Goal: Information Seeking & Learning: Learn about a topic

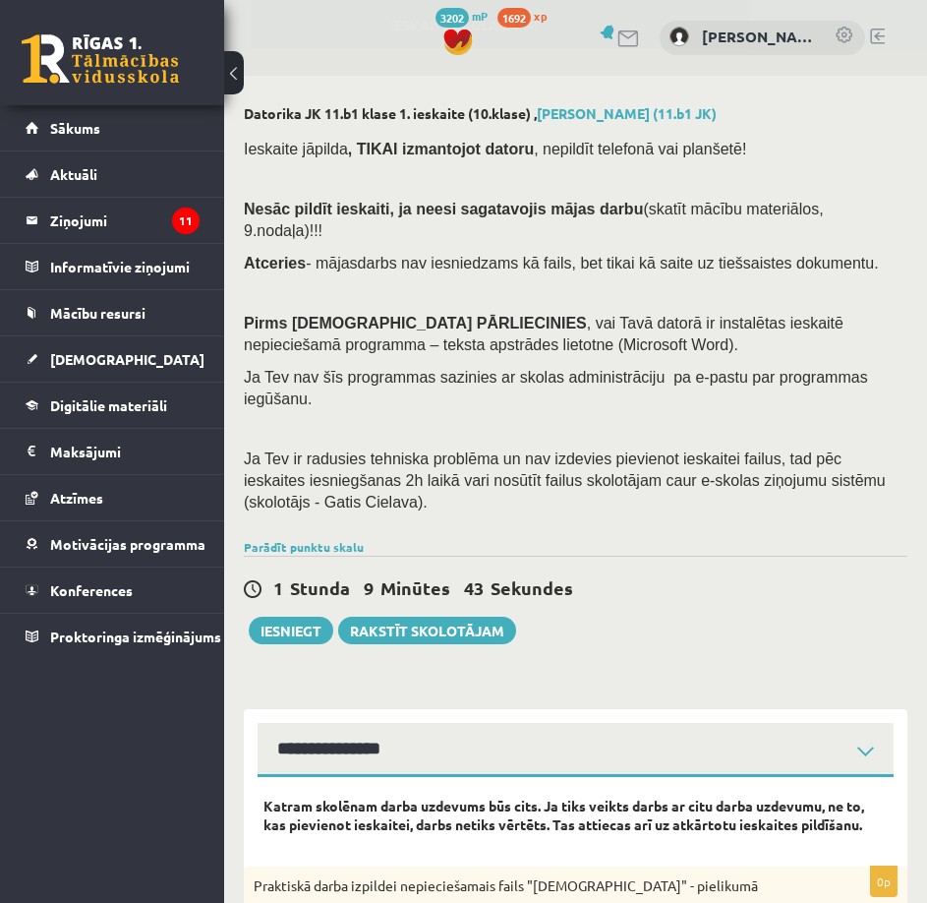
select select "**********"
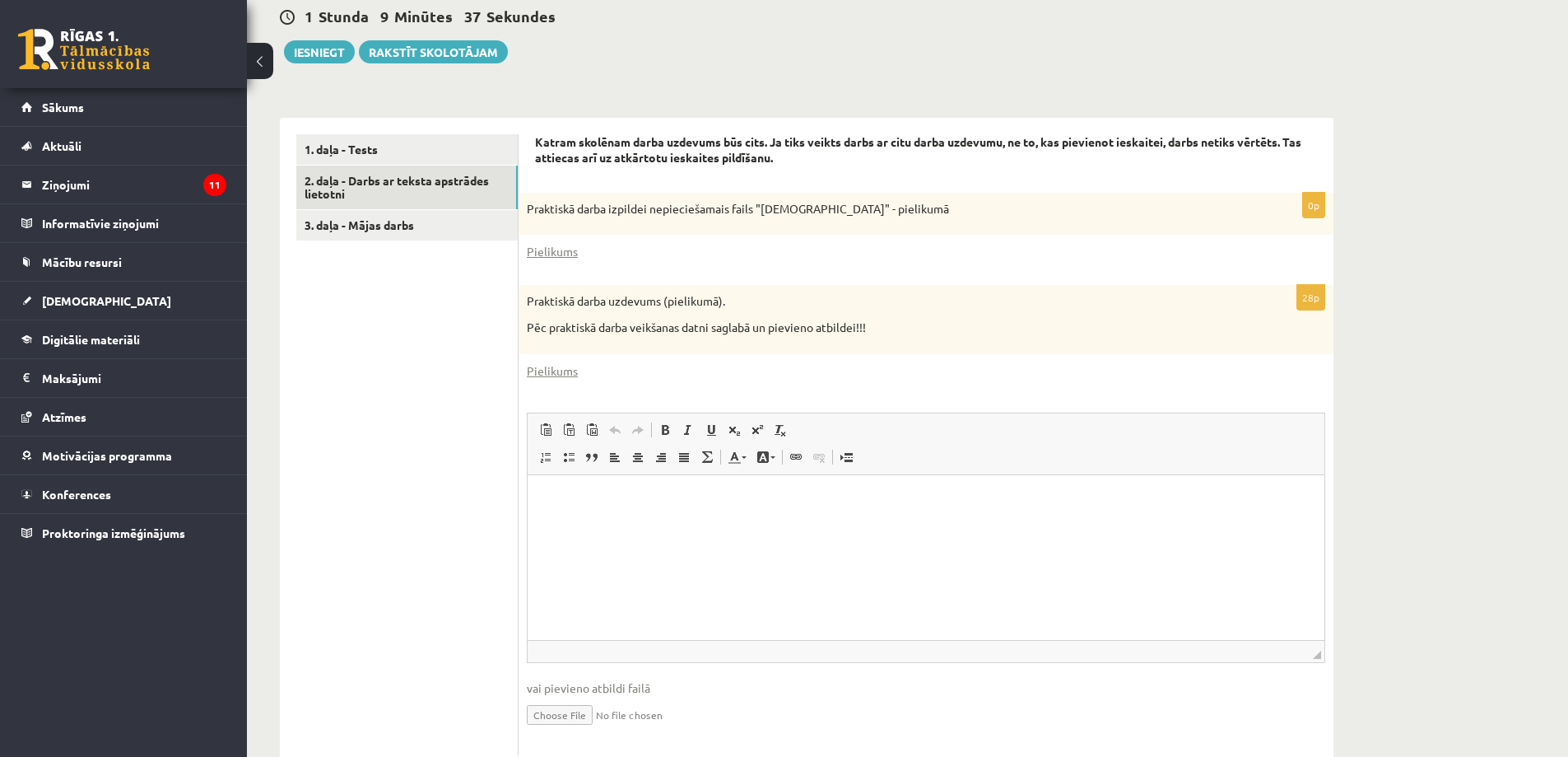
scroll to position [461, 0]
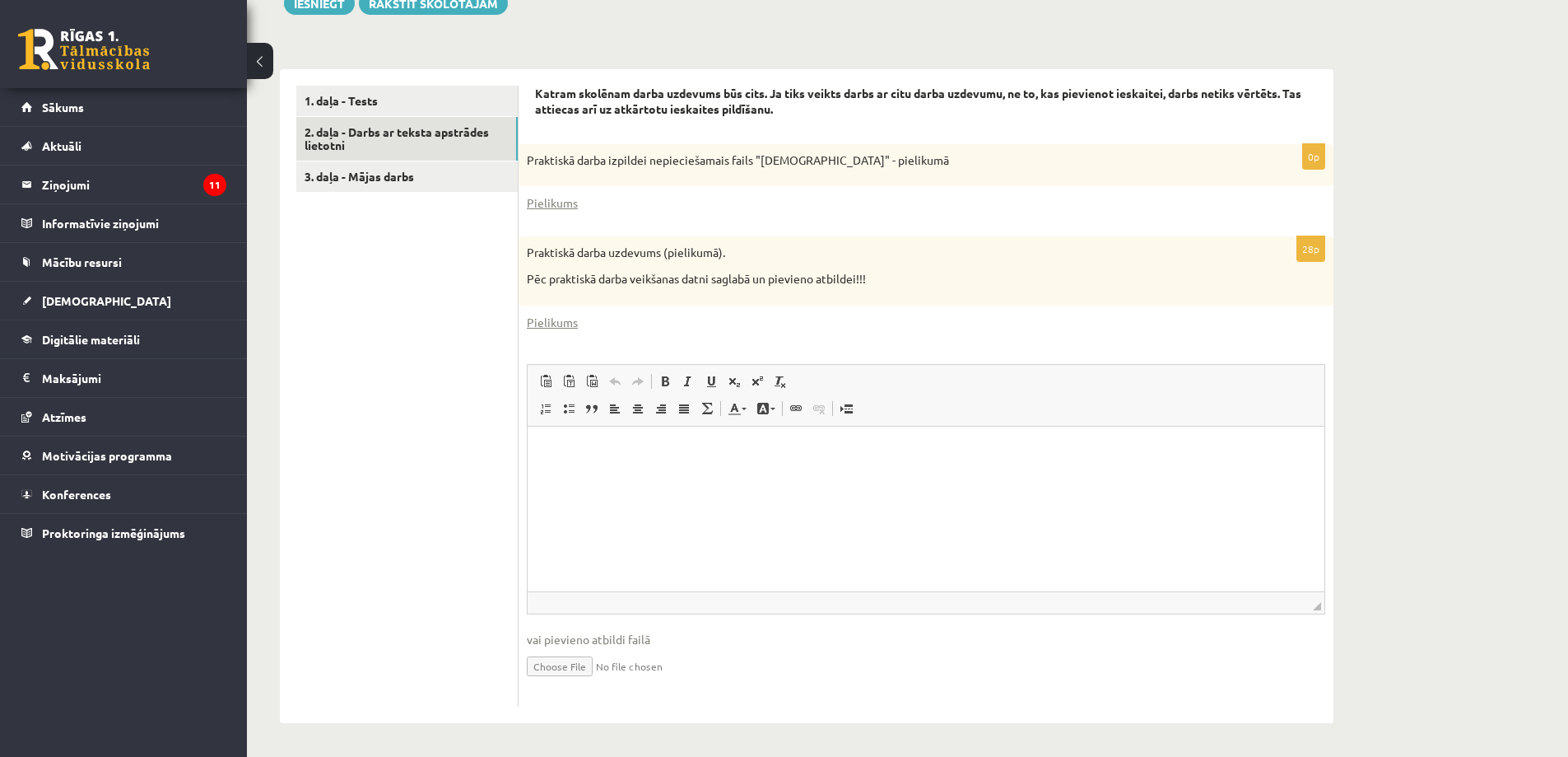
click at [562, 667] on input "file" at bounding box center [926, 665] width 799 height 33
type input "**********"
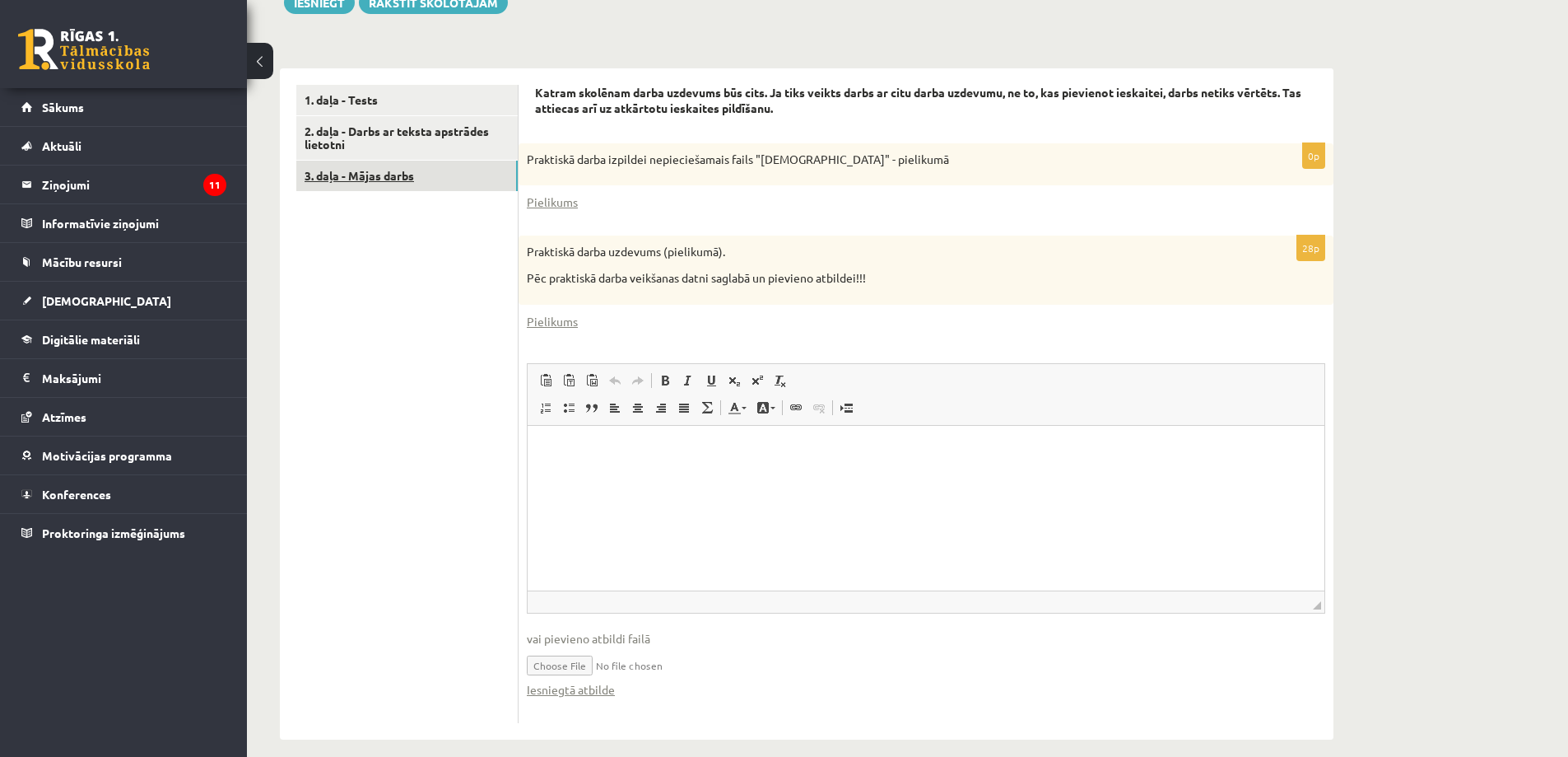
click at [374, 176] on link "3. daļa - Mājas darbs" at bounding box center [407, 176] width 221 height 30
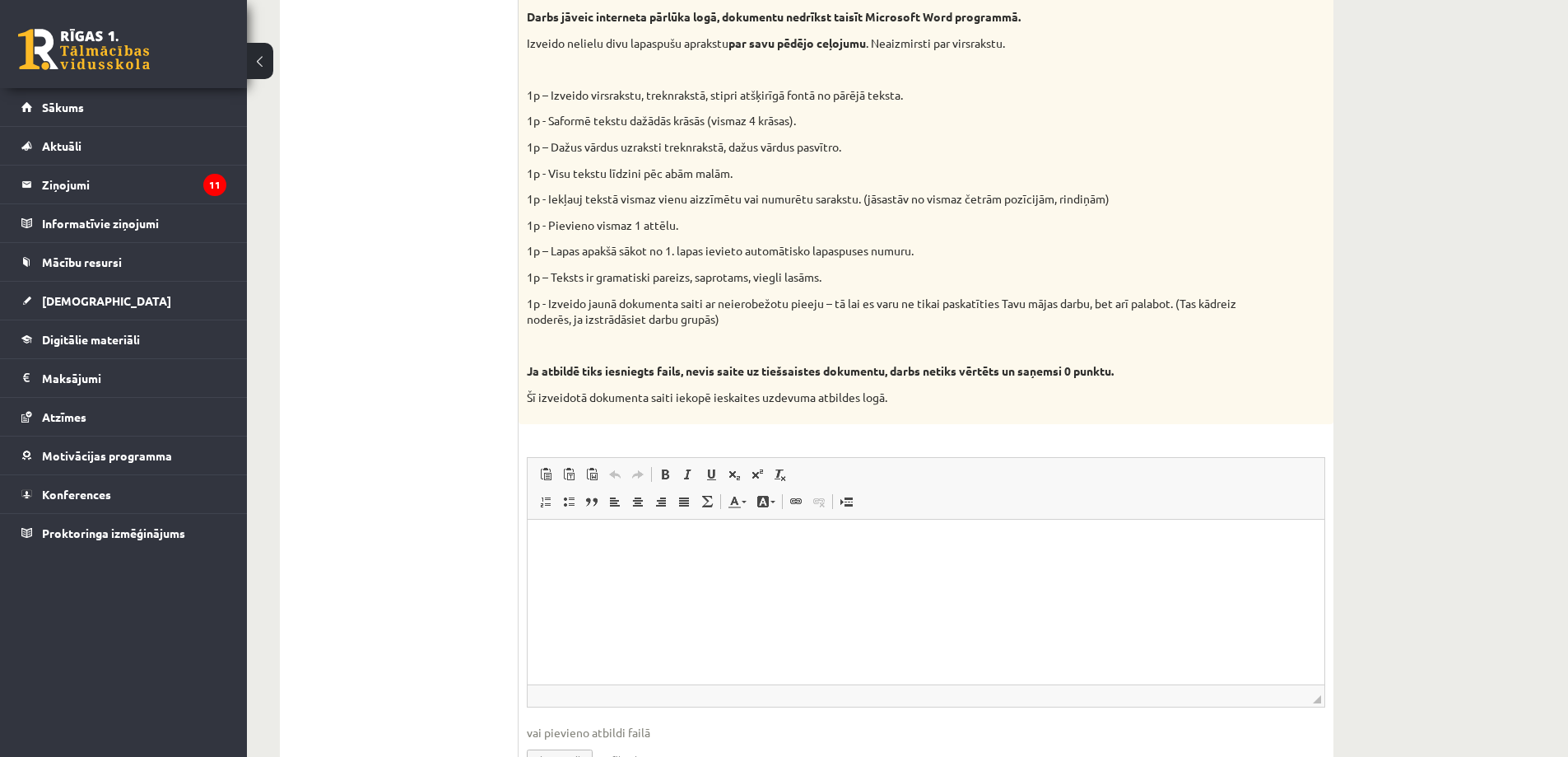
scroll to position [759, 0]
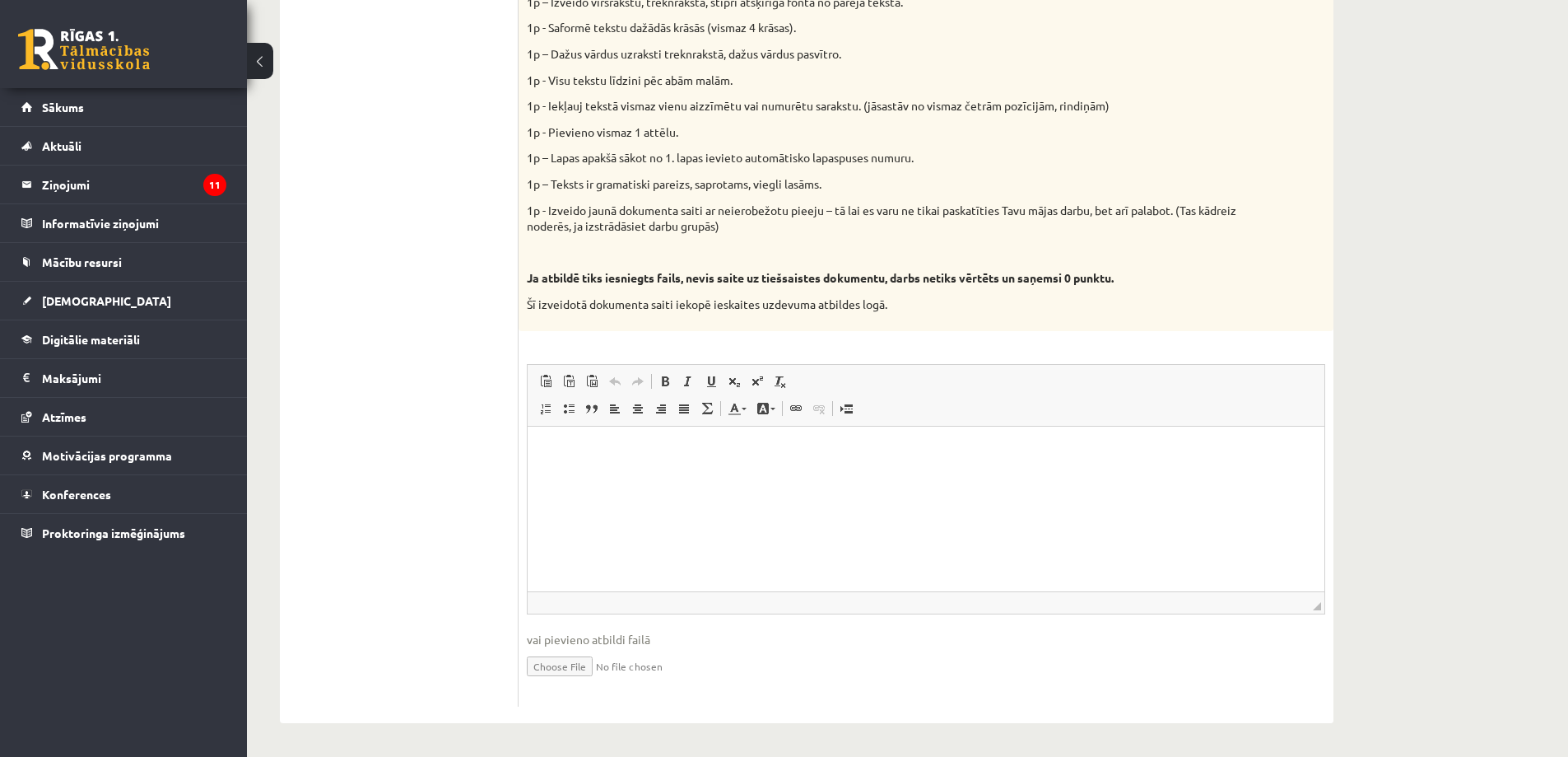
click at [775, 476] on html at bounding box center [926, 451] width 797 height 50
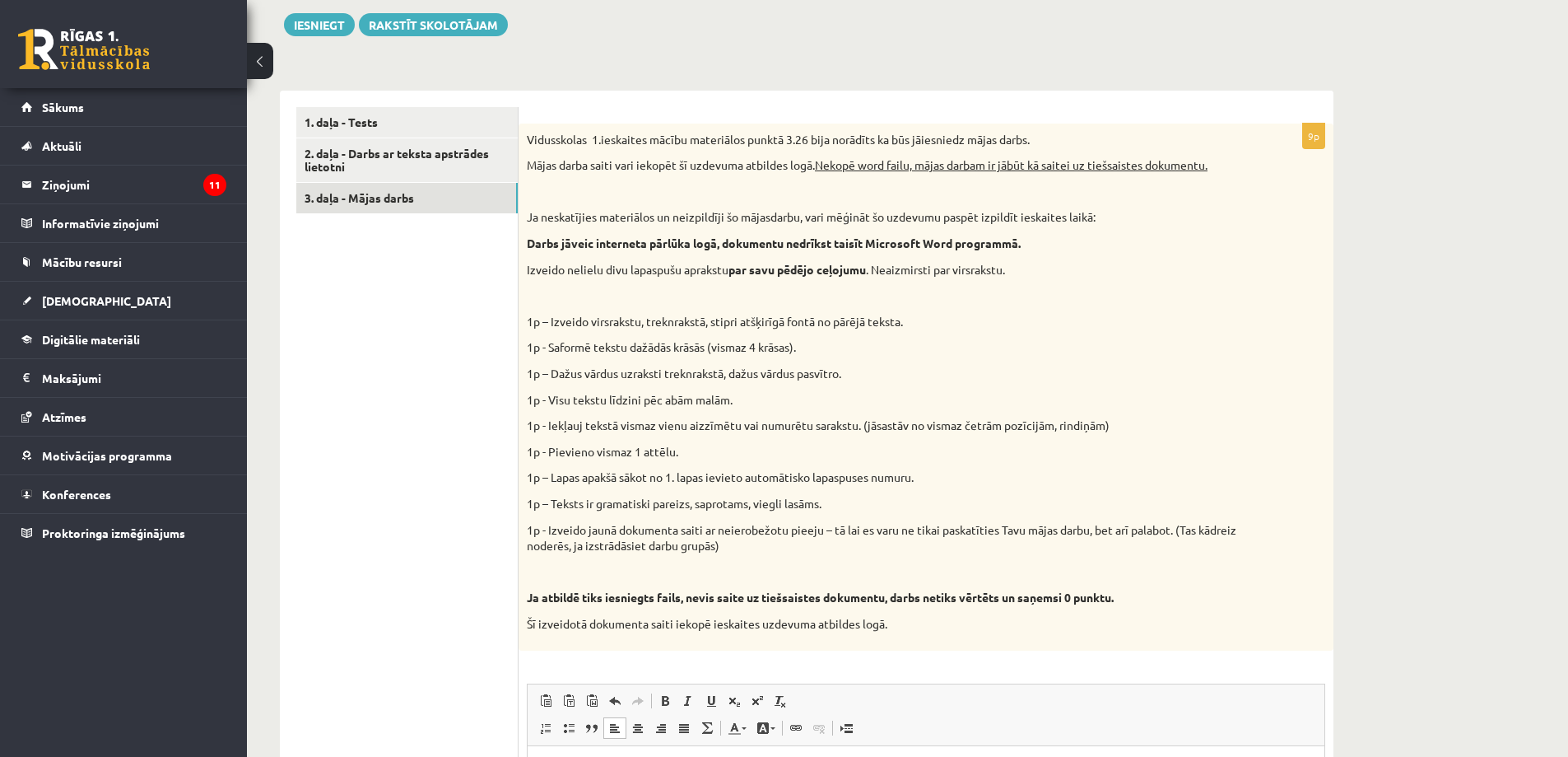
scroll to position [430, 0]
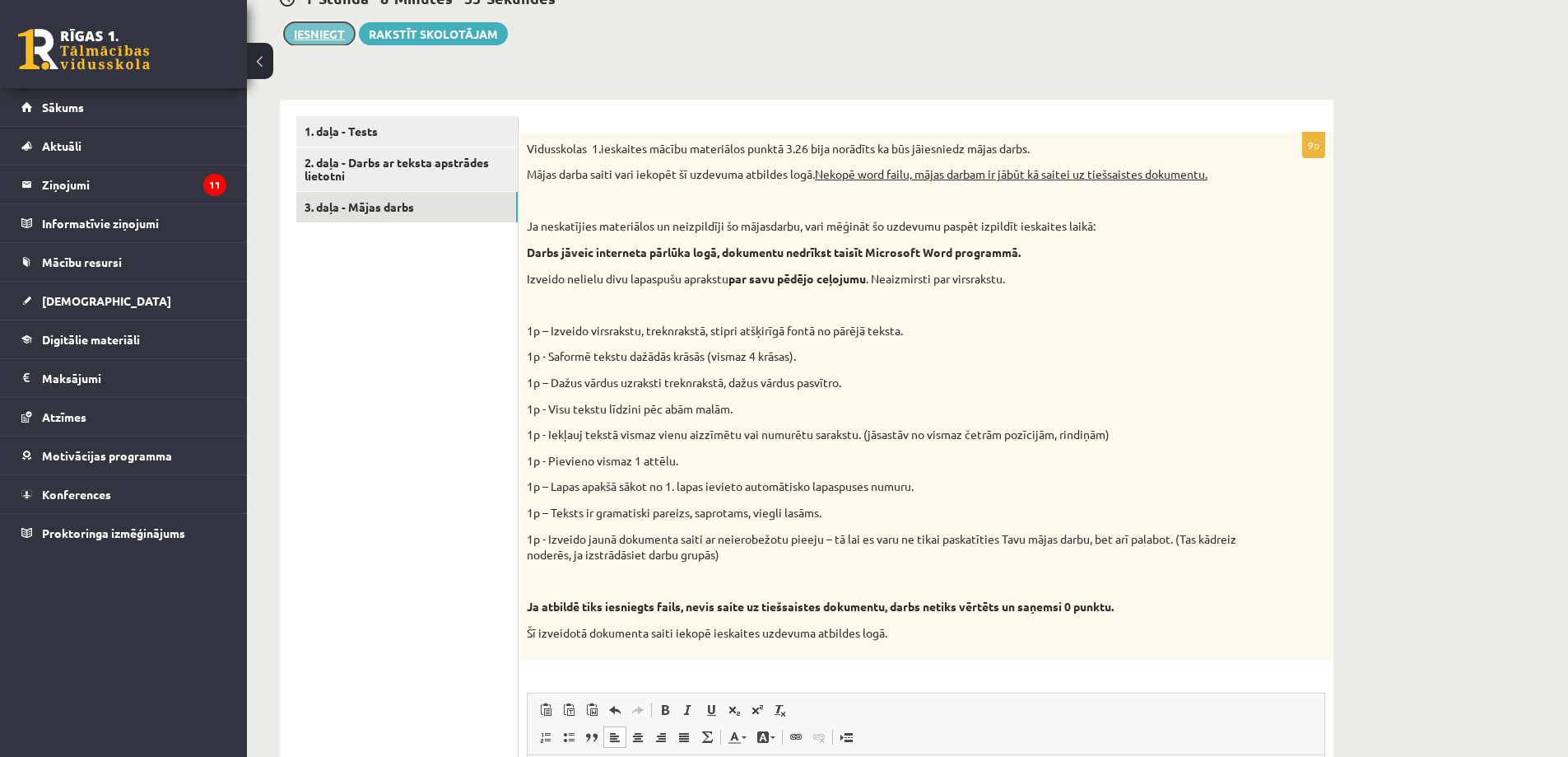
click at [325, 33] on button "Iesniegt" at bounding box center [319, 34] width 71 height 23
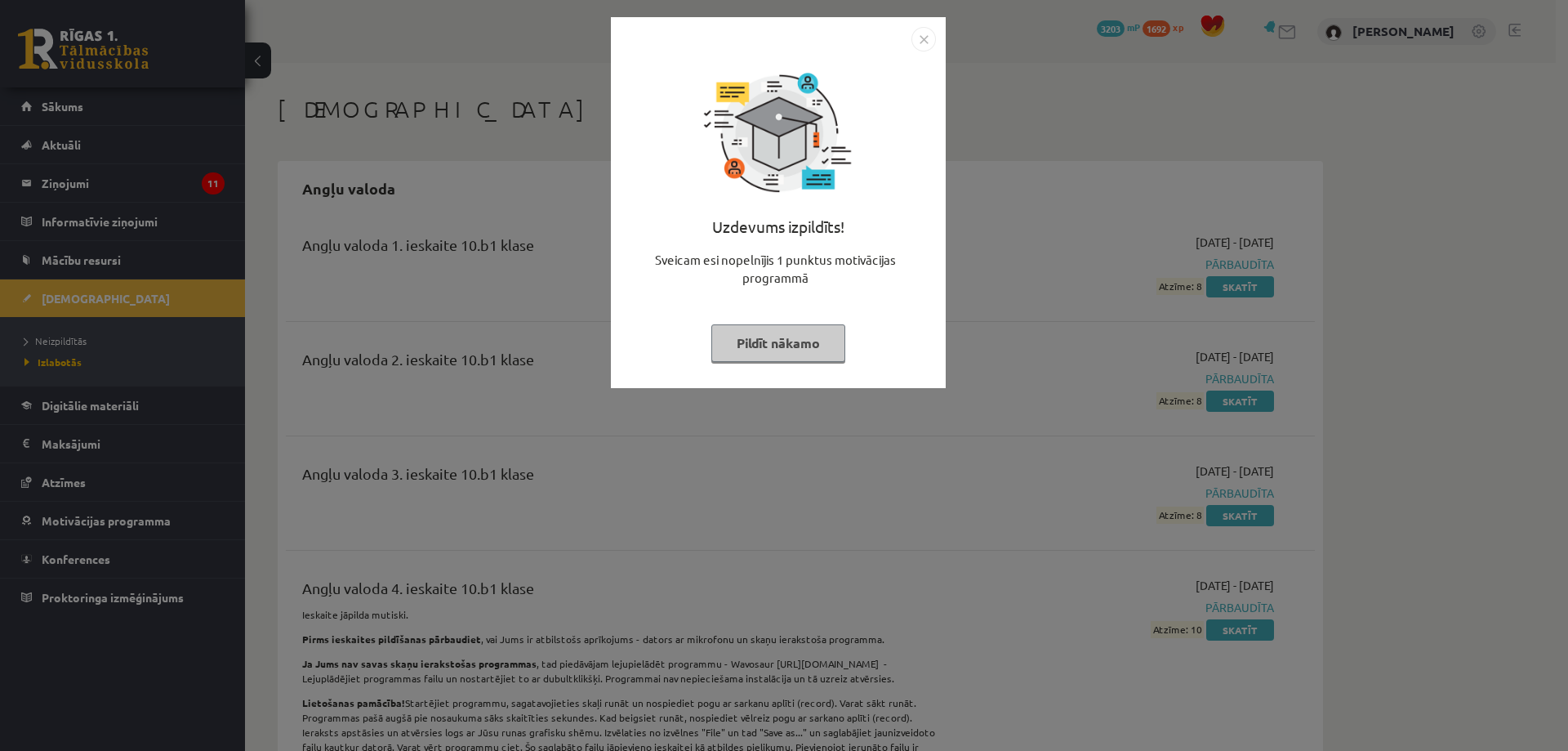
click at [792, 339] on button "Pildīt nākamo" at bounding box center [777, 342] width 134 height 37
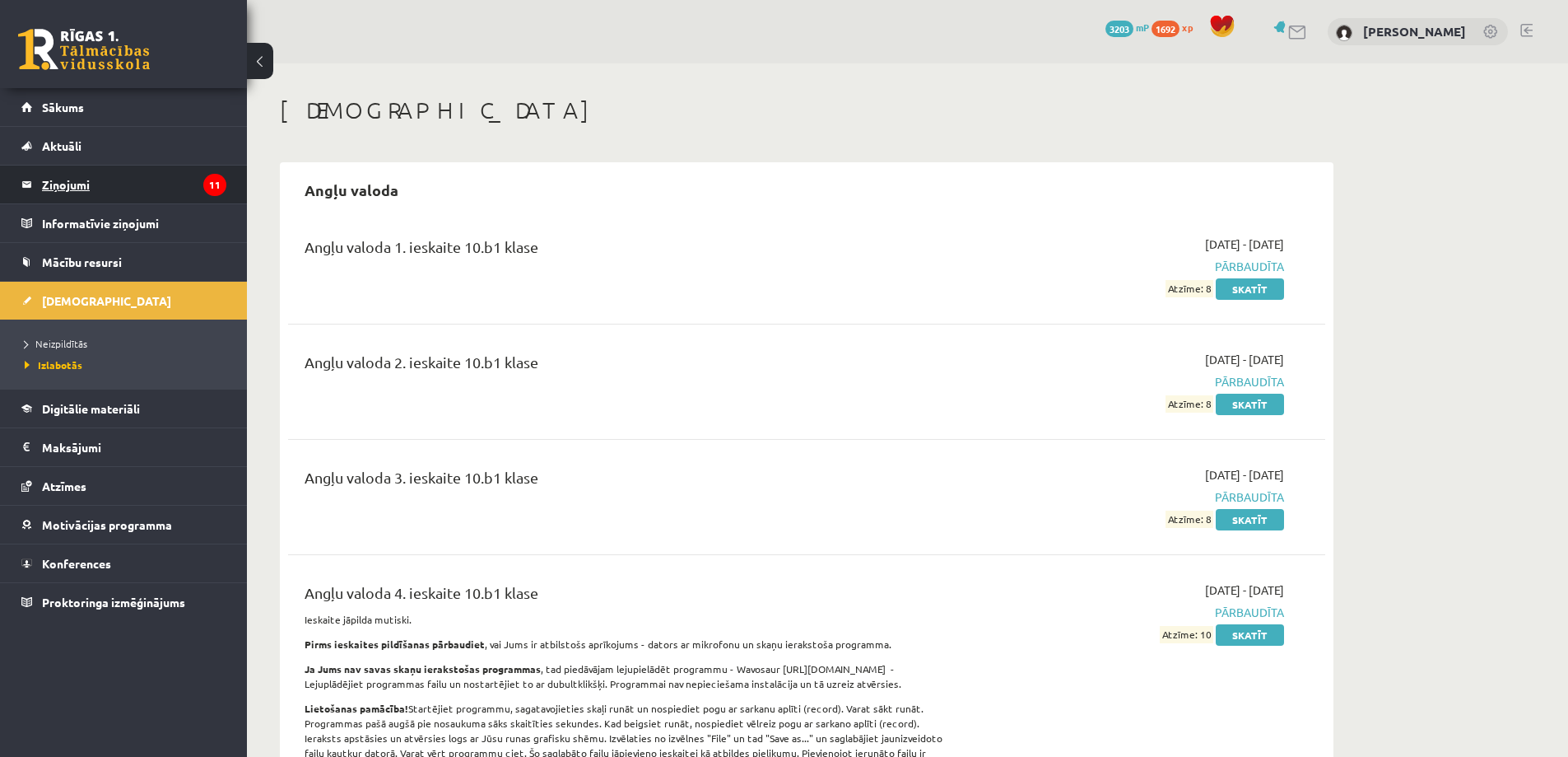
click at [96, 186] on legend "Ziņojumi 11" at bounding box center [134, 184] width 184 height 38
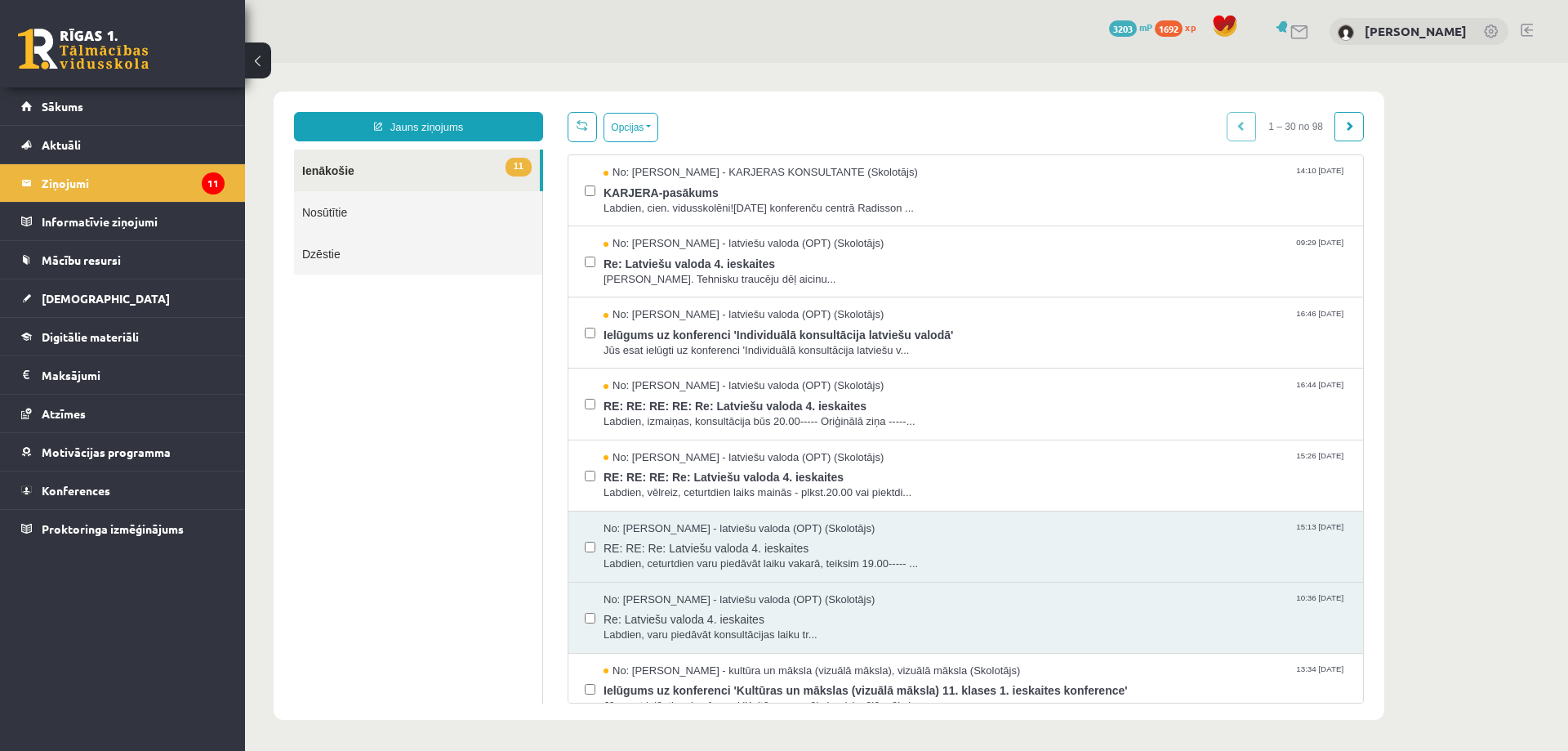
click at [372, 214] on link "Nosūtītie" at bounding box center [418, 212] width 248 height 42
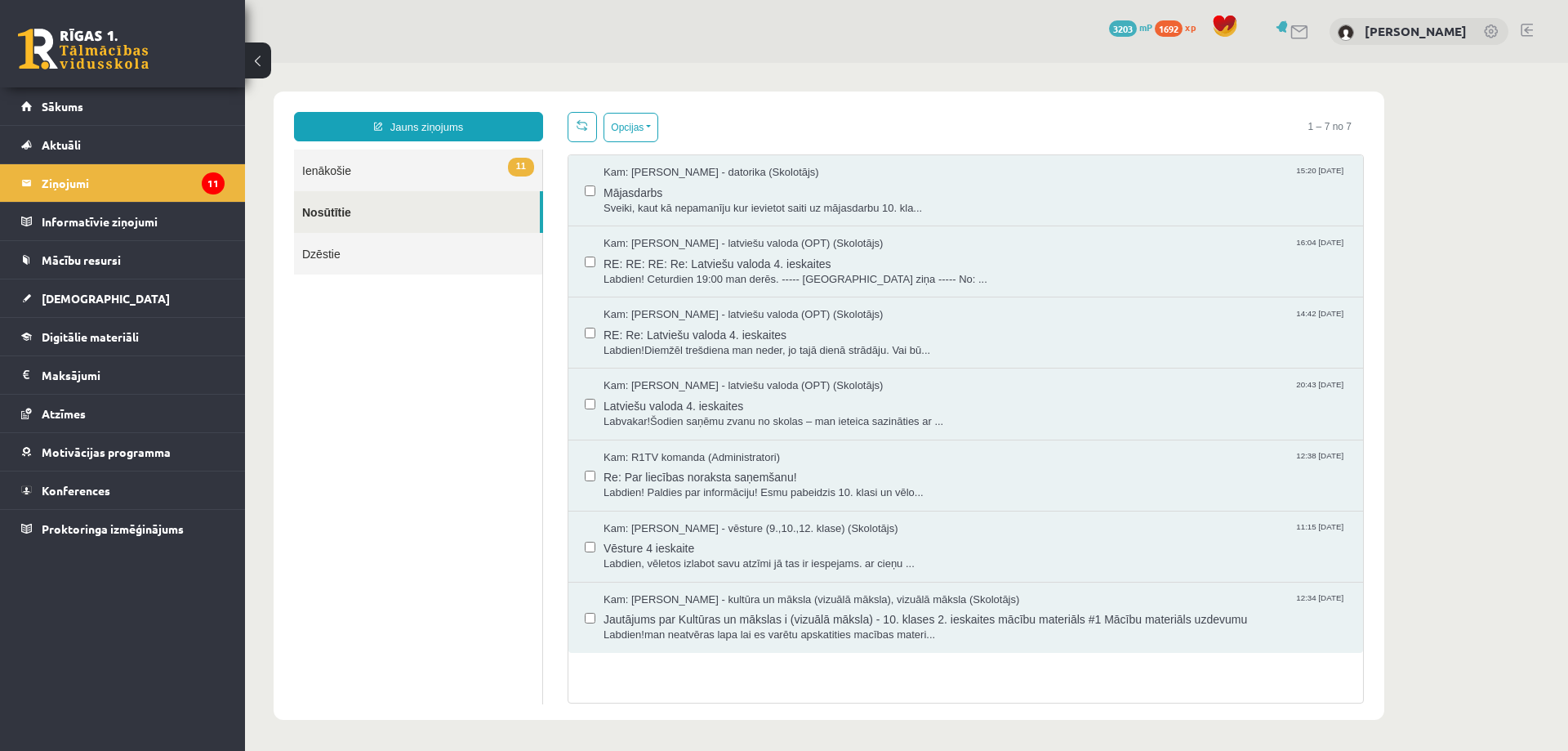
click at [392, 168] on link "11 Ienākošie" at bounding box center [418, 170] width 248 height 42
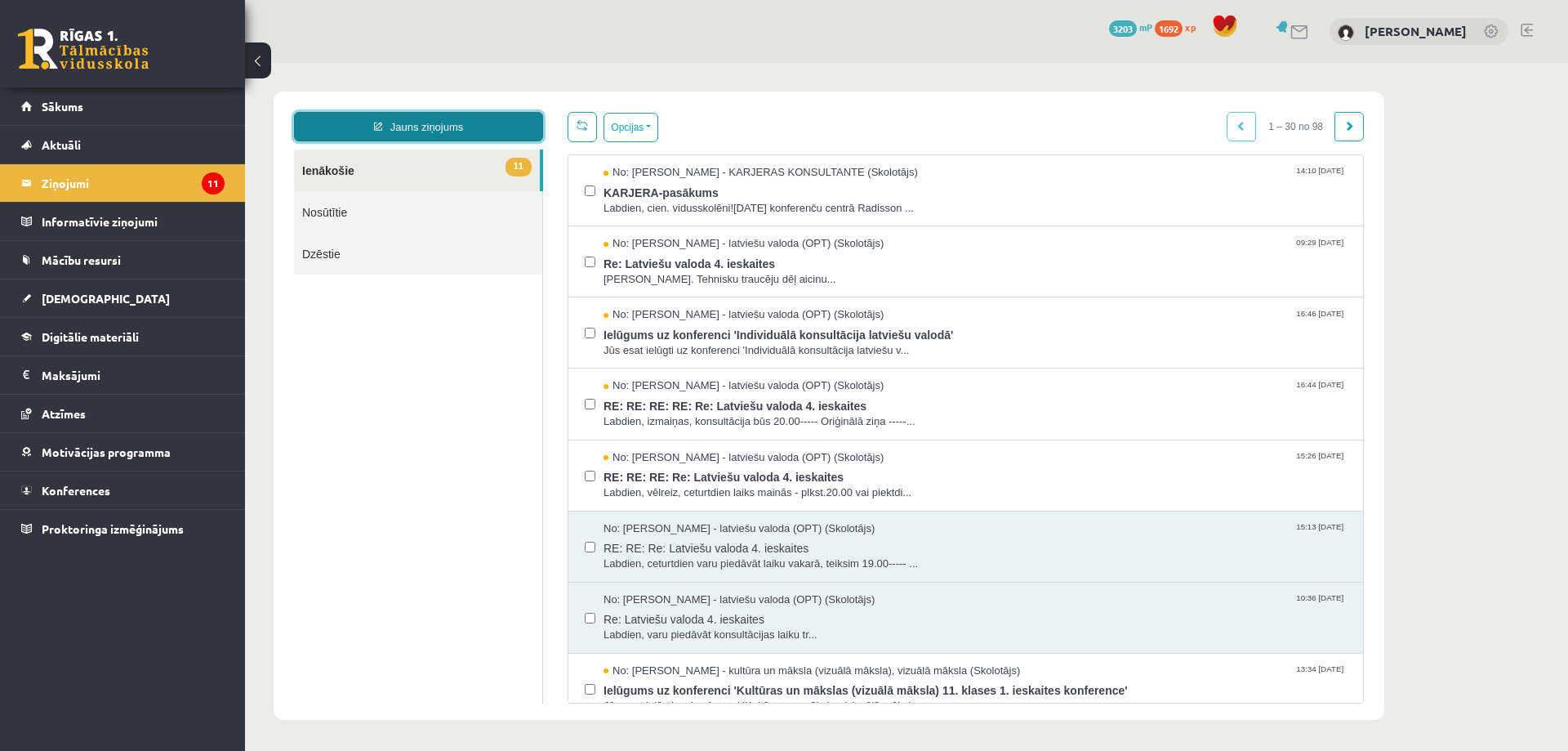
click at [412, 123] on link "Jauns ziņojums" at bounding box center [419, 126] width 249 height 29
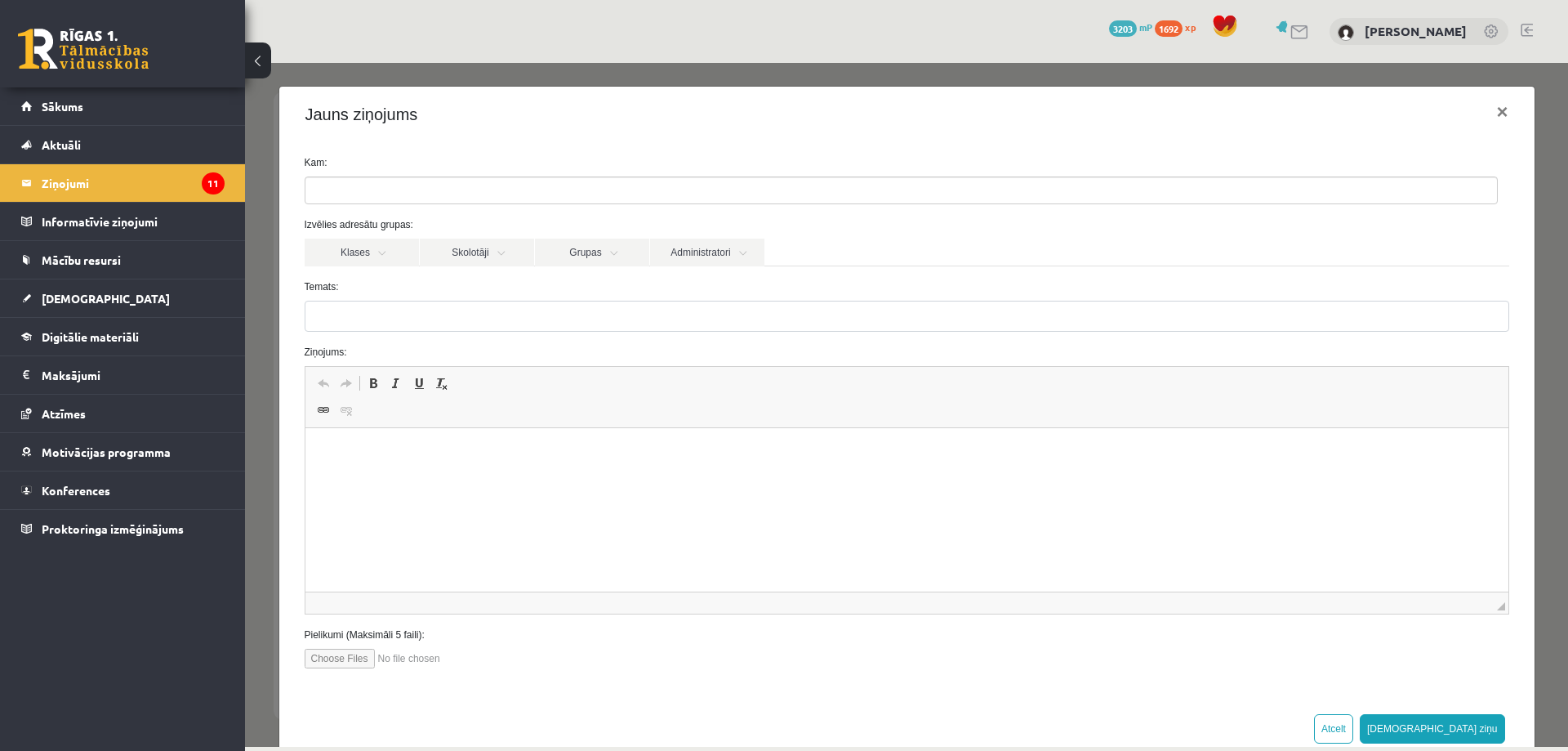
click at [495, 188] on ul at bounding box center [901, 189] width 1191 height 26
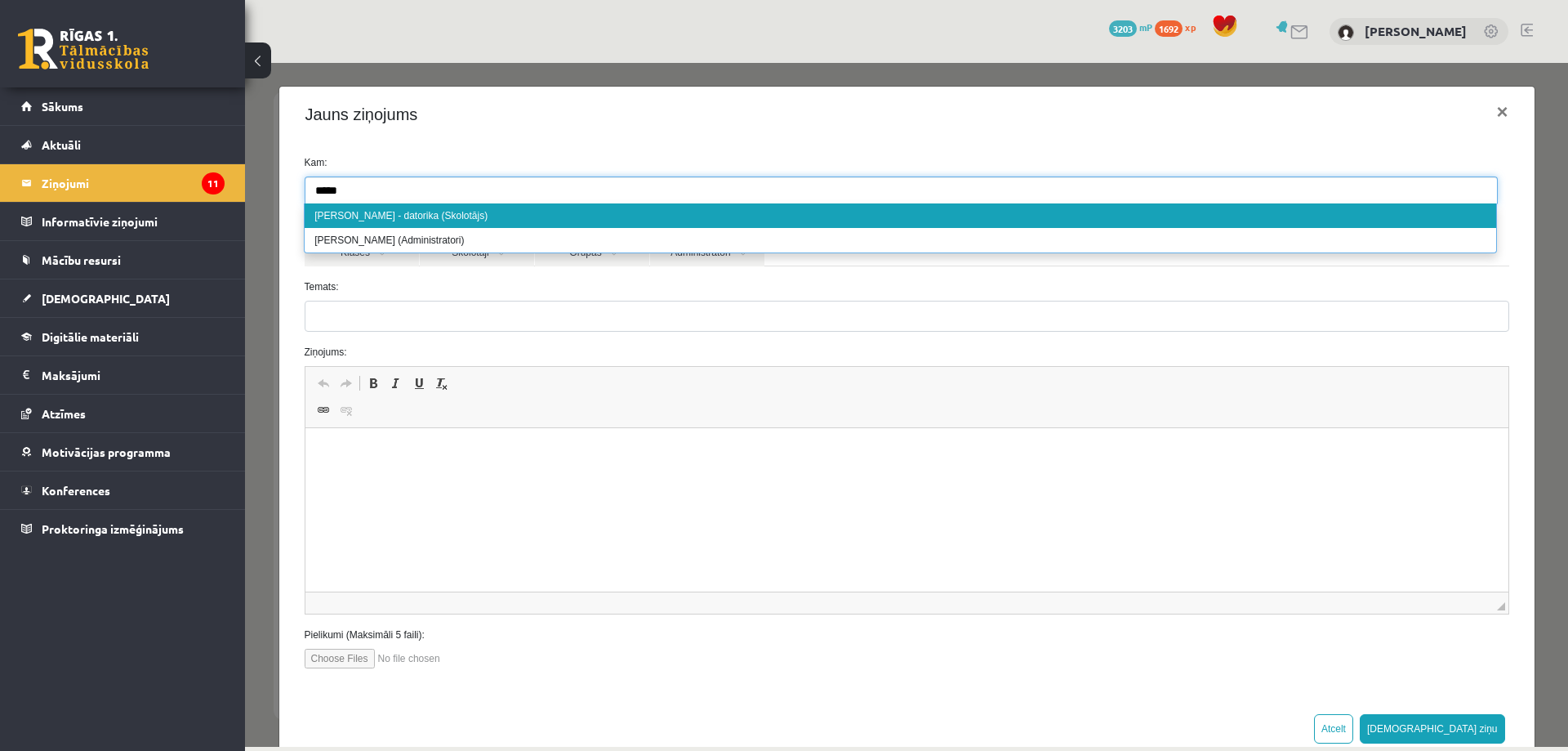
type input "*****"
select select "**"
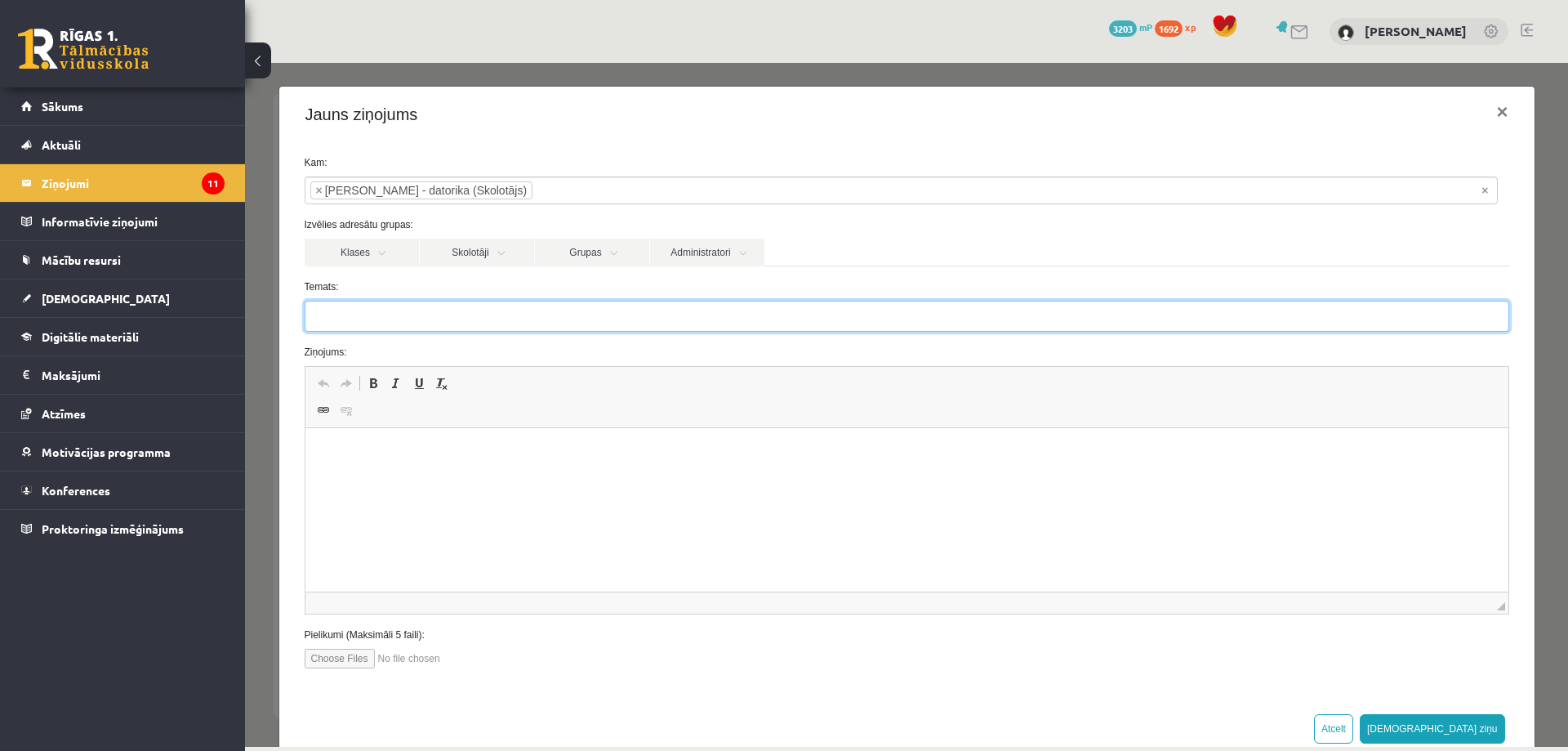
click at [410, 320] on input "Temats:" at bounding box center [907, 316] width 1204 height 31
type input "**********"
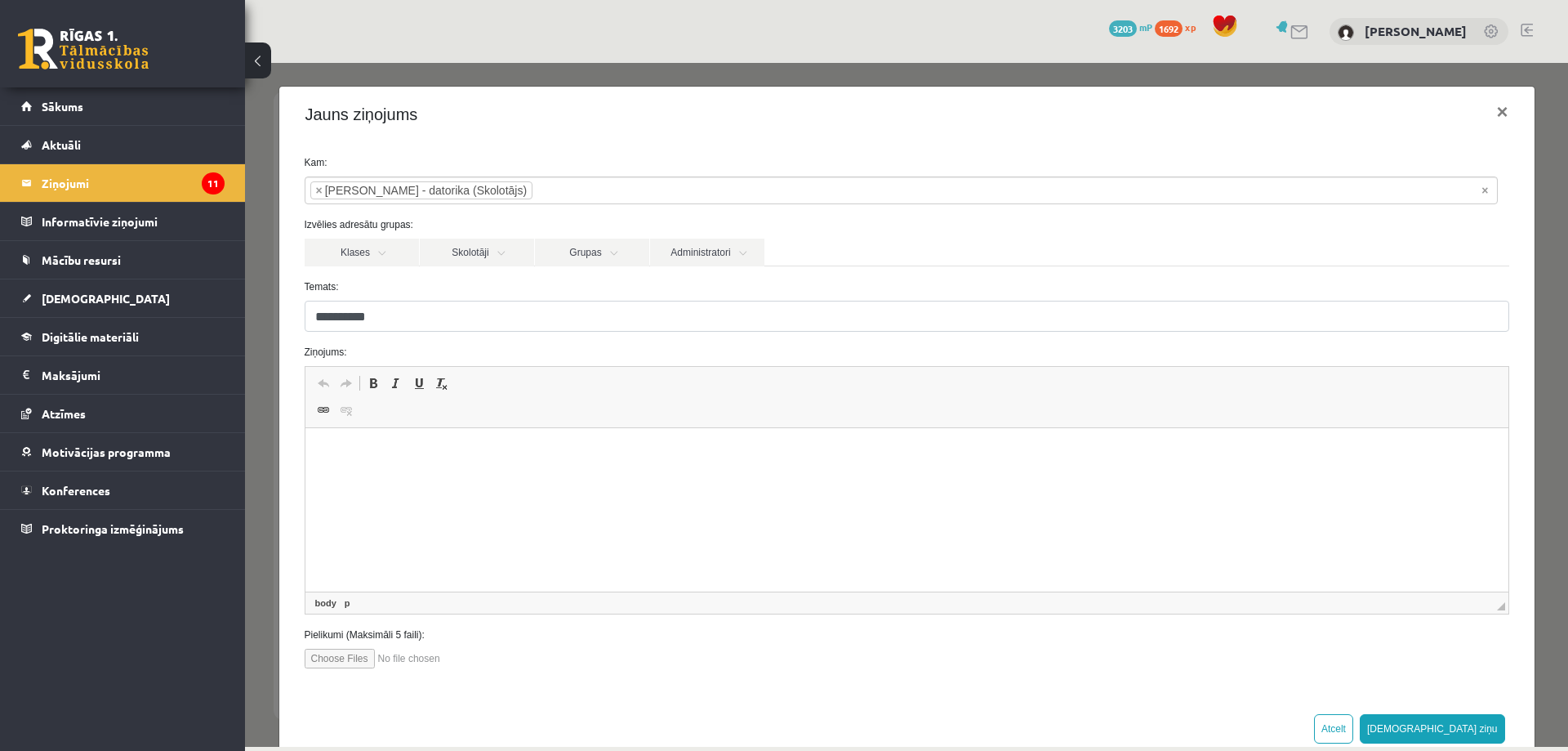
click at [374, 444] on p "Bagātinātā teksta redaktors, wiswyg-editor-47433938401280-1760188373-200" at bounding box center [905, 453] width 1170 height 17
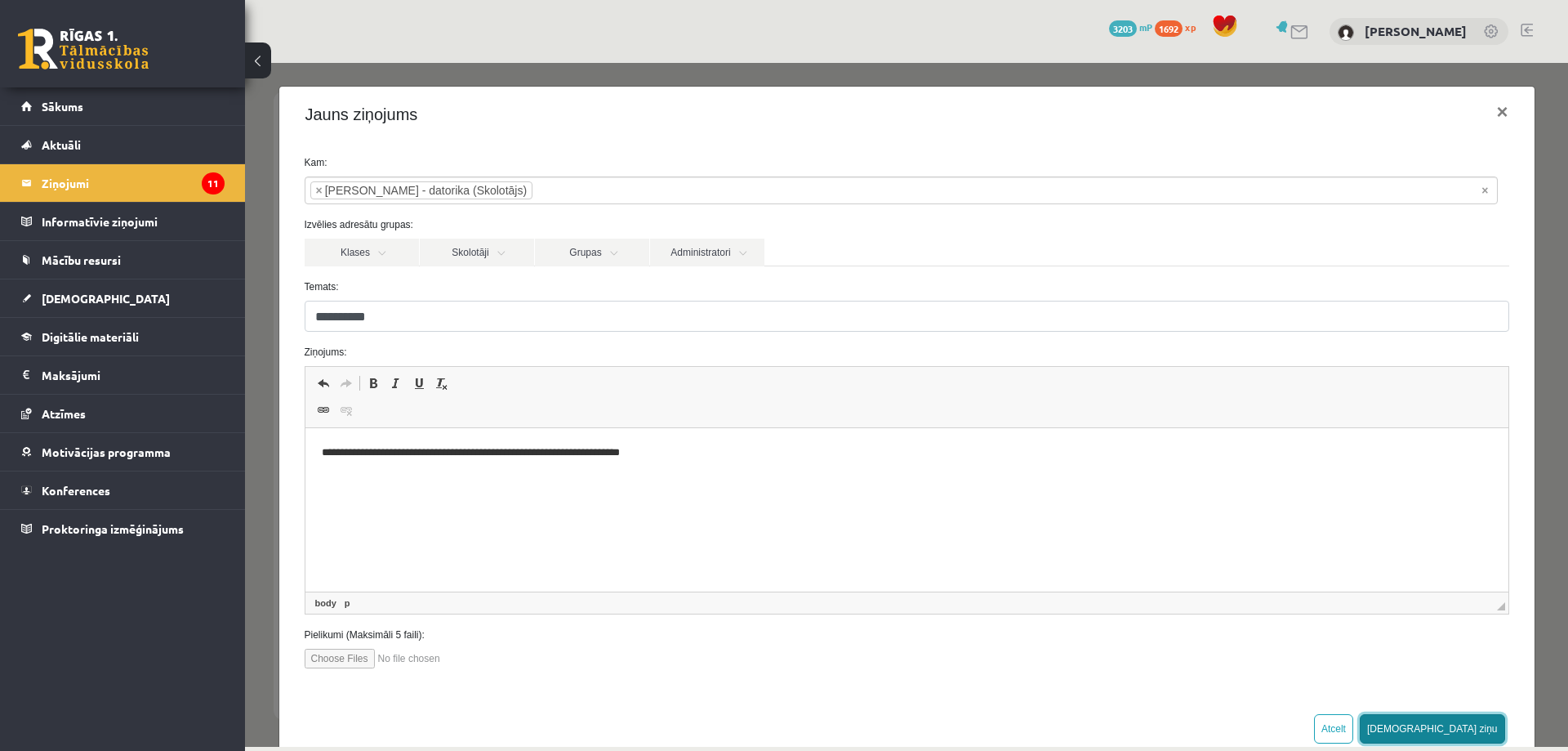
click at [1468, 727] on button "Sūtīt ziņu" at bounding box center [1432, 728] width 145 height 29
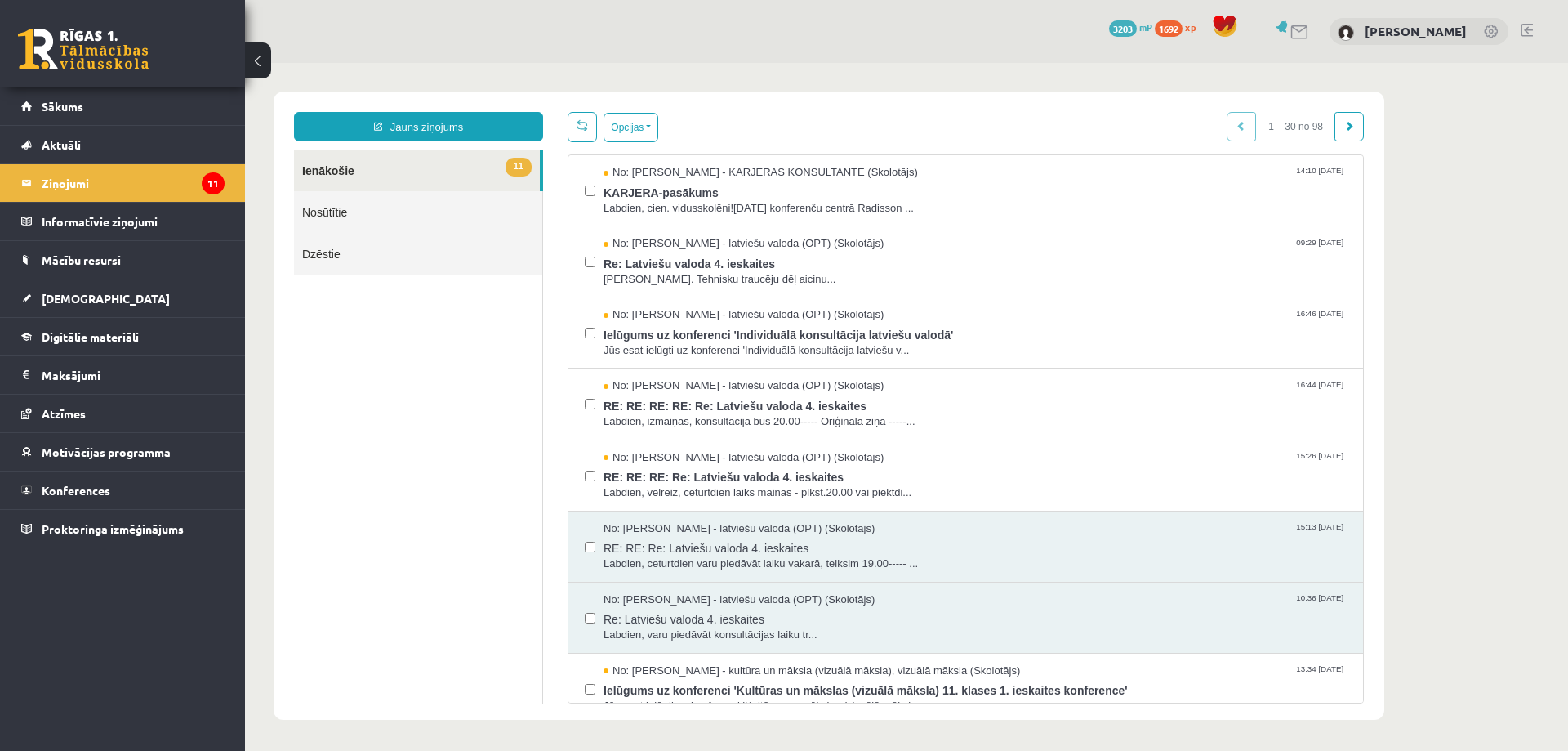
click at [361, 212] on link "Nosūtītie" at bounding box center [418, 212] width 248 height 42
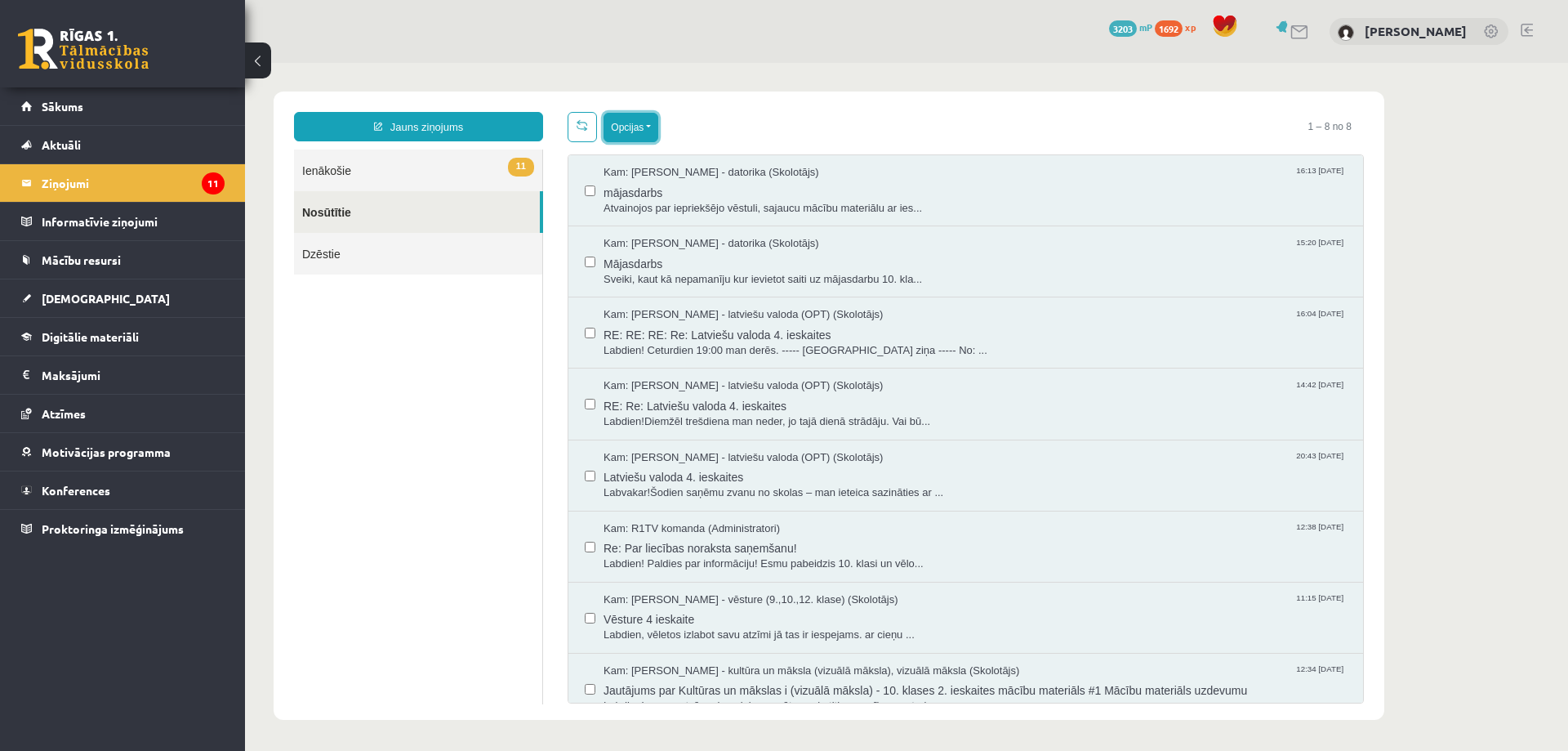
click at [648, 127] on button "Opcijas" at bounding box center [631, 127] width 55 height 29
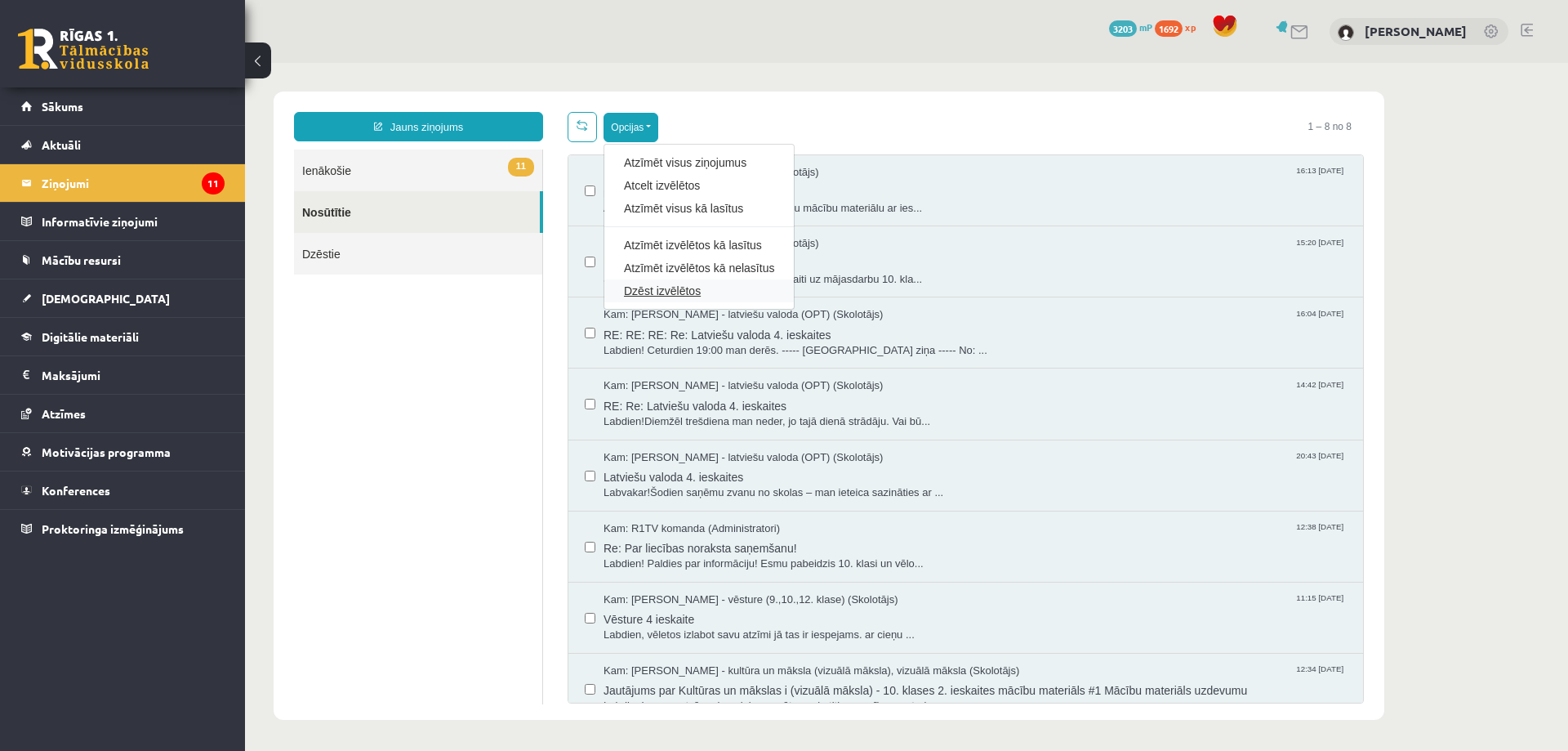
click at [654, 283] on link "Dzēst izvēlētos" at bounding box center [698, 291] width 150 height 17
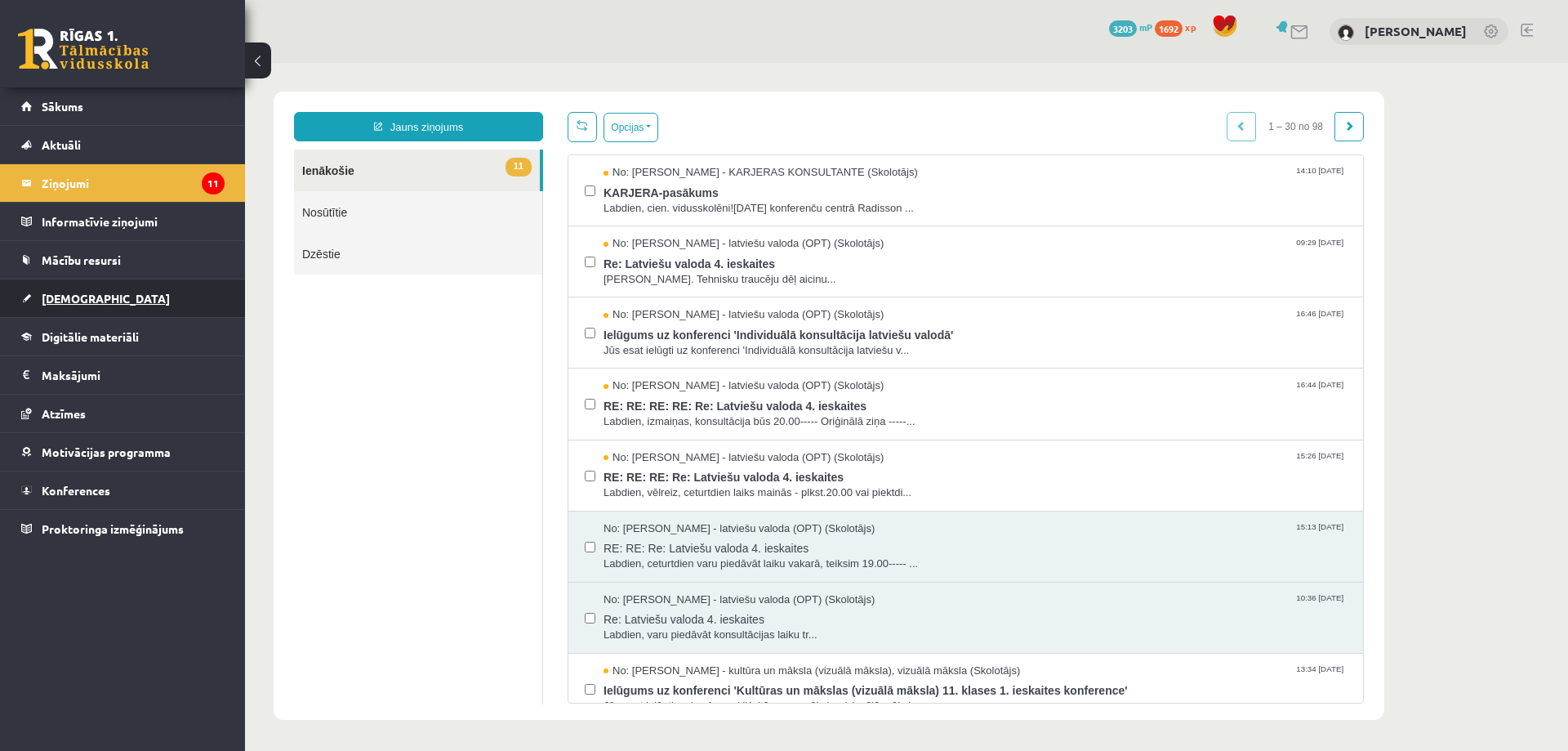
click at [76, 297] on span "[DEMOGRAPHIC_DATA]" at bounding box center [105, 298] width 128 height 15
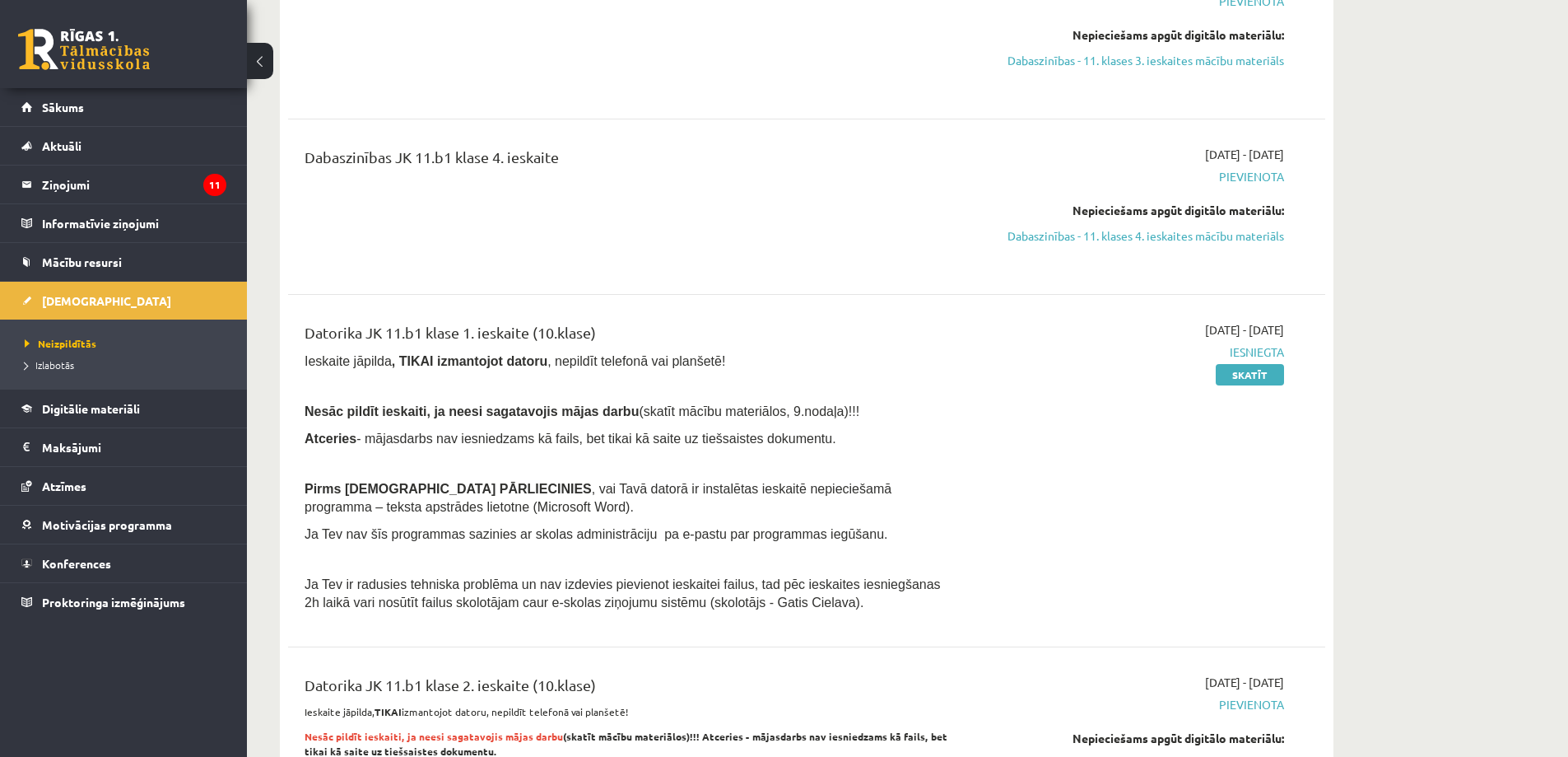
scroll to position [988, 0]
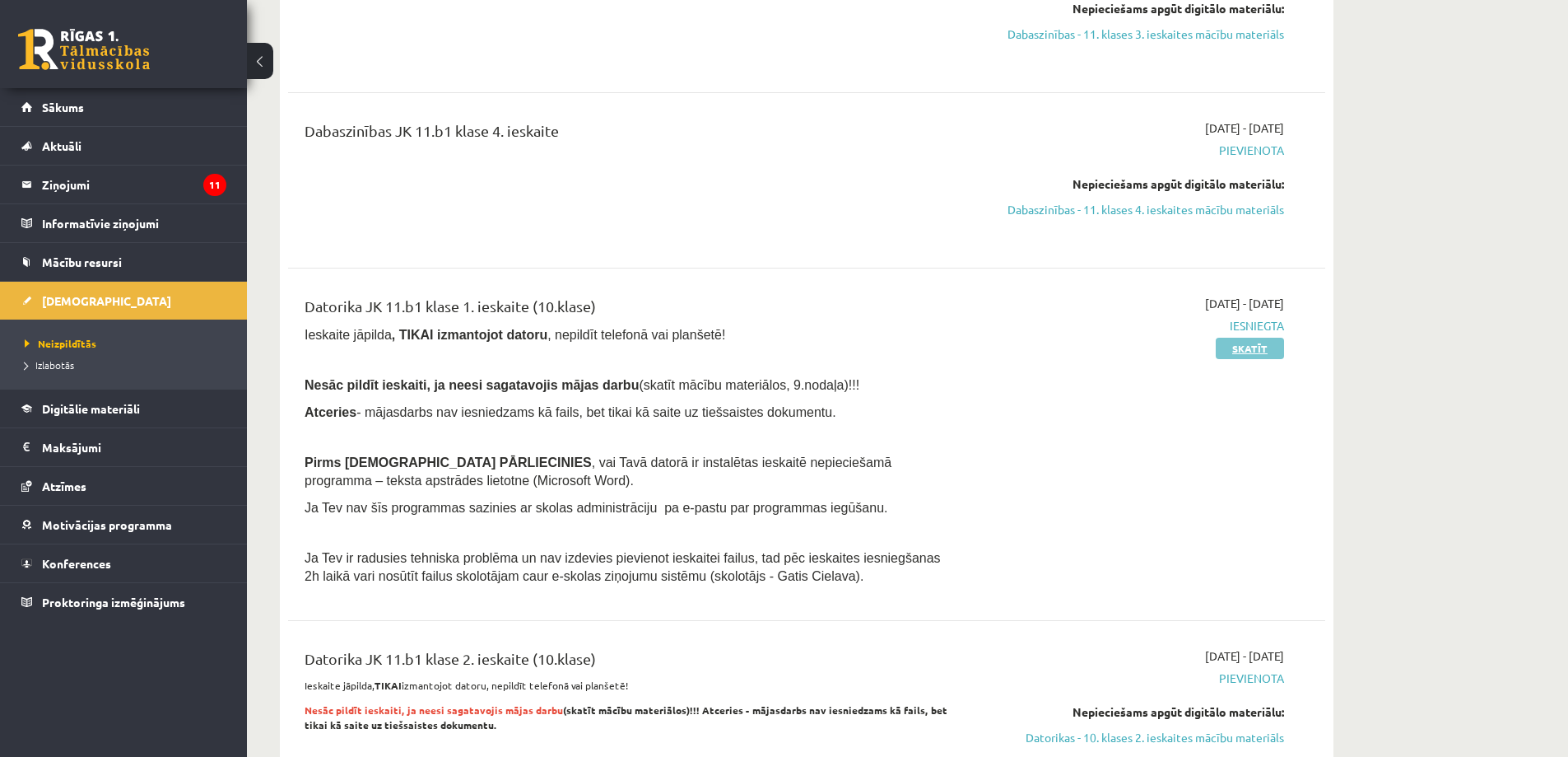
click at [1256, 348] on link "Skatīt" at bounding box center [1250, 348] width 69 height 22
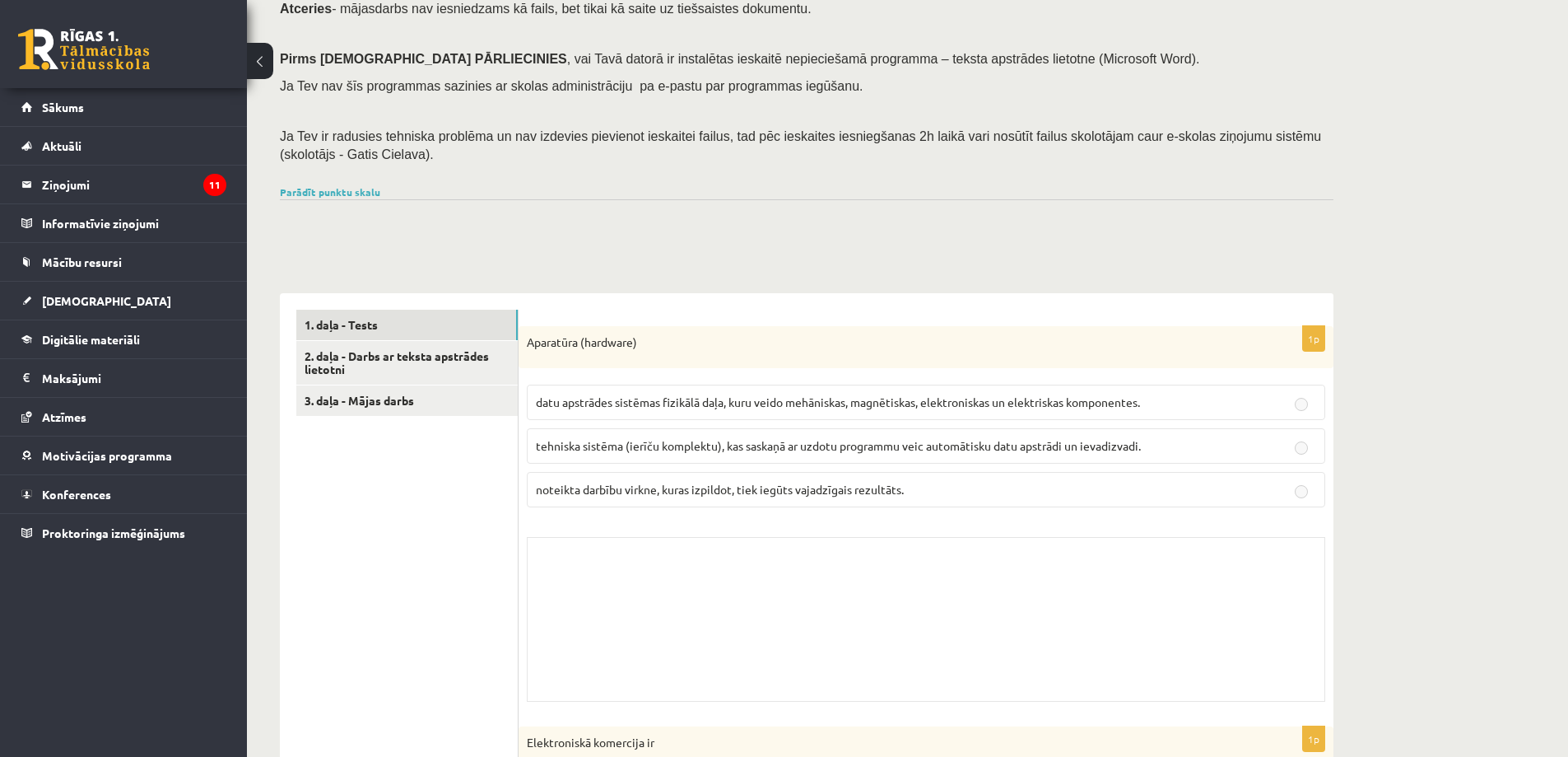
scroll to position [247, 0]
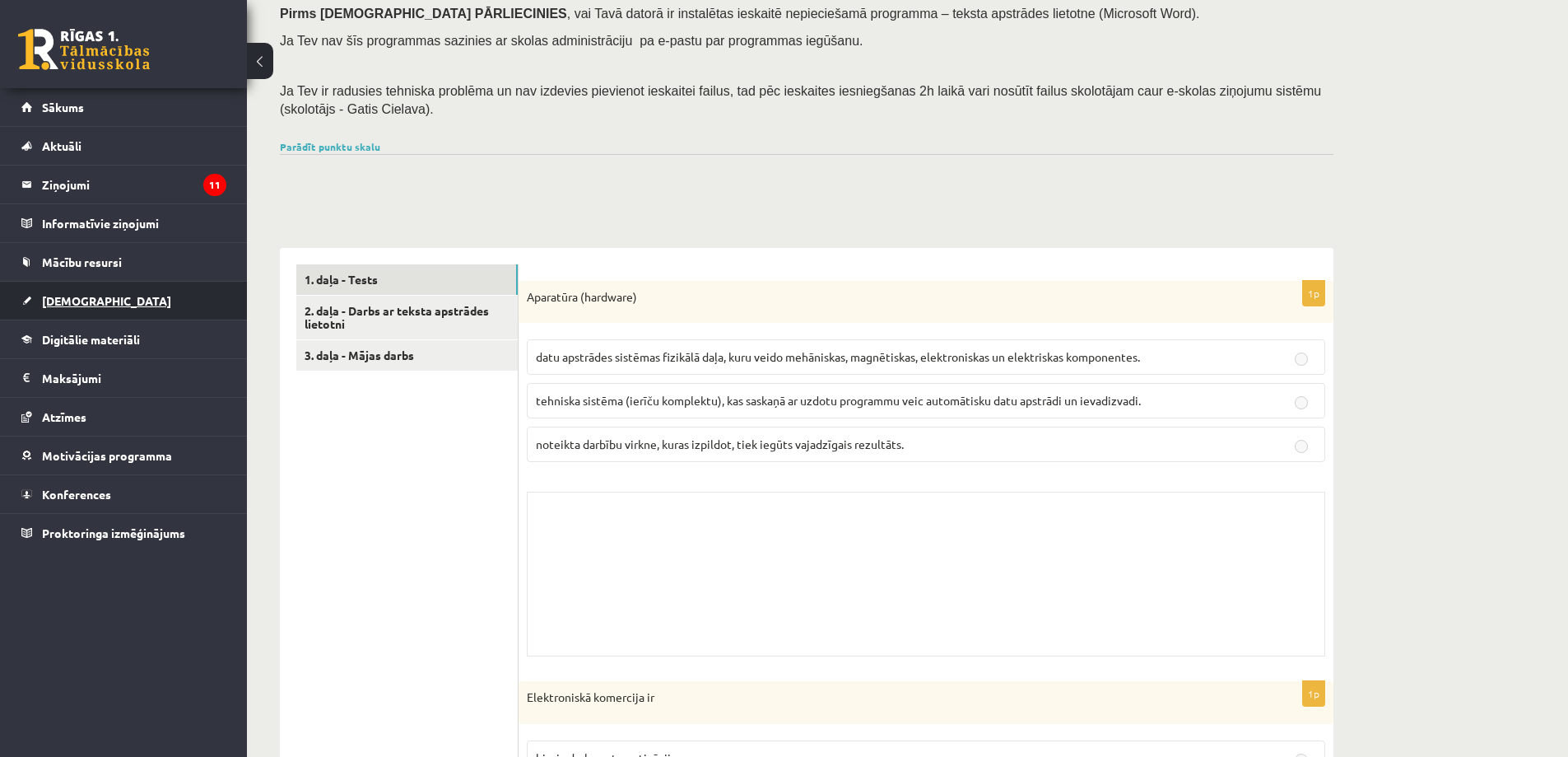
click at [84, 298] on span "[DEMOGRAPHIC_DATA]" at bounding box center [106, 301] width 129 height 15
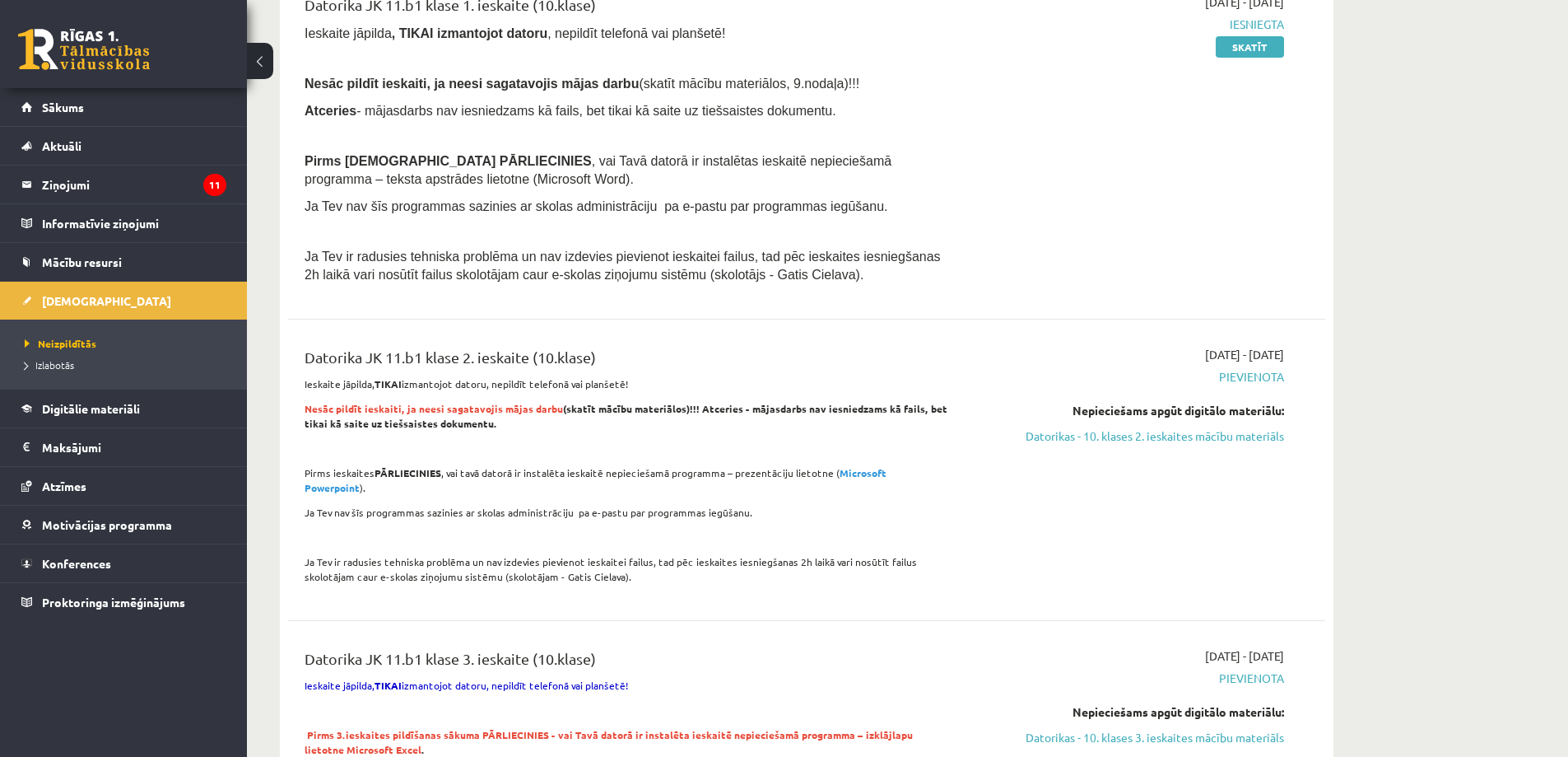
scroll to position [1317, 0]
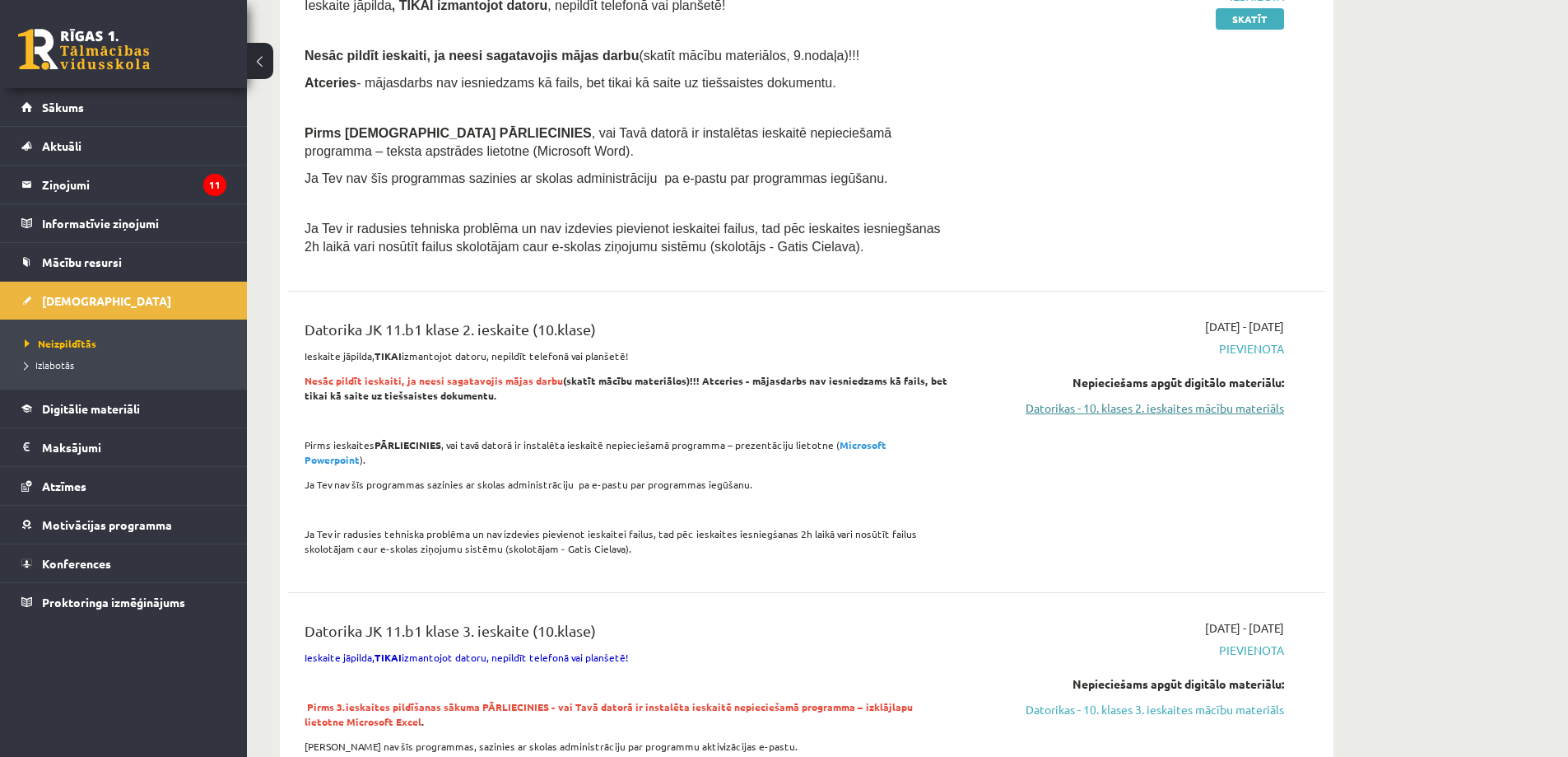
click at [1174, 407] on link "Datorikas - 10. klases 2. ieskaites mācību materiāls" at bounding box center [1128, 408] width 311 height 18
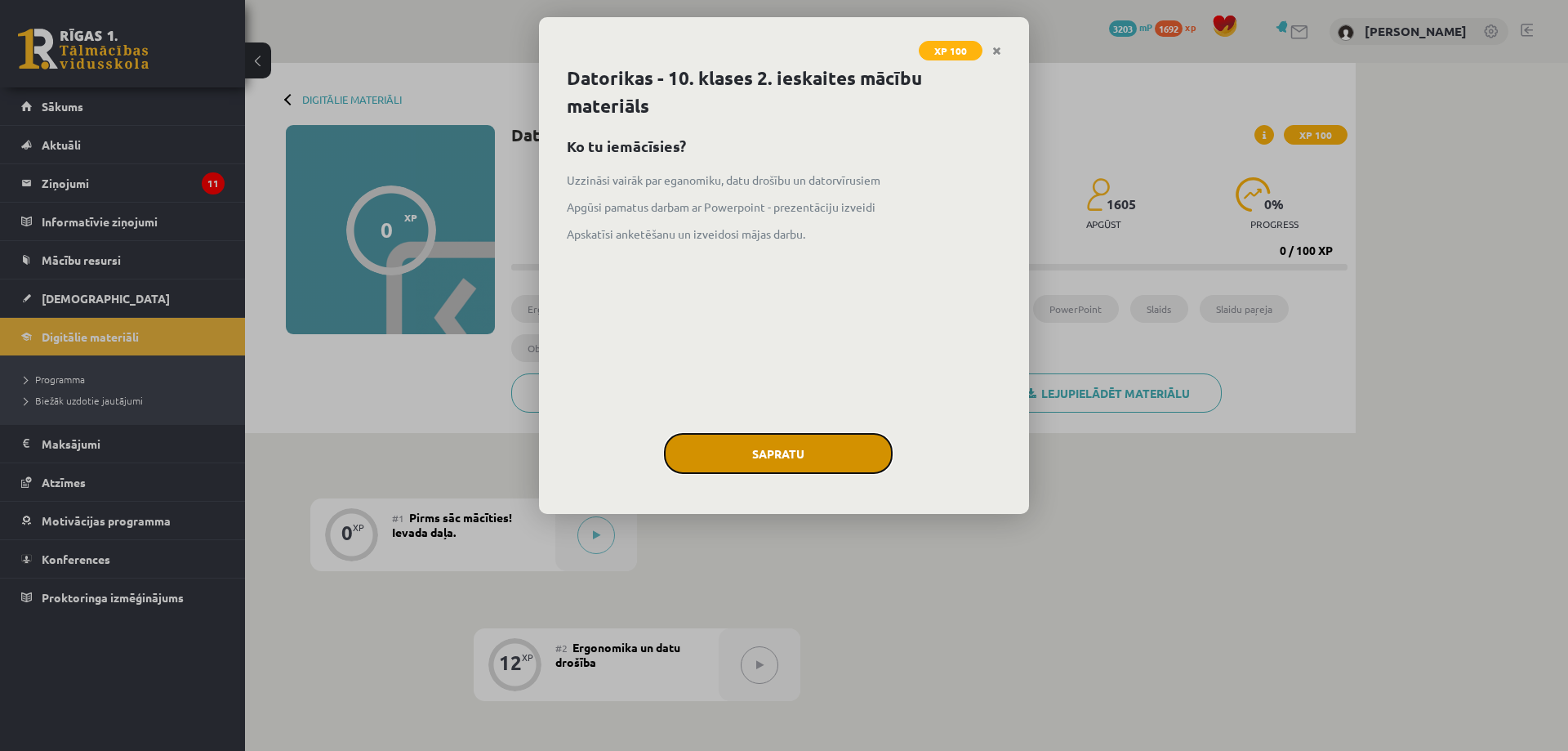
click at [783, 449] on button "Sapratu" at bounding box center [777, 453] width 228 height 41
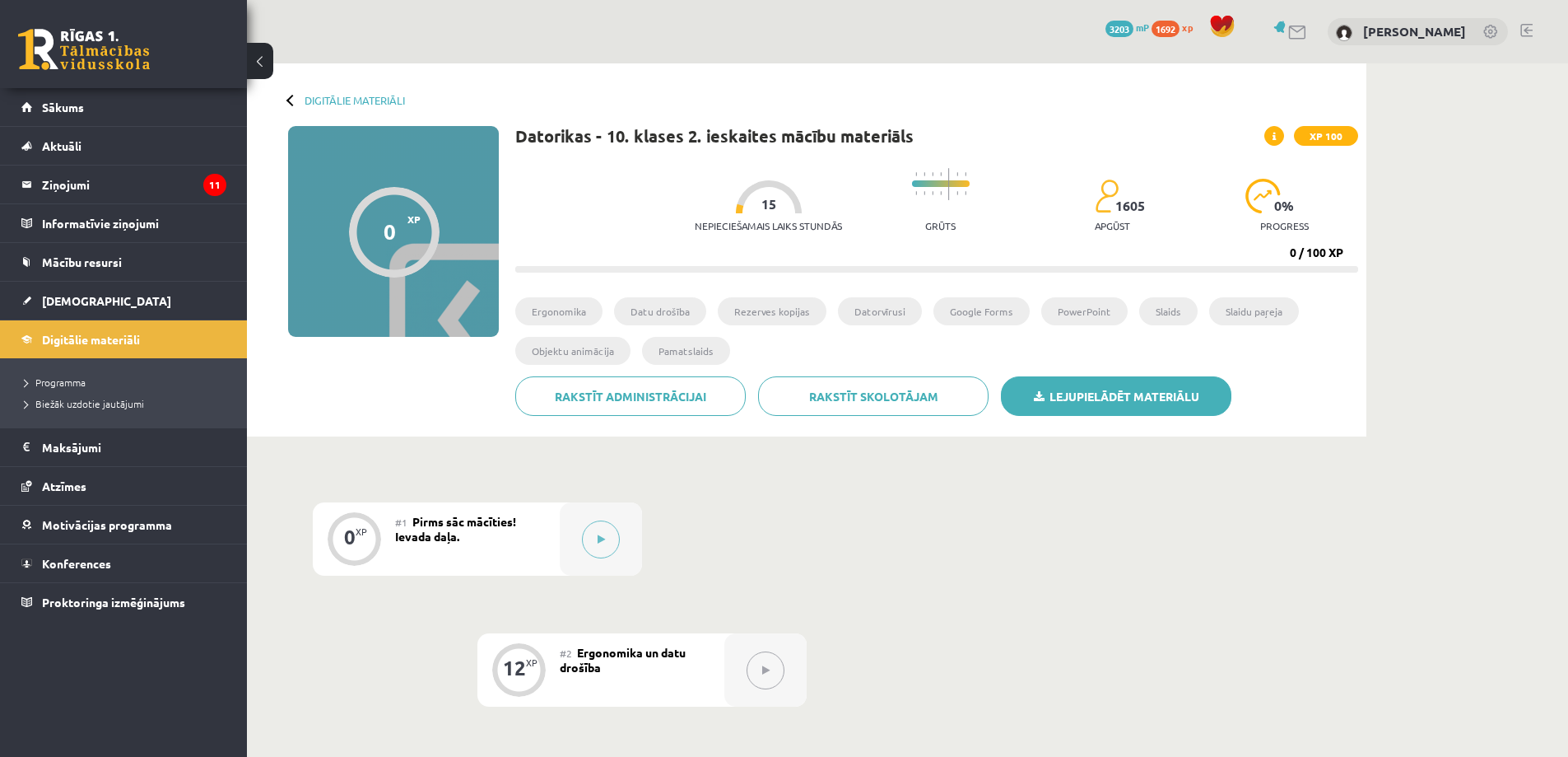
click at [1129, 395] on link "Lejupielādēt materiālu" at bounding box center [1116, 395] width 230 height 39
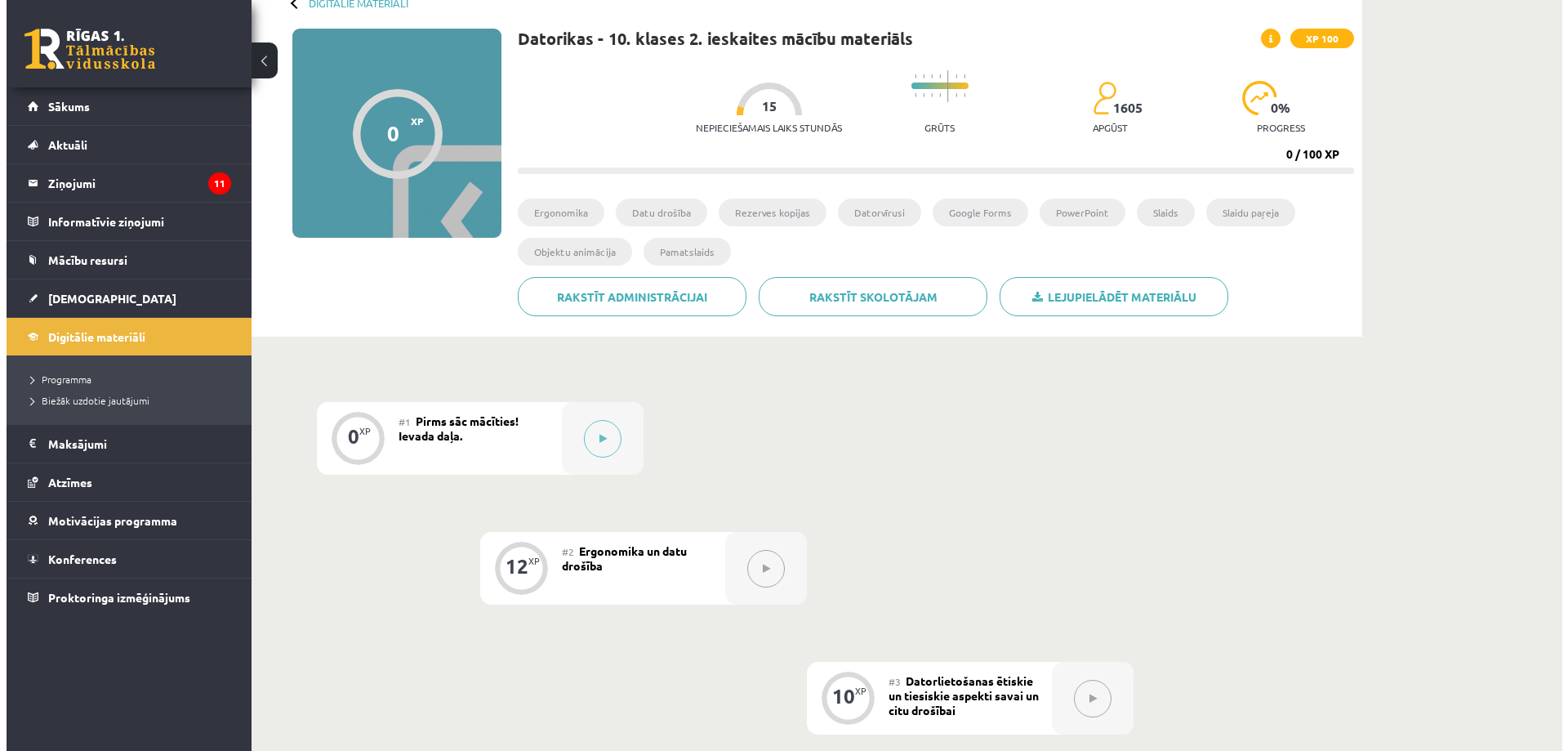
scroll to position [81, 0]
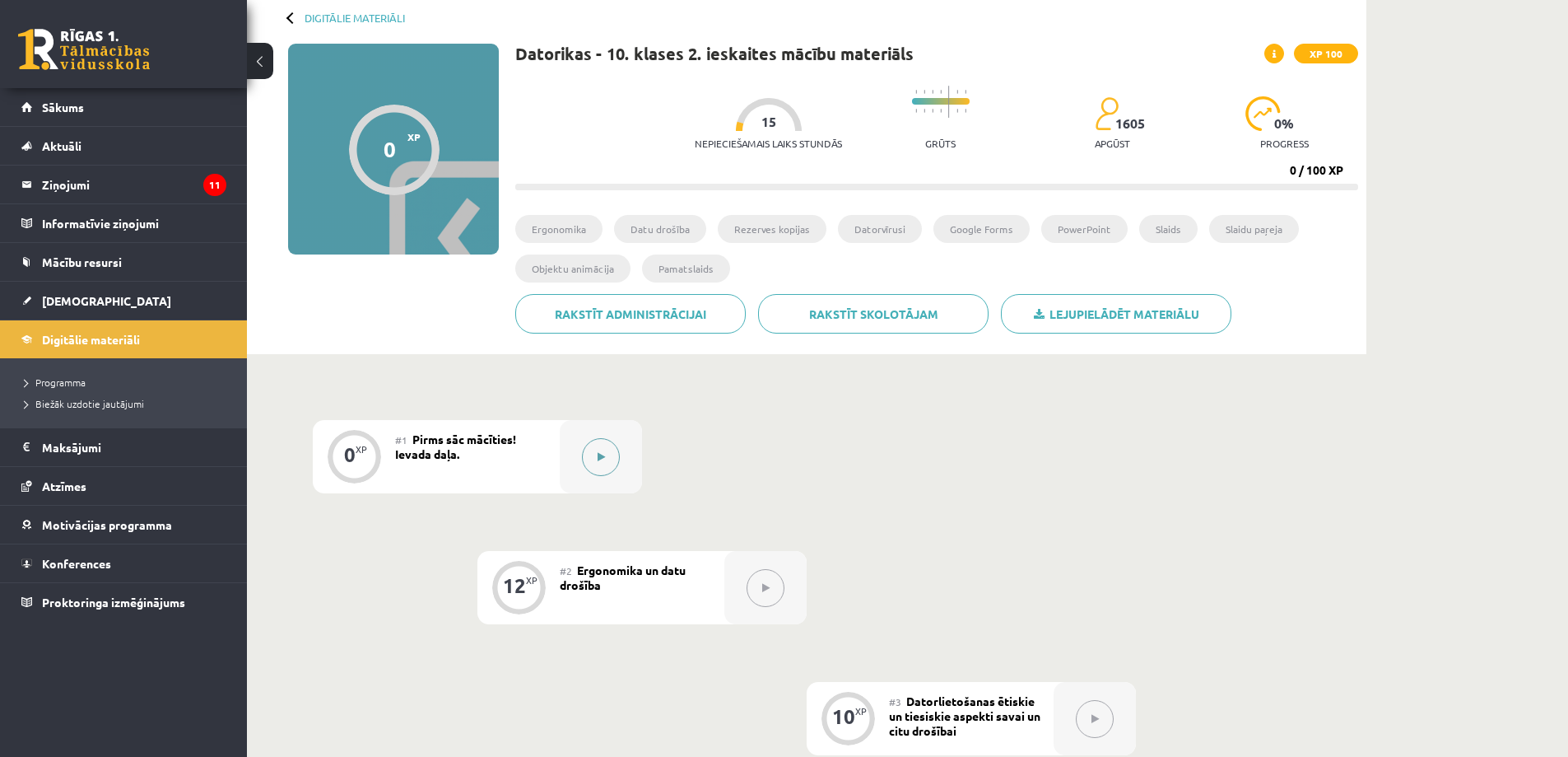
click at [607, 457] on button at bounding box center [600, 456] width 38 height 38
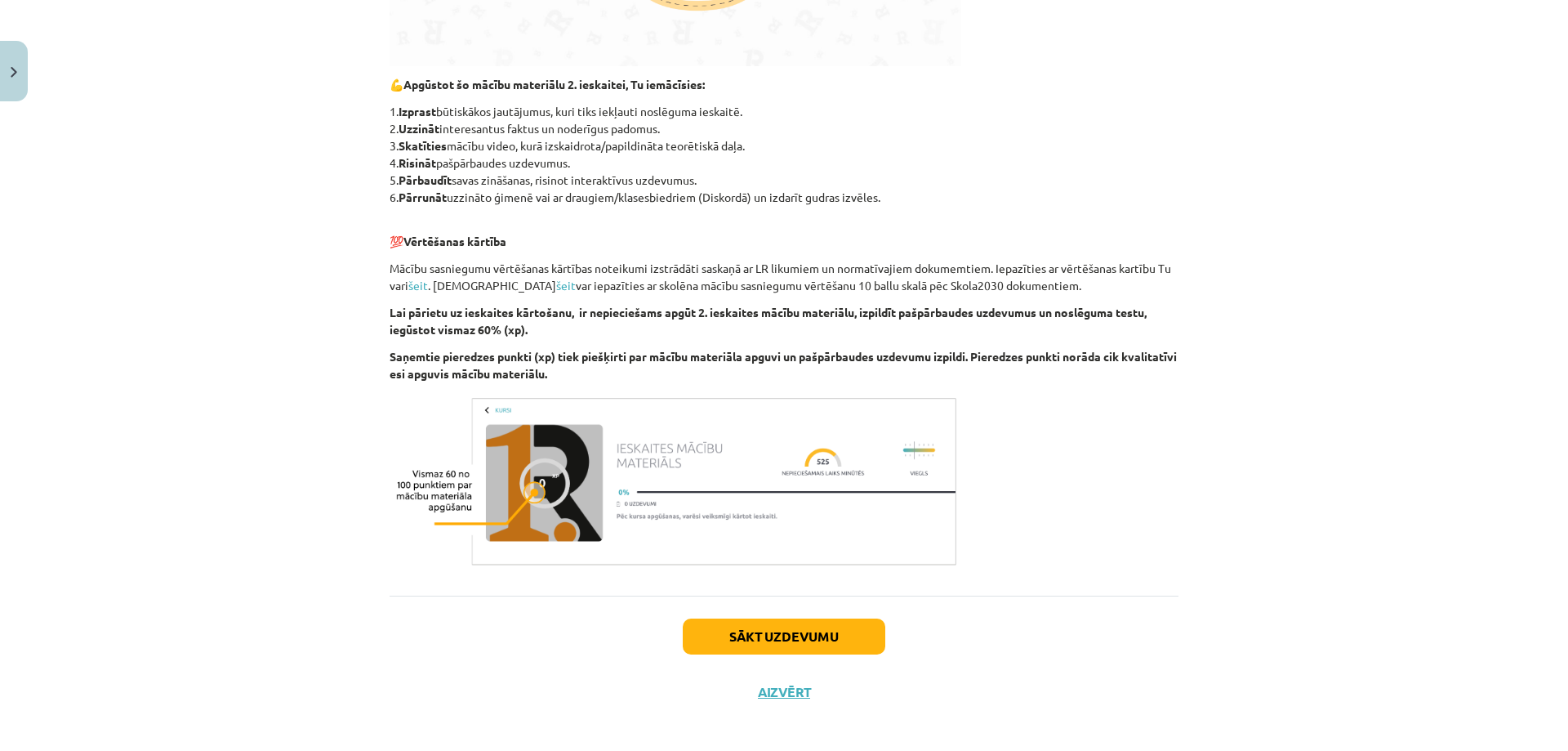
scroll to position [764, 0]
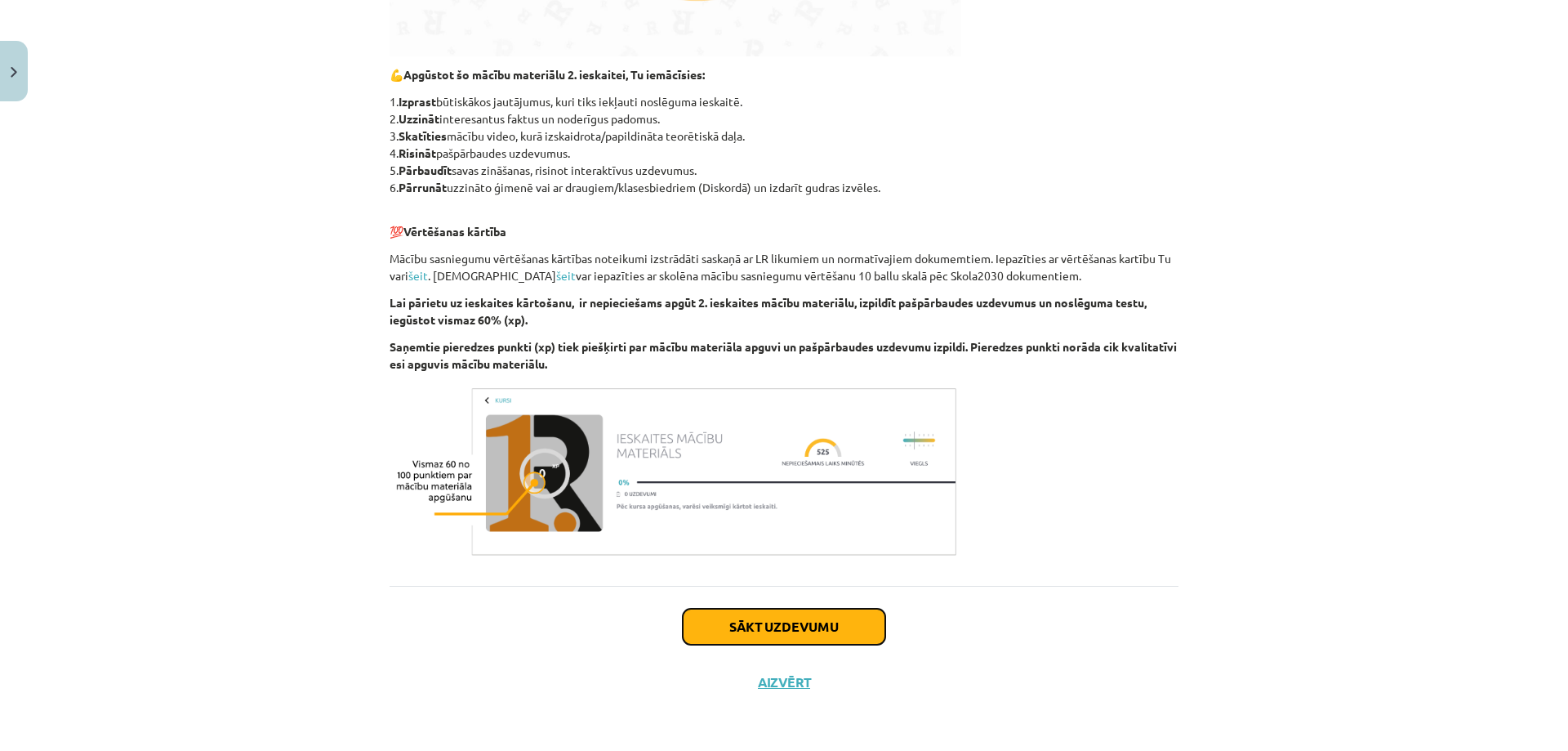
click at [776, 626] on button "Sākt uzdevumu" at bounding box center [784, 626] width 203 height 36
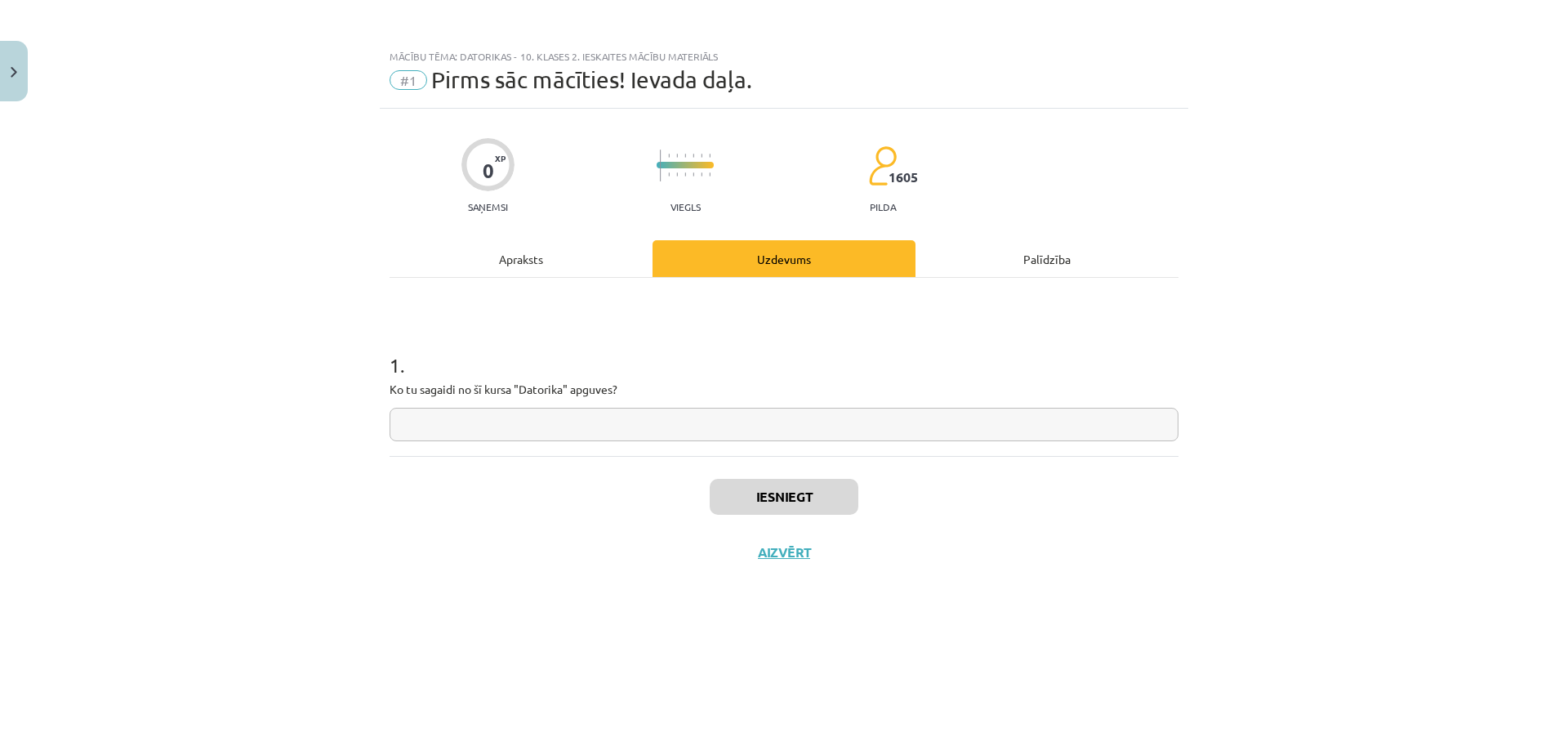
scroll to position [0, 0]
click at [632, 429] on input "text" at bounding box center [784, 425] width 789 height 33
type input "**********"
click at [786, 502] on button "Iesniegt" at bounding box center [783, 496] width 149 height 36
click at [791, 561] on button "Nākamā nodarbība" at bounding box center [783, 562] width 160 height 37
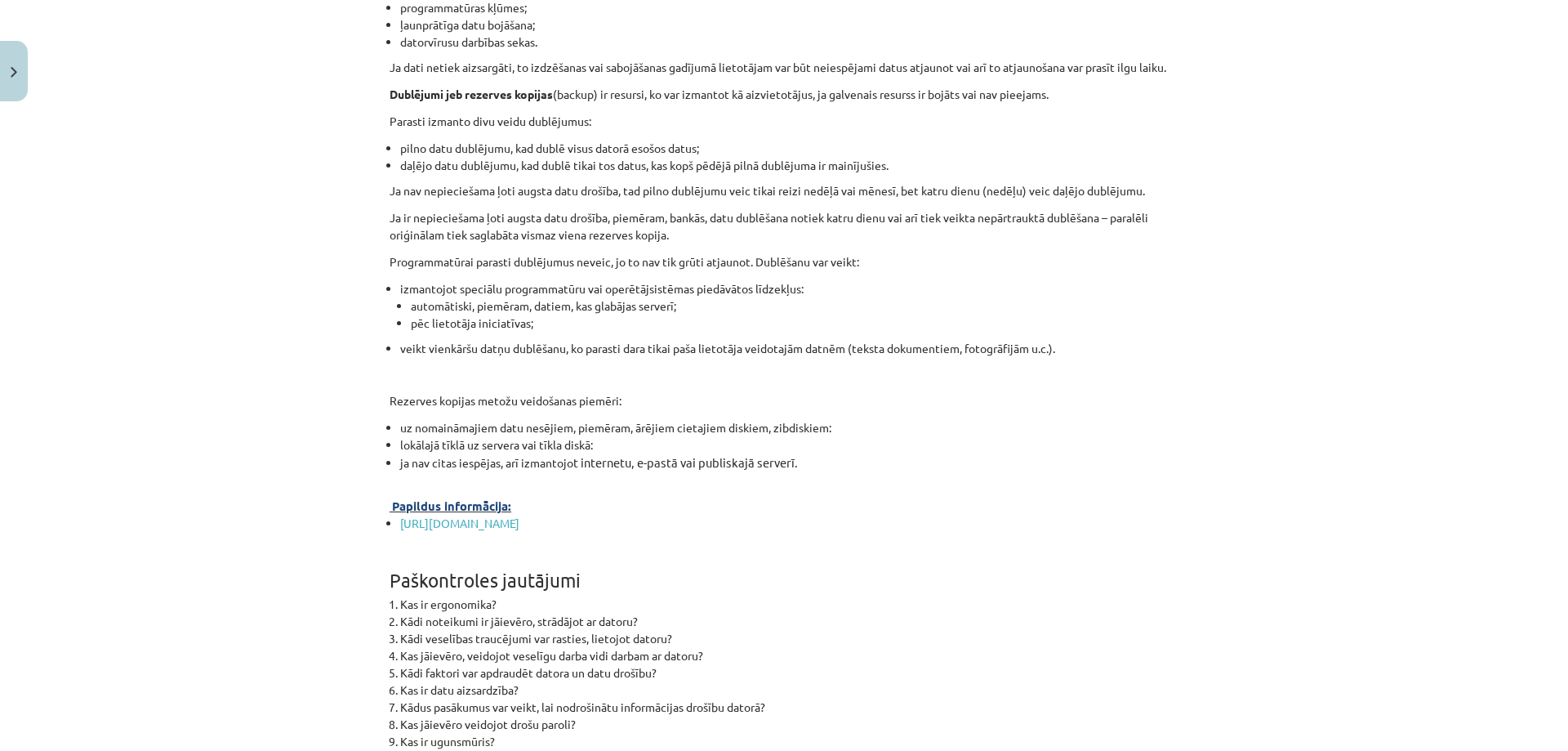
scroll to position [5038, 0]
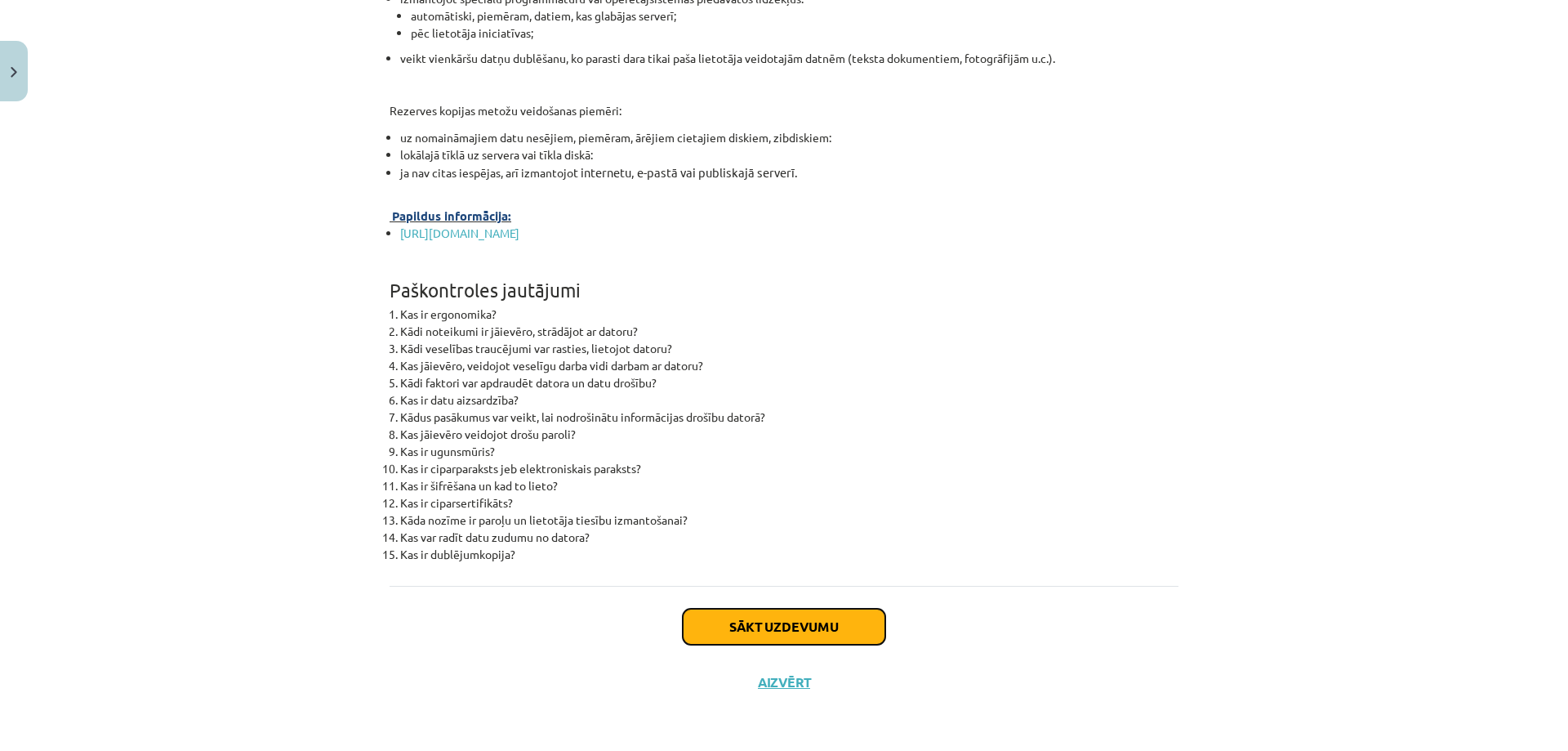
click at [781, 623] on button "Sākt uzdevumu" at bounding box center [784, 626] width 203 height 36
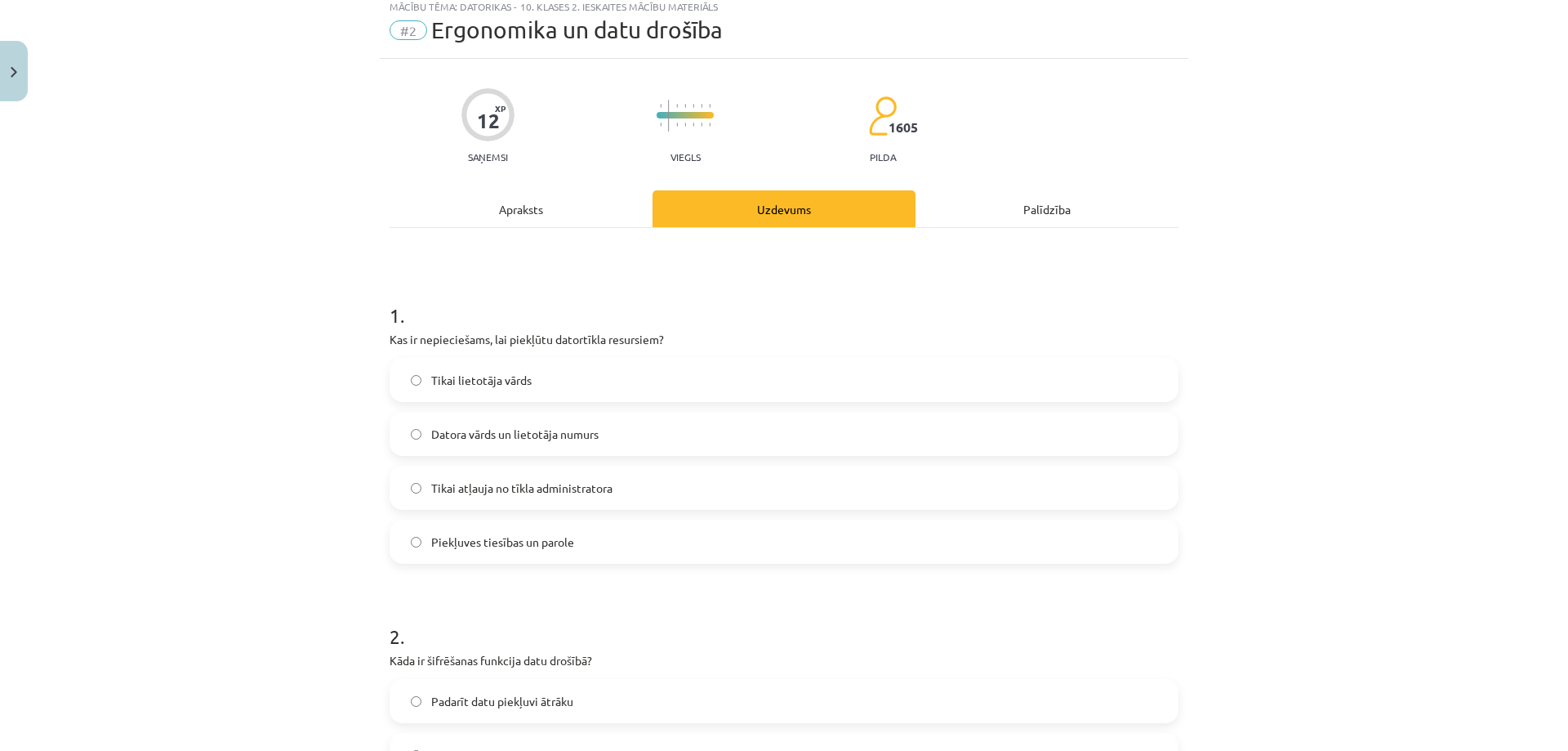
scroll to position [41, 0]
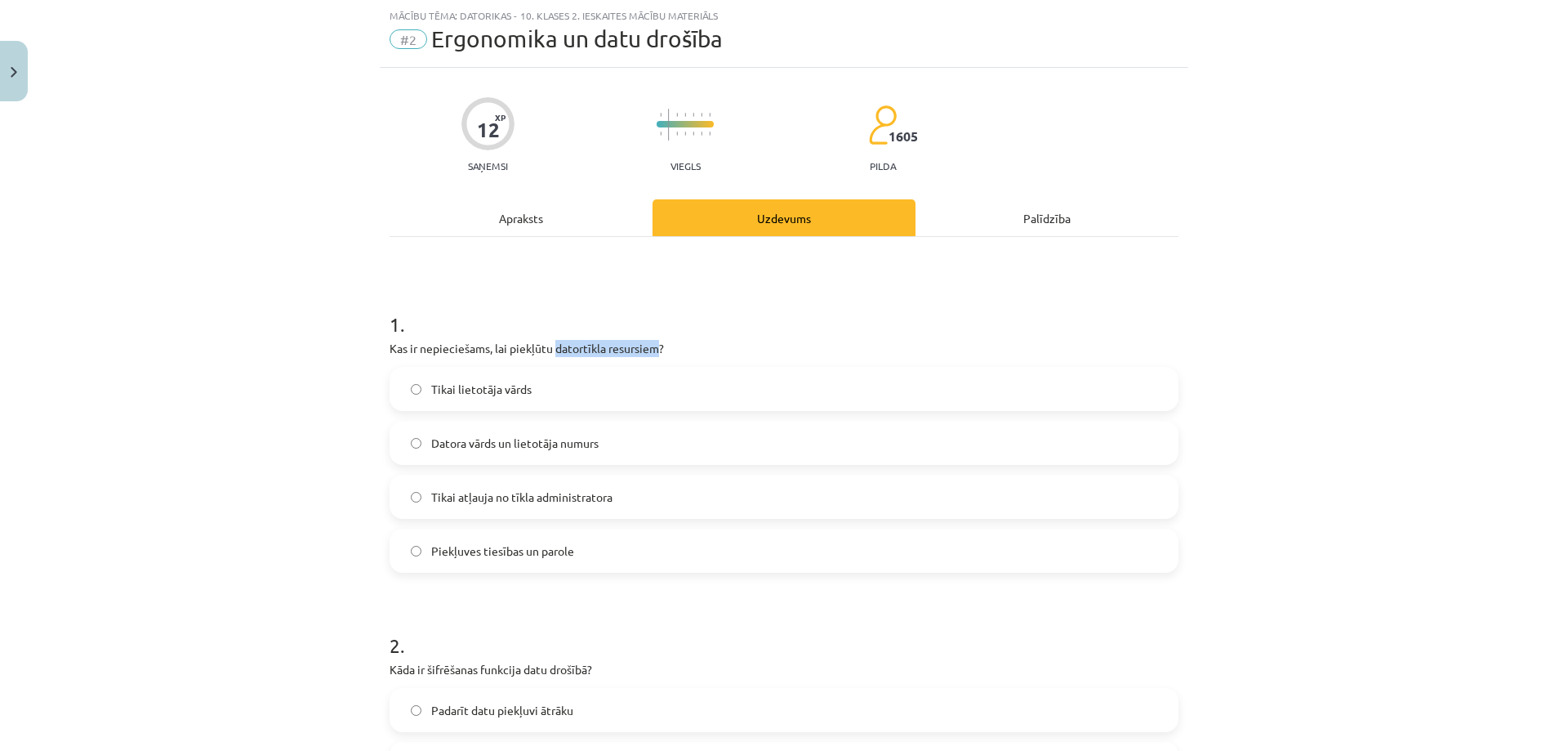
drag, startPoint x: 552, startPoint y: 351, endPoint x: 650, endPoint y: 348, distance: 98.0
click at [650, 348] on p "Kas ir nepieciešams, lai piekļūtu datortīkla resursiem?" at bounding box center [784, 348] width 789 height 17
copy p "datortīkla resursiem"
click at [481, 552] on span "Piekļuves tiesības un parole" at bounding box center [502, 551] width 143 height 17
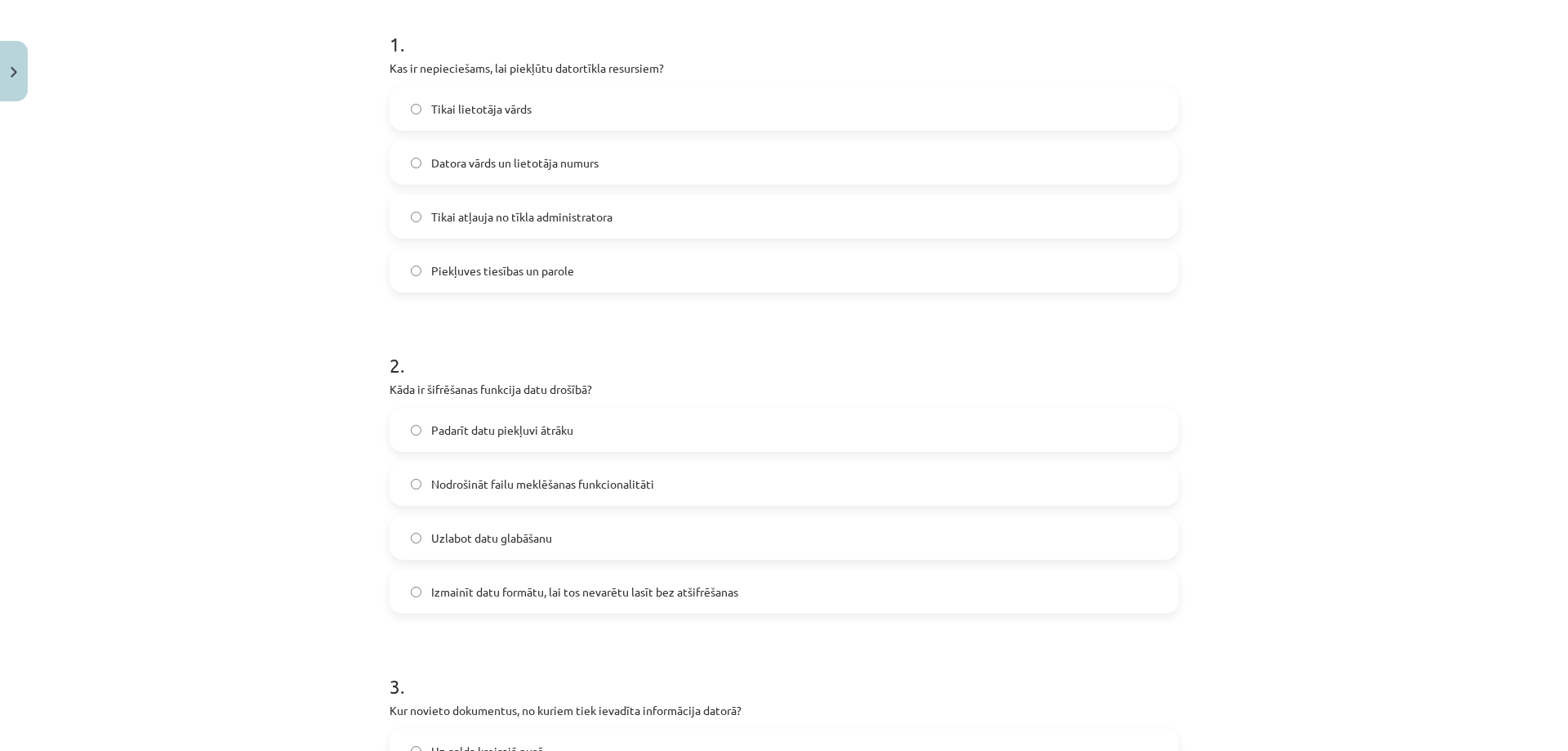
scroll to position [367, 0]
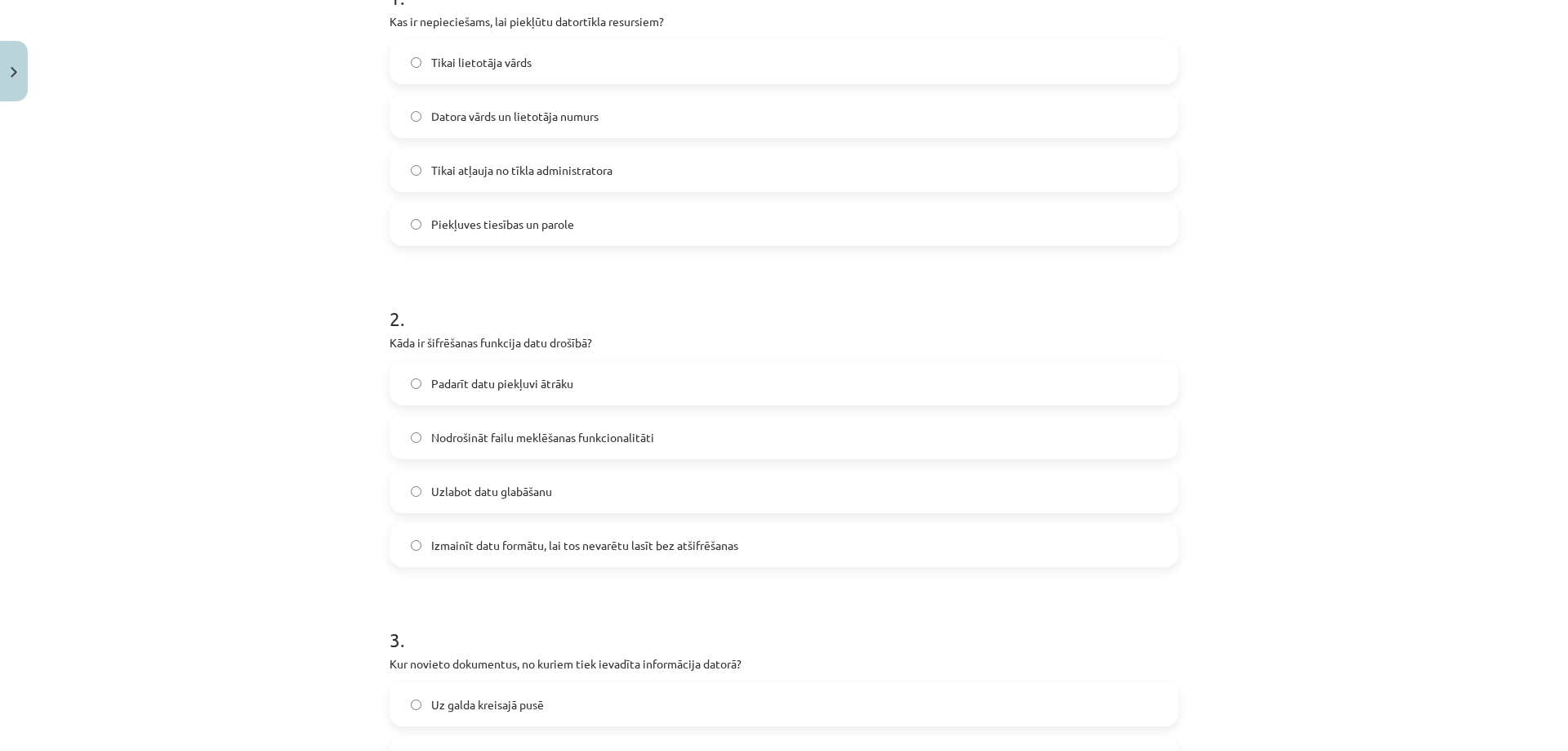
click at [481, 544] on span "Izmainīt datu formātu, lai tos nevarētu lasīt bez atšifrēšanas" at bounding box center [585, 545] width 307 height 17
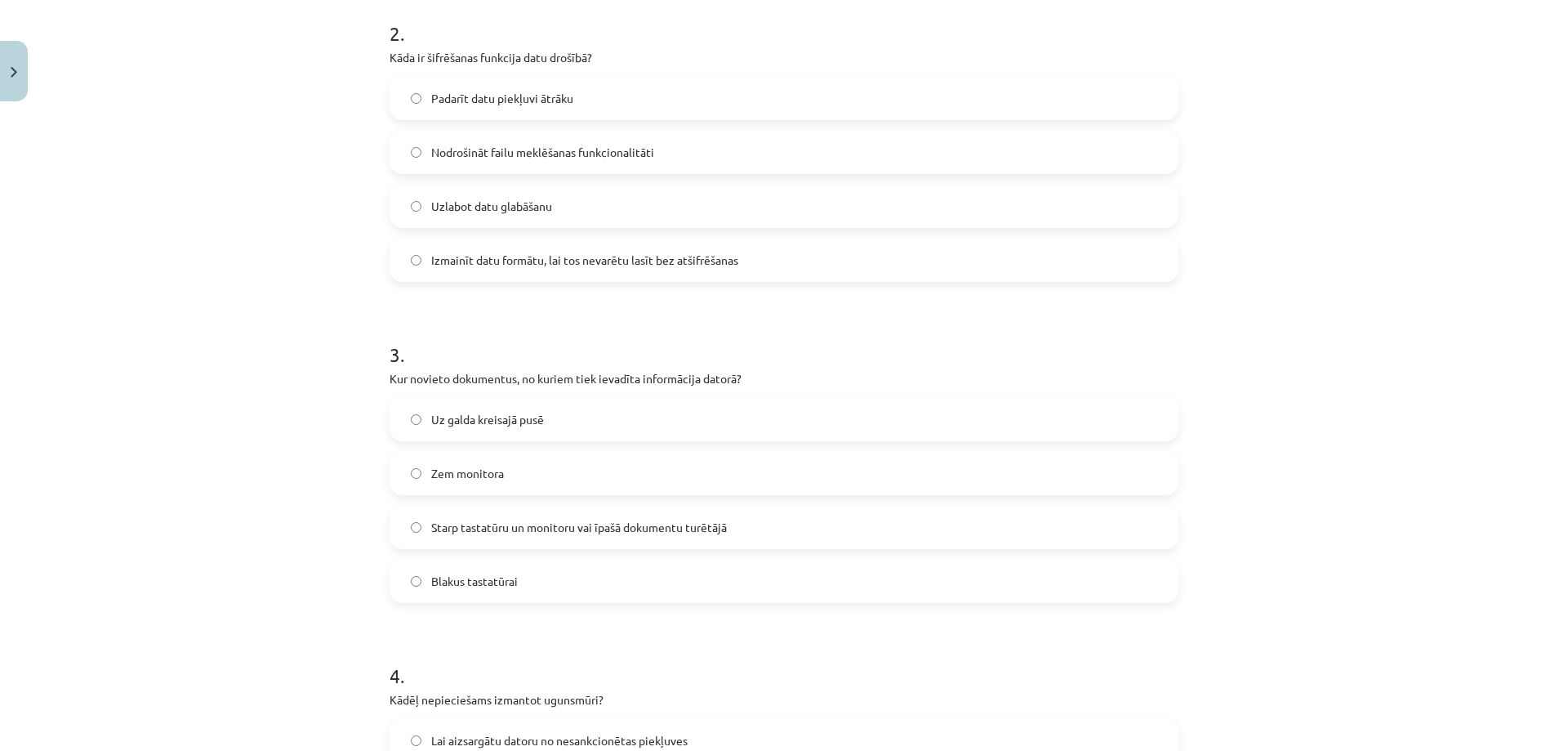
scroll to position [695, 0]
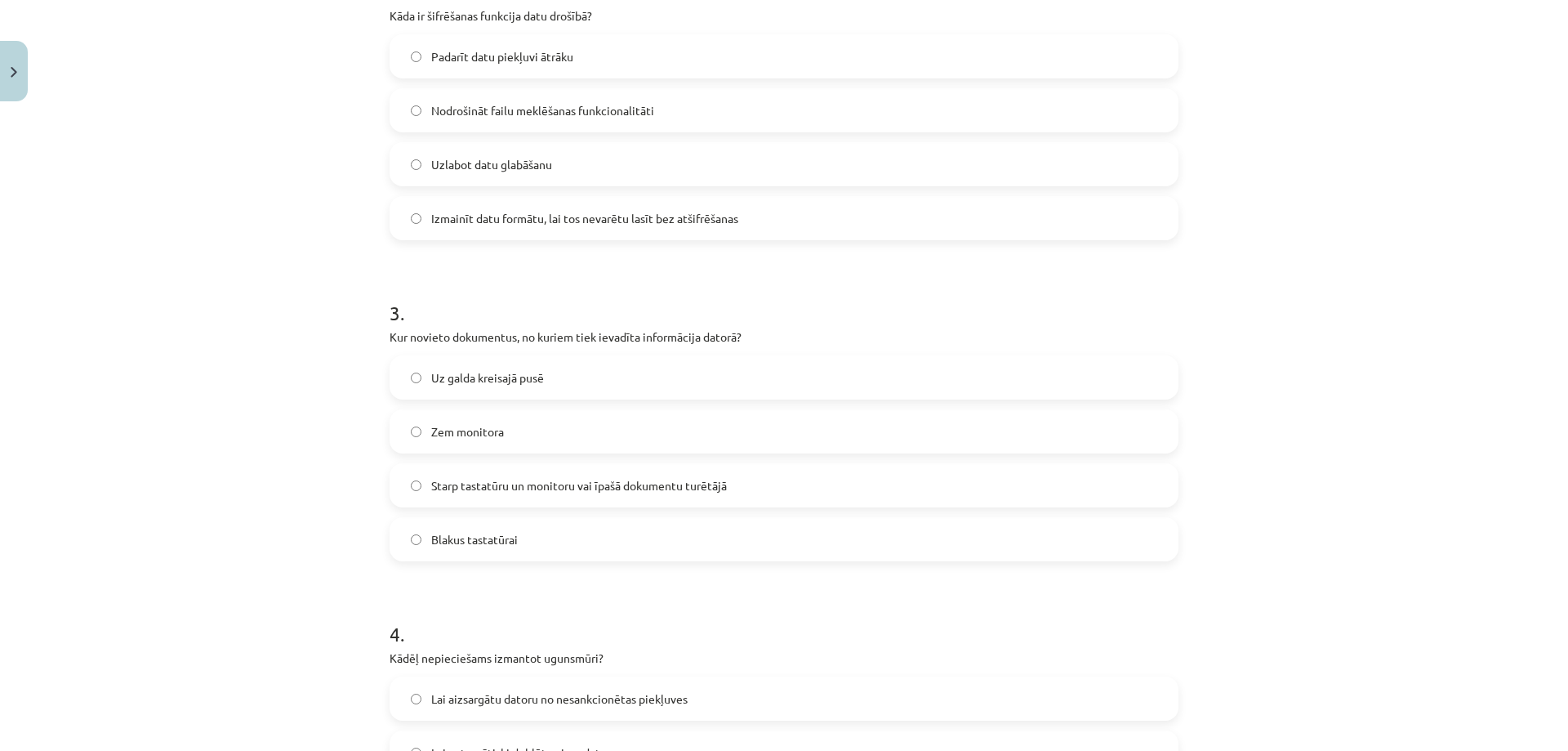
click at [504, 484] on span "Starp tastatūru un monitoru vai īpašā dokumentu turētājā" at bounding box center [579, 485] width 296 height 17
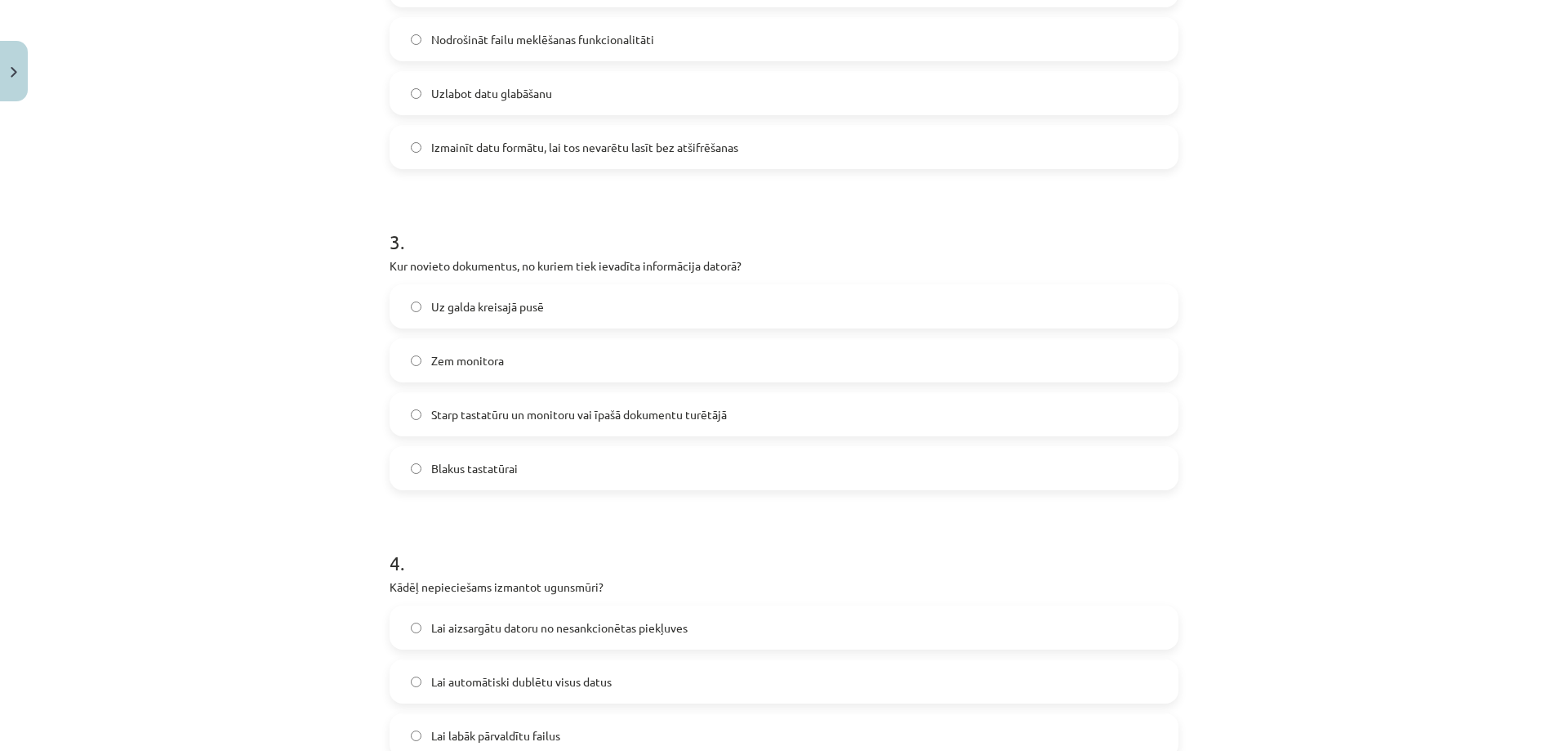
scroll to position [1021, 0]
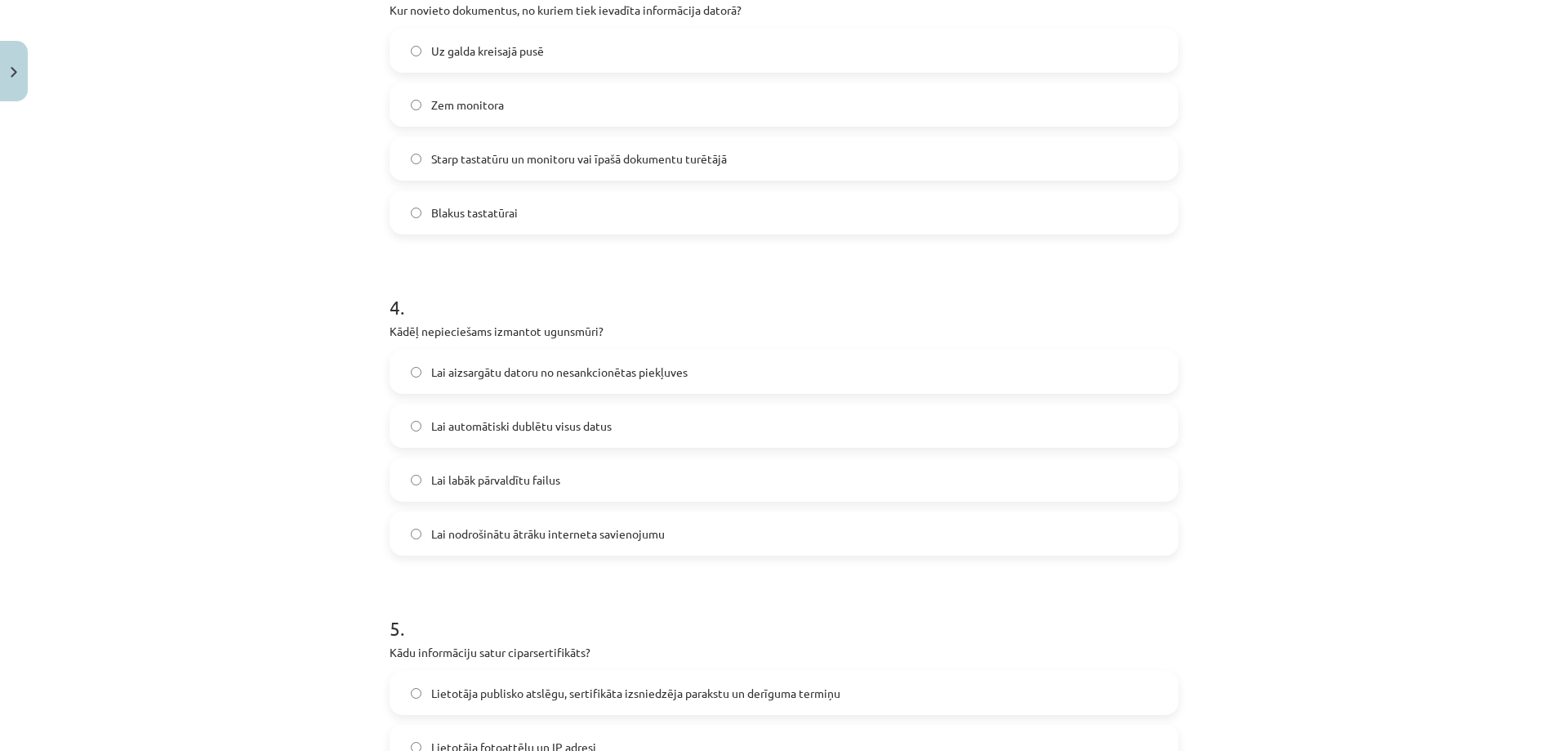
click at [465, 369] on span "Lai aizsargātu datoru no nesankcionētas piekļuves" at bounding box center [559, 371] width 257 height 17
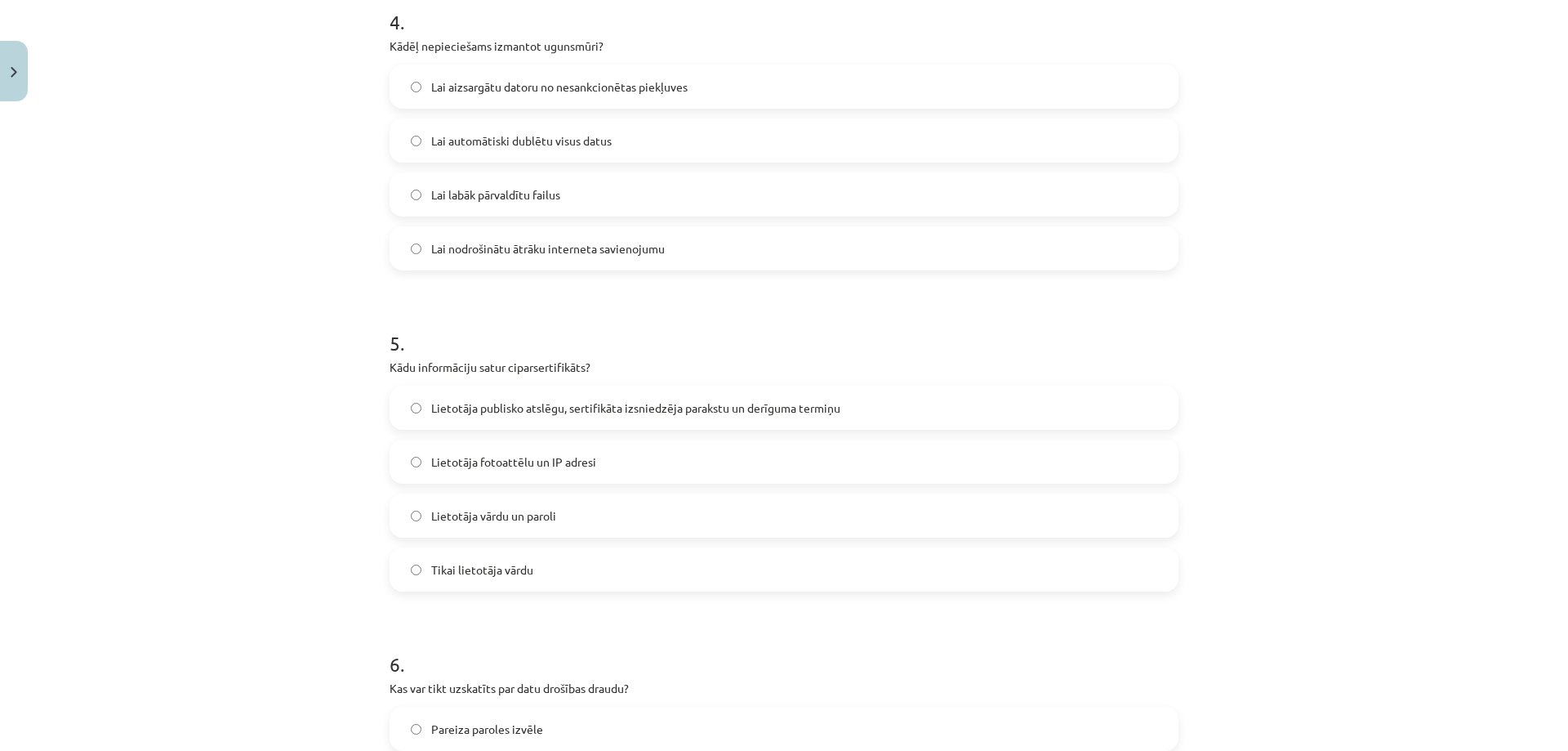
scroll to position [1430, 0]
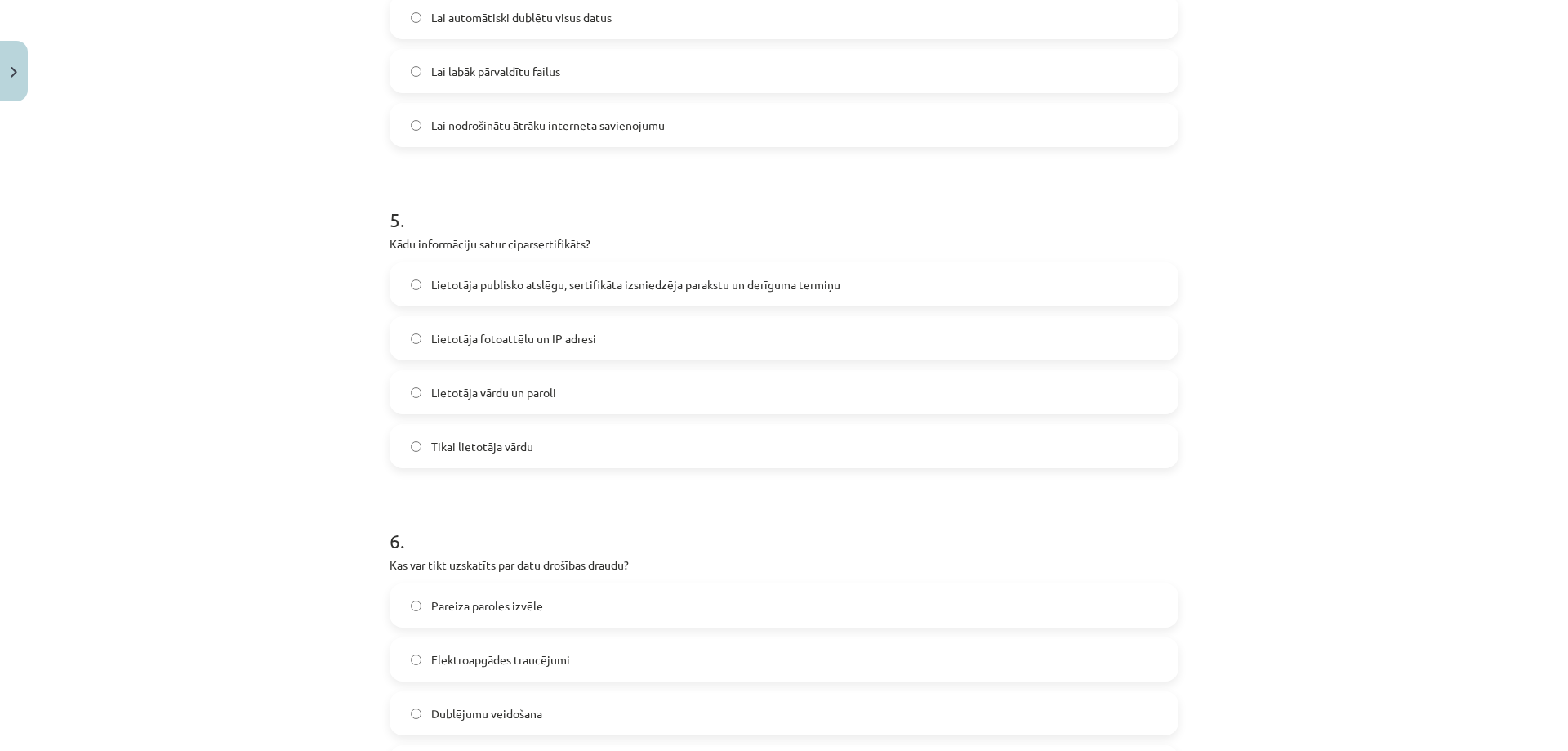
click at [501, 282] on span "Lietotāja publisko atslēgu, sertifikāta izsniedzēja parakstu un derīguma termiņu" at bounding box center [635, 284] width 409 height 17
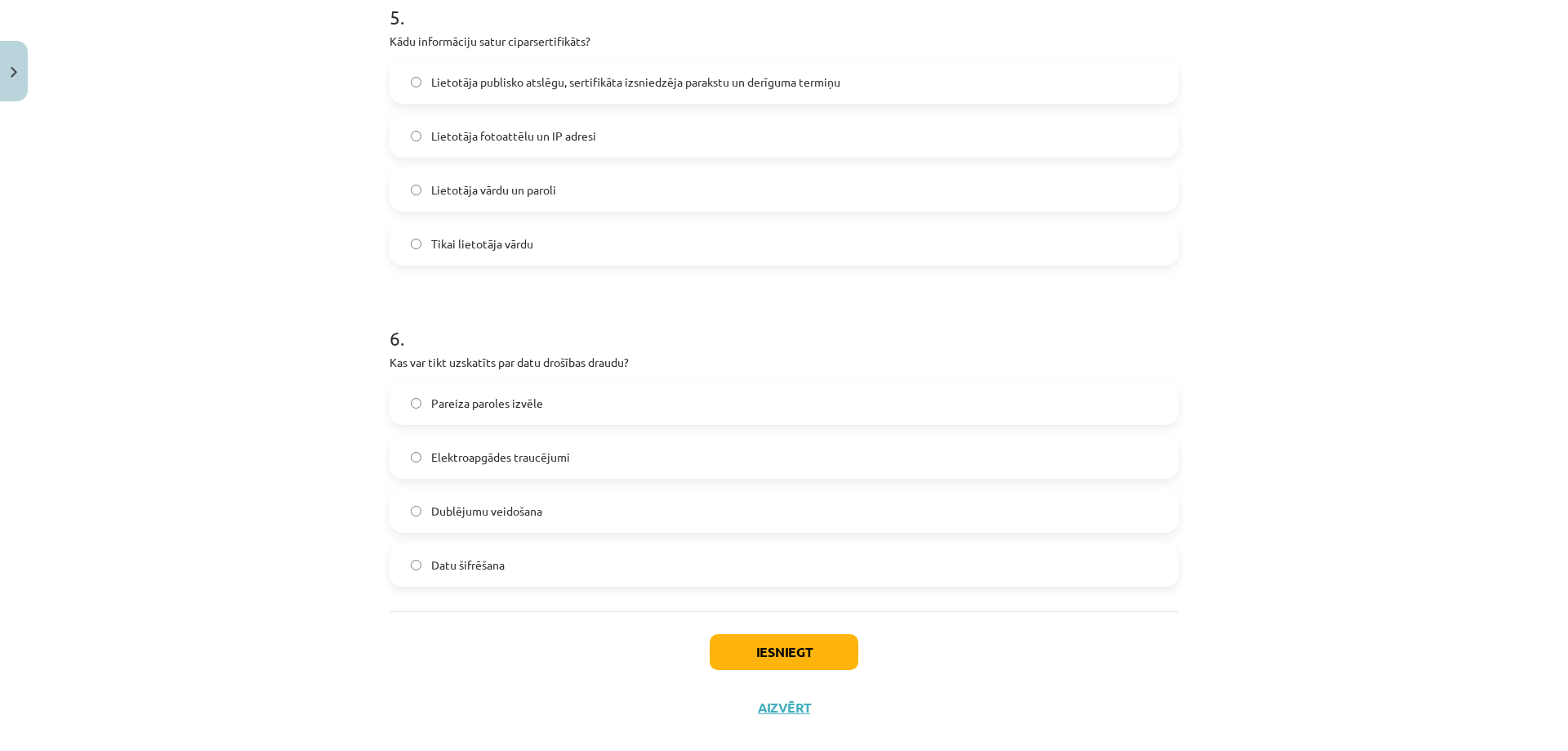
scroll to position [1657, 0]
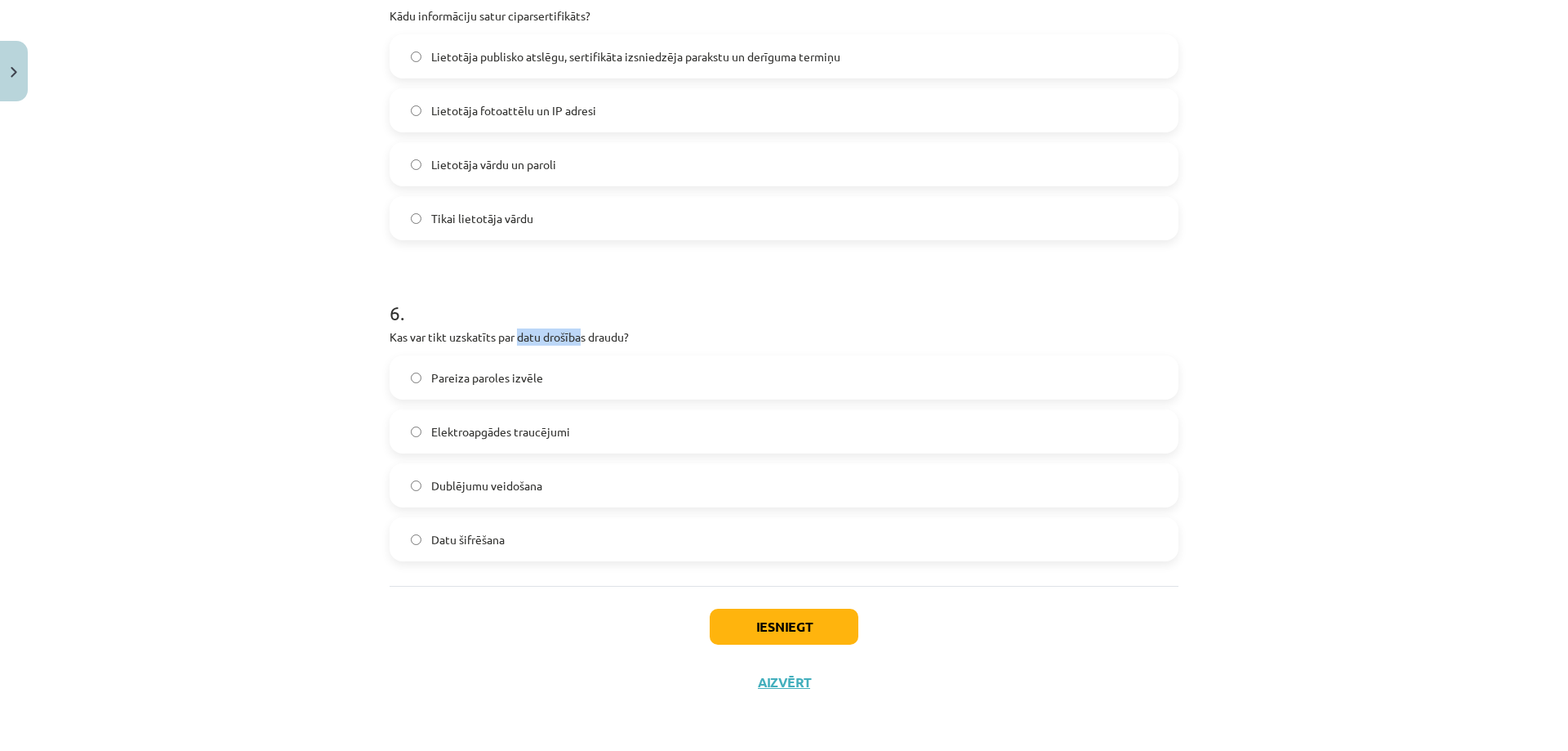
drag, startPoint x: 515, startPoint y: 337, endPoint x: 576, endPoint y: 338, distance: 61.0
click at [576, 338] on p "Kas var tikt uzskatīts par datu drošības draudu?" at bounding box center [784, 336] width 789 height 17
copy p "datu drošība"
click at [447, 486] on span "Dublējumu veidošana" at bounding box center [487, 485] width 111 height 17
click at [791, 629] on button "Iesniegt" at bounding box center [783, 626] width 149 height 36
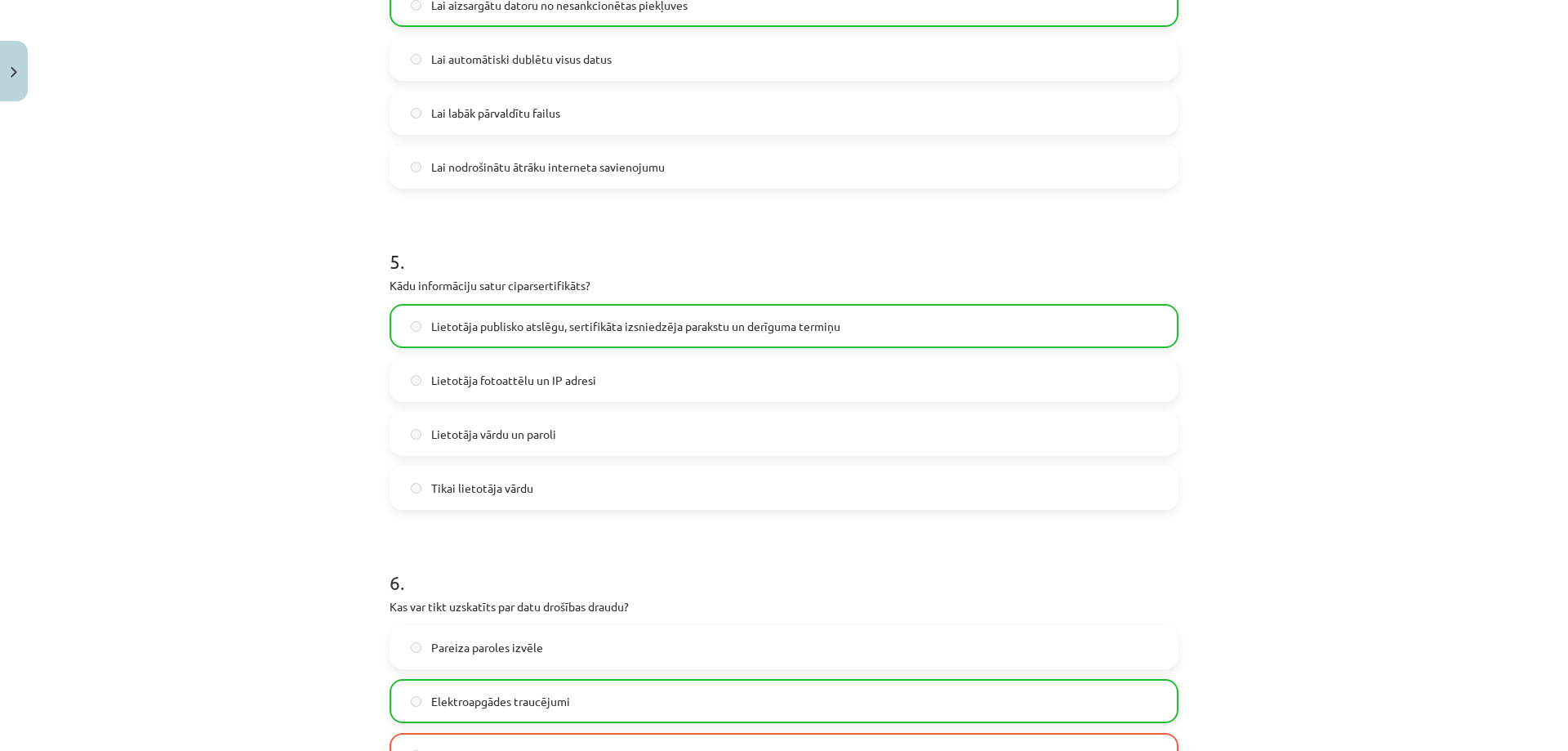
scroll to position [1710, 0]
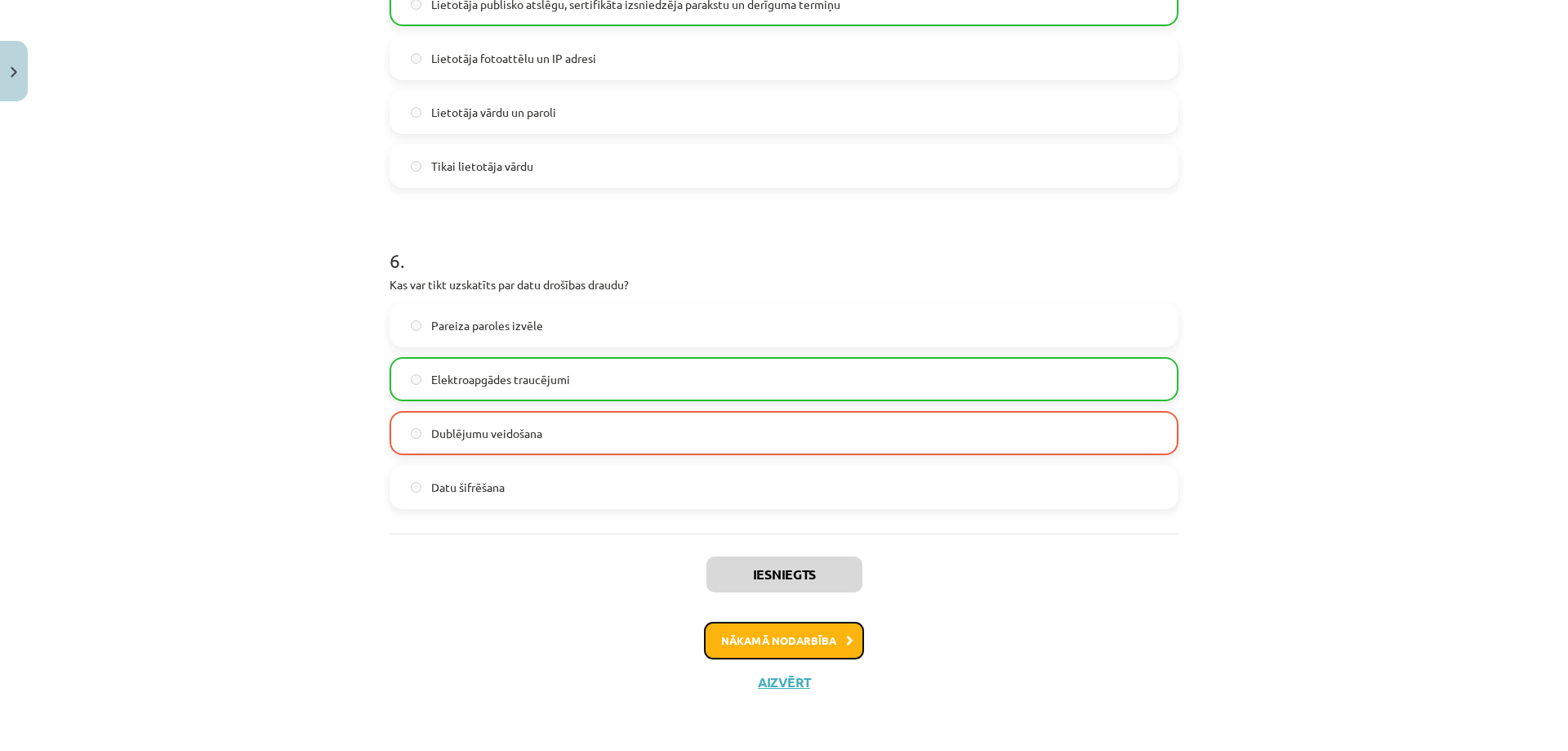
click at [808, 641] on button "Nākamā nodarbība" at bounding box center [783, 640] width 160 height 37
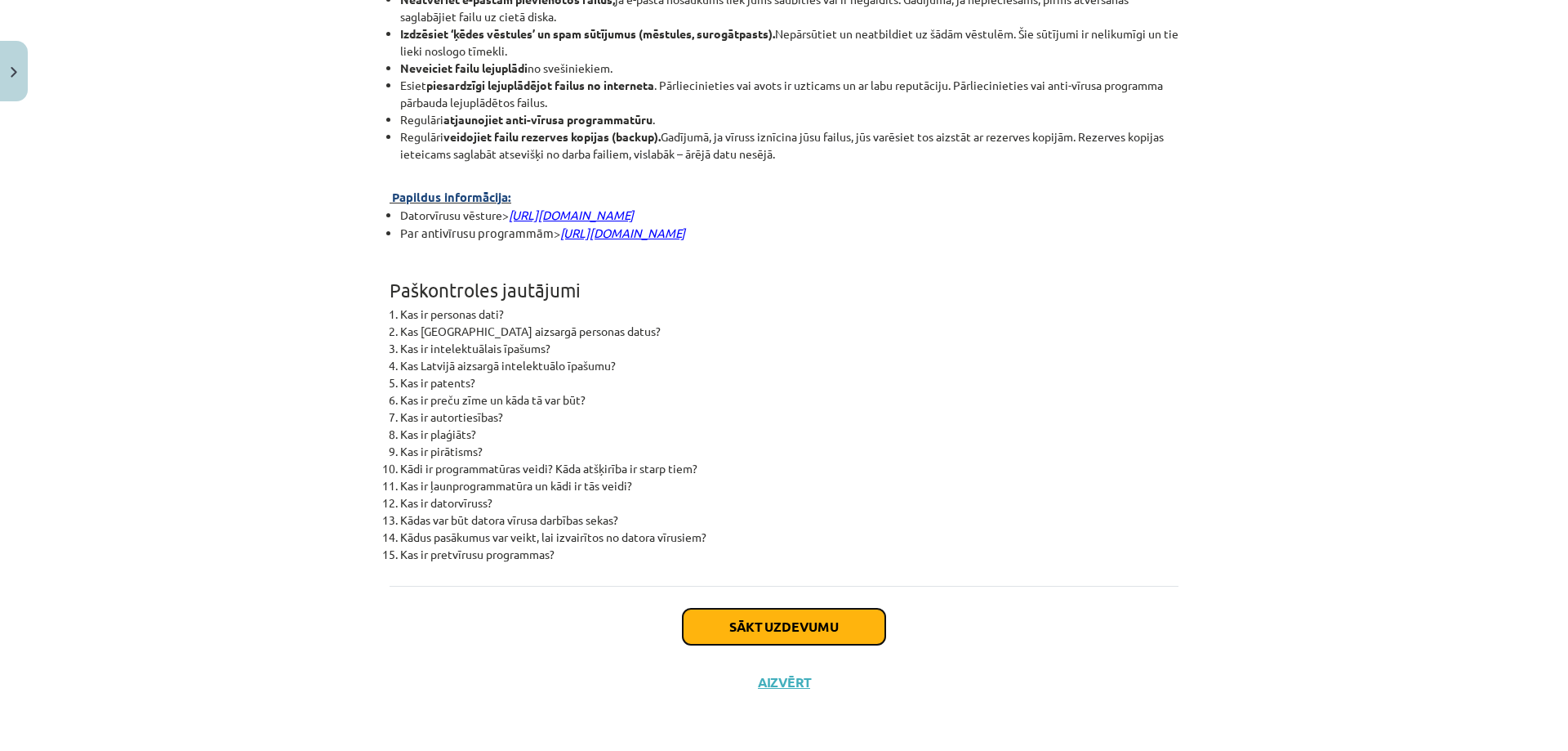
click at [815, 623] on button "Sākt uzdevumu" at bounding box center [784, 626] width 203 height 36
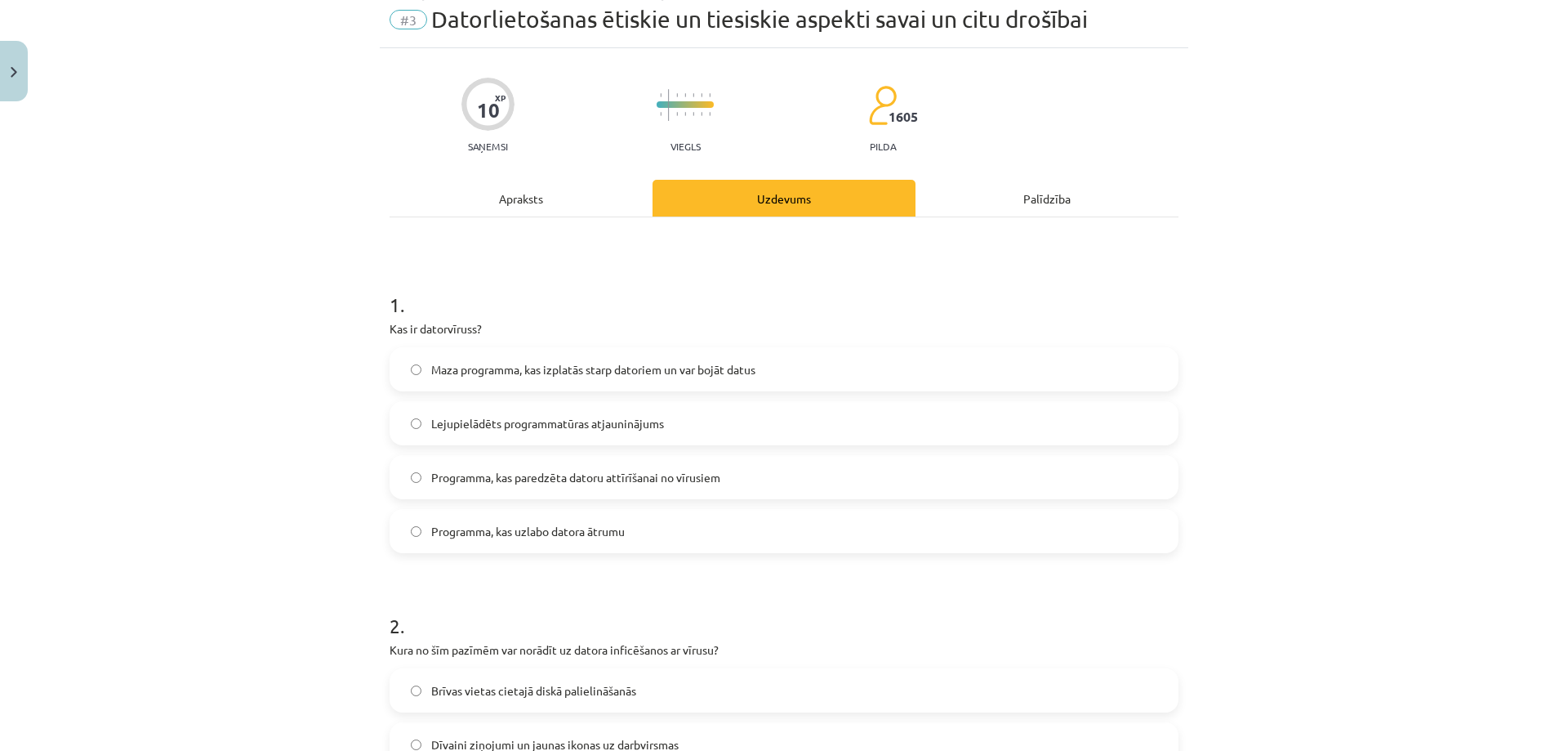
scroll to position [41, 0]
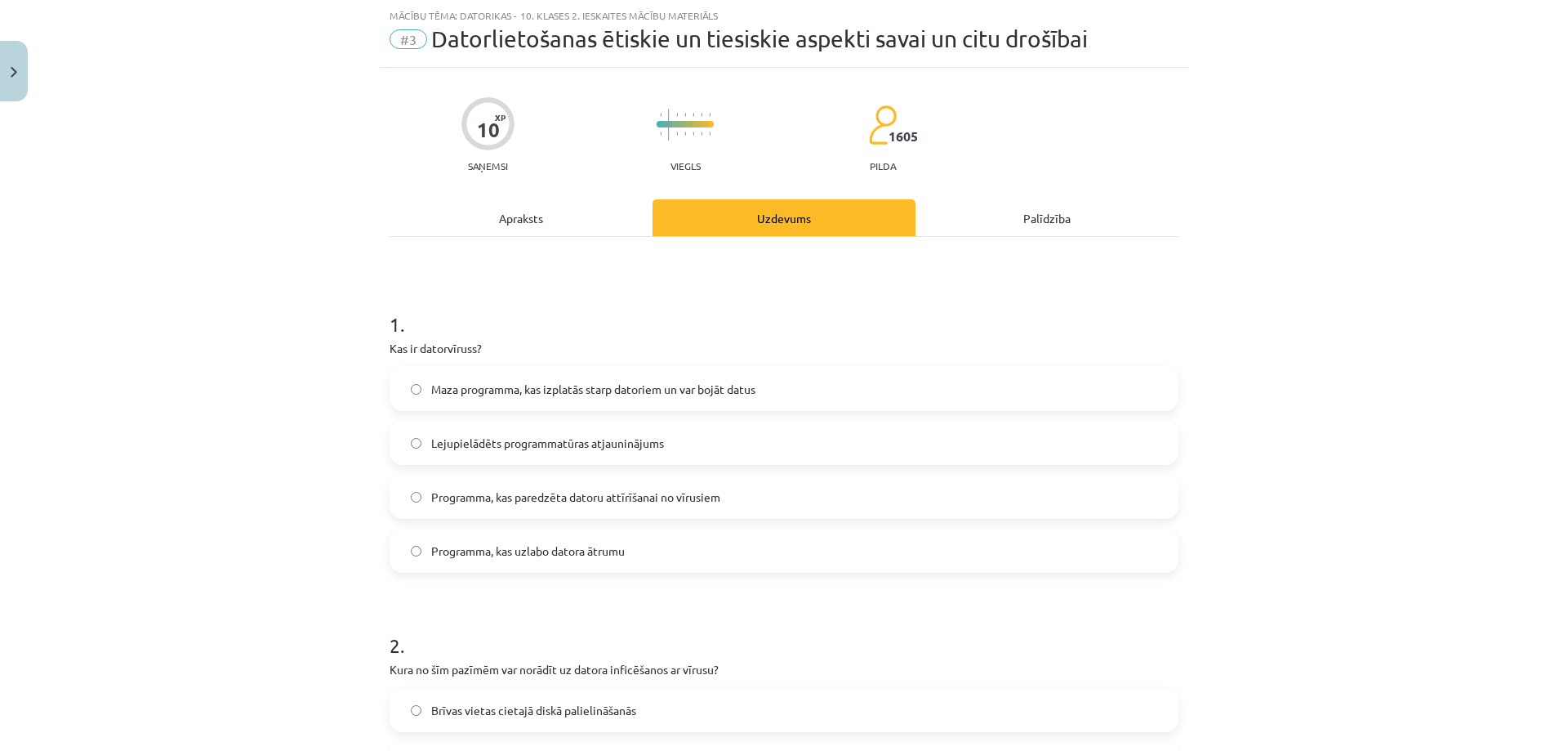
click at [560, 391] on span "Maza programma, kas izplatās starp datoriem un var bojāt datus" at bounding box center [593, 389] width 324 height 17
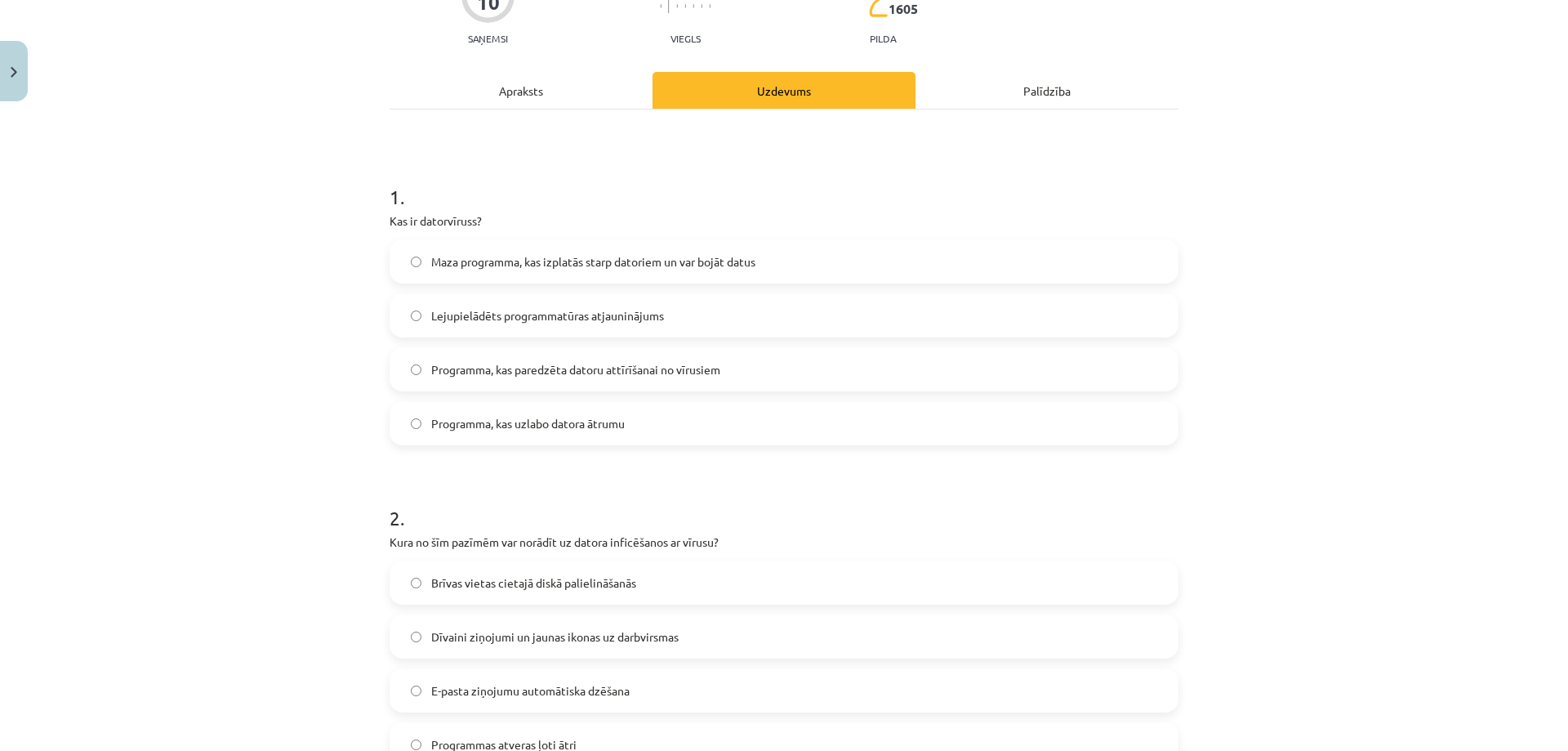
scroll to position [531, 0]
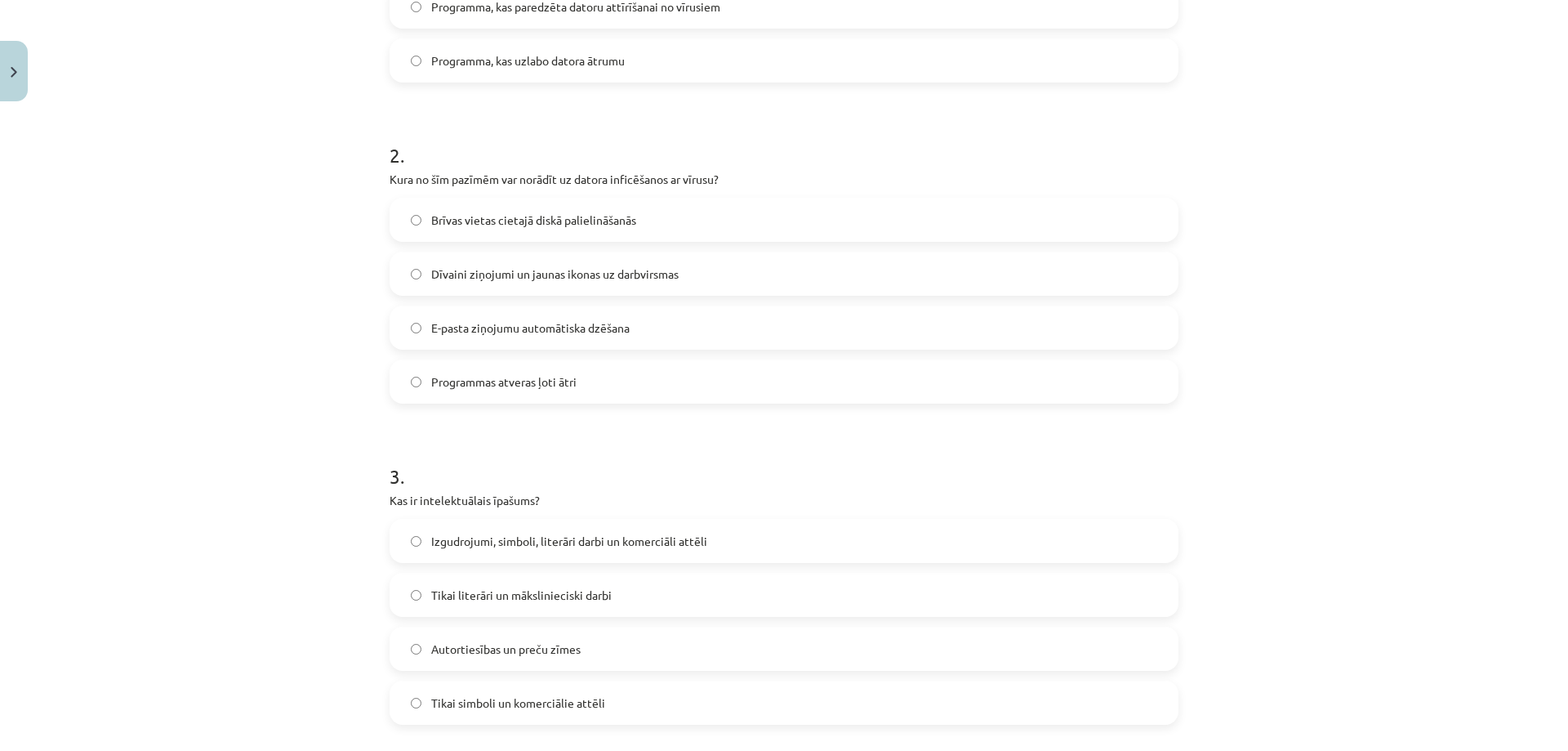
click at [522, 272] on span "Dīvaini ziņojumi un jaunas ikonas uz darbvirsmas" at bounding box center [555, 274] width 247 height 17
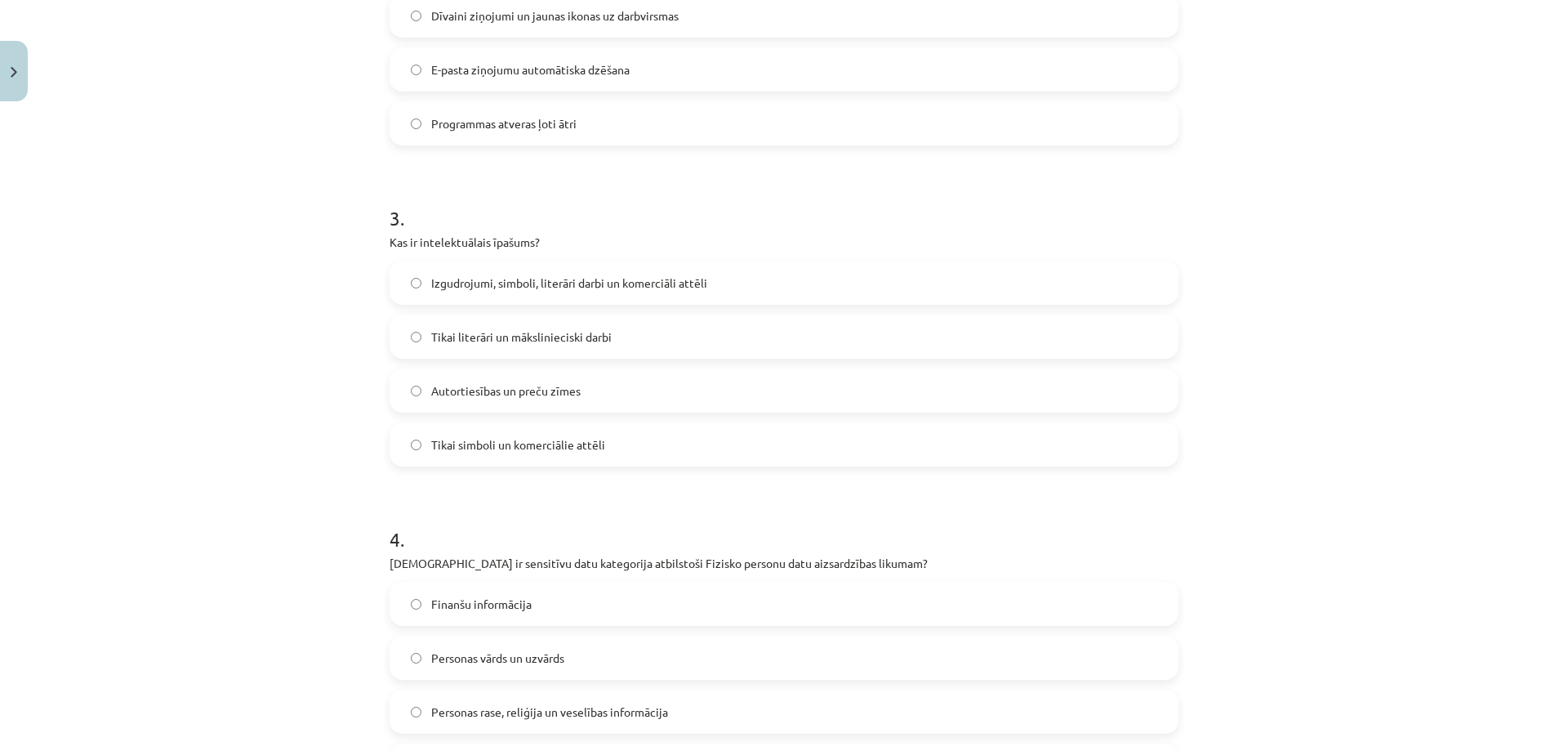
scroll to position [857, 0]
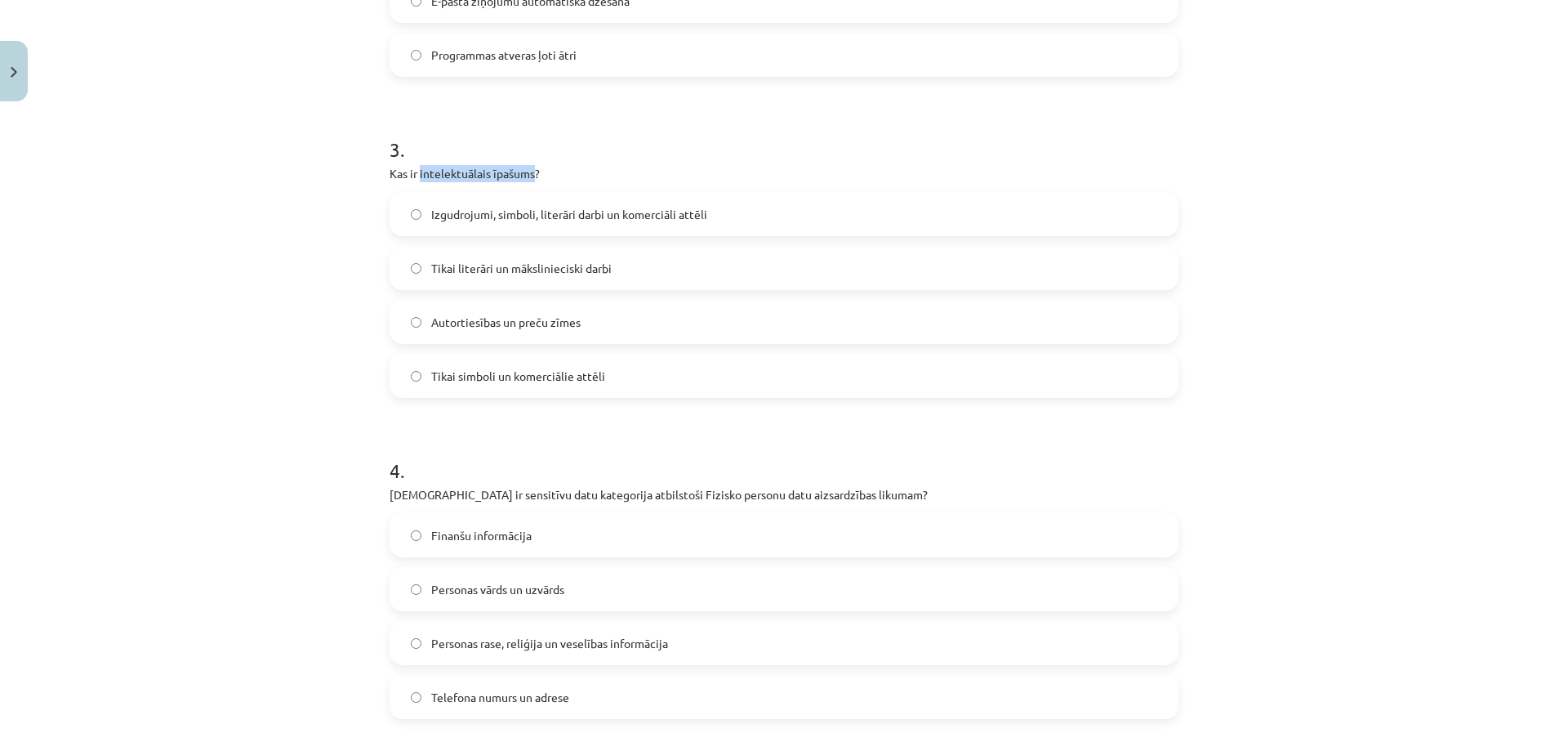
drag, startPoint x: 413, startPoint y: 174, endPoint x: 528, endPoint y: 175, distance: 115.0
click at [528, 175] on p "Kas ir intelektuālais īpašums?" at bounding box center [784, 174] width 789 height 17
copy p "intelektuālais īpašums"
click at [455, 322] on span "Autortiesības un preču zīmes" at bounding box center [506, 322] width 149 height 17
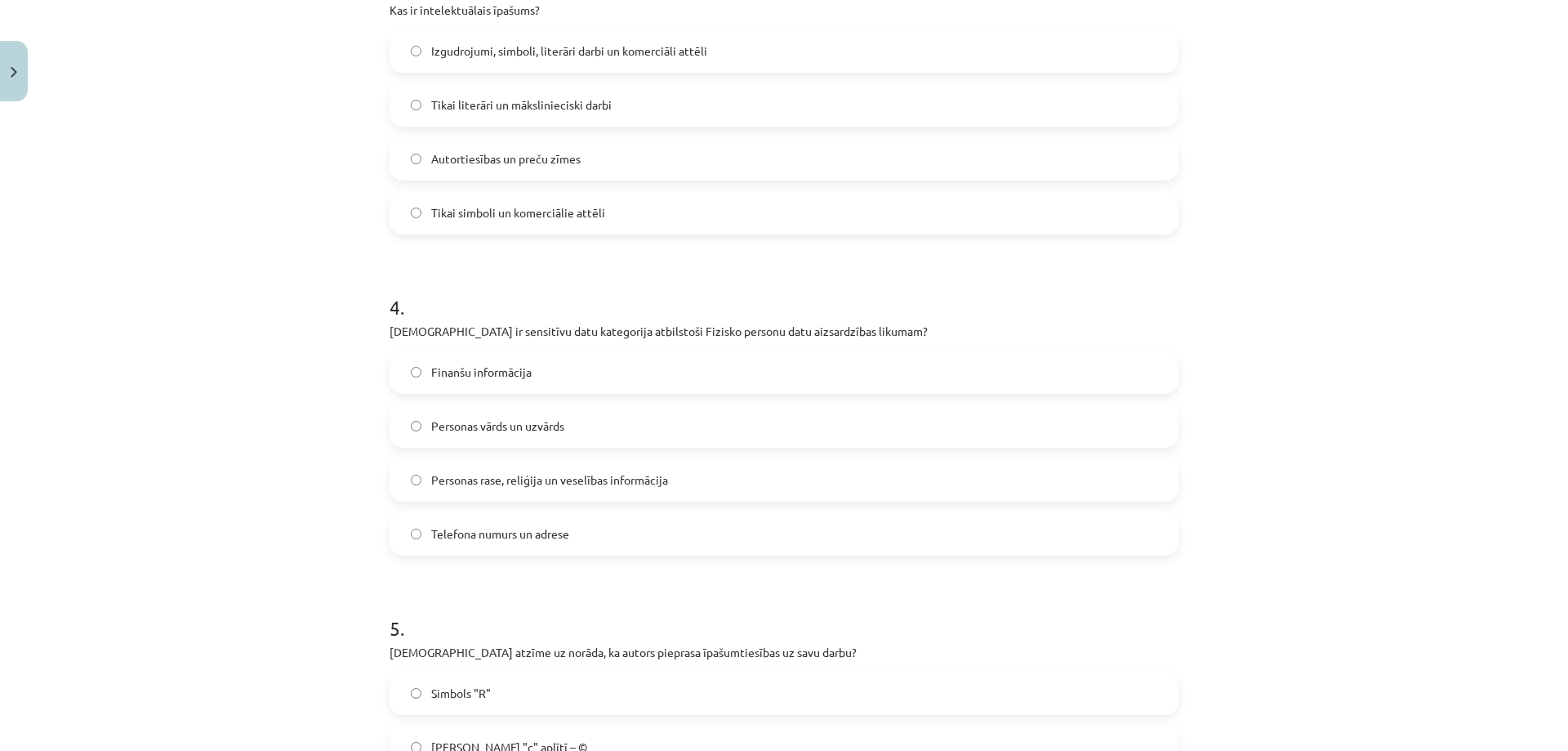
scroll to position [940, 0]
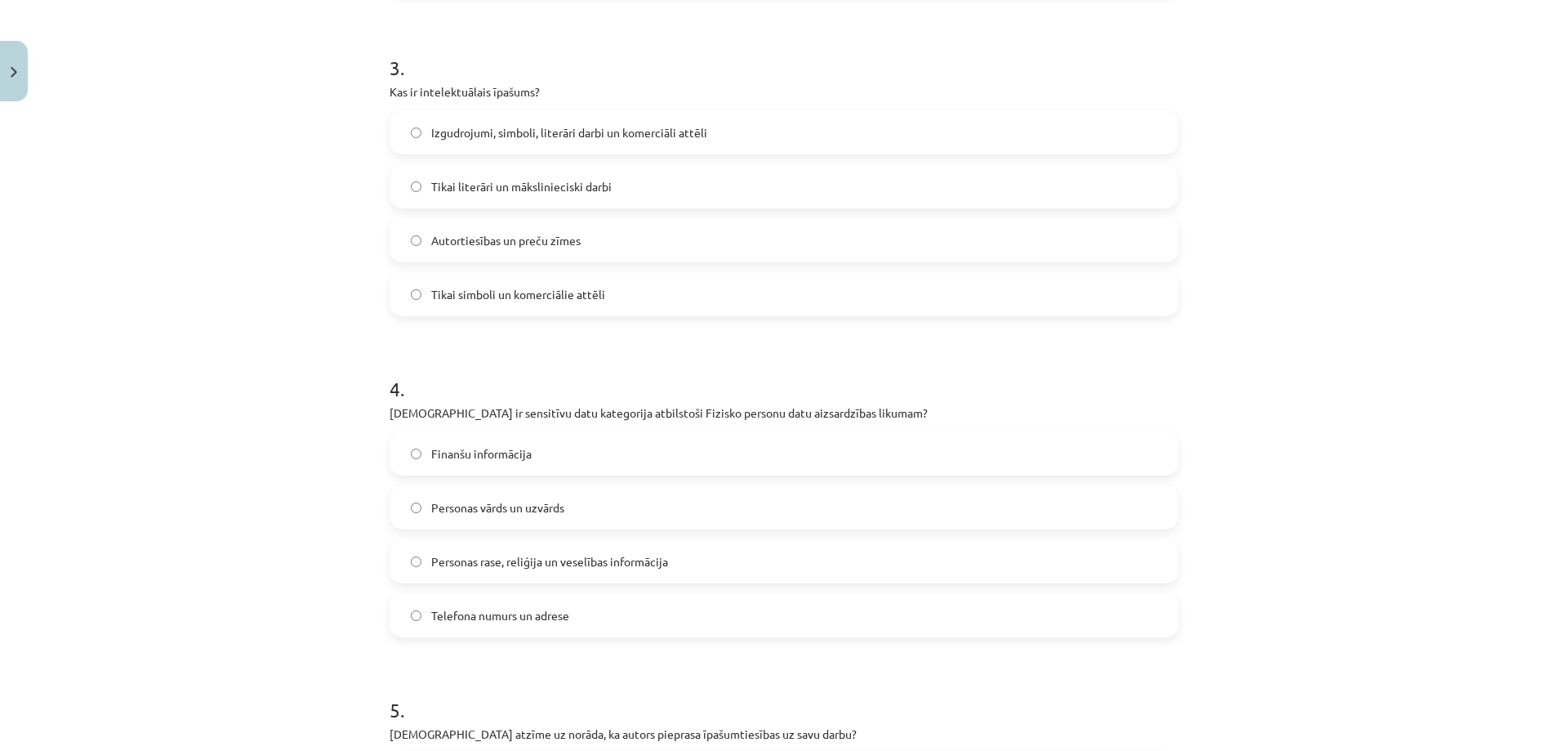
click at [469, 131] on span "Izgudrojumi, simboli, literāri darbi un komerciāli attēli" at bounding box center [569, 132] width 276 height 17
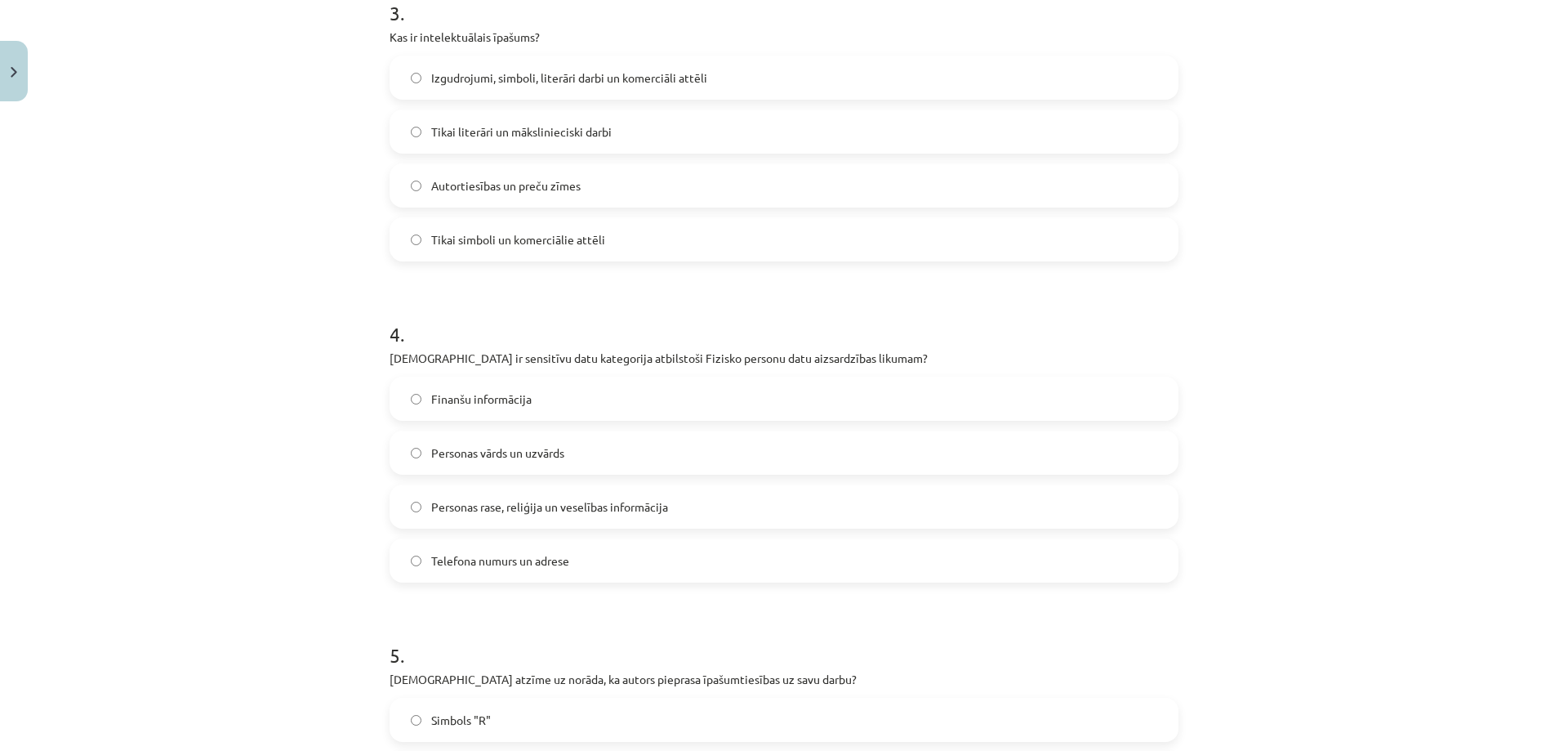
scroll to position [1102, 0]
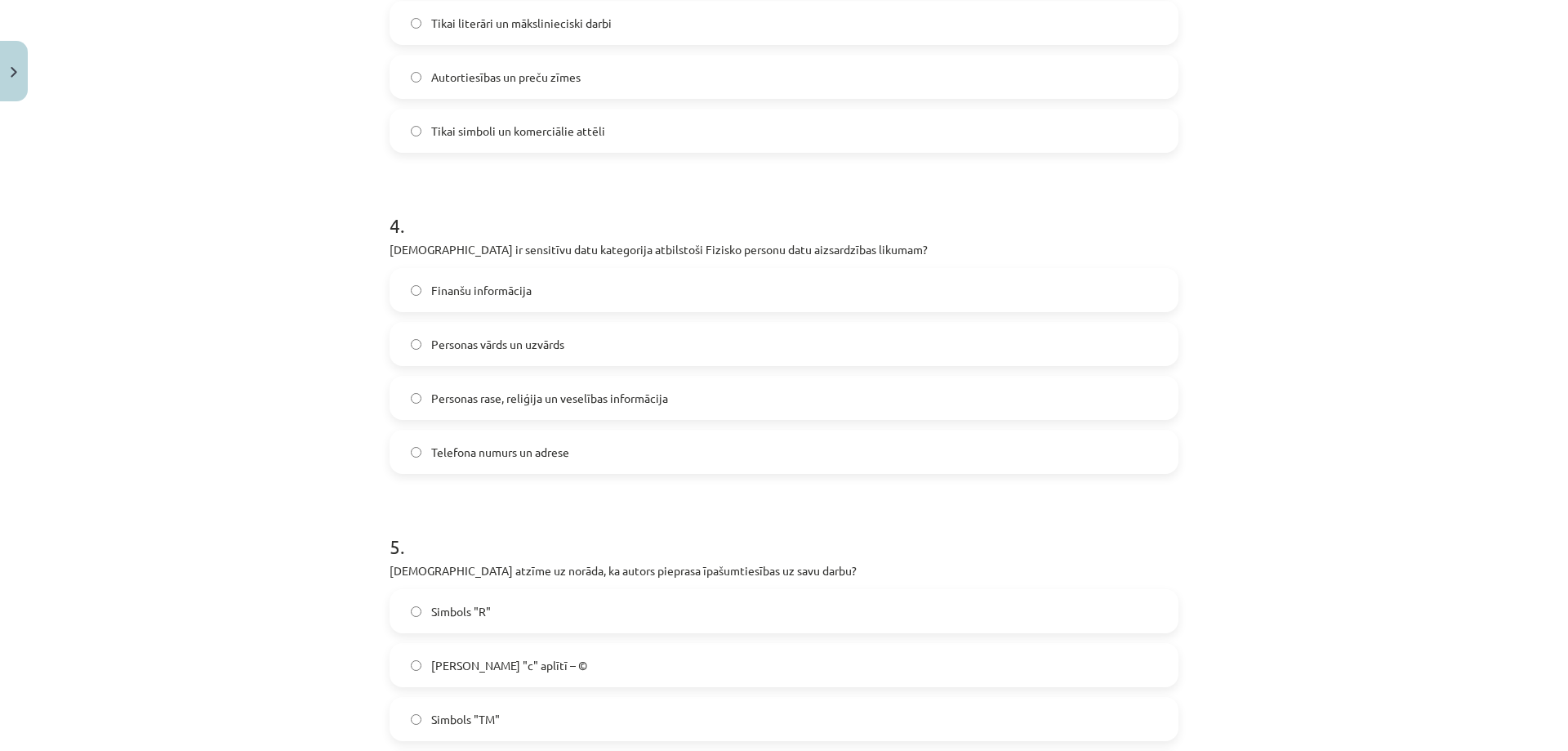
click at [465, 450] on span "Telefona numurs un adrese" at bounding box center [500, 452] width 138 height 17
click at [488, 395] on span "Personas rase, reliģija un veselības informācija" at bounding box center [549, 398] width 237 height 17
click at [472, 453] on span "Telefona numurs un adrese" at bounding box center [500, 452] width 138 height 17
drag, startPoint x: 419, startPoint y: 248, endPoint x: 467, endPoint y: 251, distance: 48.1
click at [467, 251] on p "[DEMOGRAPHIC_DATA] ir sensitīvu datu kategorija atbilstoši Fizisko personu datu…" at bounding box center [784, 249] width 789 height 17
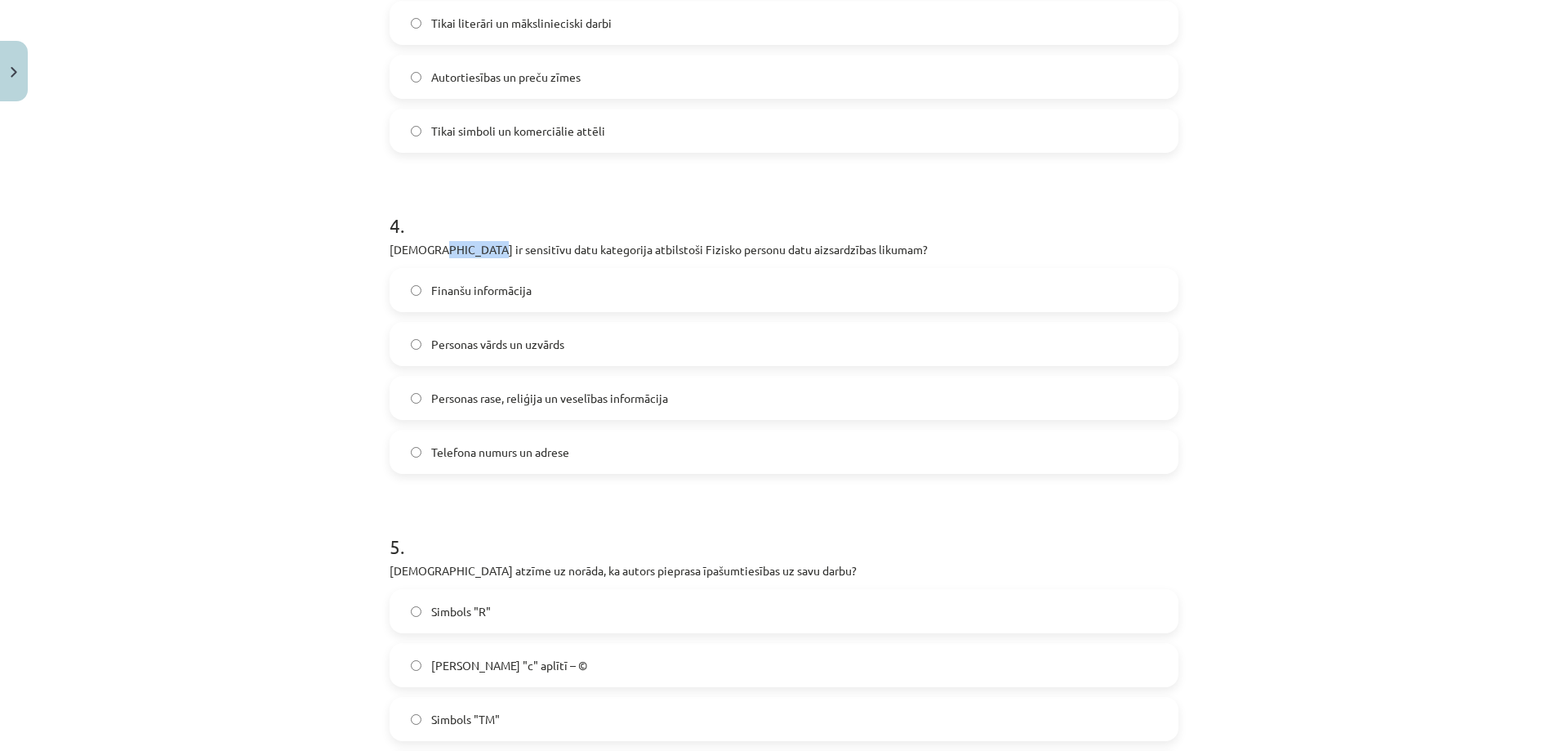
copy p "sensitīvu"
click at [497, 395] on span "Personas rase, reliģija un veselības informācija" at bounding box center [549, 398] width 237 height 17
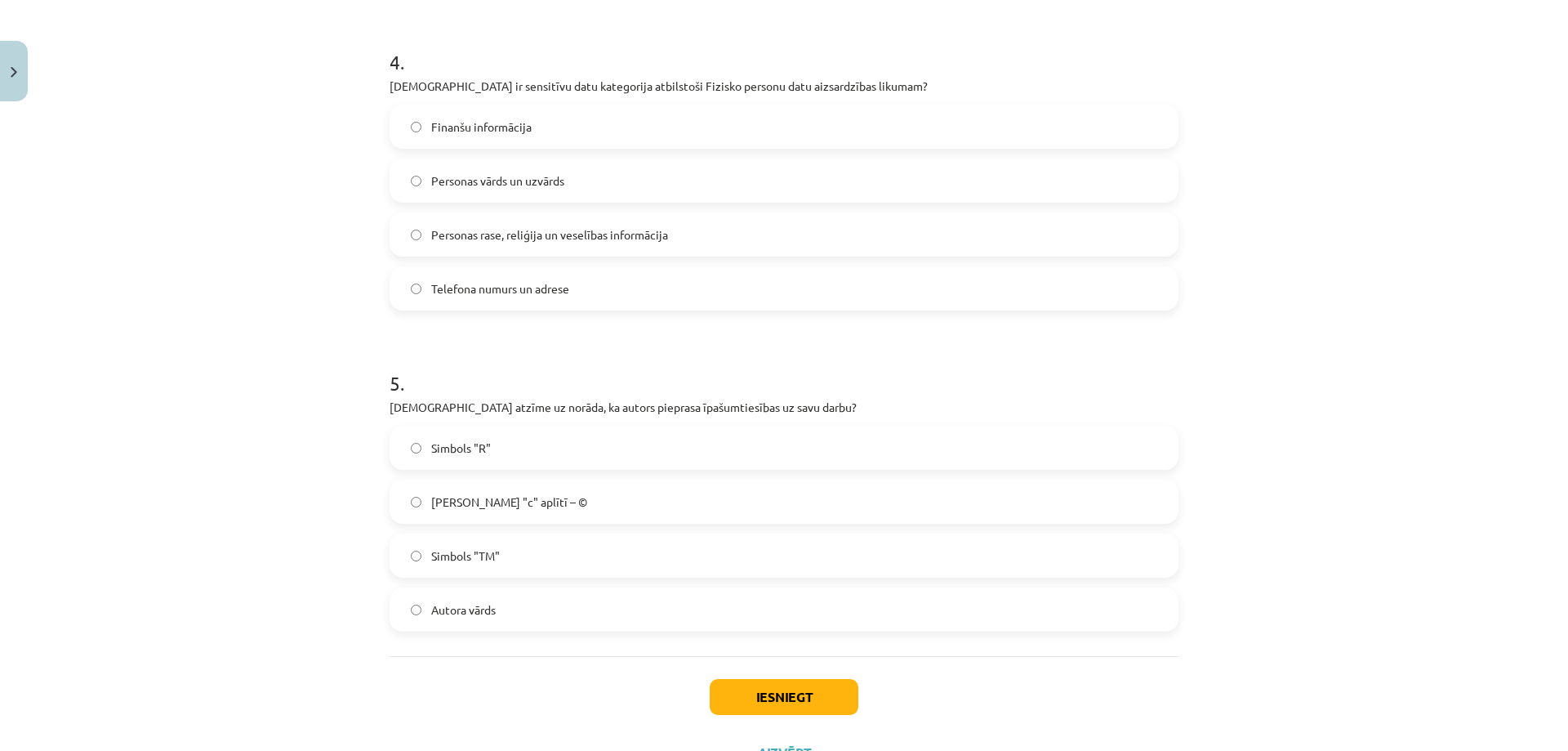
scroll to position [1336, 0]
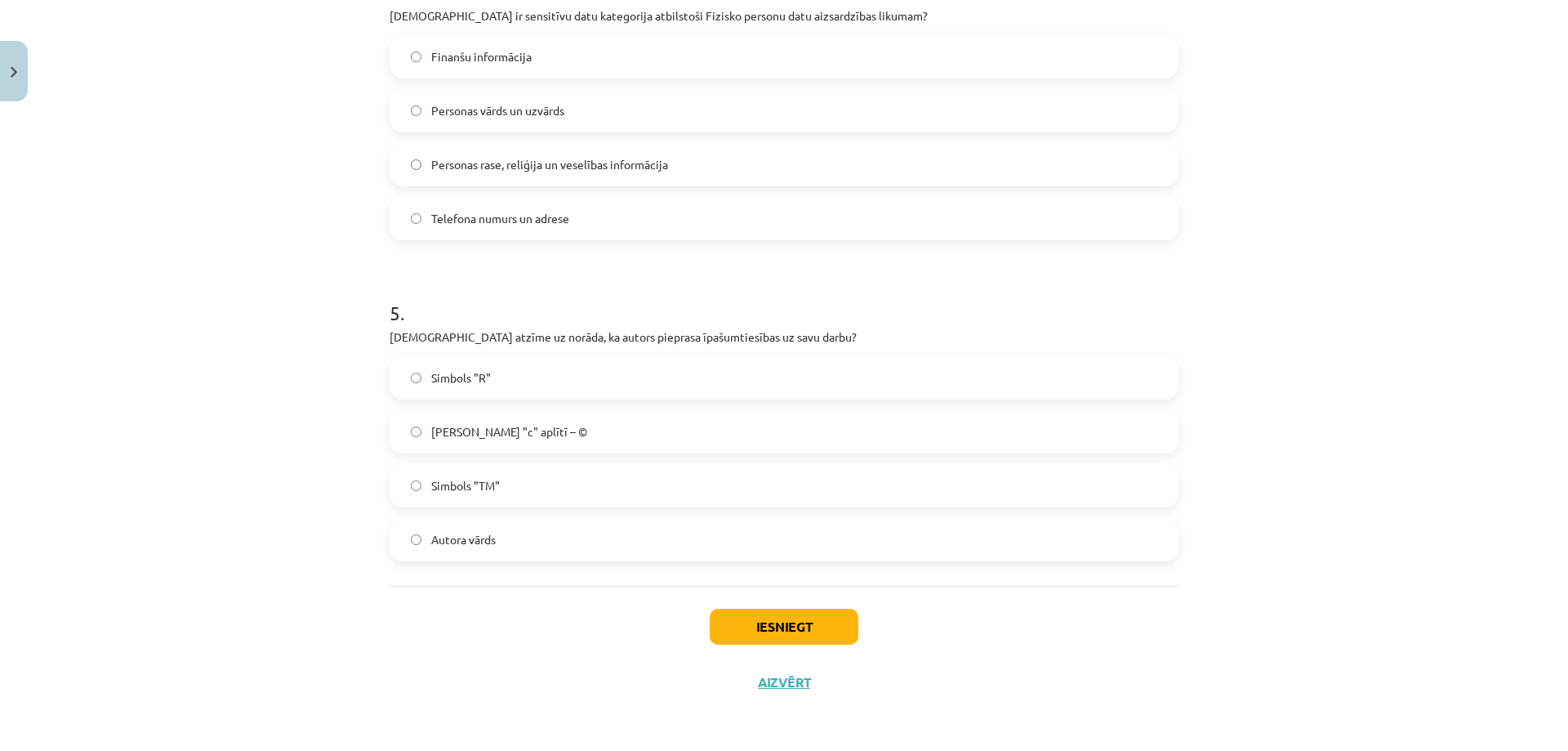
click at [471, 430] on span "[PERSON_NAME] "c" aplītī – ©" at bounding box center [509, 431] width 156 height 17
click at [789, 620] on button "Iesniegt" at bounding box center [783, 626] width 149 height 36
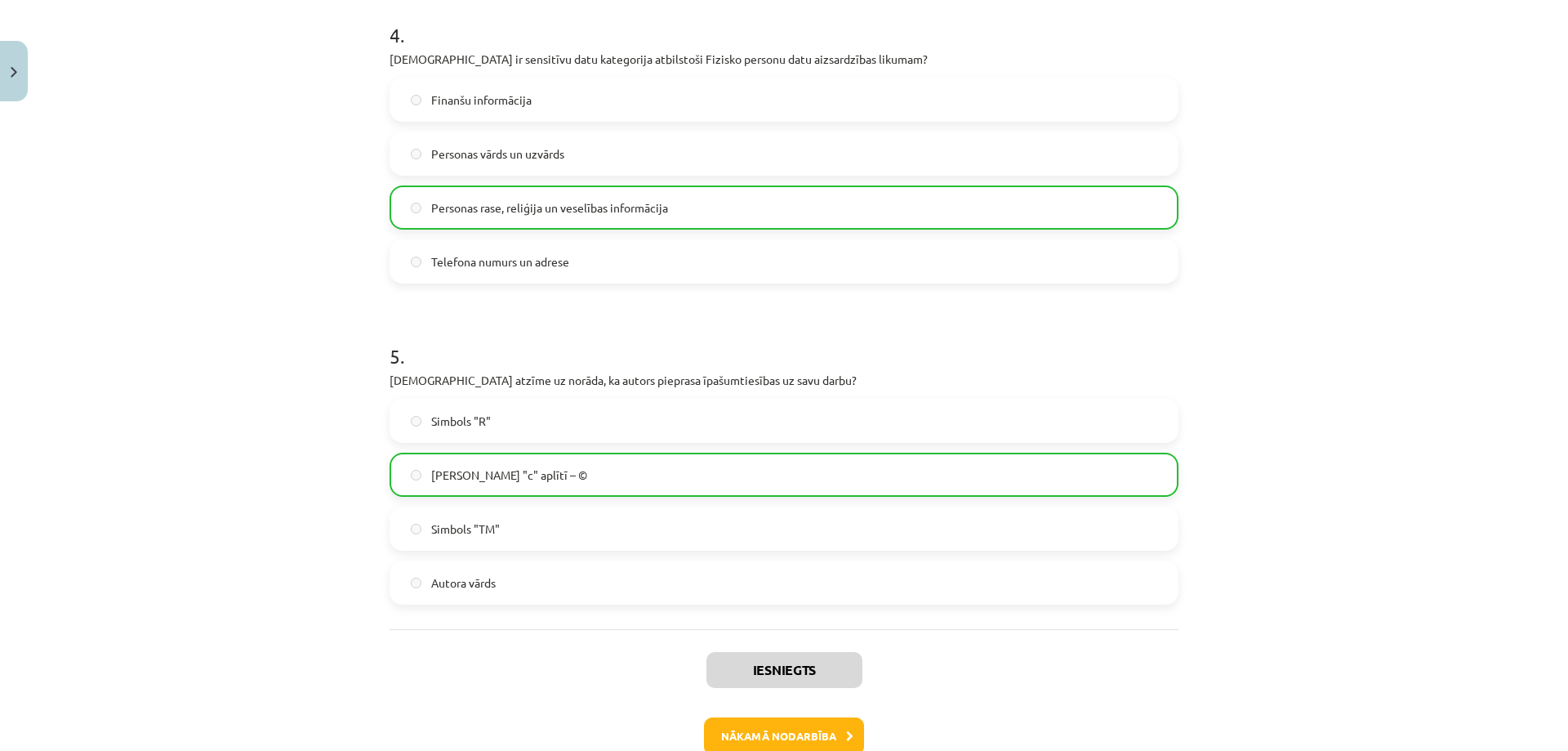
scroll to position [1388, 0]
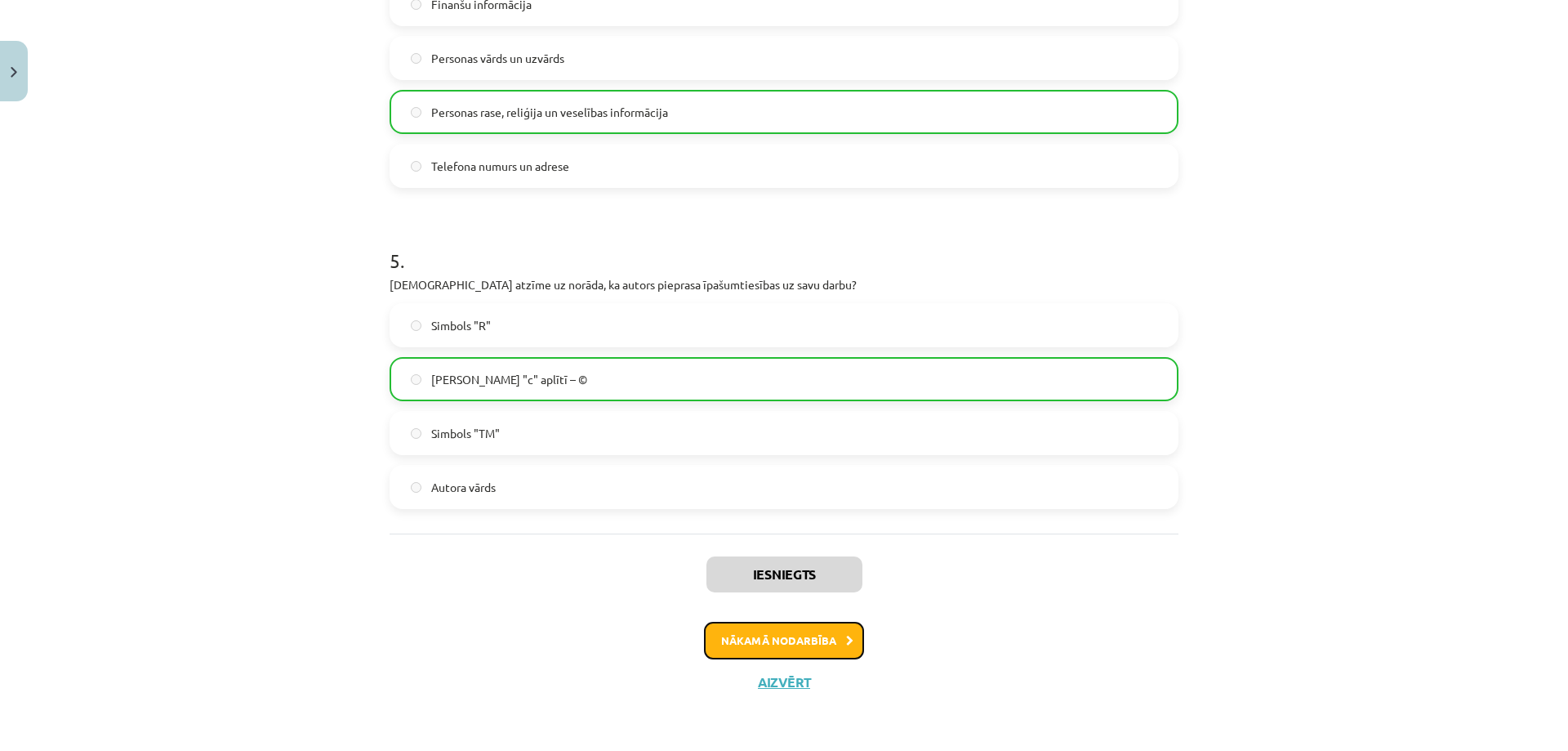
click at [804, 640] on button "Nākamā nodarbība" at bounding box center [783, 640] width 160 height 37
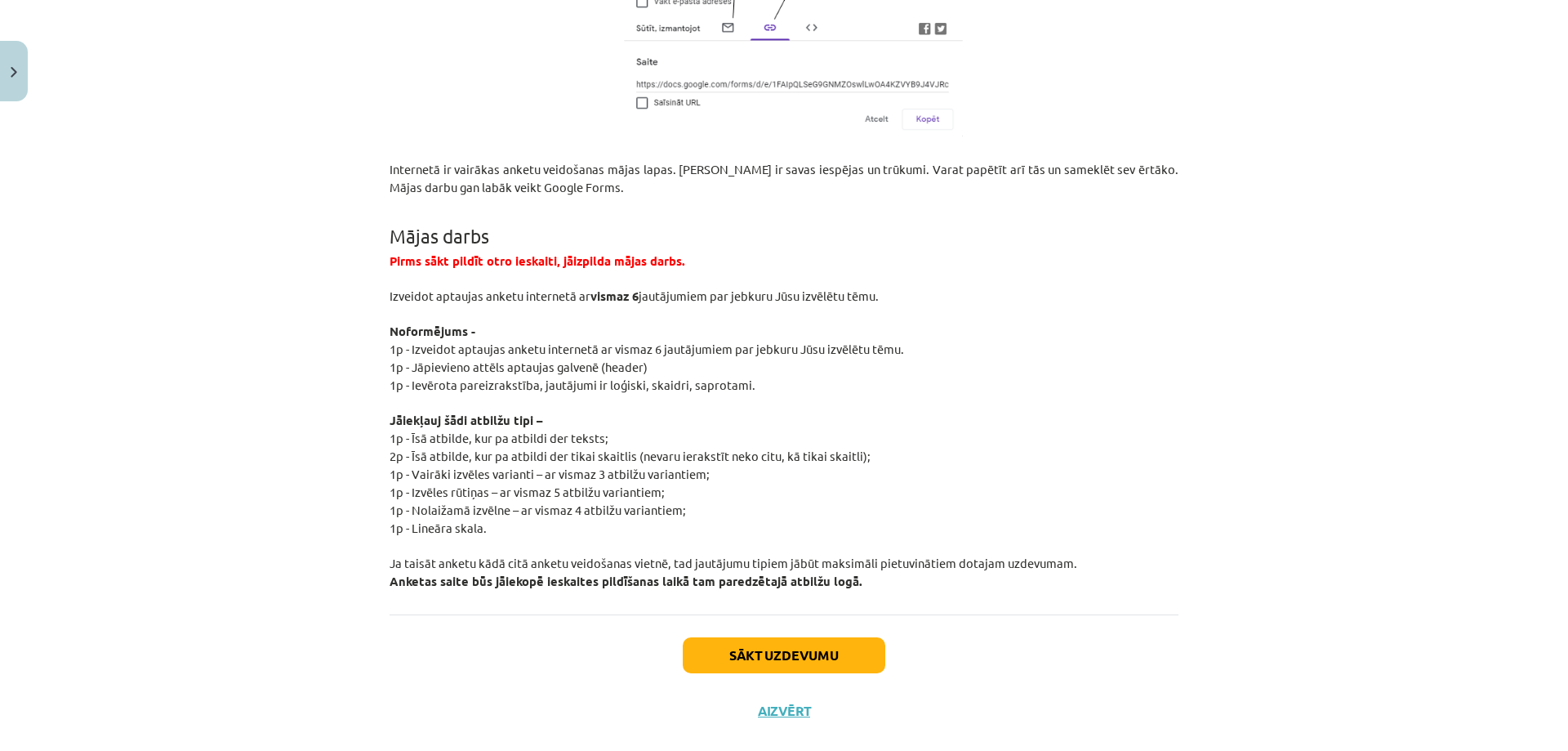
scroll to position [2930, 0]
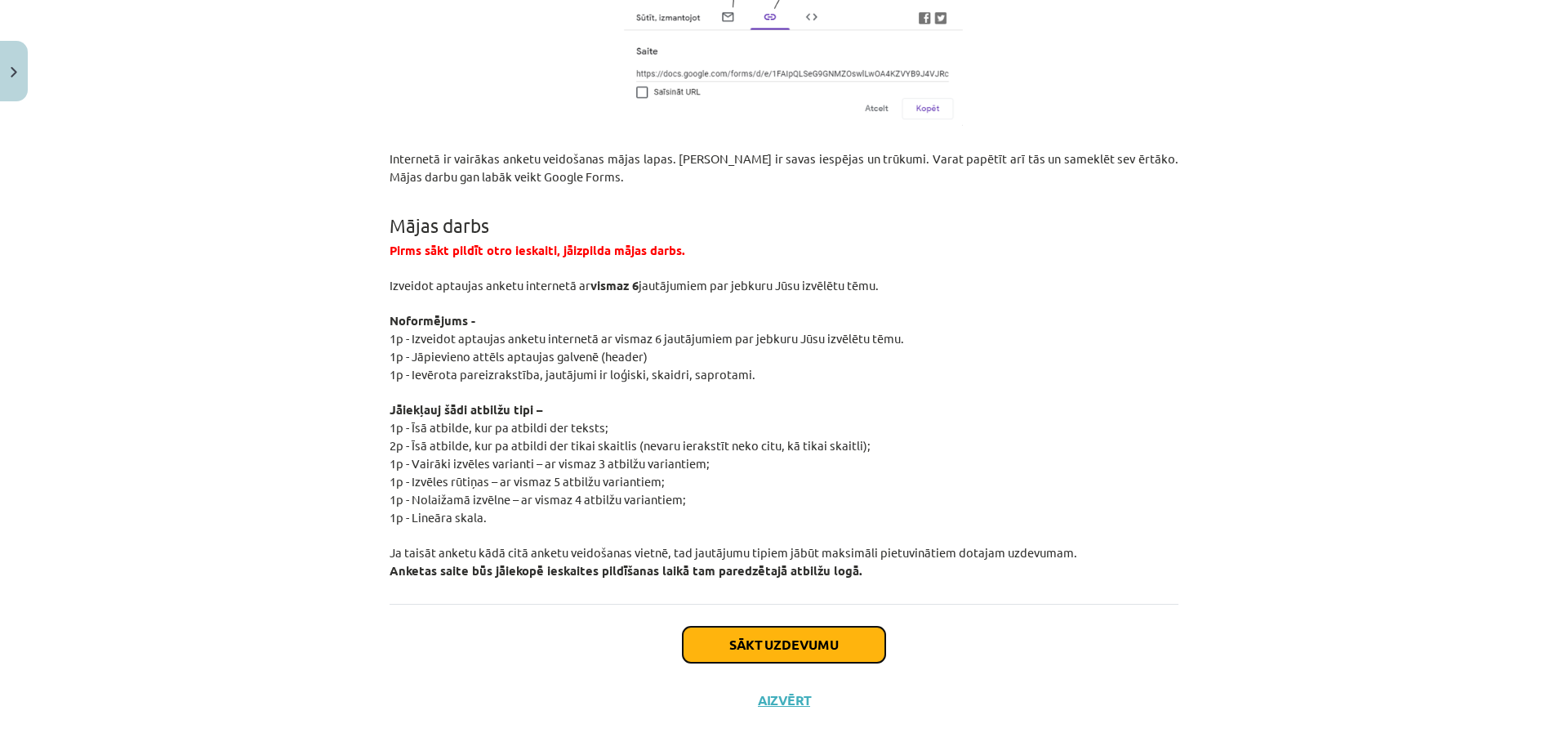
click at [796, 626] on button "Sākt uzdevumu" at bounding box center [784, 644] width 203 height 36
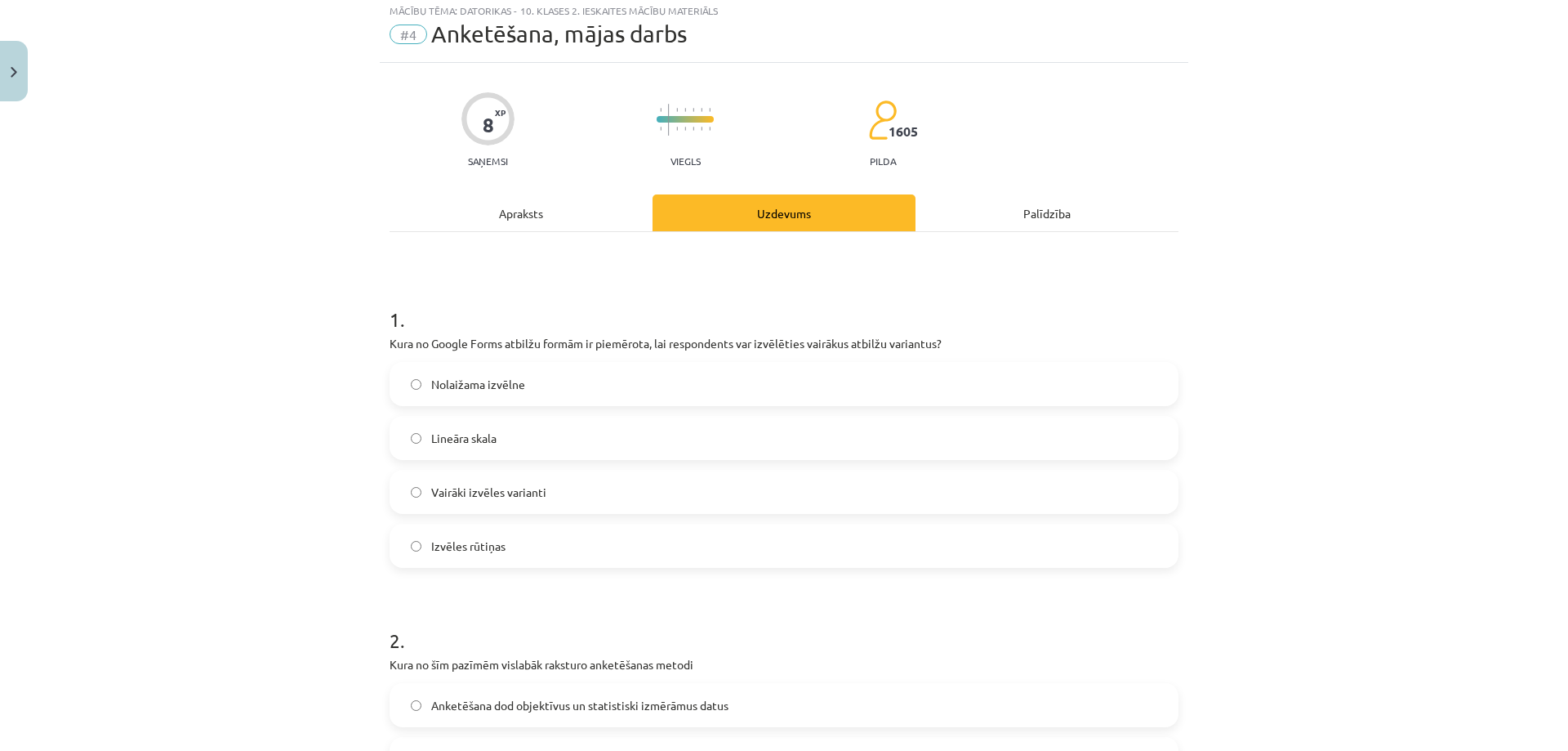
scroll to position [41, 0]
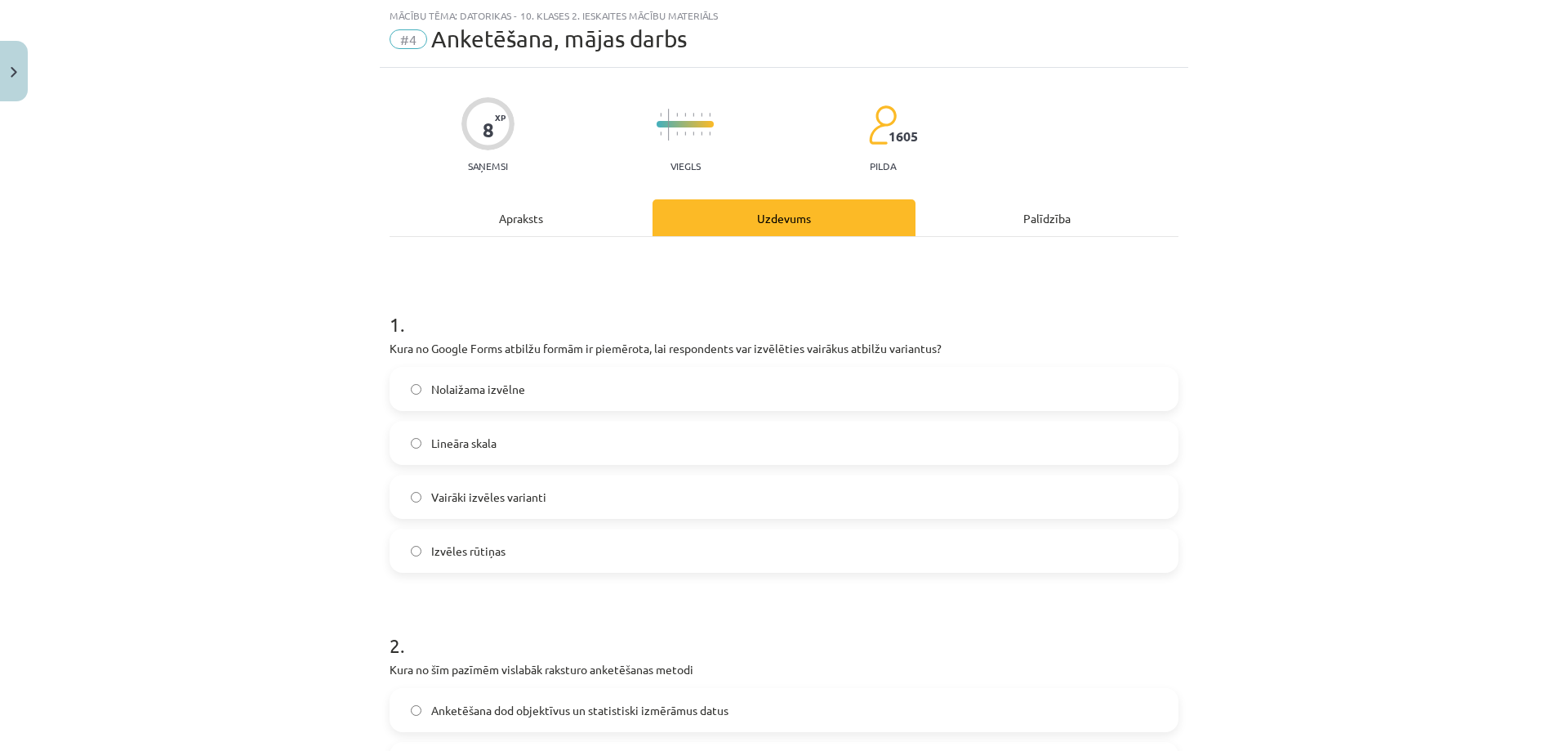
click at [495, 496] on span "Vairāki izvēles varianti" at bounding box center [488, 497] width 115 height 17
click at [468, 547] on span "Izvēles rūtiņas" at bounding box center [468, 551] width 74 height 17
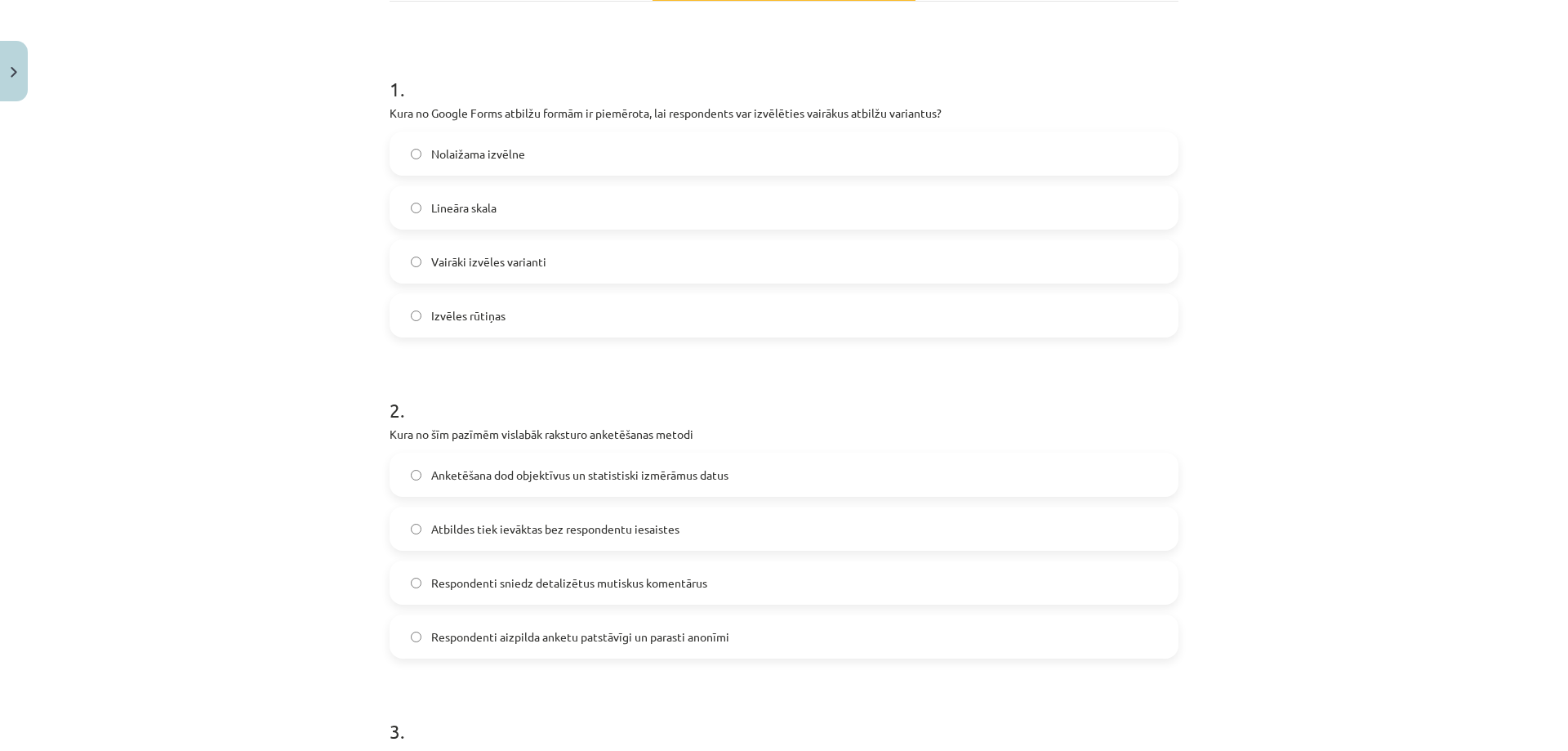
scroll to position [286, 0]
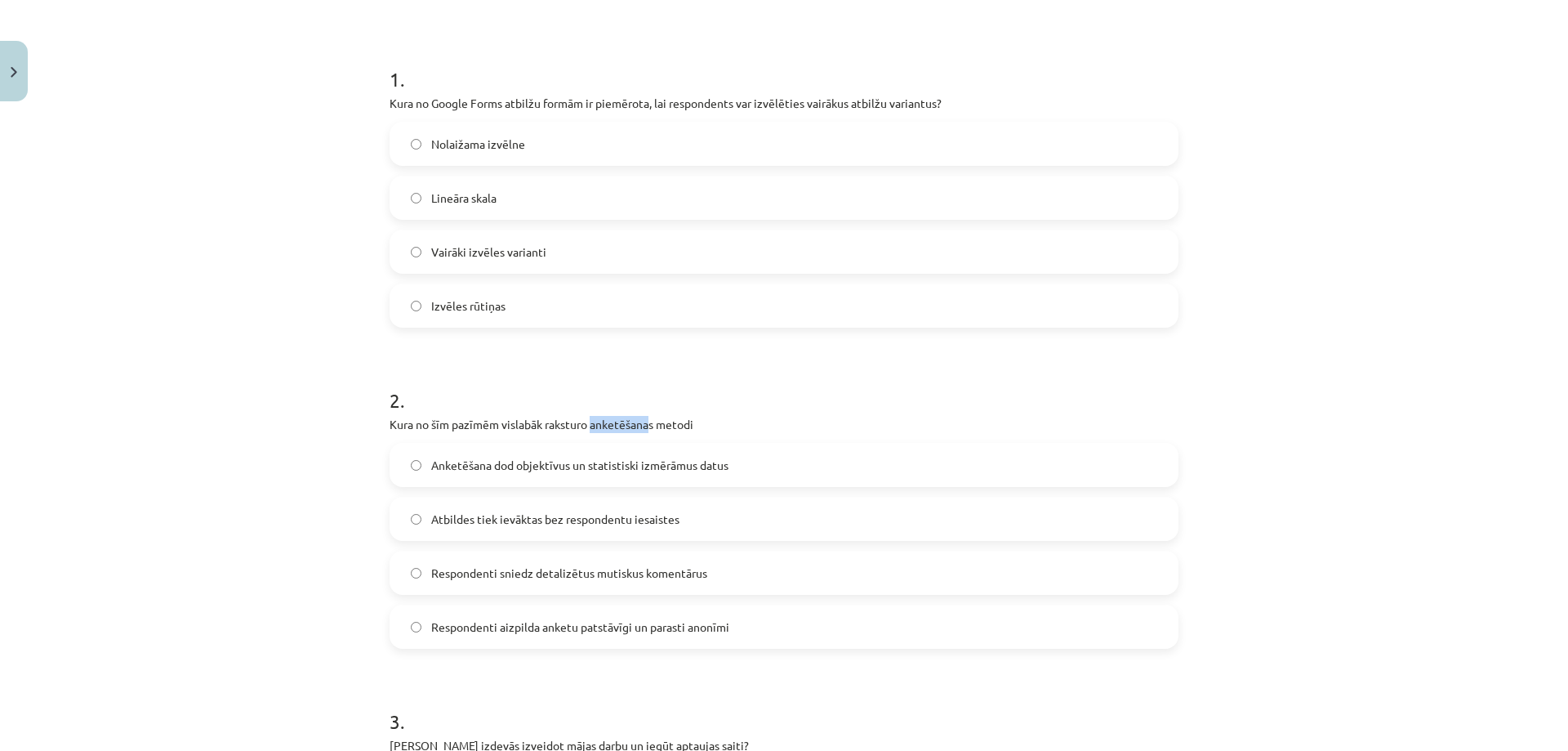
drag, startPoint x: 587, startPoint y: 426, endPoint x: 644, endPoint y: 422, distance: 57.1
click at [644, 422] on p "Kura no šīm pazīmēm vislabāk raksturo anketēšanas metodi" at bounding box center [784, 424] width 789 height 17
copy p "anketēšana"
click at [465, 462] on span "Anketēšana dod objektīvus un statistiski izmērāmus datus" at bounding box center [580, 465] width 297 height 17
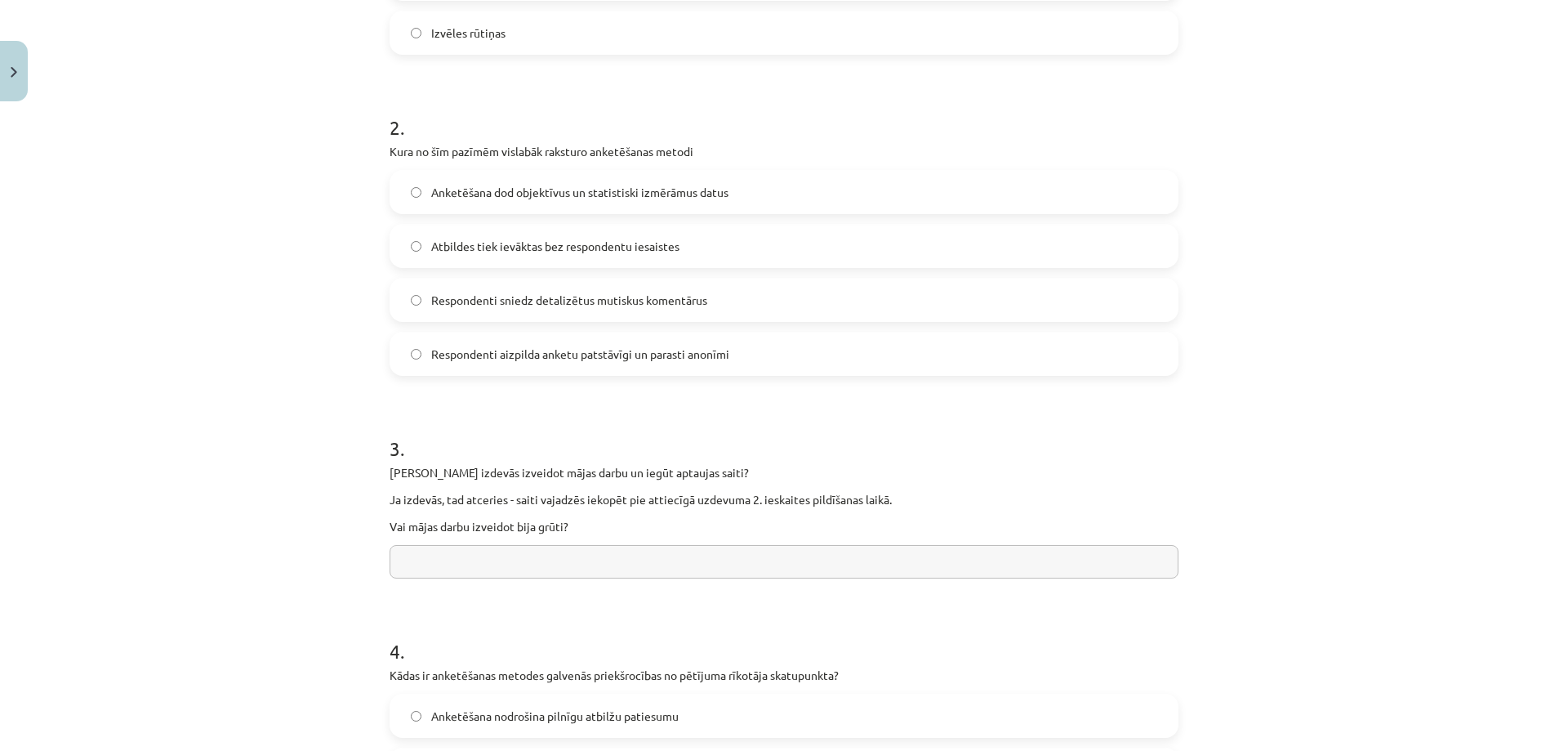
scroll to position [612, 0]
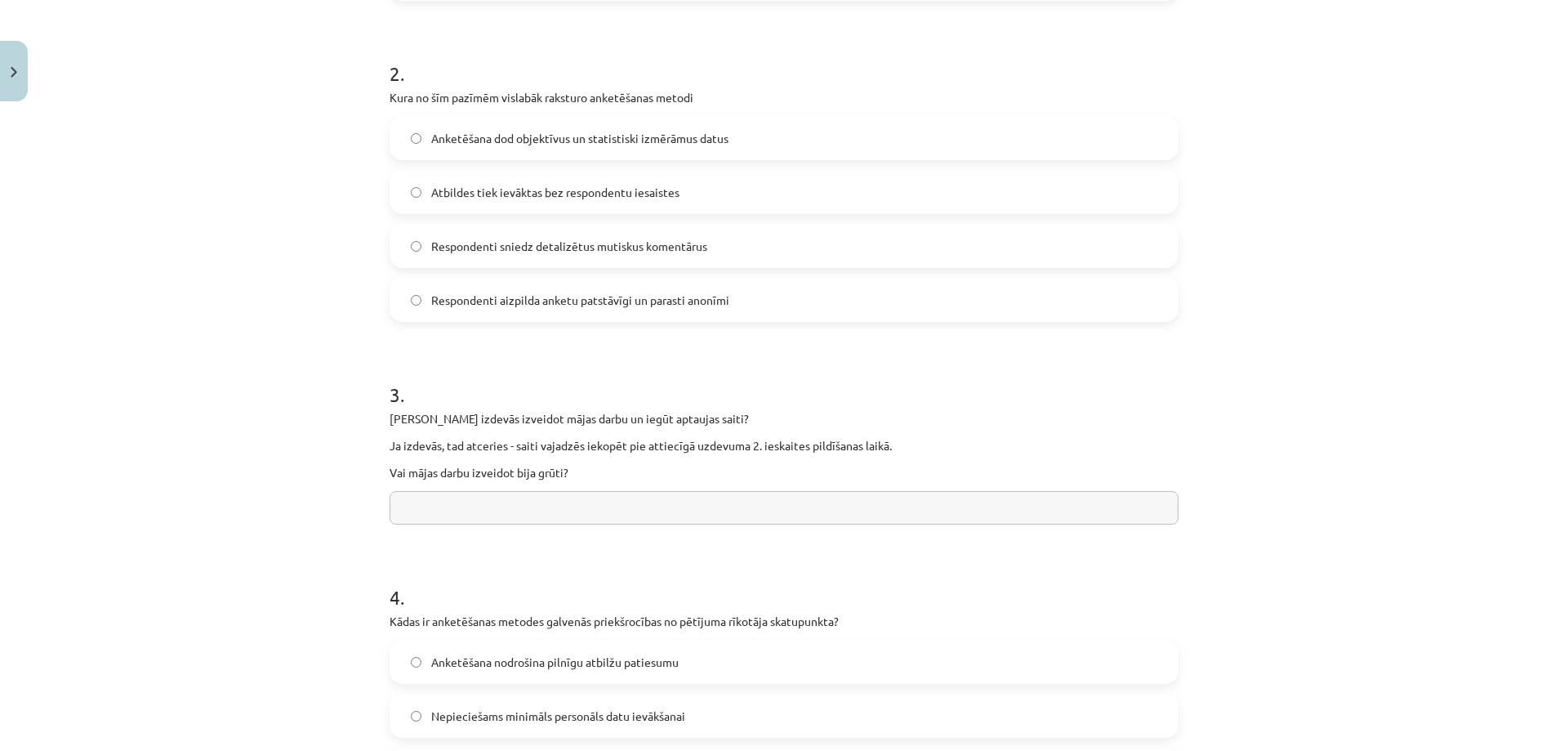
click at [429, 513] on input "text" at bounding box center [784, 508] width 789 height 33
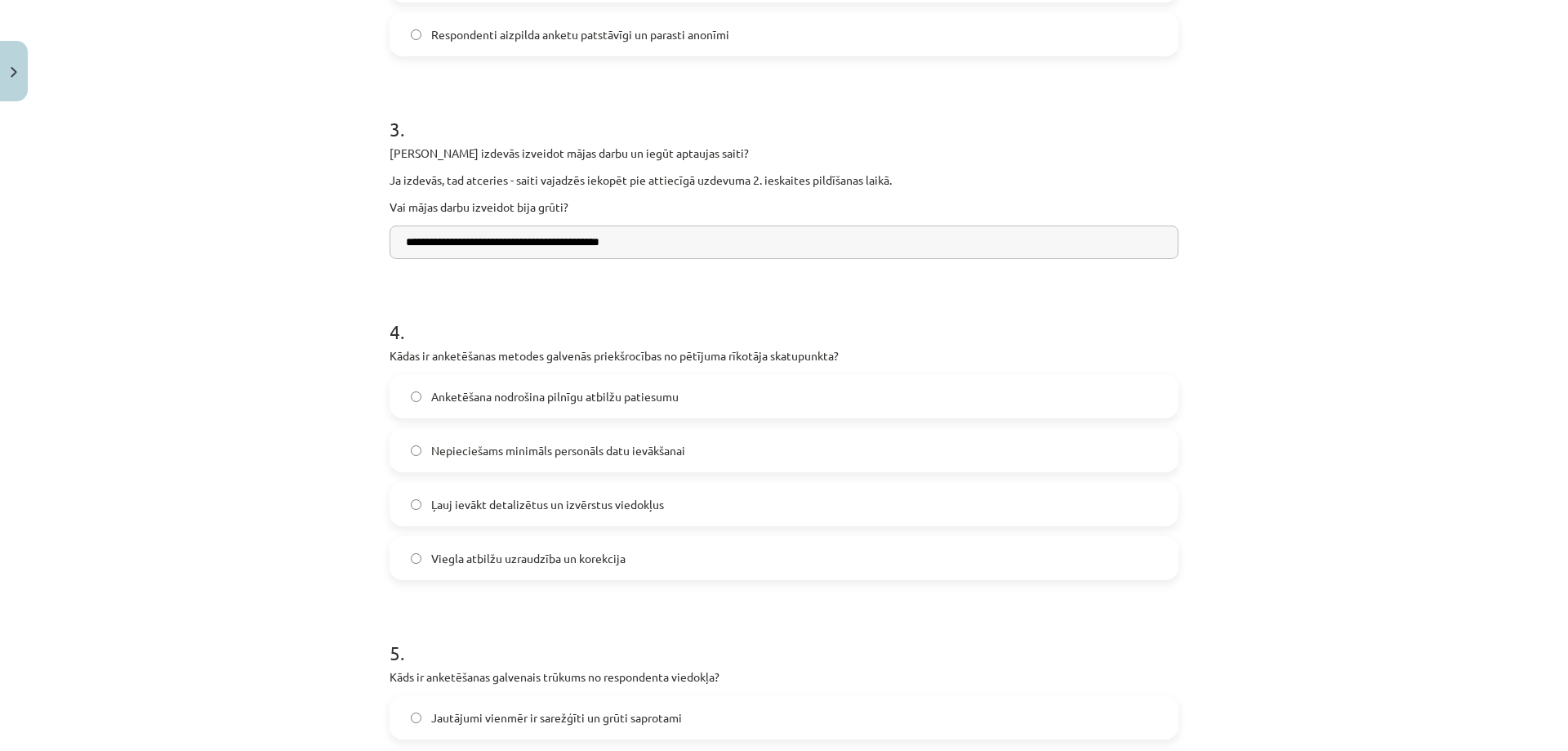
scroll to position [940, 0]
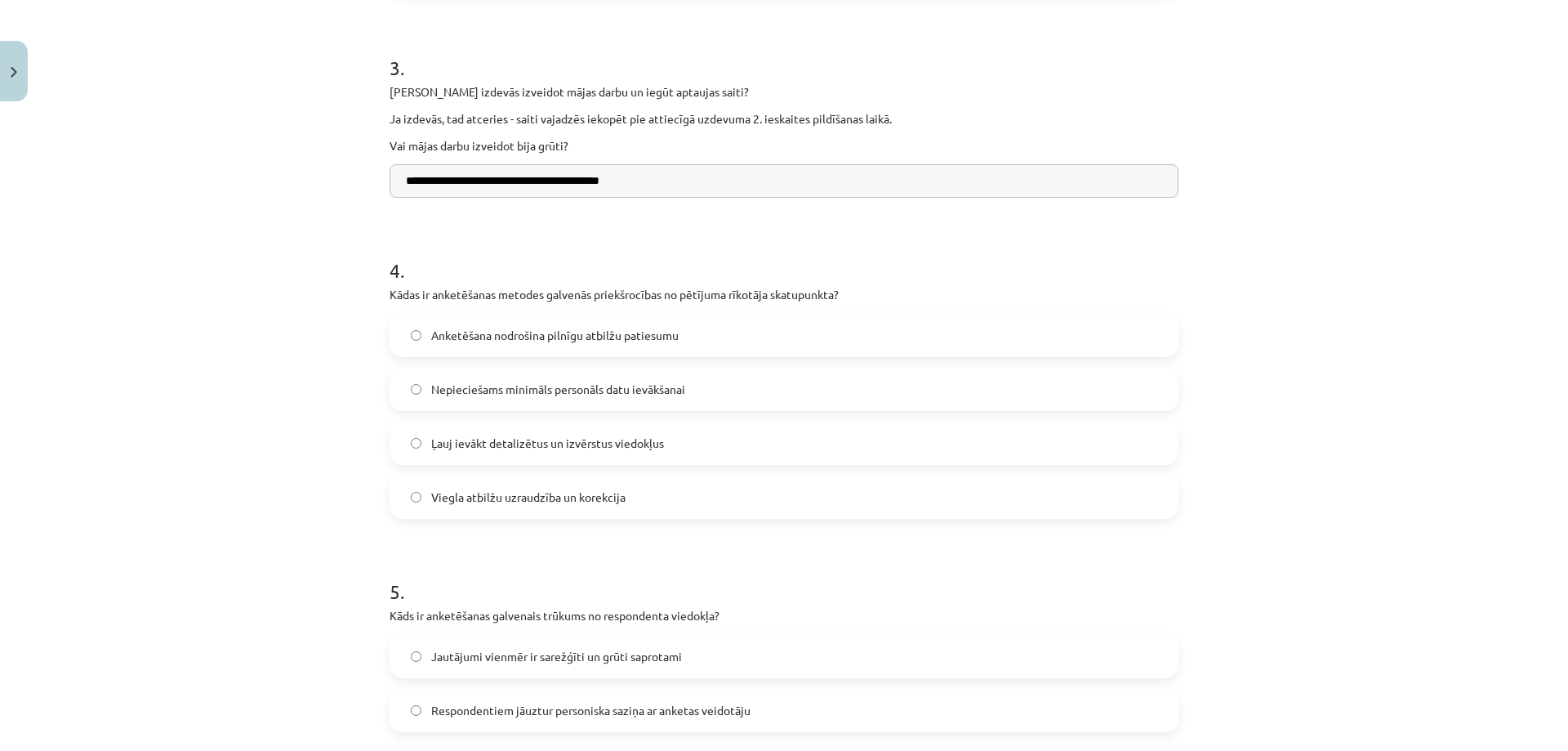
type input "**********"
drag, startPoint x: 592, startPoint y: 297, endPoint x: 656, endPoint y: 297, distance: 64.0
click at [656, 297] on p "Kādas ir anketēšanas metodes galvenās priekšrocības no pētījuma rīkotāja skatup…" at bounding box center [784, 294] width 789 height 17
copy p "priekšrocības"
click at [541, 386] on span "Nepieciešams minimāls personāls datu ievākšanai" at bounding box center [558, 389] width 254 height 17
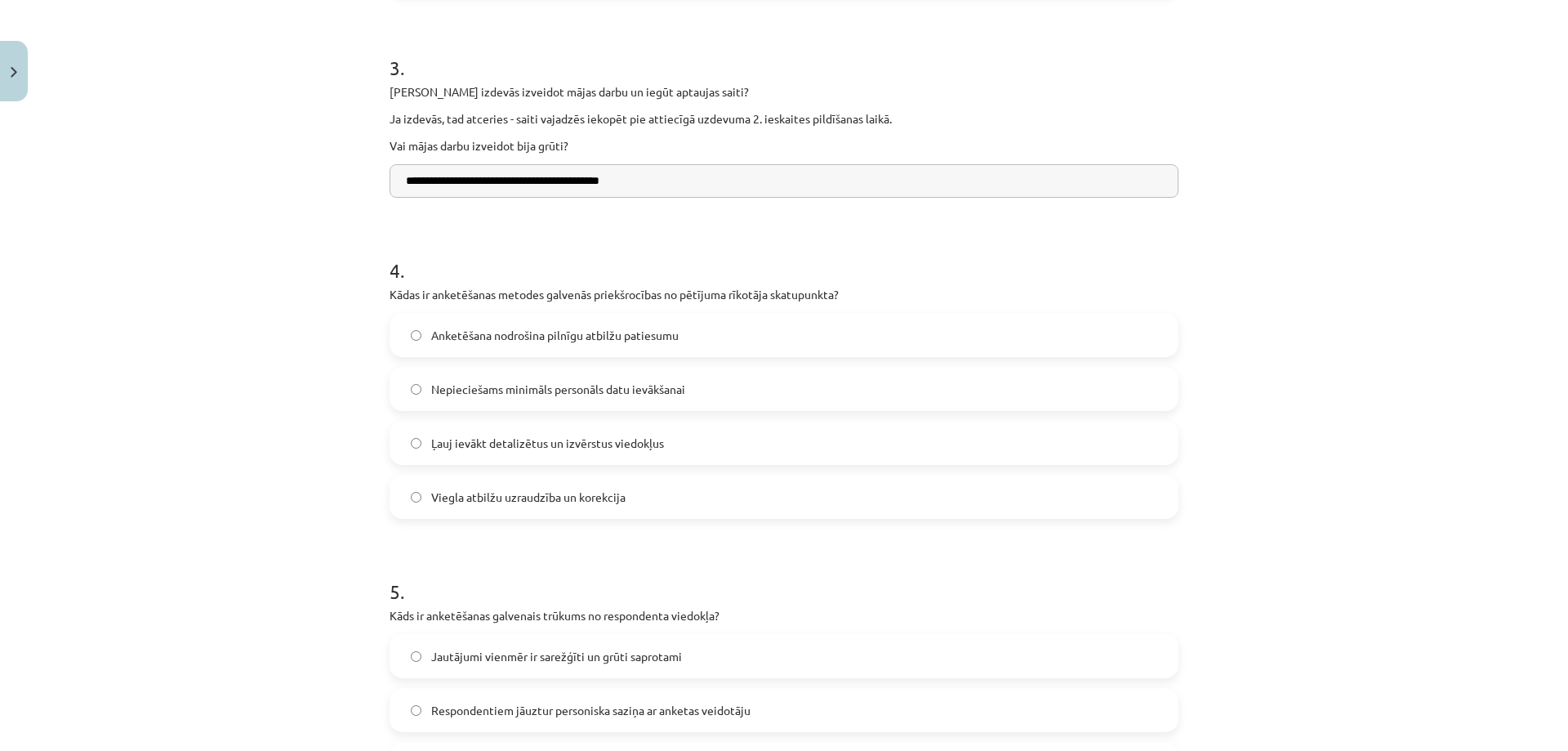
click at [532, 495] on span "Viegla atbilžu uzraudzība un korekcija" at bounding box center [528, 497] width 194 height 17
click at [486, 389] on span "Nepieciešams minimāls personāls datu ievākšanai" at bounding box center [558, 389] width 254 height 17
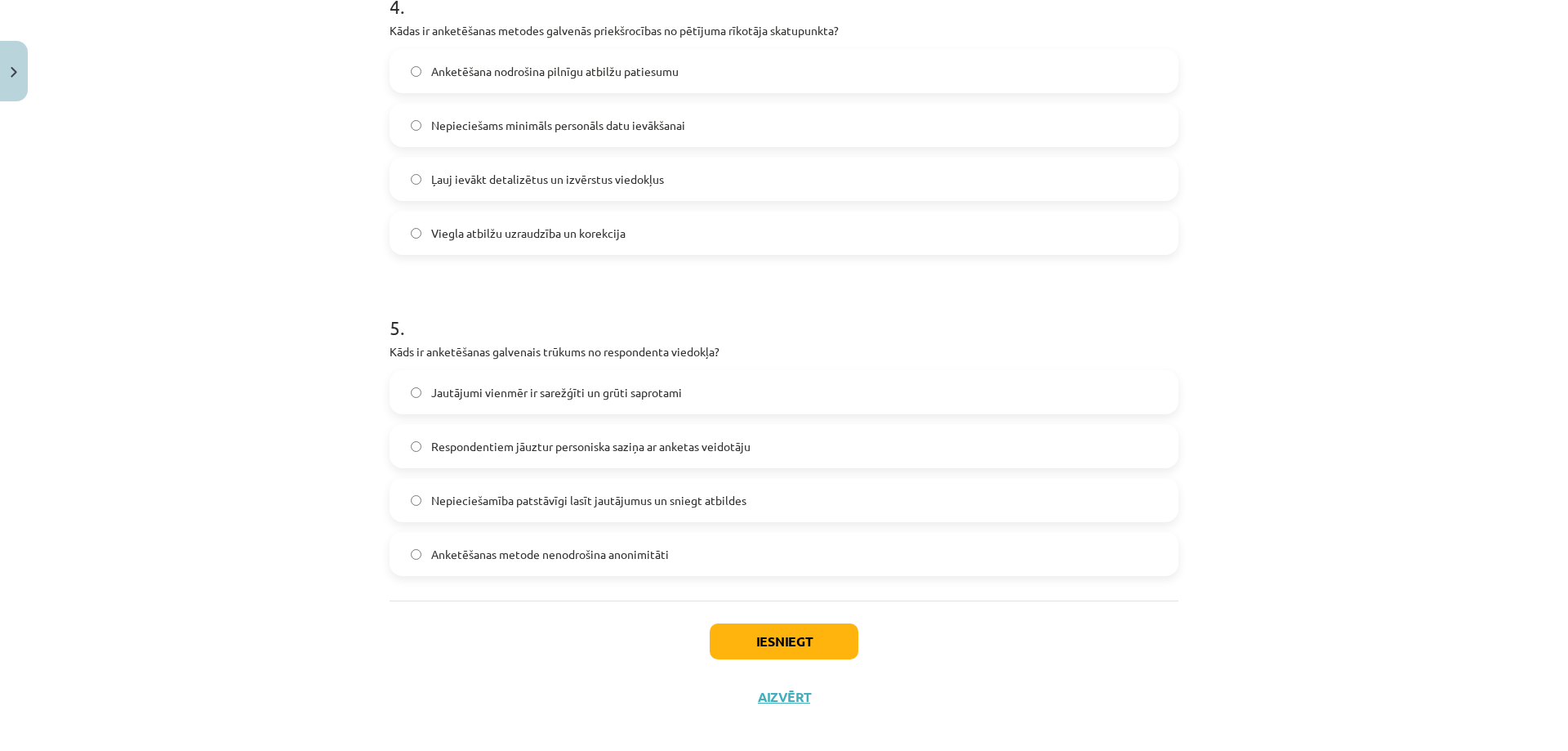
scroll to position [1218, 0]
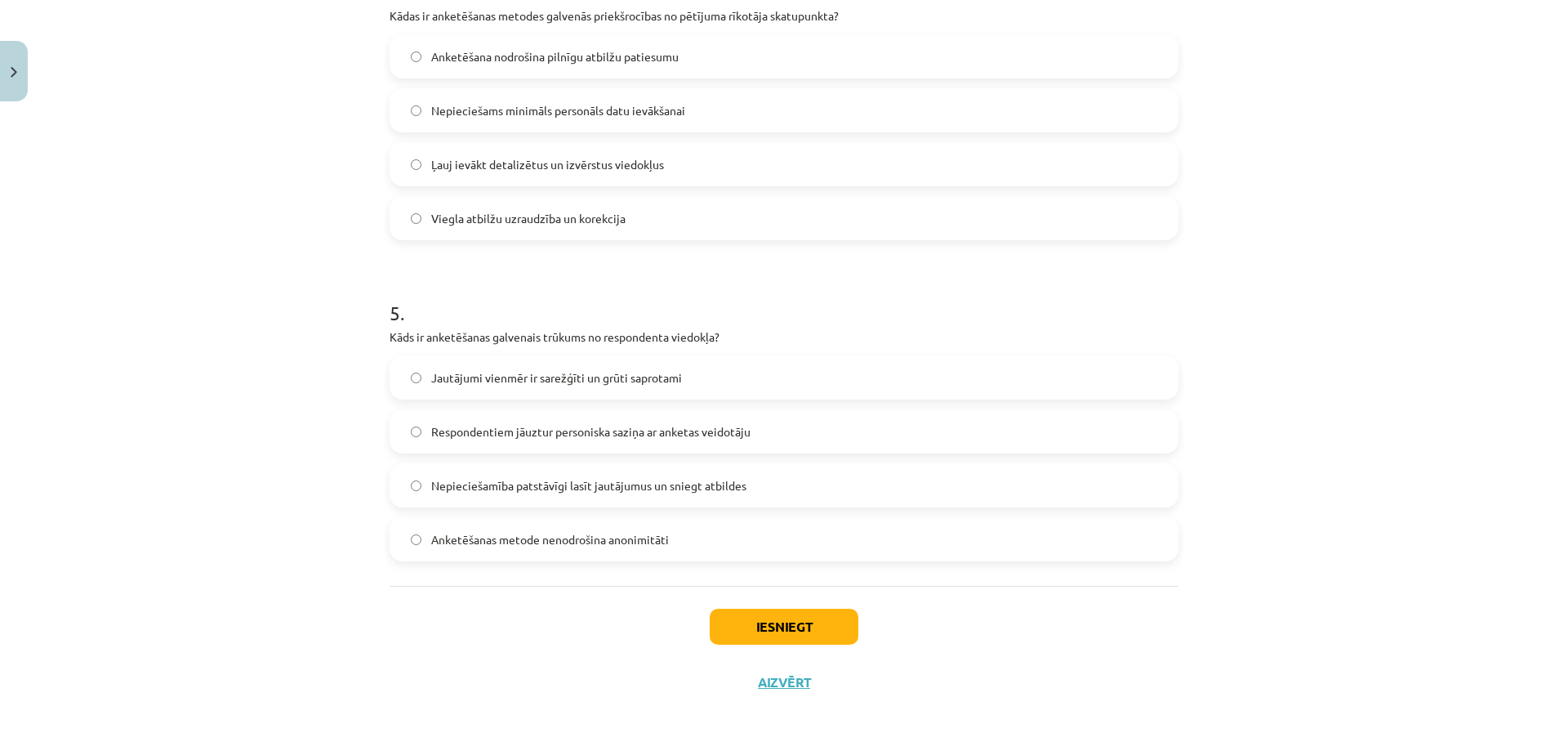
click at [500, 479] on span "Nepieciešamība patstāvīgi lasīt jautājumus un sniegt atbildes" at bounding box center [588, 485] width 315 height 17
click at [786, 626] on button "Iesniegt" at bounding box center [783, 626] width 149 height 36
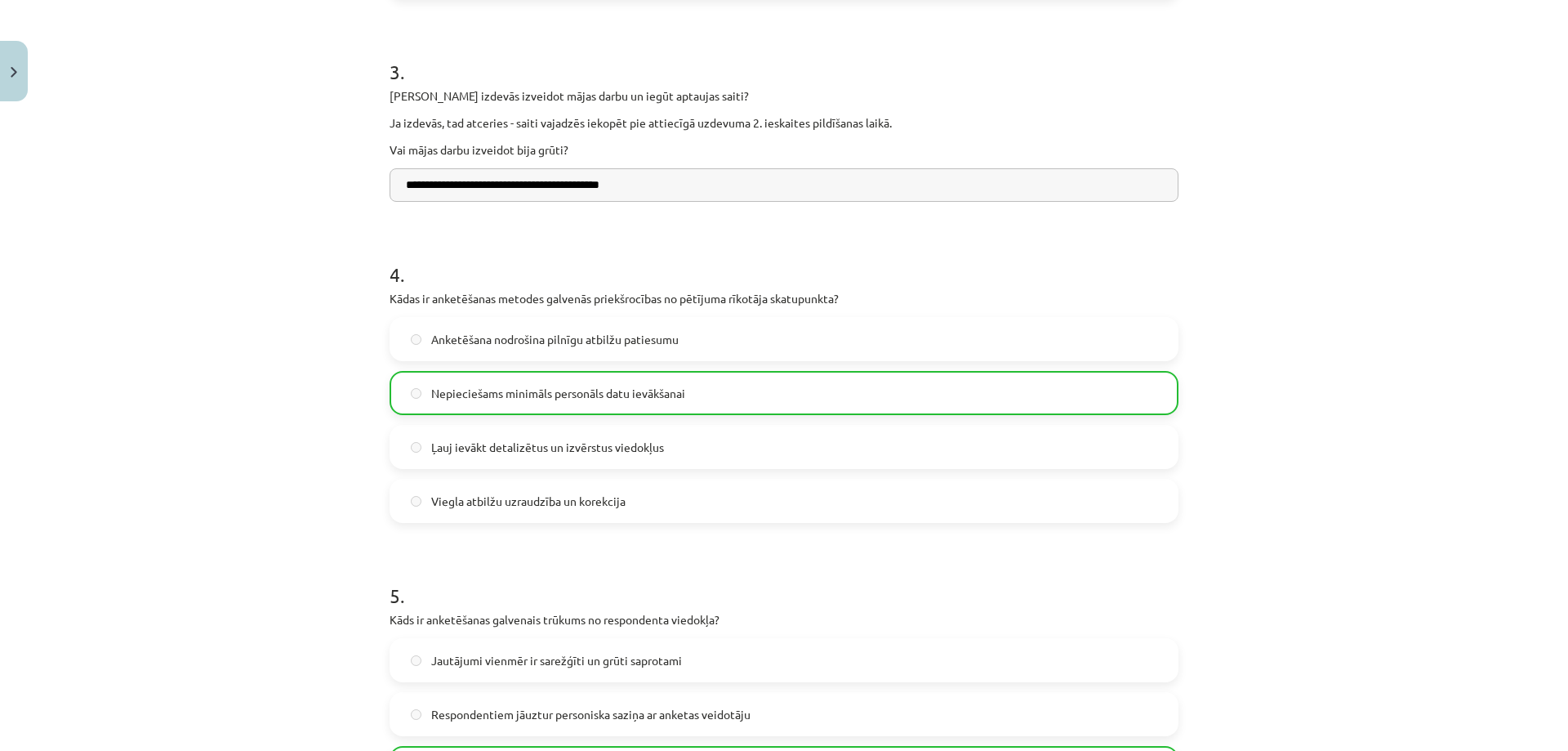
scroll to position [1270, 0]
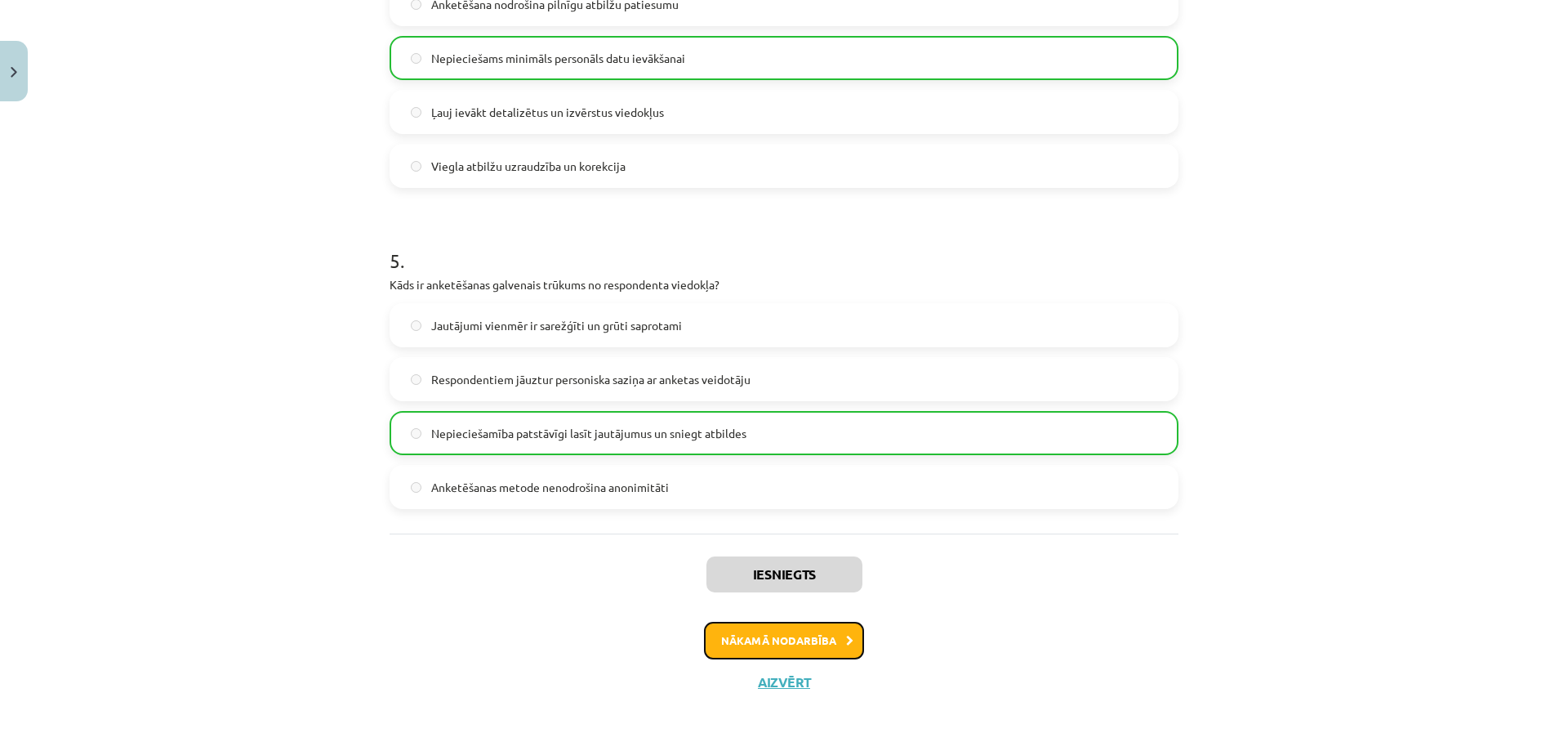
click at [792, 641] on button "Nākamā nodarbība" at bounding box center [783, 640] width 160 height 37
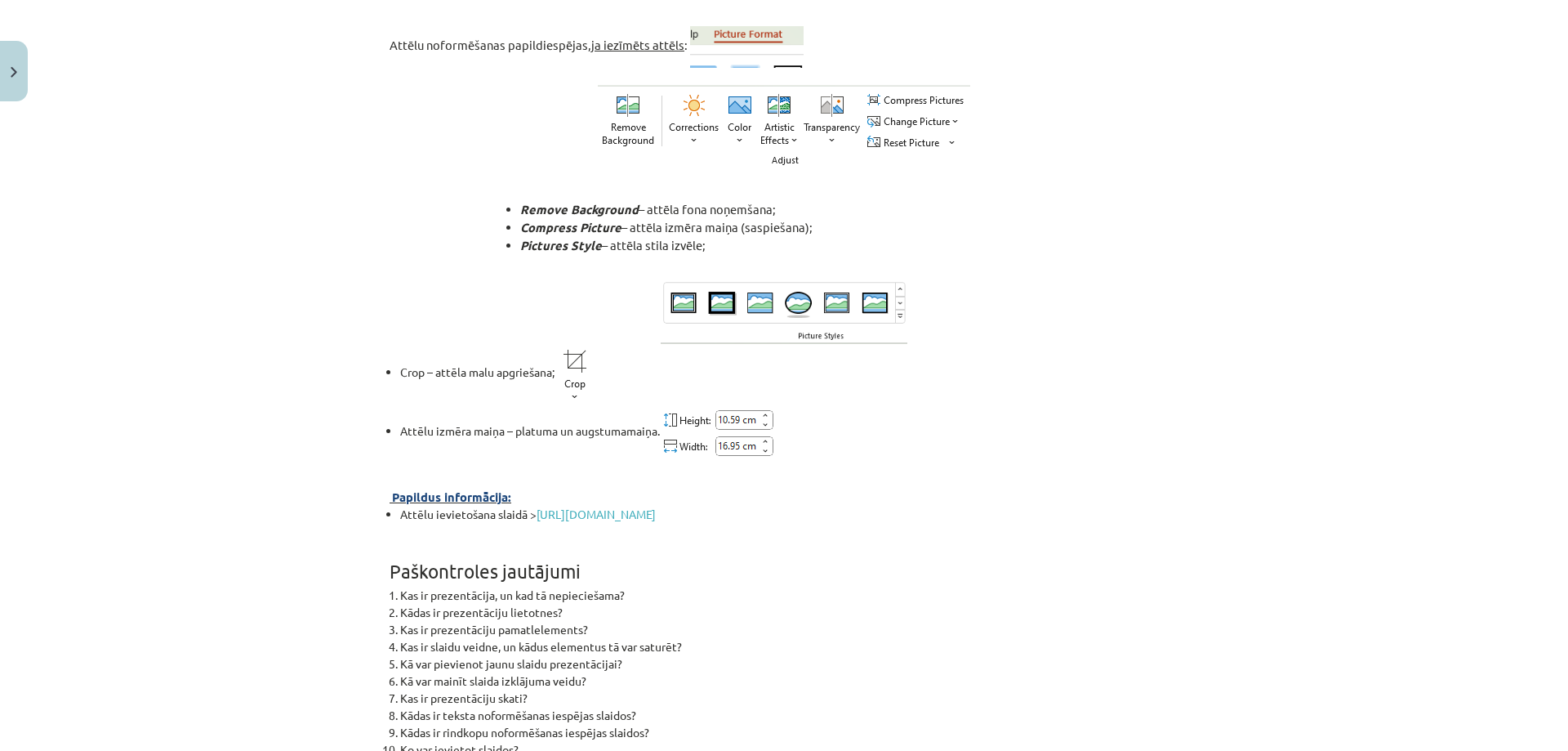
scroll to position [5760, 0]
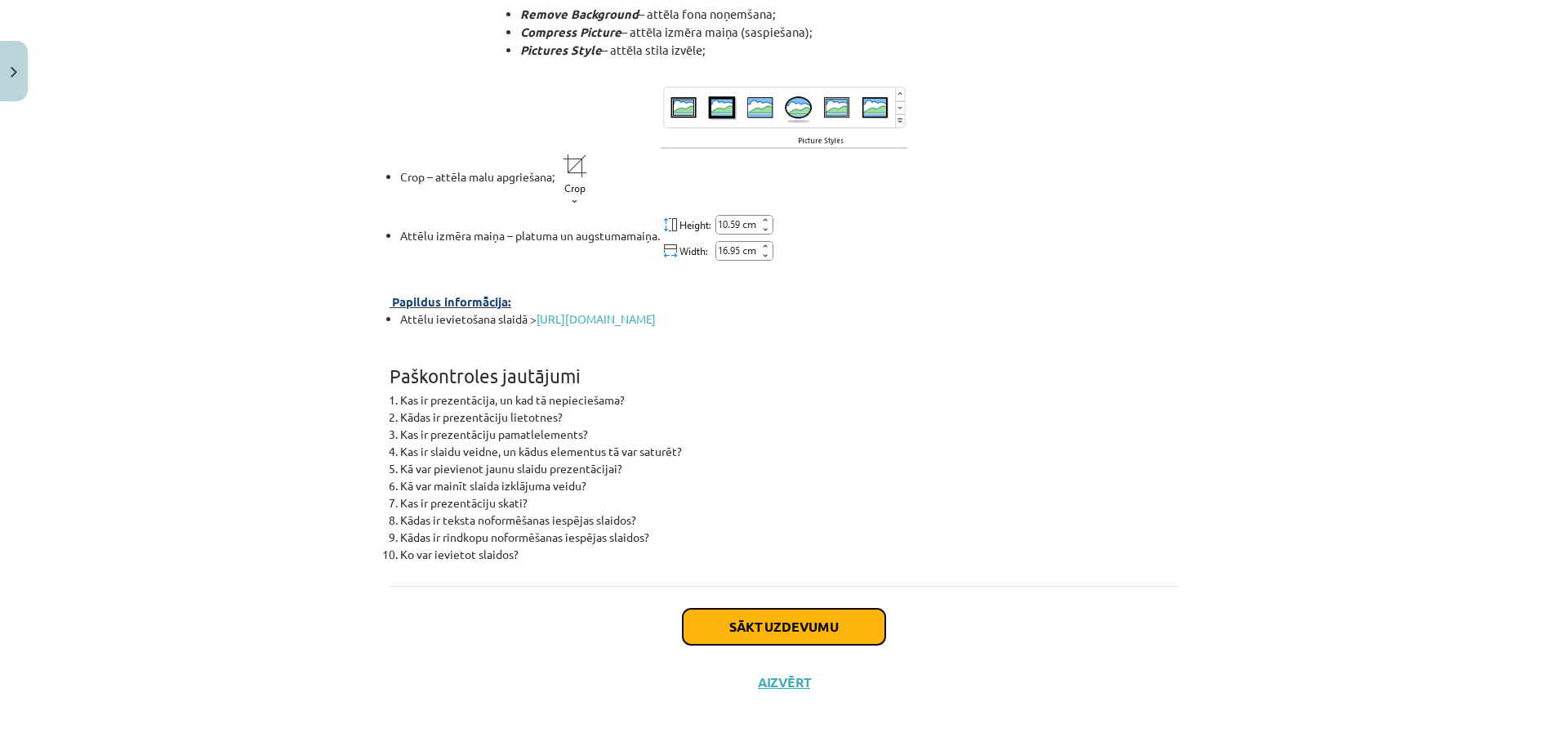
click at [792, 621] on button "Sākt uzdevumu" at bounding box center [784, 626] width 203 height 36
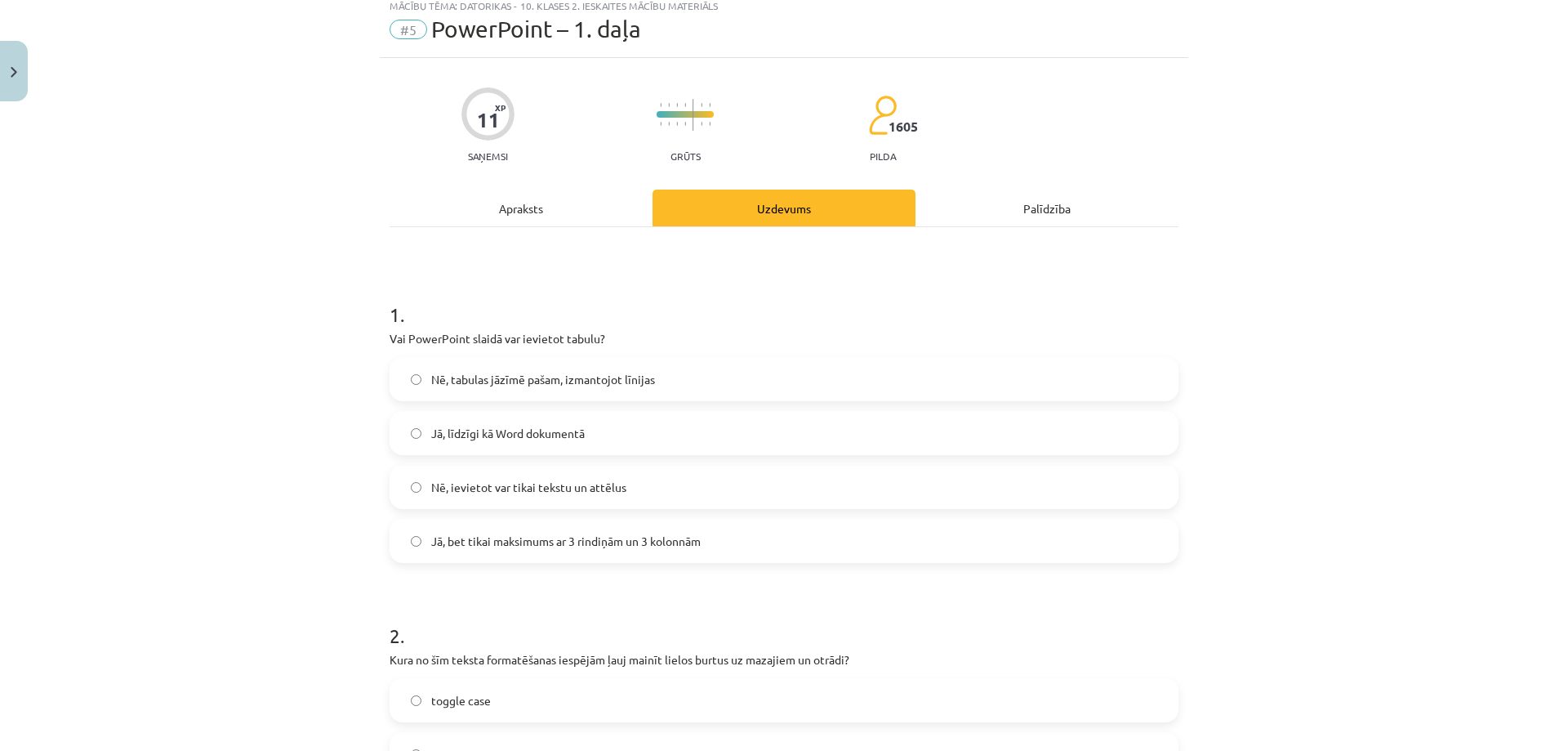
scroll to position [41, 0]
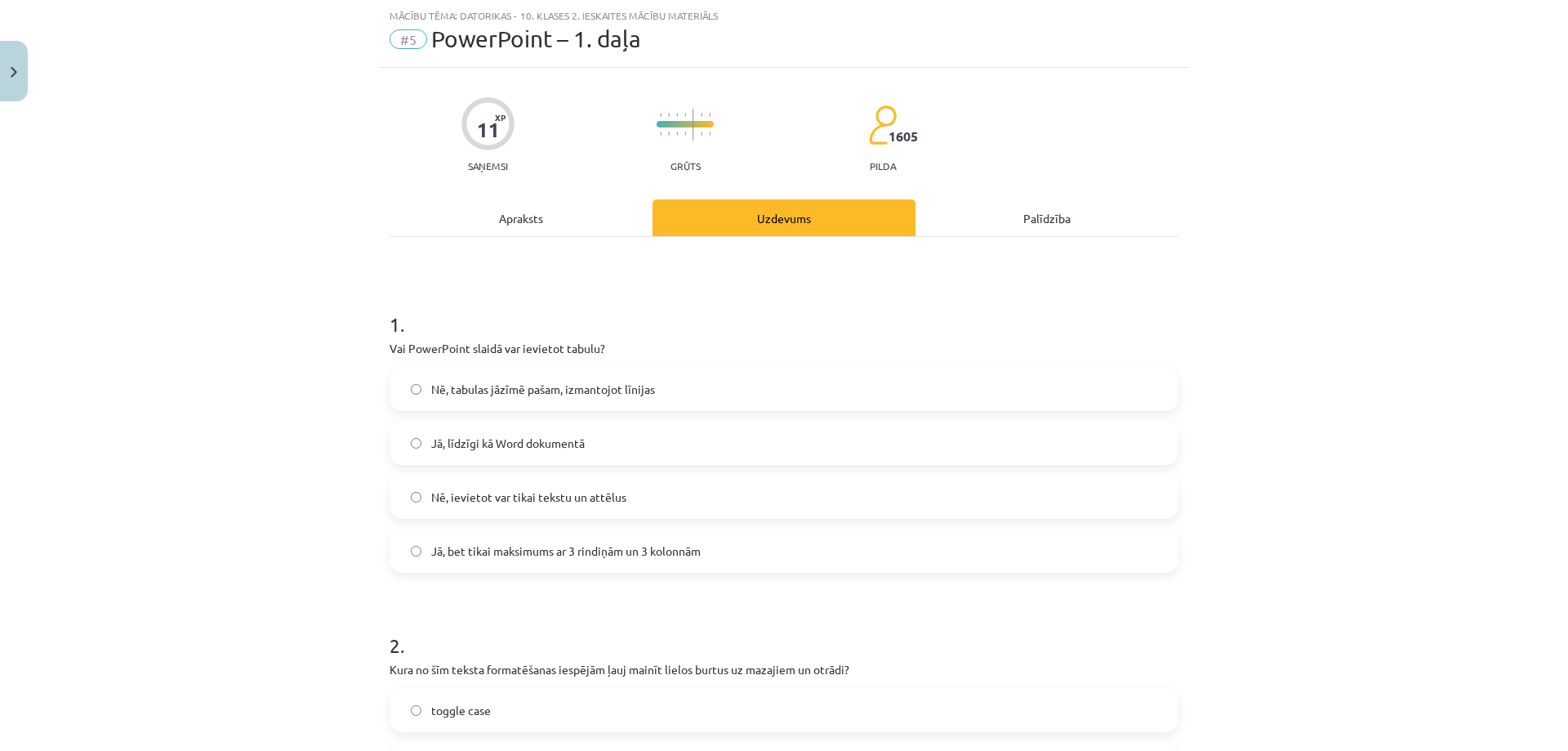
click at [510, 440] on span "Jā, līdzīgi kā Word dokumentā" at bounding box center [507, 443] width 154 height 17
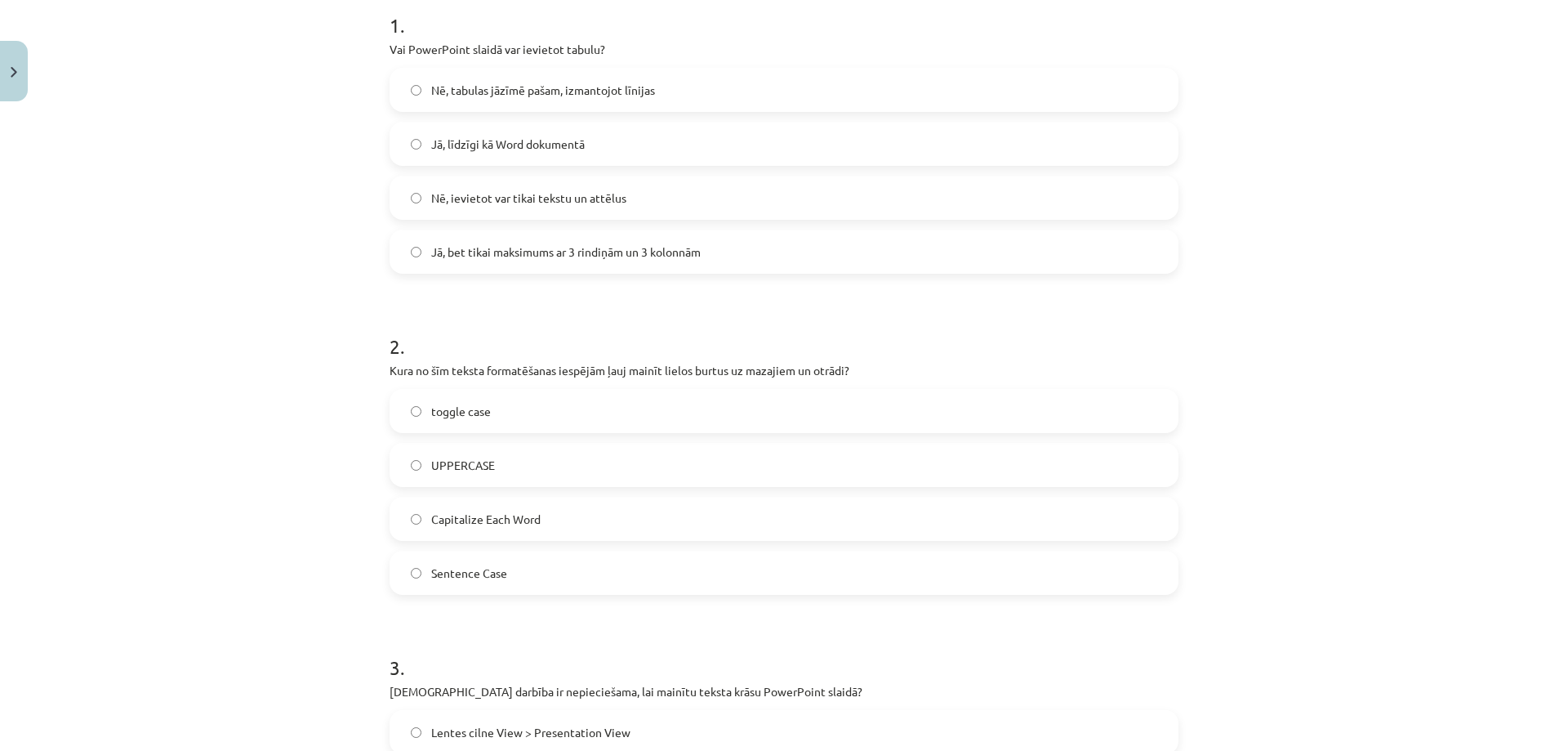
scroll to position [367, 0]
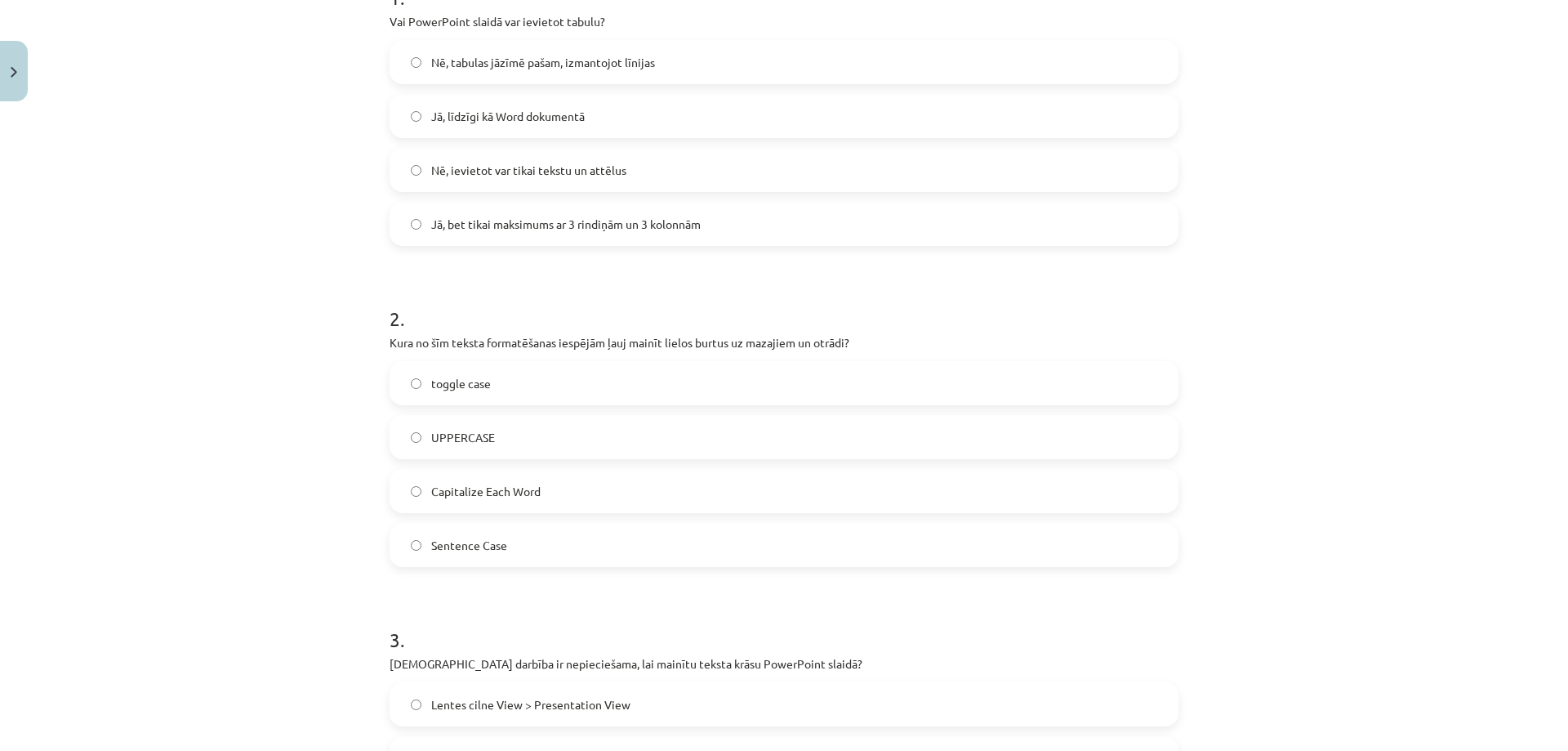
click at [459, 380] on span "toggle case" at bounding box center [461, 383] width 60 height 17
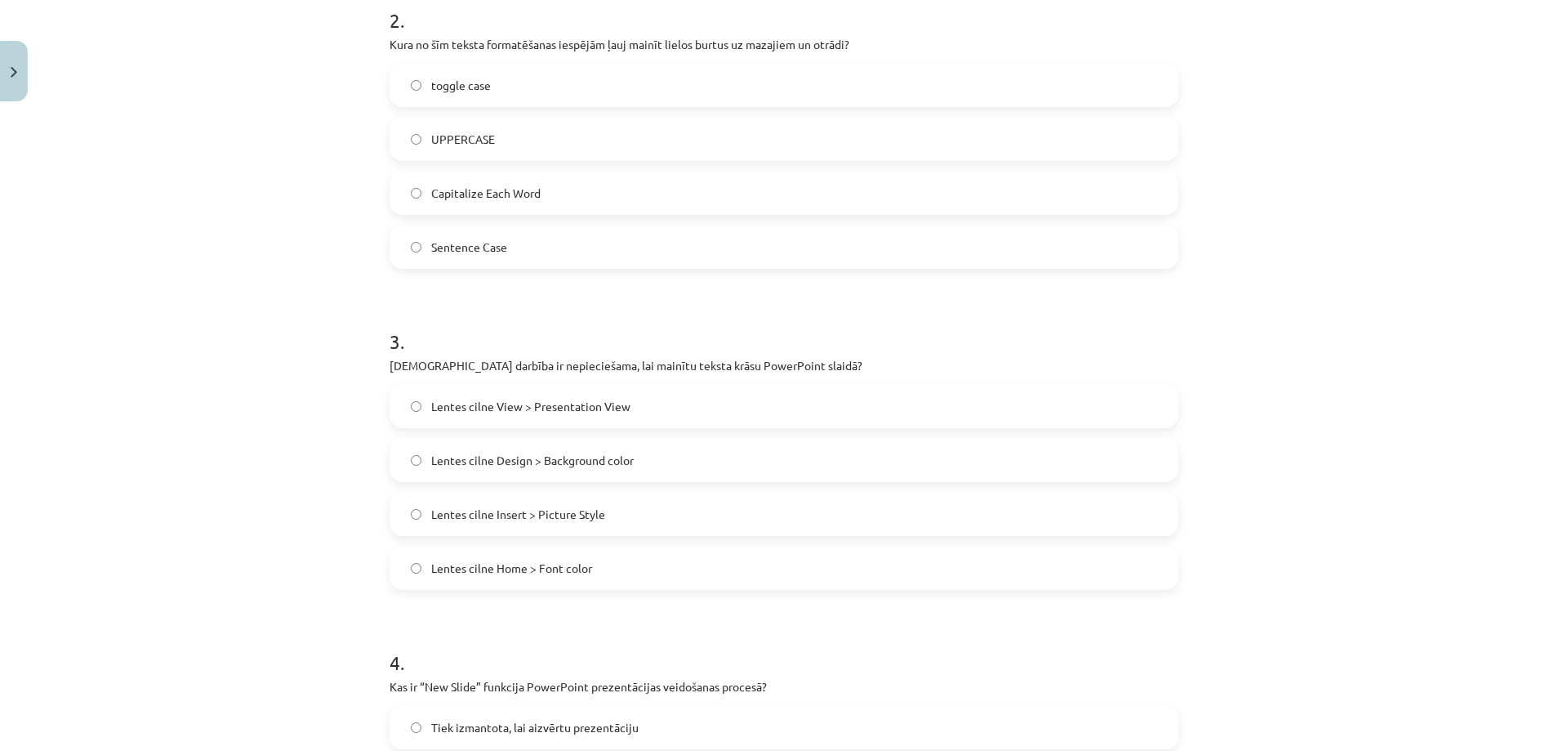
scroll to position [695, 0]
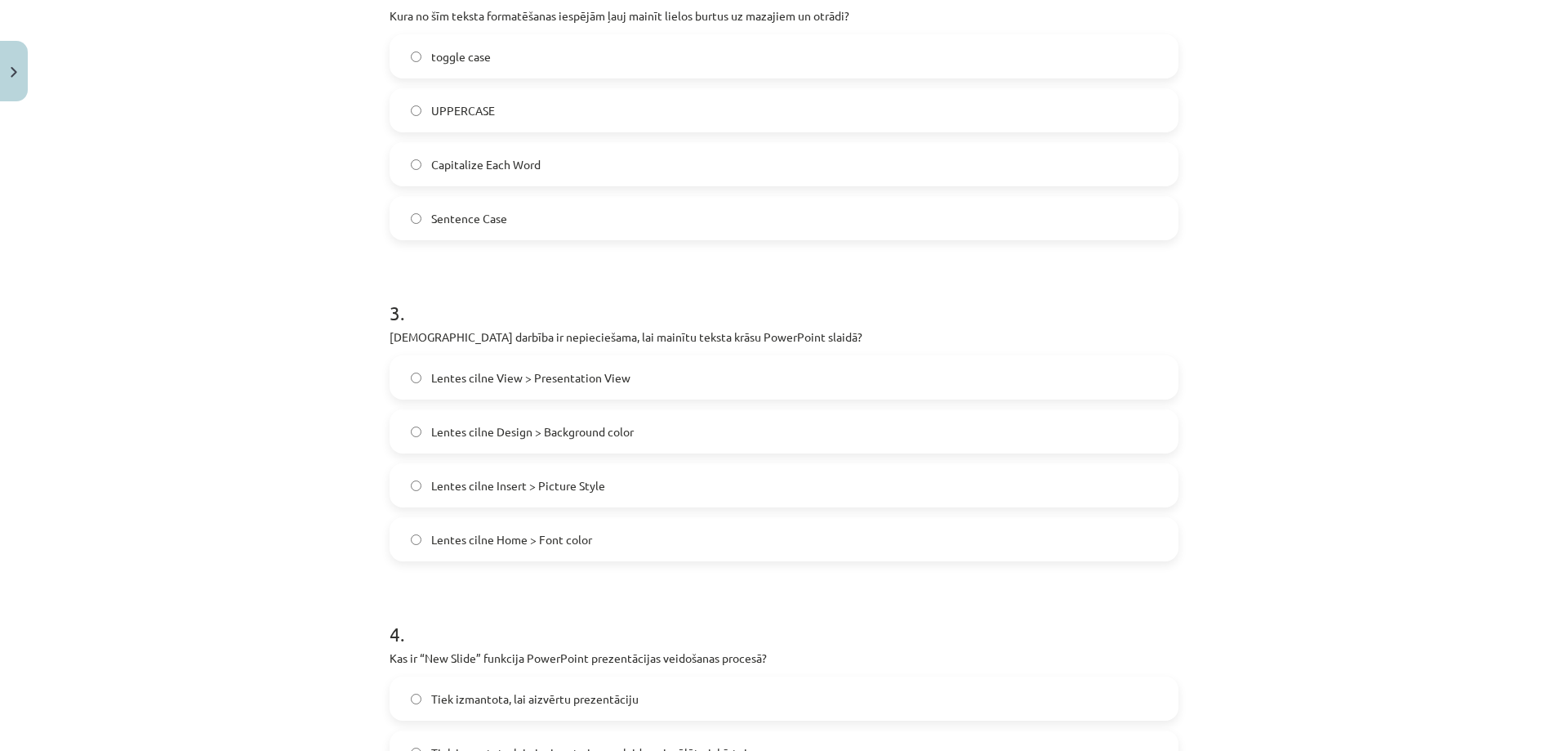
click at [498, 538] on span "Lentes cilne Home > Font color" at bounding box center [512, 539] width 161 height 17
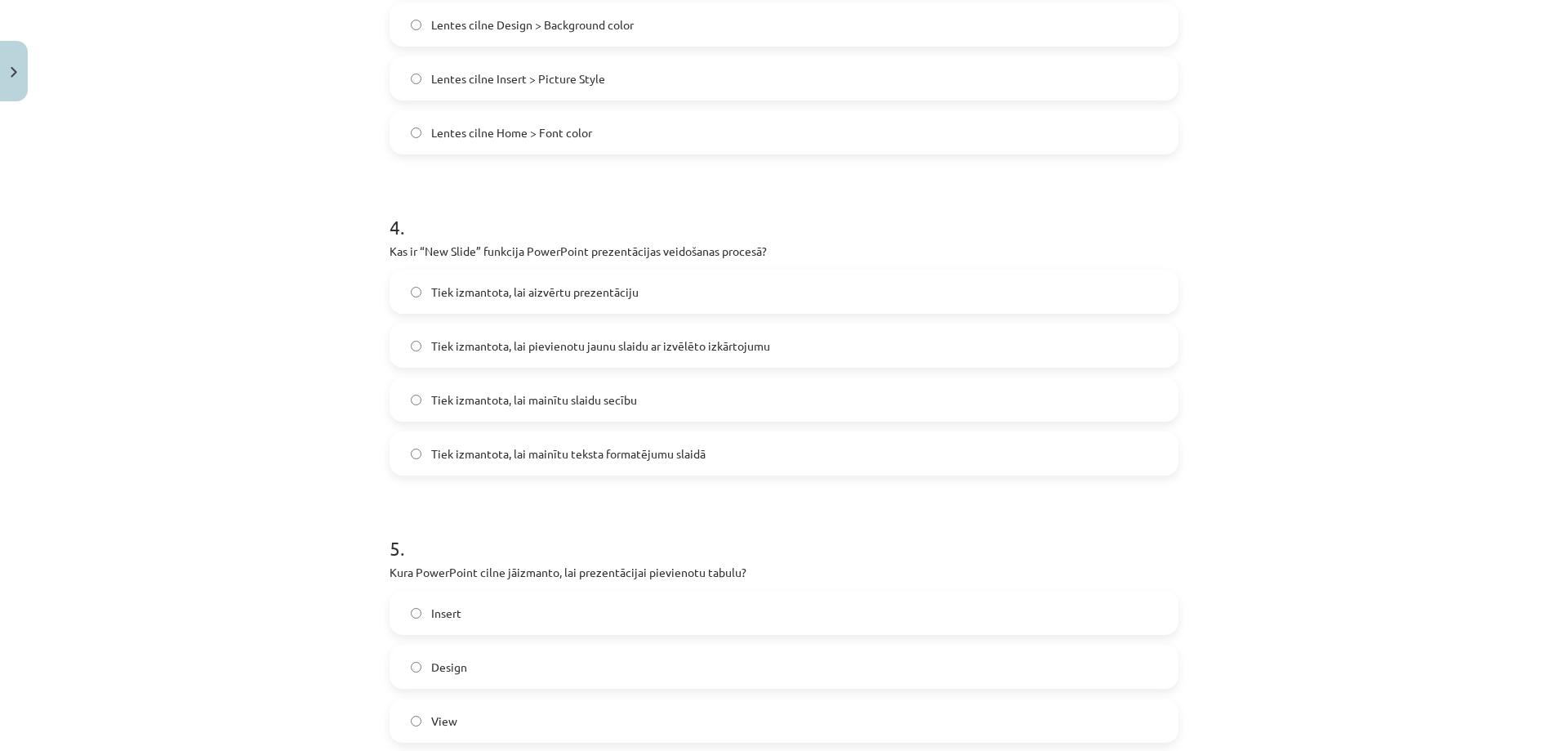
scroll to position [1102, 0]
click at [504, 341] on span "Tiek izmantota, lai pievienotu jaunu slaidu ar izvēlēto izkārtojumu" at bounding box center [600, 344] width 339 height 17
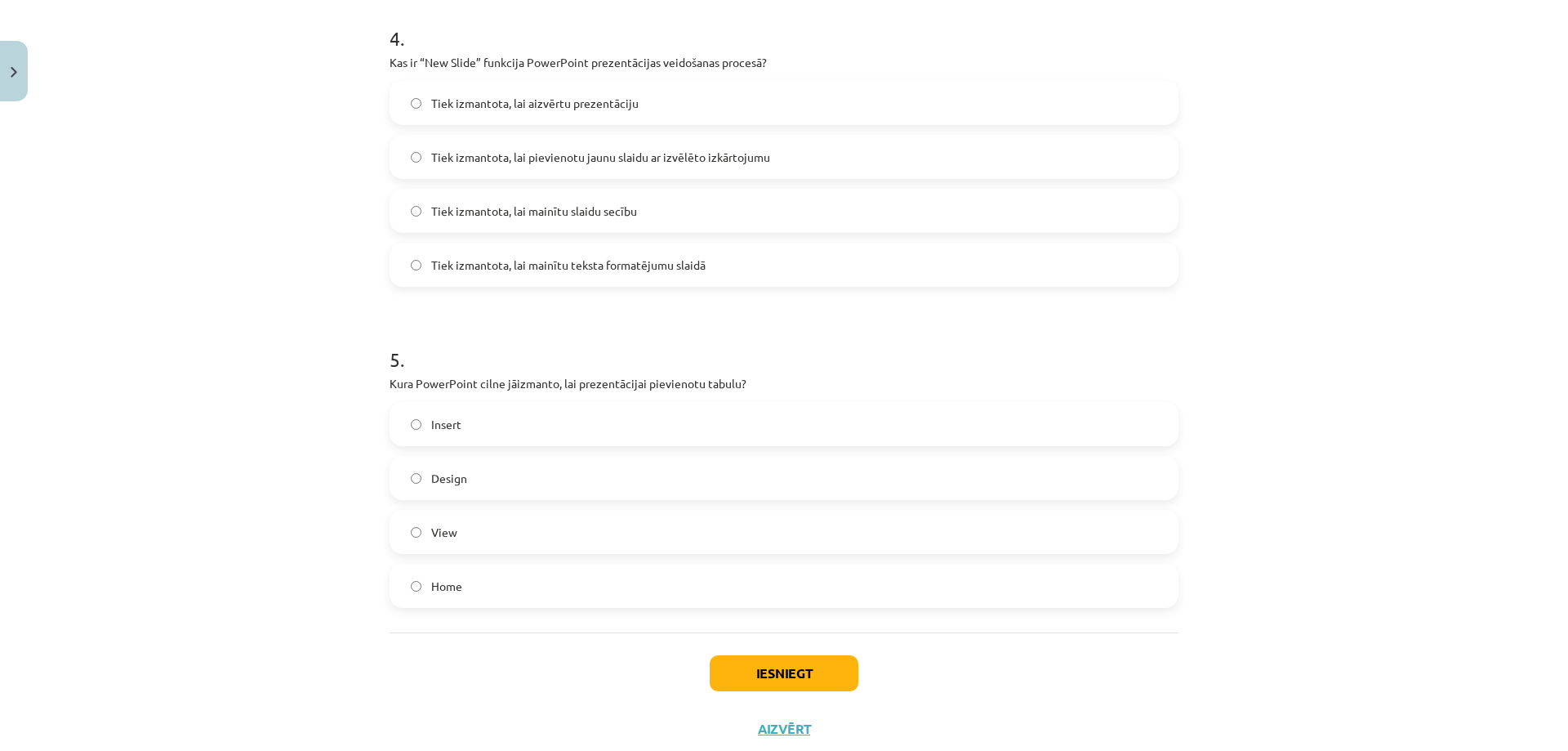
scroll to position [1336, 0]
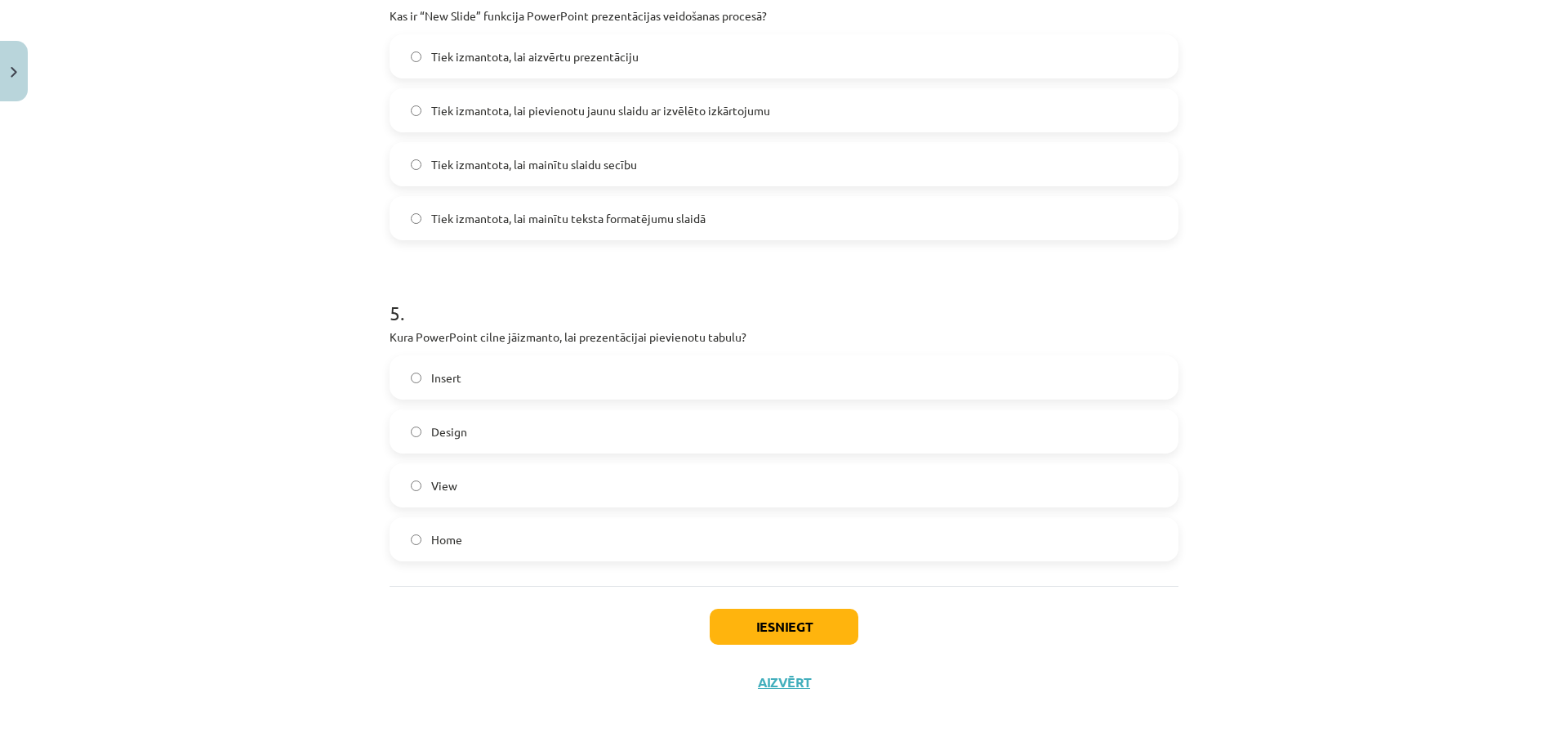
click at [433, 375] on span "Insert" at bounding box center [446, 377] width 30 height 17
click at [786, 622] on button "Iesniegt" at bounding box center [783, 626] width 149 height 36
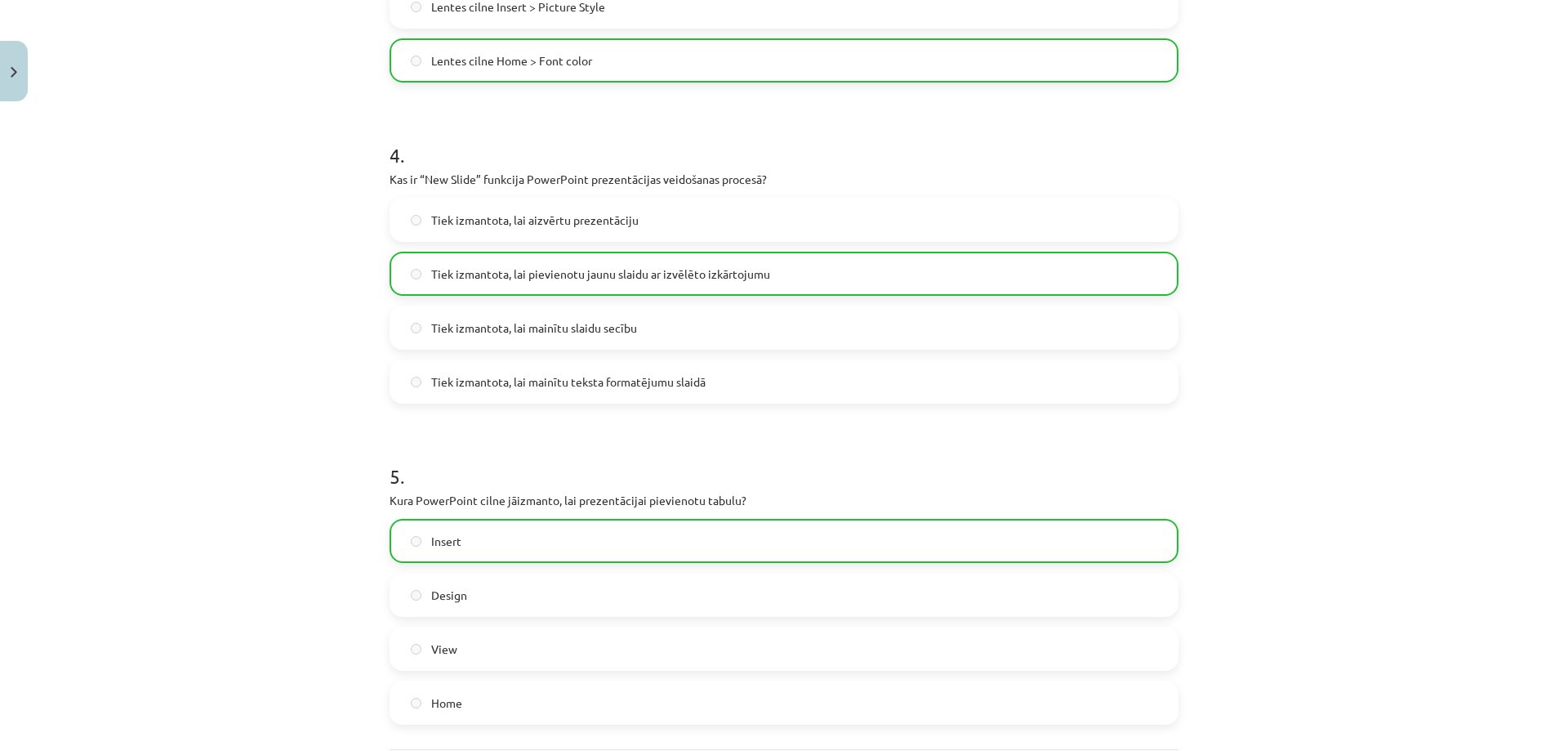
scroll to position [1388, 0]
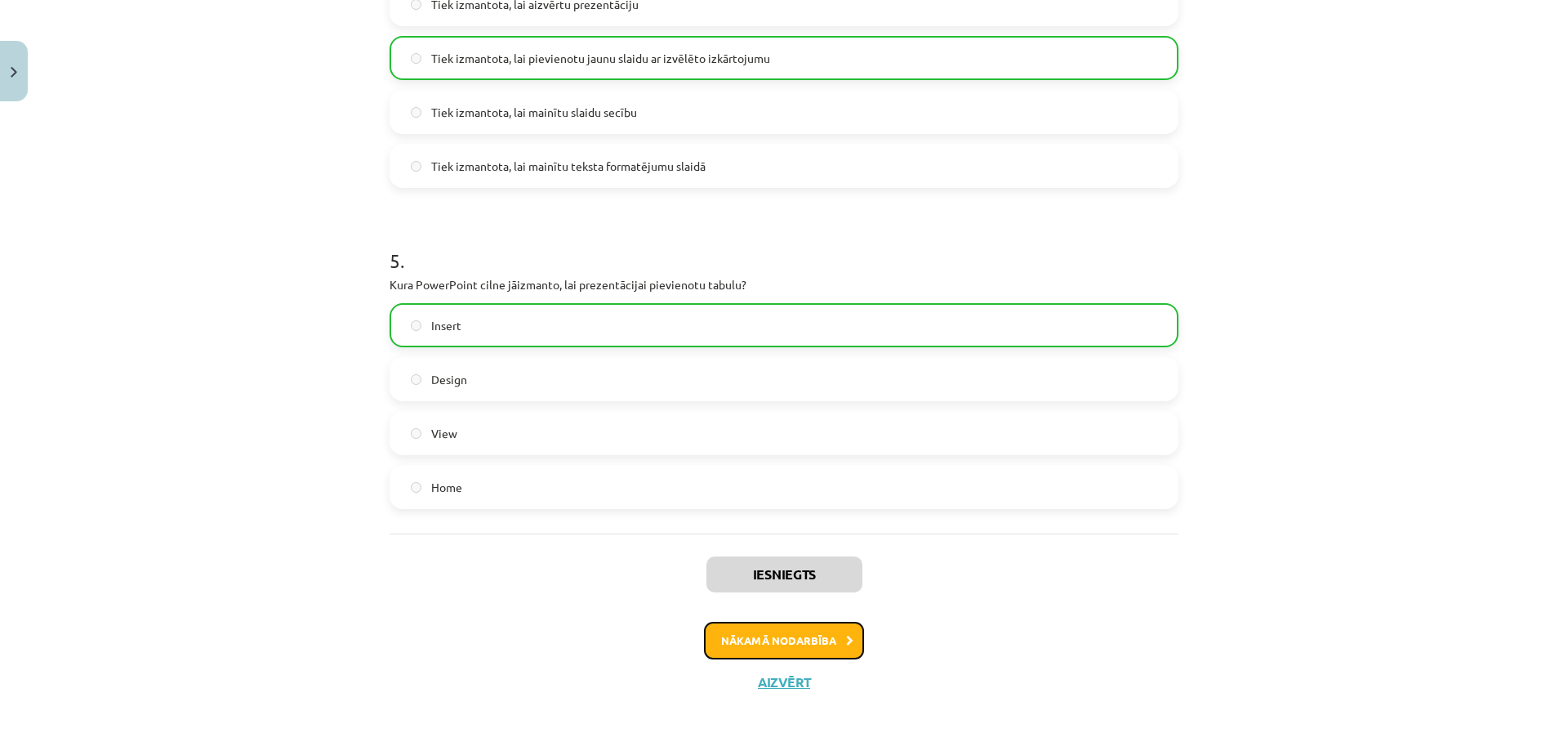
click at [824, 642] on button "Nākamā nodarbība" at bounding box center [783, 640] width 160 height 37
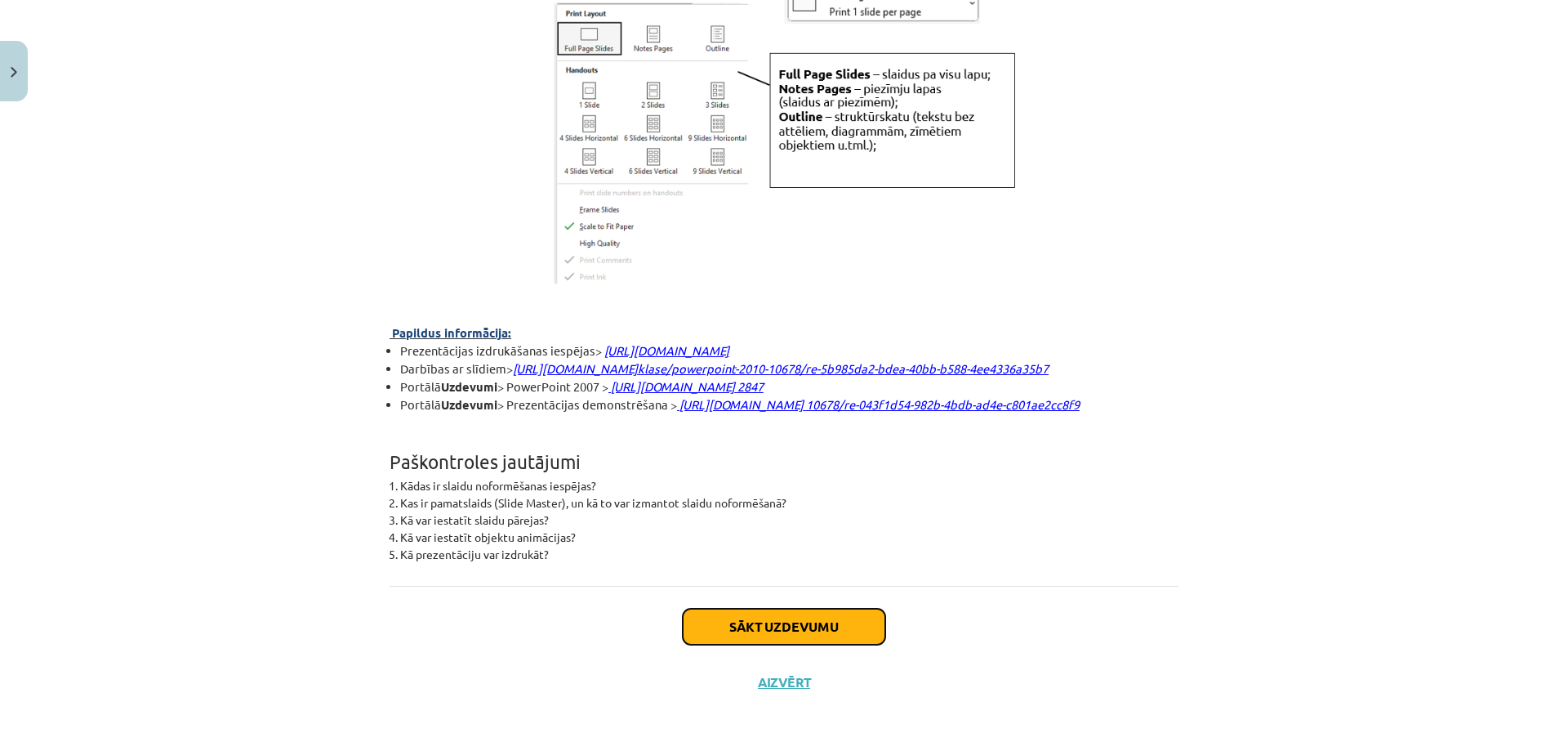
click at [816, 631] on button "Sākt uzdevumu" at bounding box center [784, 626] width 203 height 36
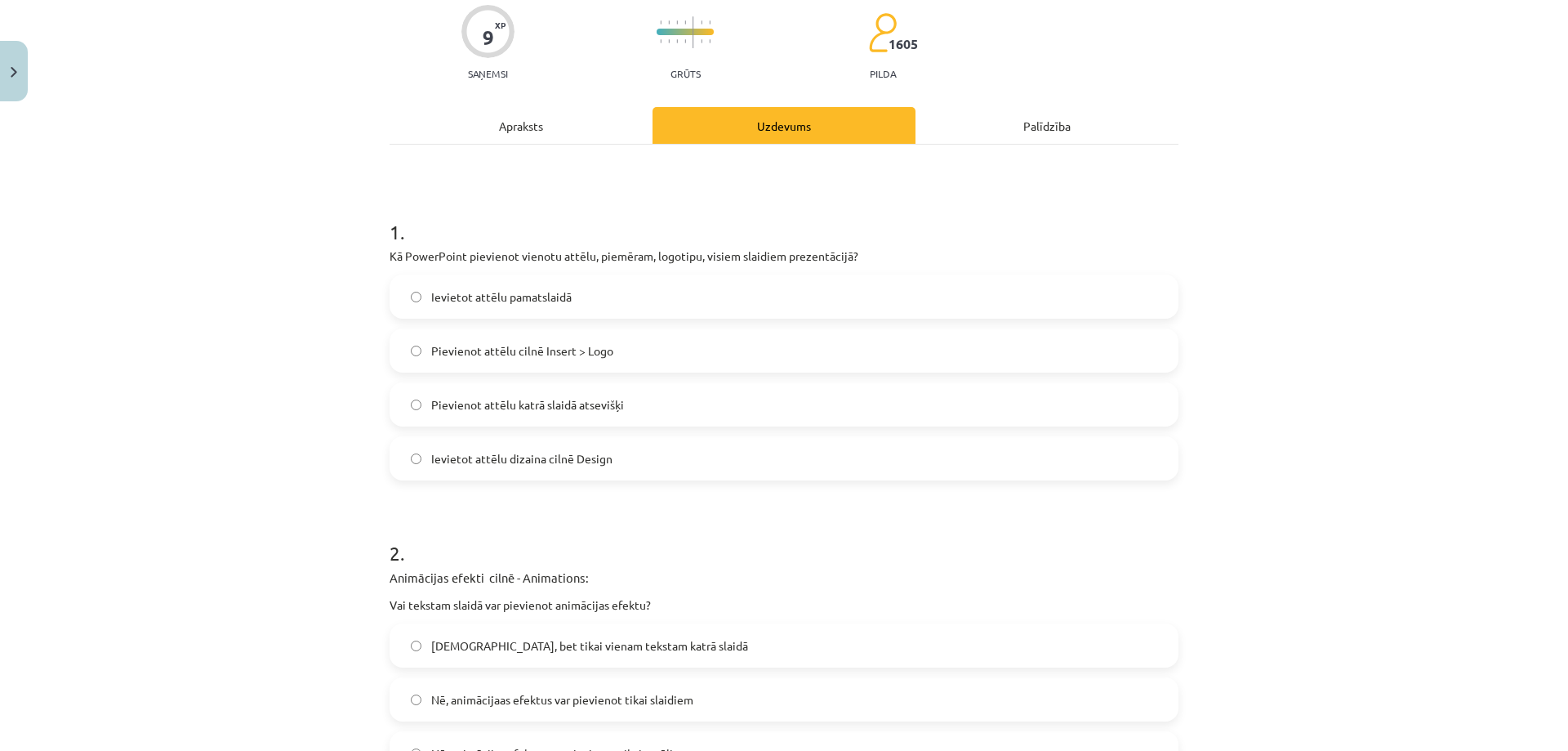
scroll to position [41, 0]
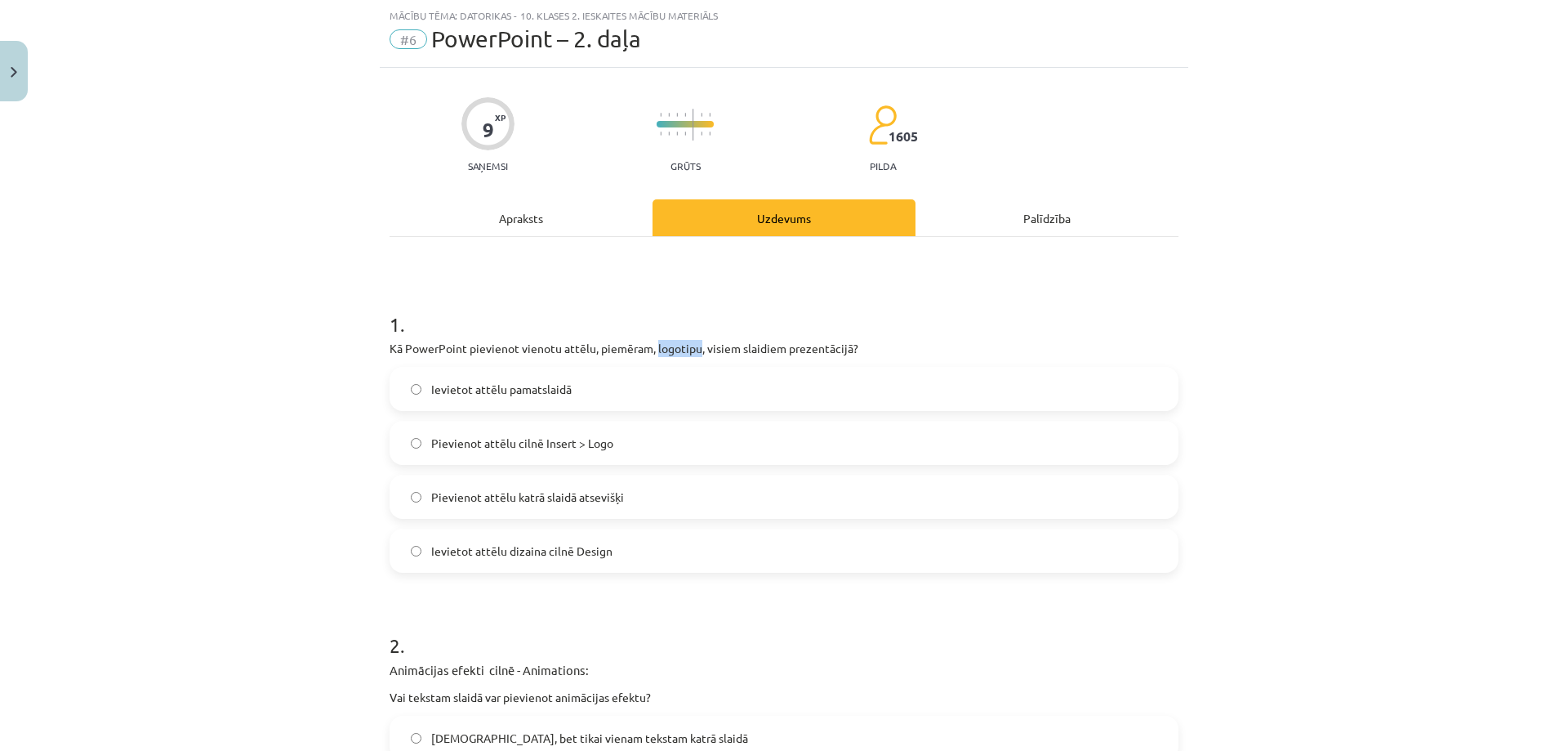
drag, startPoint x: 652, startPoint y: 347, endPoint x: 692, endPoint y: 348, distance: 40.0
click at [692, 348] on p "Kā PowerPoint pievienot vienotu attēlu, piemēram, logotipu, visiem slaidiem pre…" at bounding box center [784, 348] width 789 height 17
copy p "logotipu"
click at [482, 388] on span "Ievietot attēlu pamatslaidā" at bounding box center [501, 389] width 140 height 17
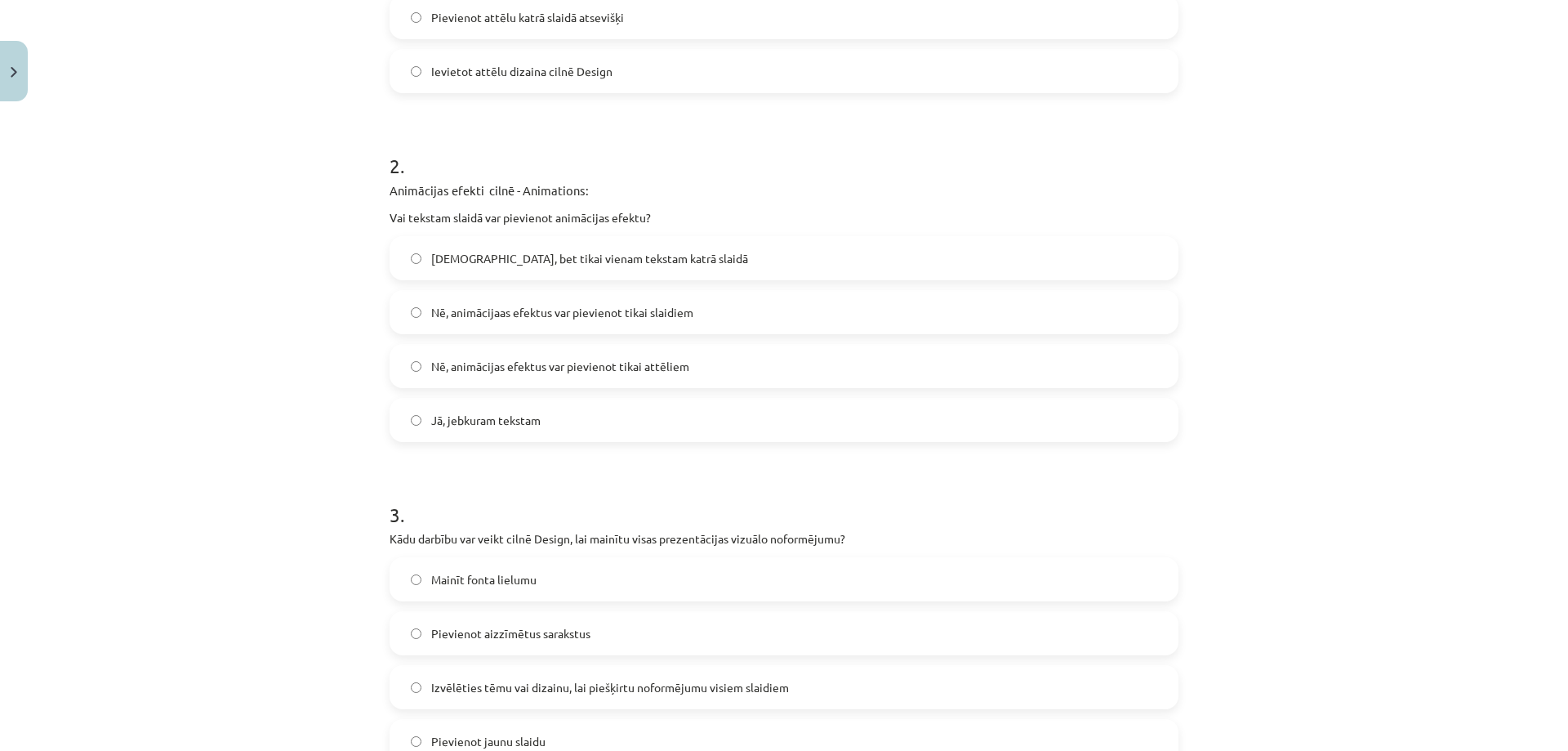
scroll to position [531, 0]
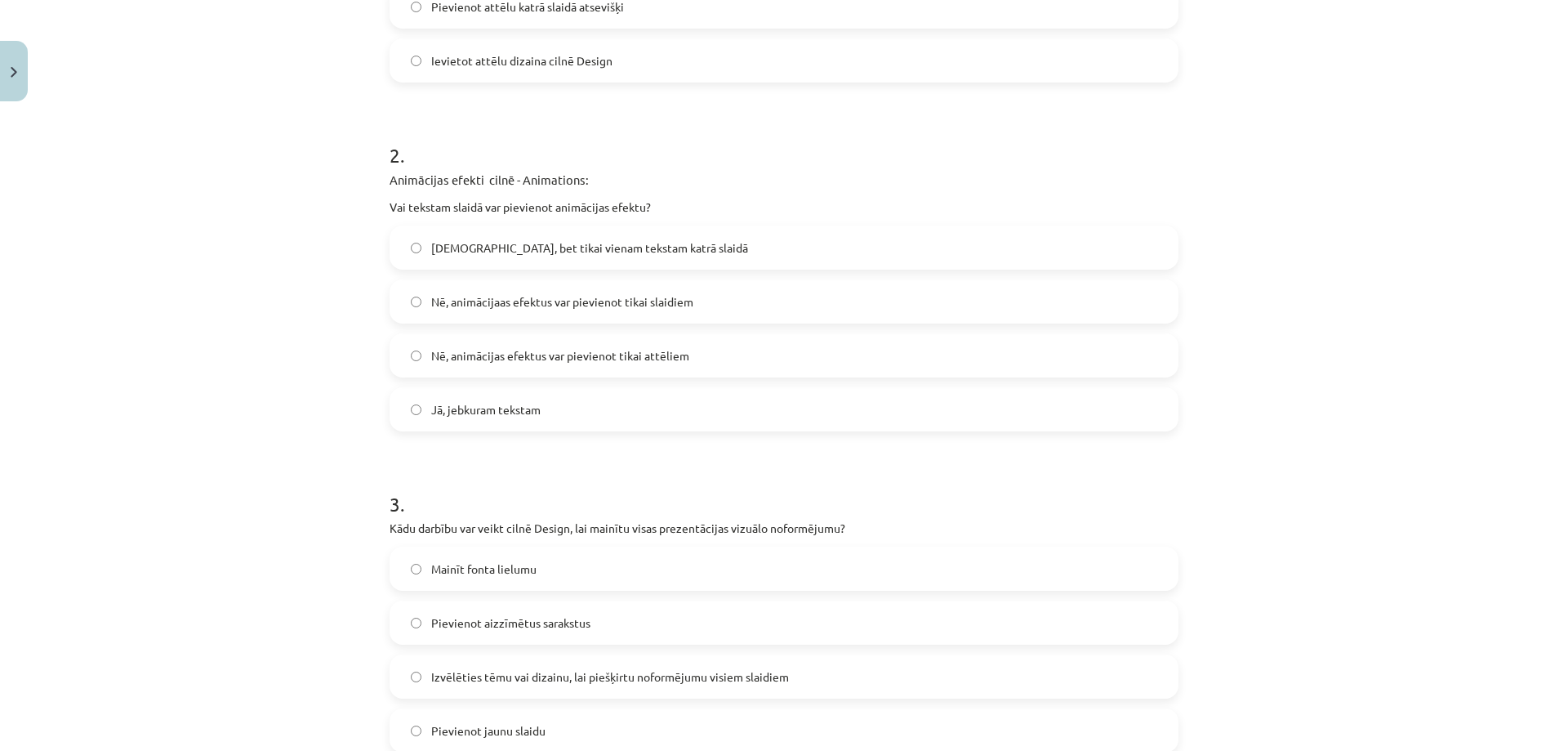
click at [477, 411] on span "Jā, jebkuram tekstam" at bounding box center [486, 410] width 110 height 17
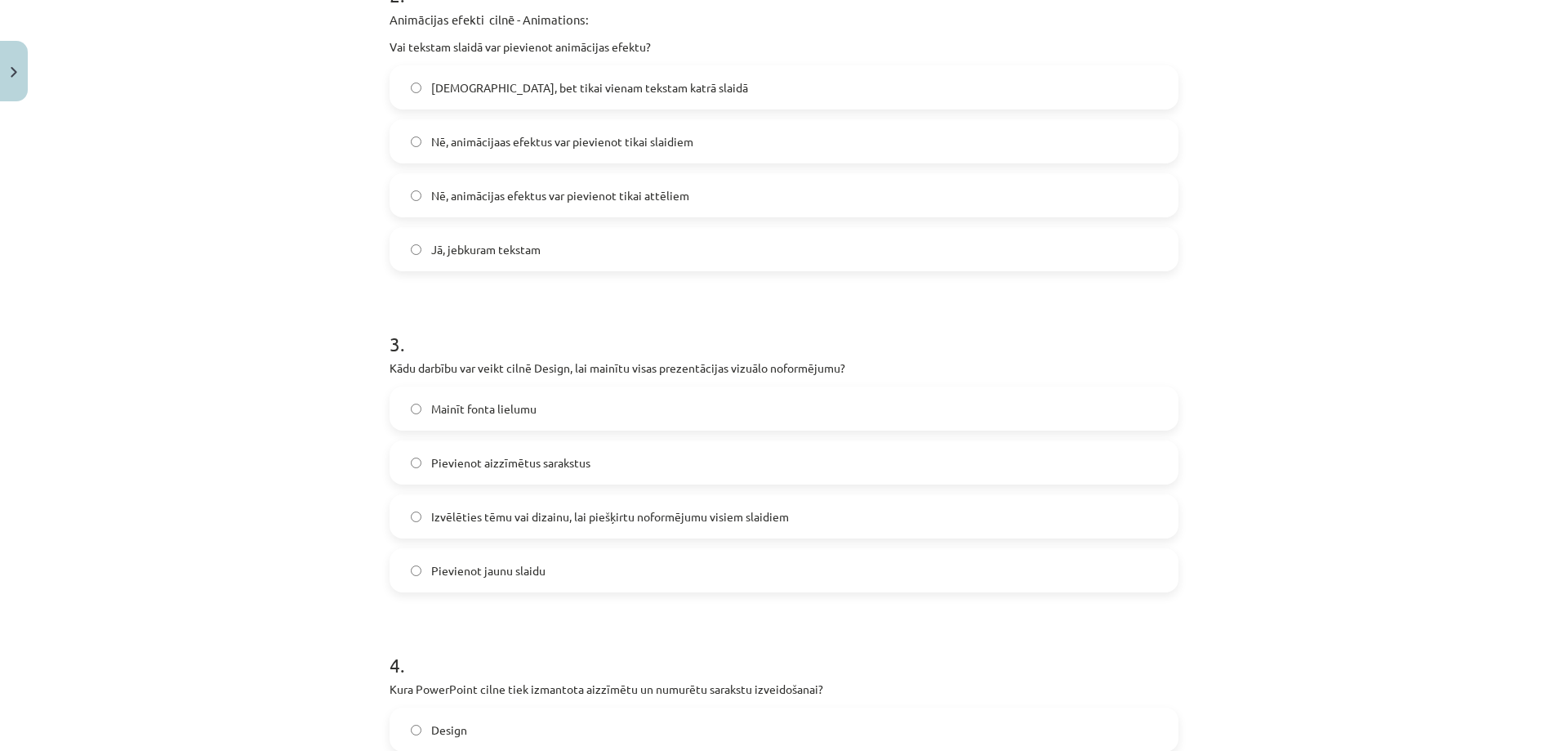
scroll to position [776, 0]
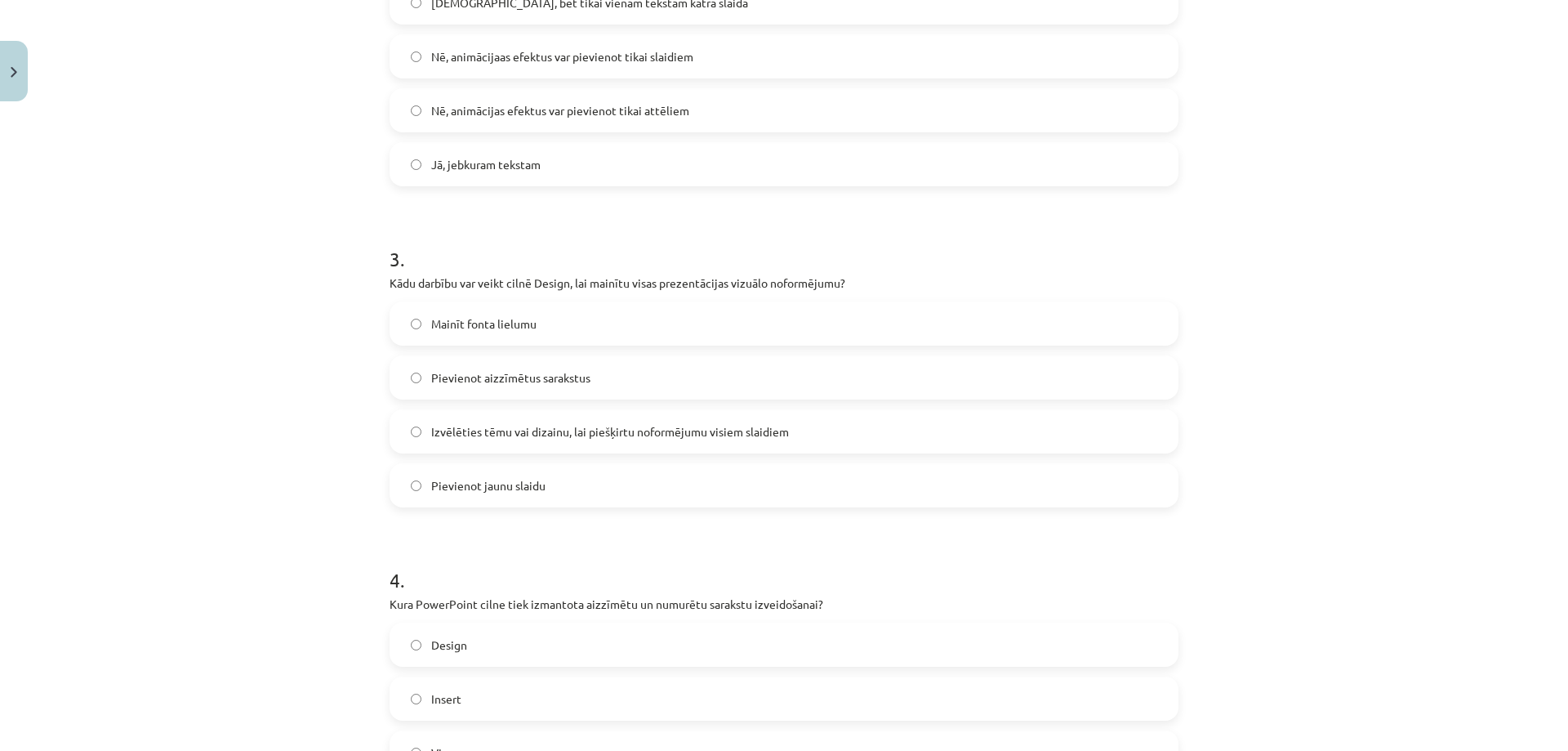
click at [471, 428] on span "Izvēlēties tēmu vai dizainu, lai piešķirtu noformējumu visiem slaidiem" at bounding box center [610, 431] width 358 height 17
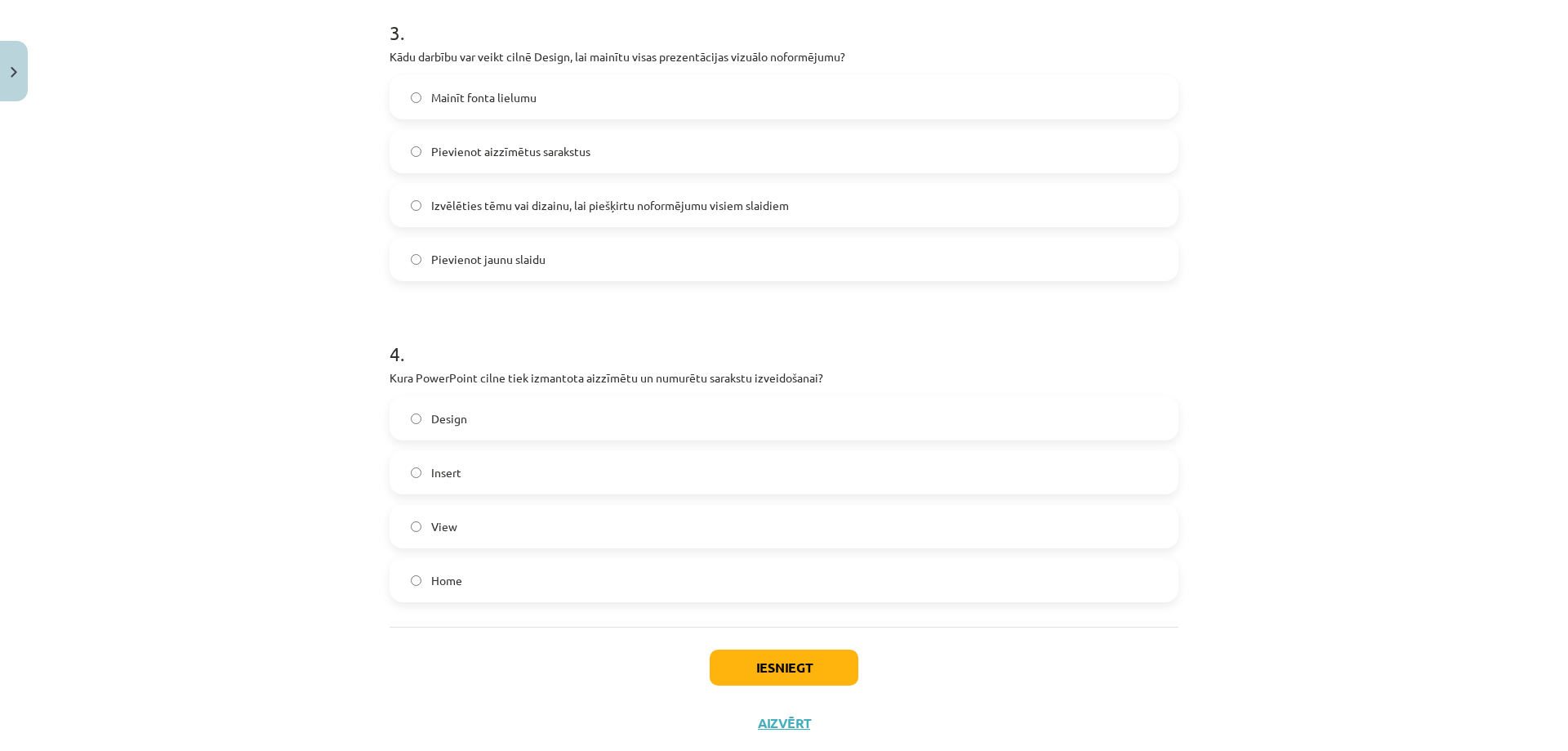
scroll to position [1021, 0]
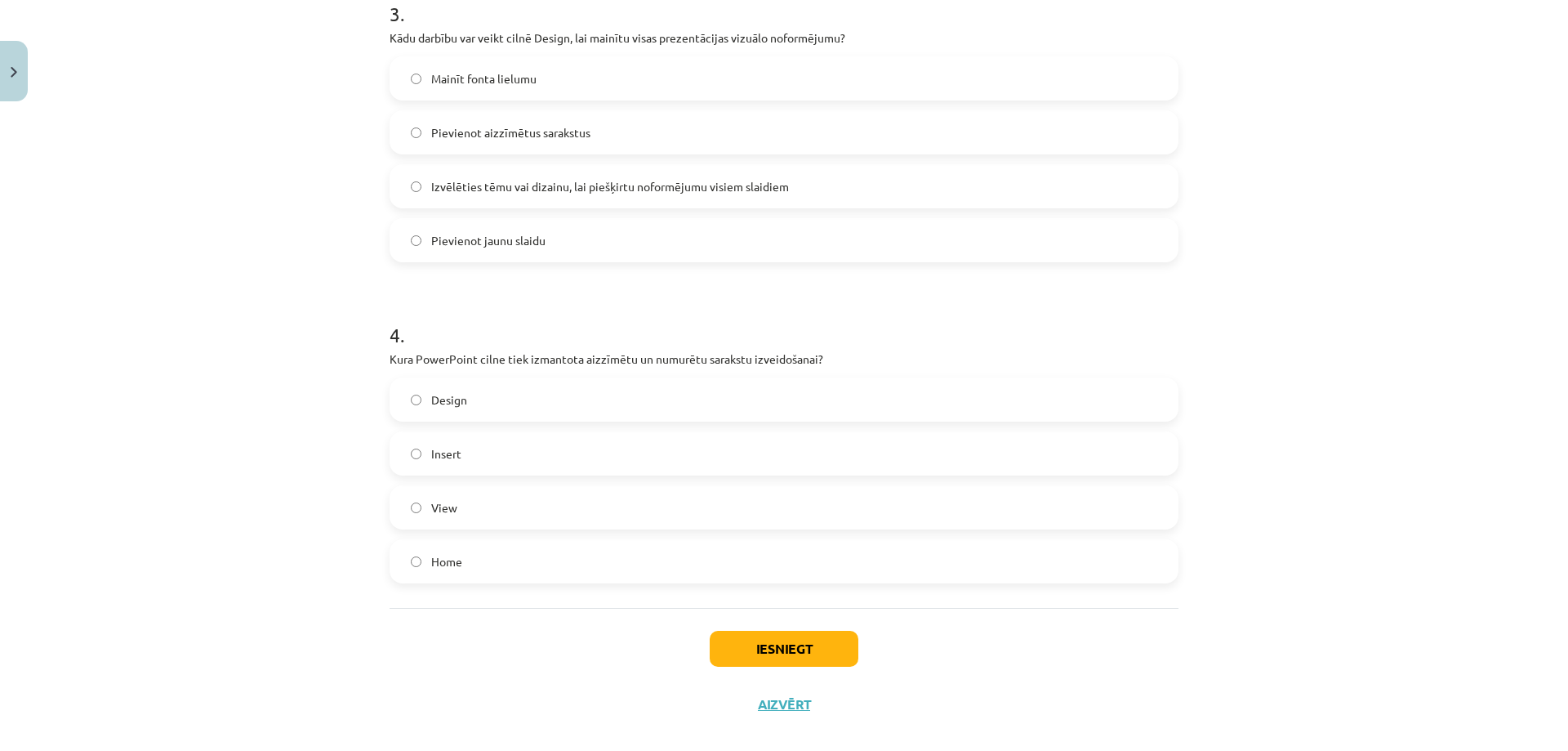
click at [433, 557] on span "Home" at bounding box center [446, 562] width 31 height 17
click at [790, 646] on button "Iesniegt" at bounding box center [783, 648] width 149 height 36
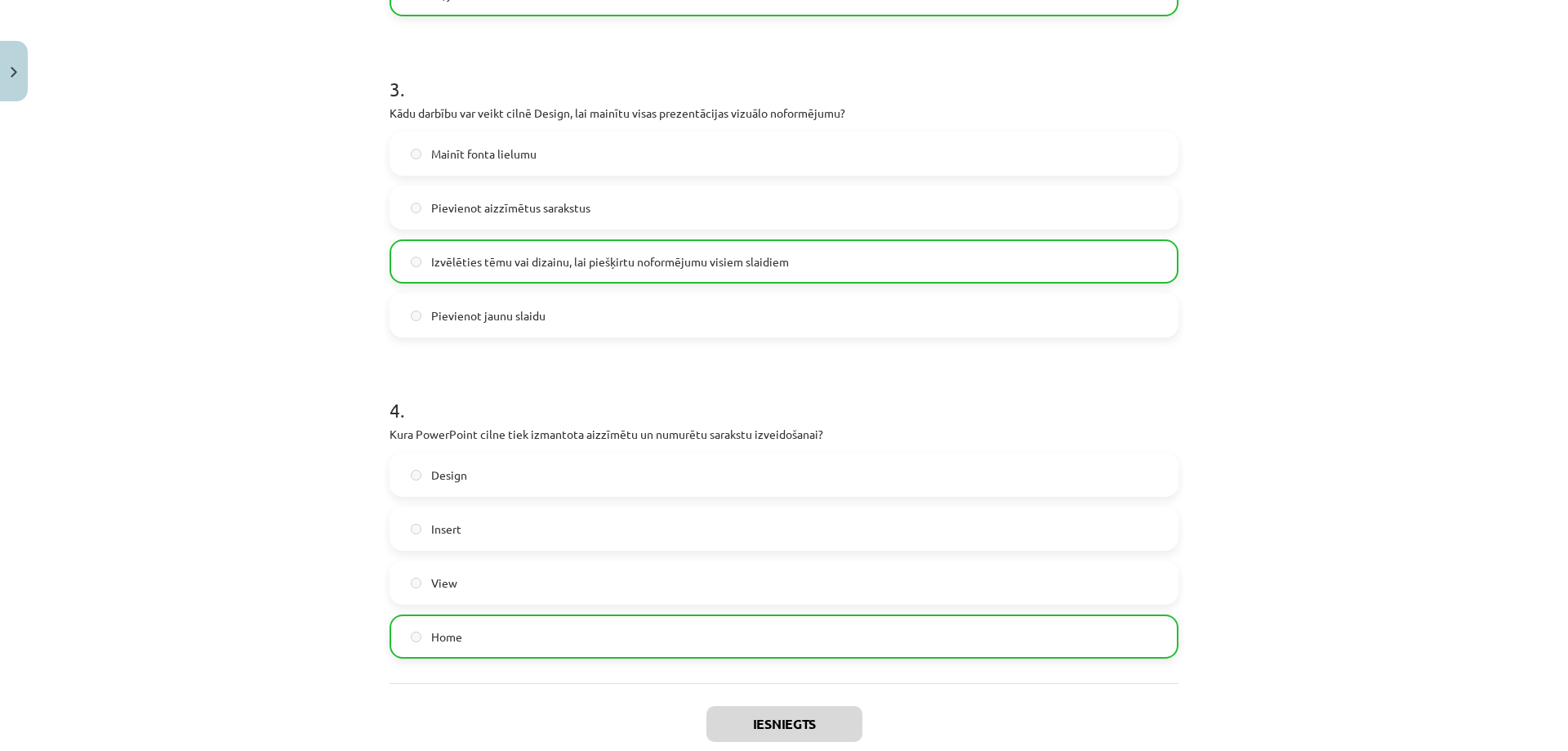
scroll to position [1095, 0]
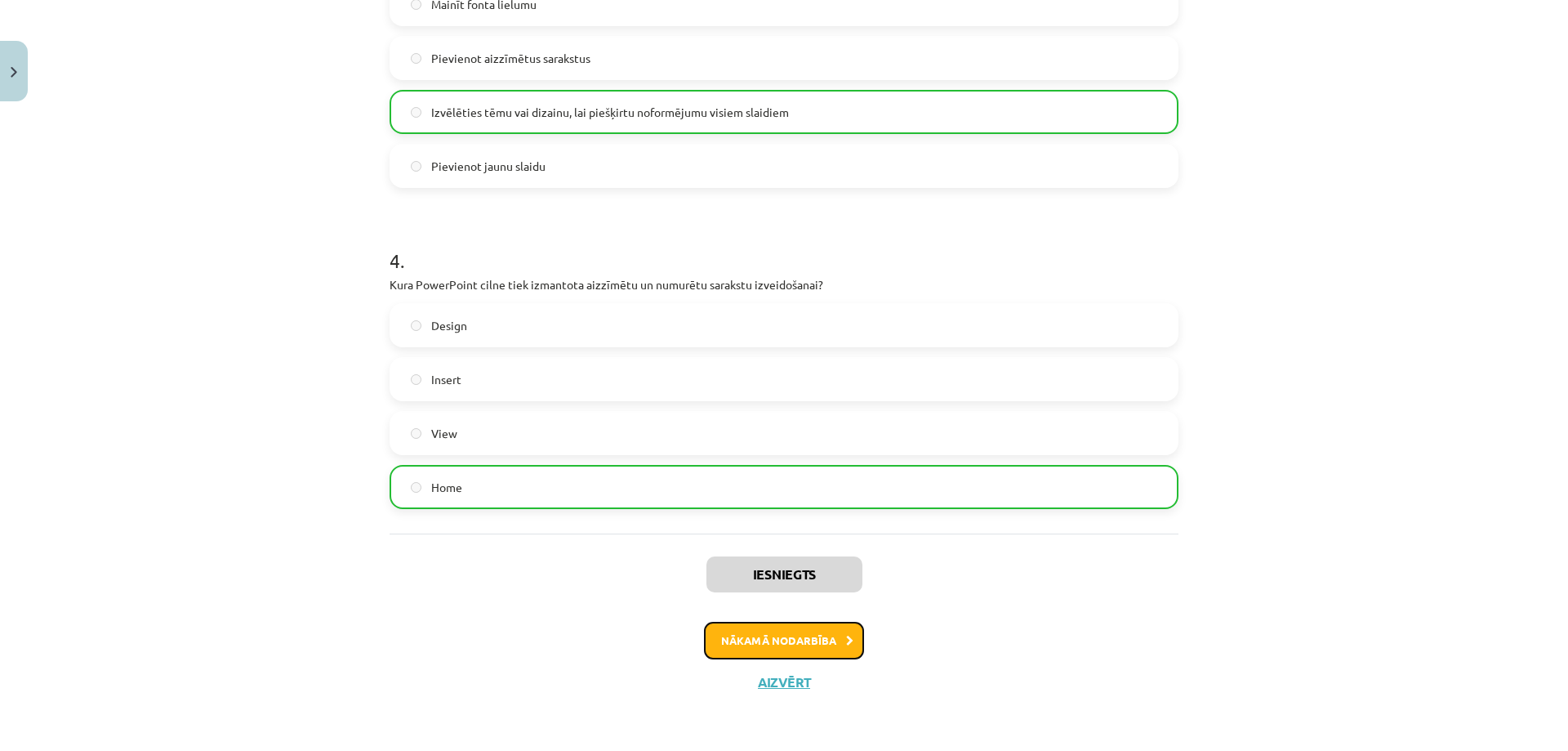
click at [807, 643] on button "Nākamā nodarbība" at bounding box center [783, 640] width 160 height 37
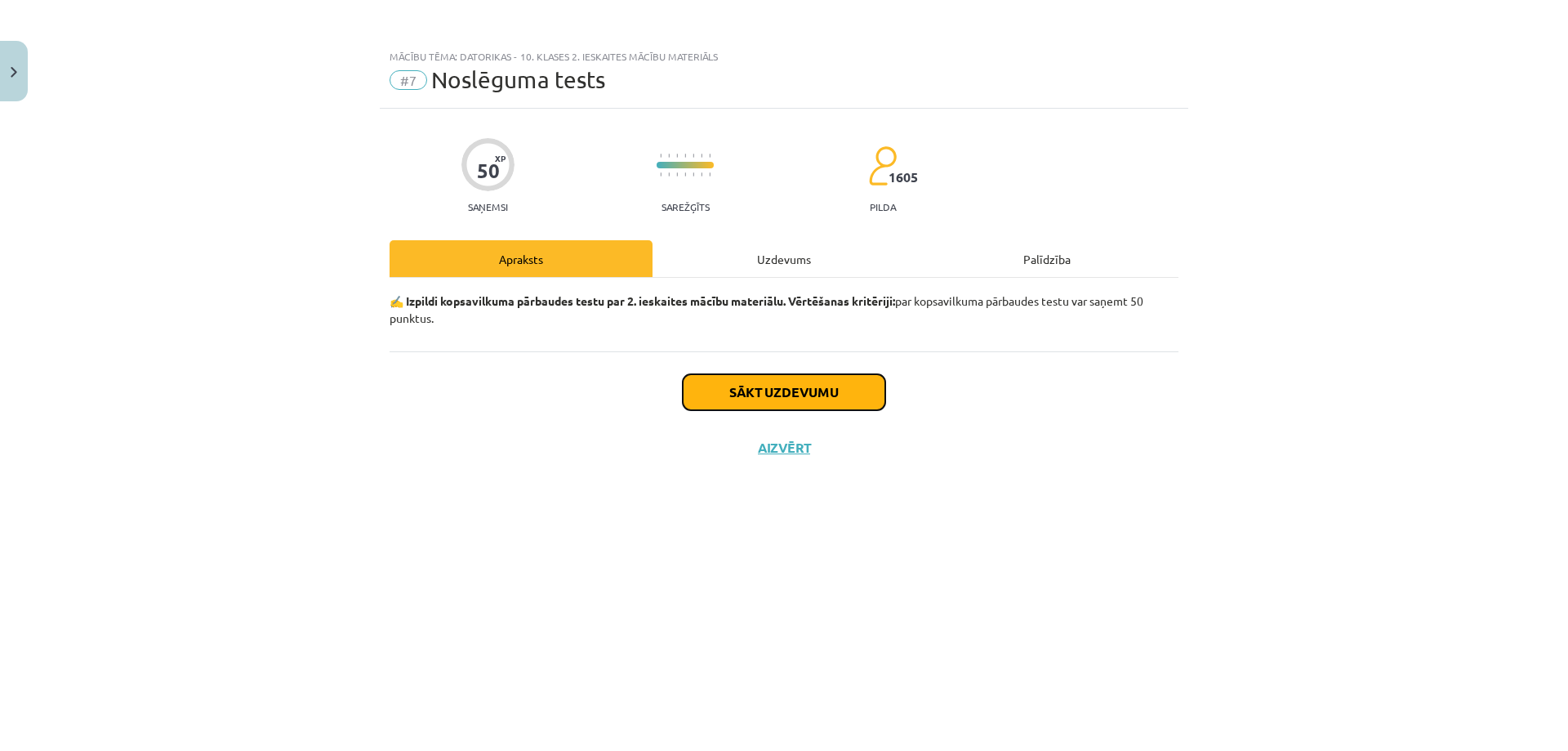
click at [761, 390] on button "Sākt uzdevumu" at bounding box center [784, 391] width 203 height 36
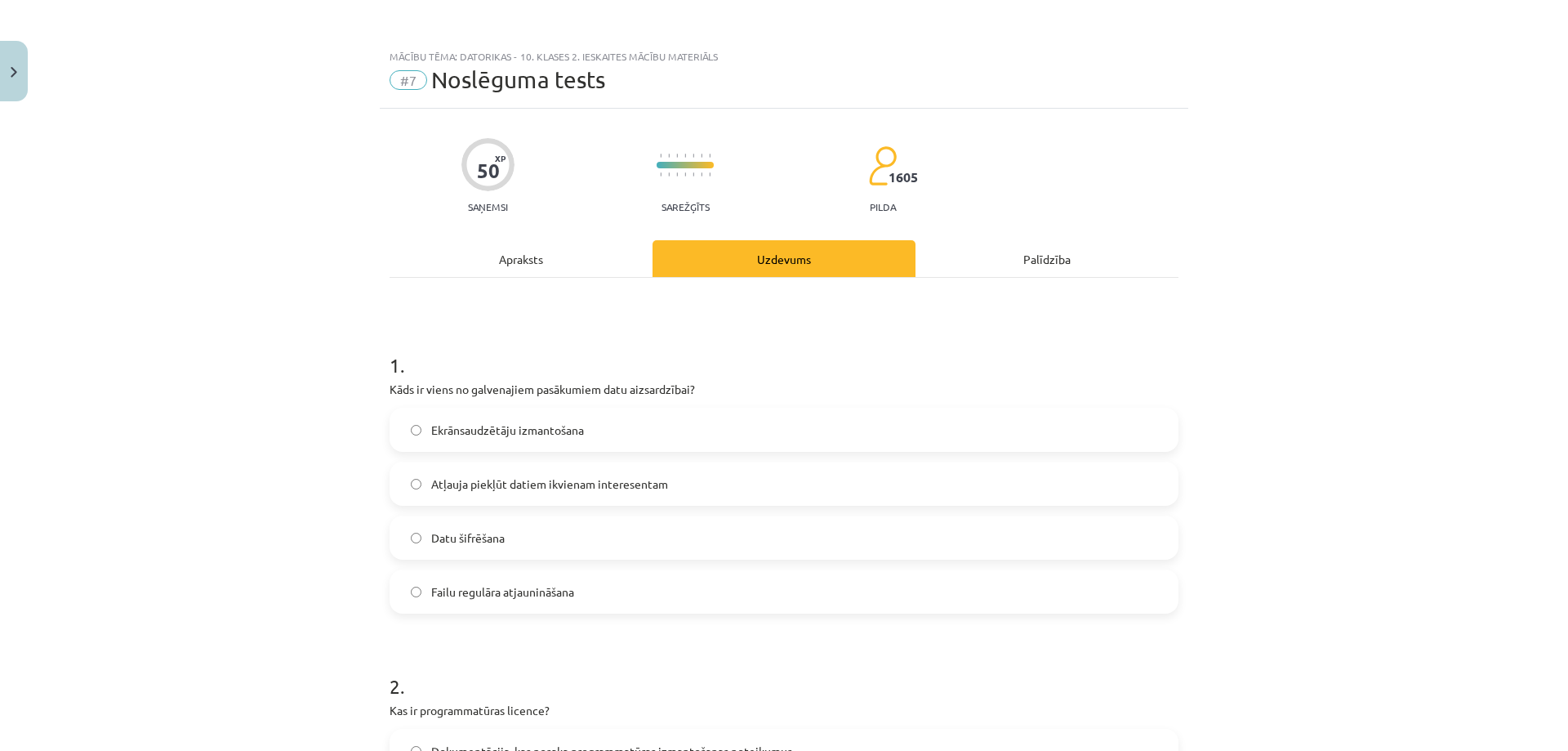
click at [468, 534] on span "Datu šifrēšana" at bounding box center [468, 537] width 73 height 17
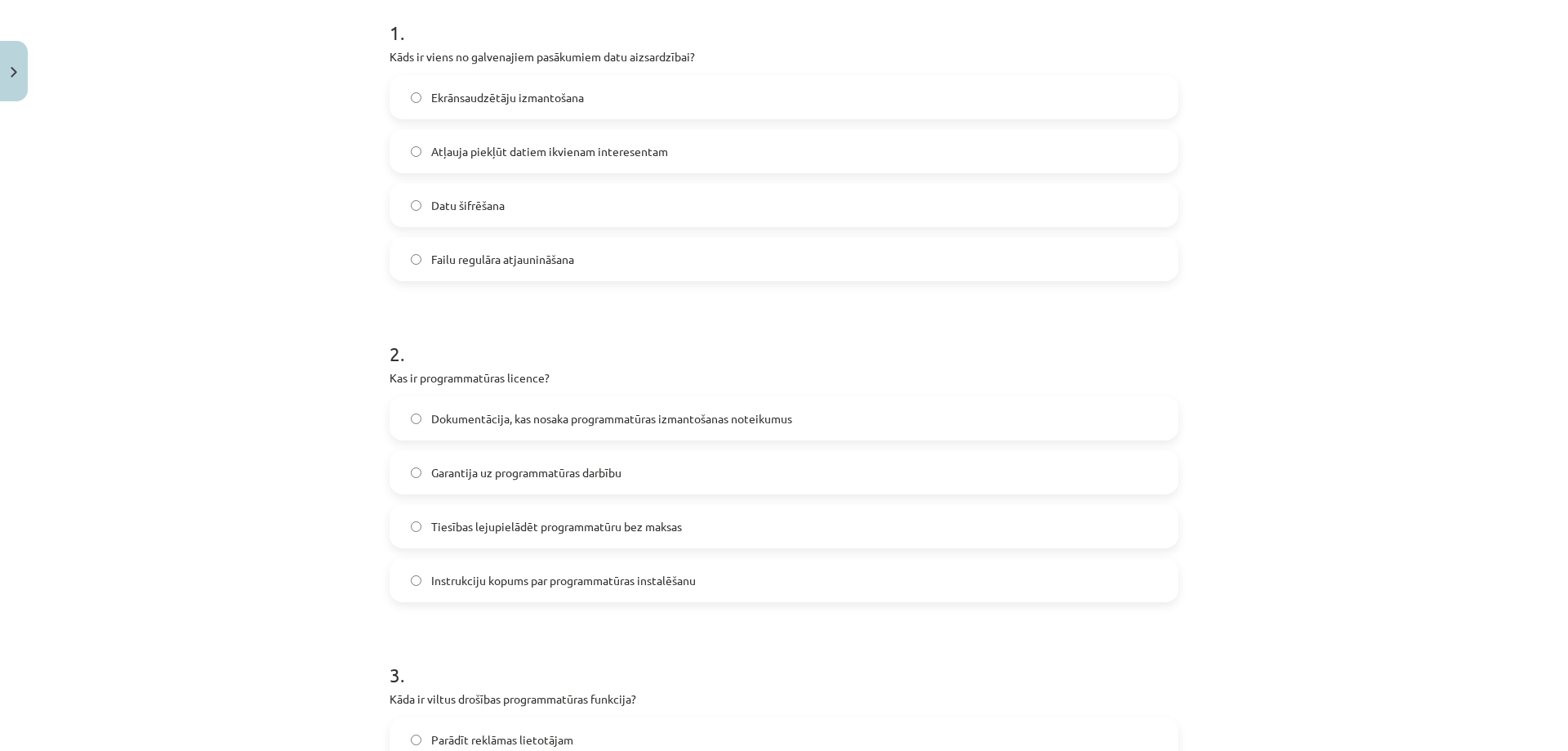
scroll to position [409, 0]
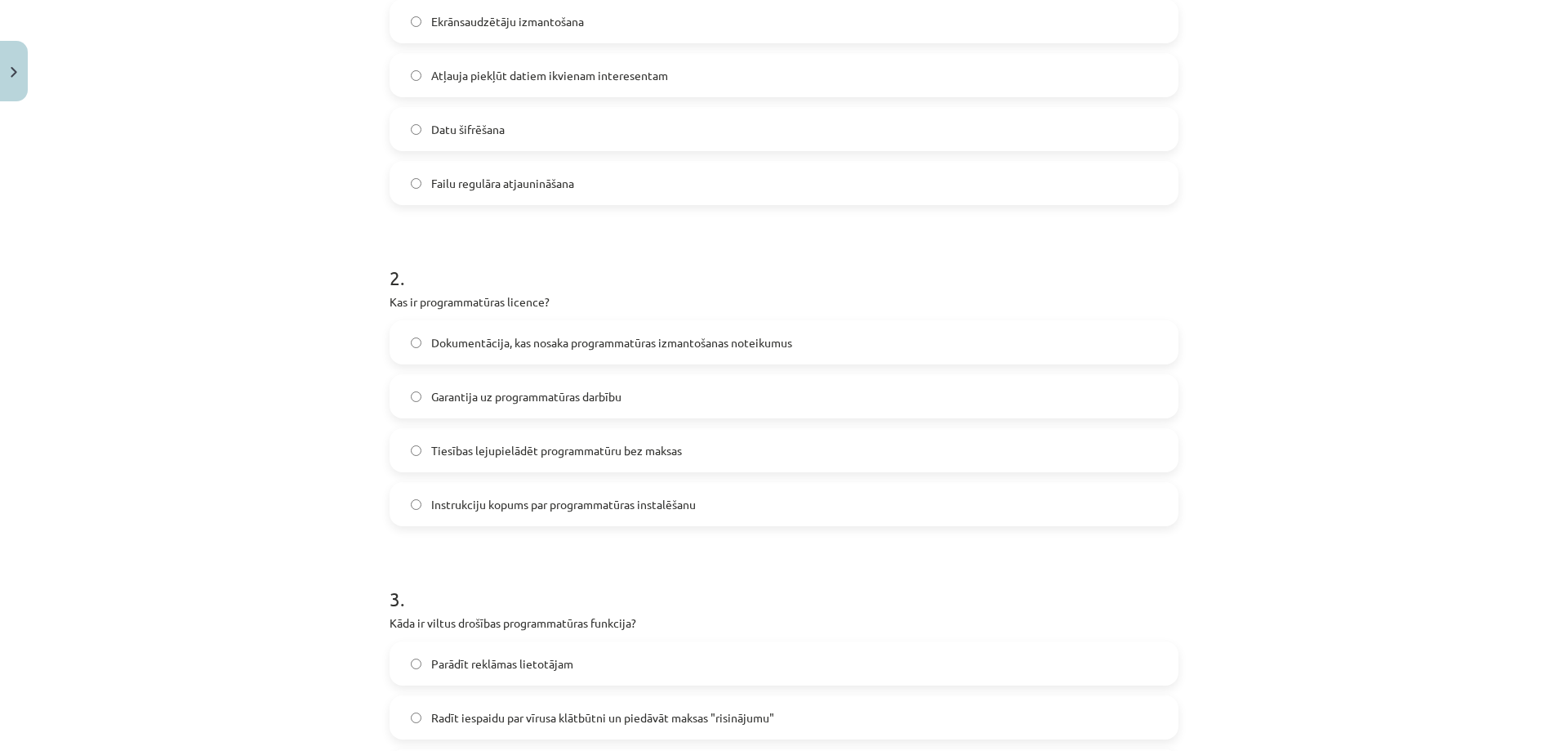
click at [515, 341] on span "Dokumentācija, kas nosaka programmatūras izmantošanas noteikumus" at bounding box center [611, 342] width 361 height 17
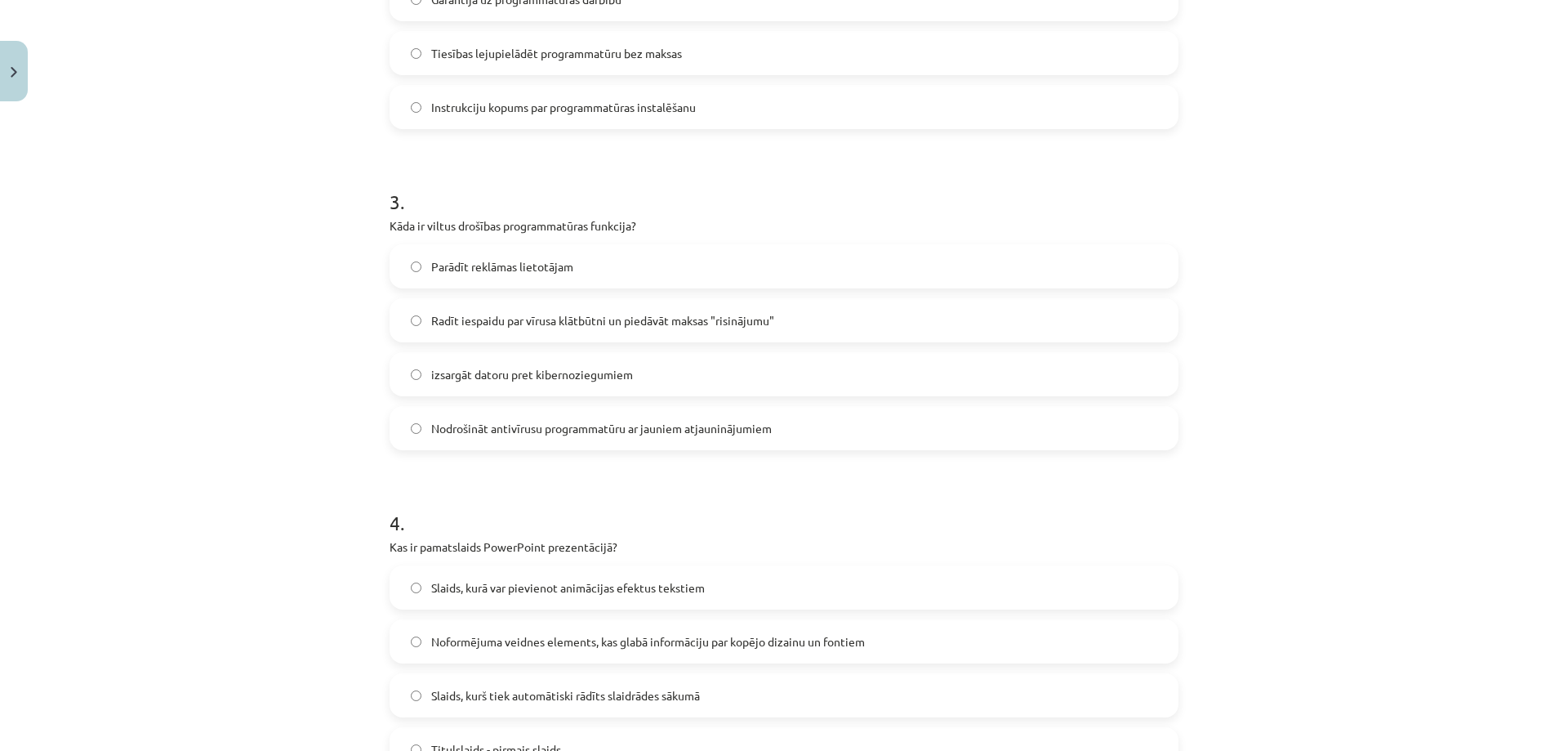
scroll to position [817, 0]
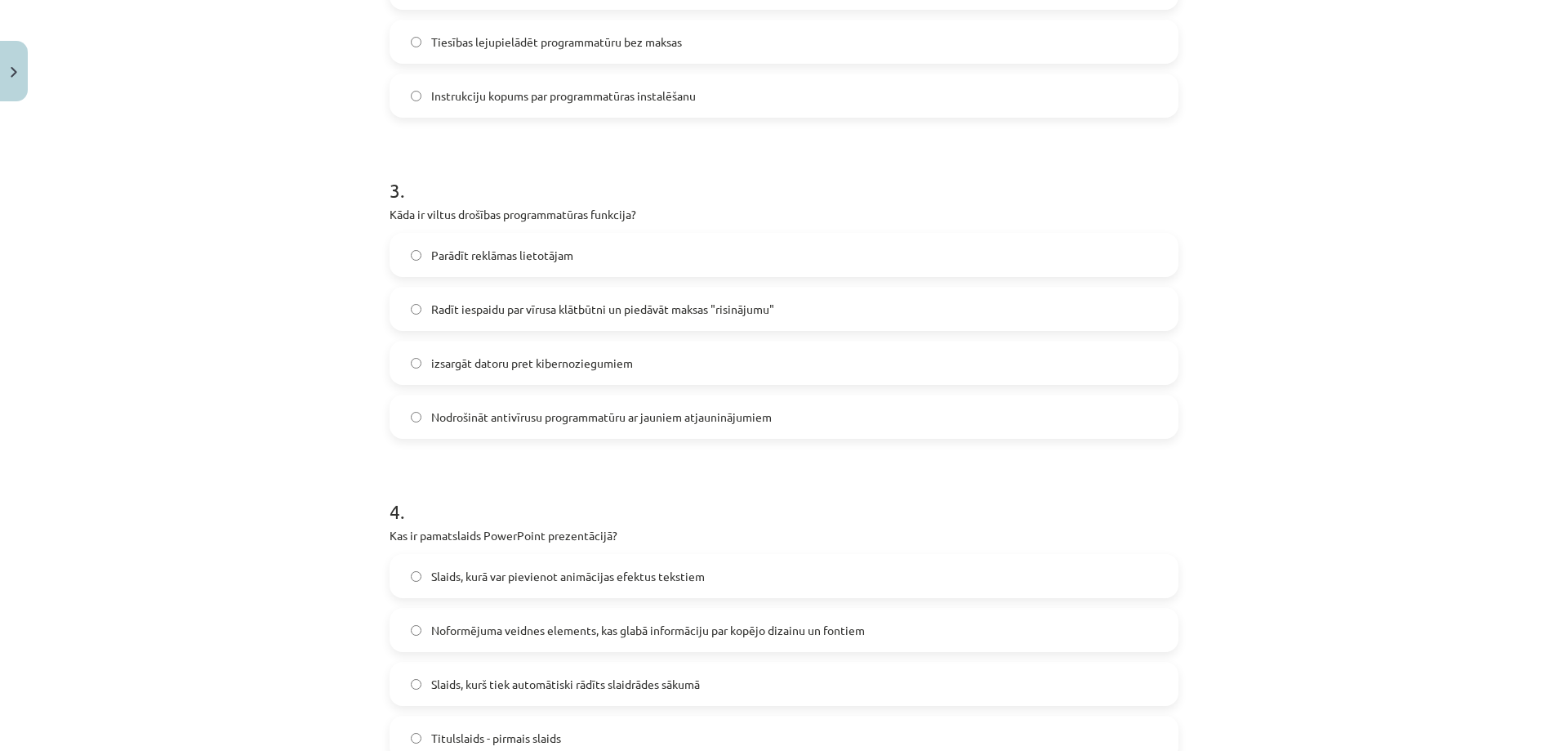
click at [484, 306] on span "Radīt iespaidu par vīrusa klātbūtni un piedāvāt maksas "risinājumu"" at bounding box center [602, 309] width 343 height 17
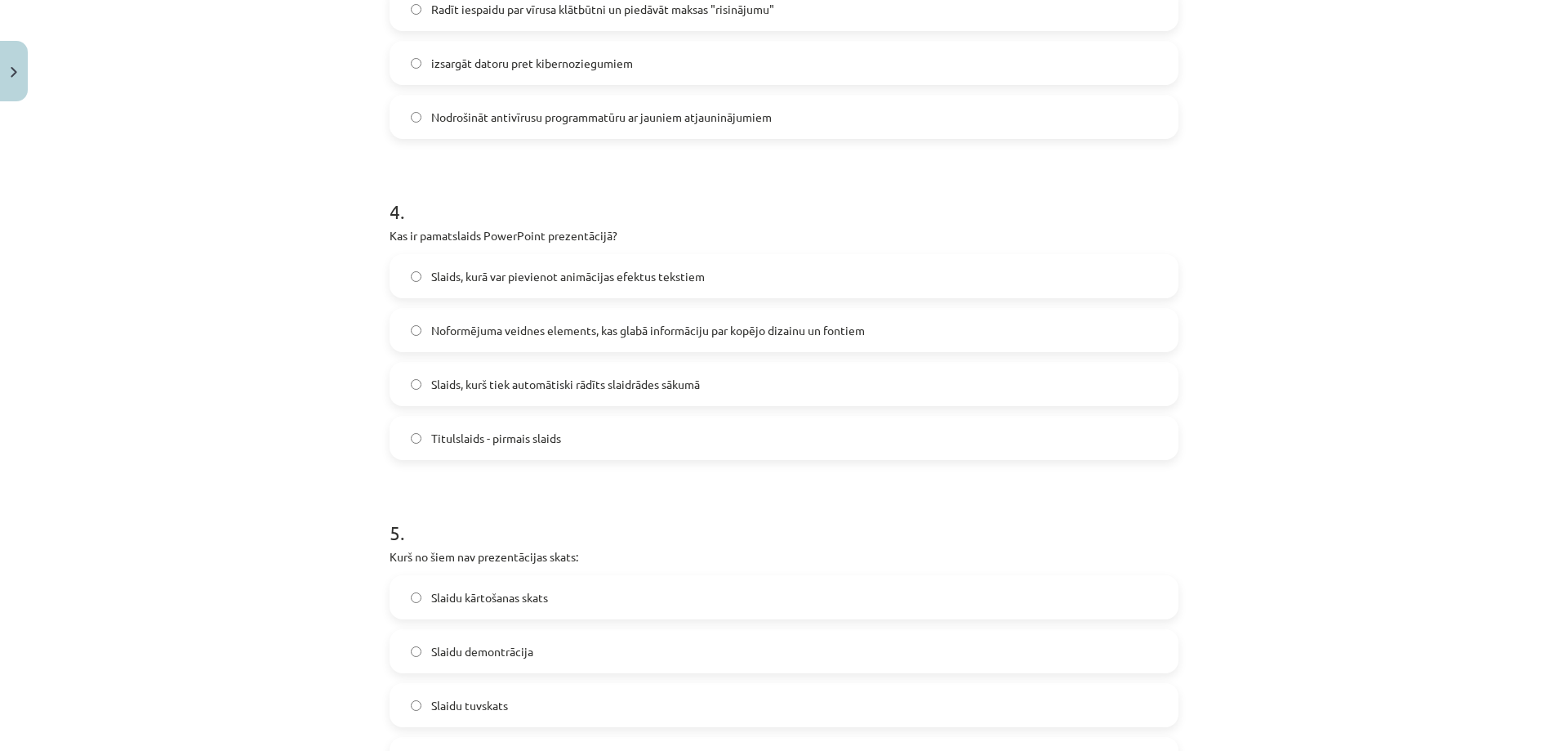
scroll to position [1143, 0]
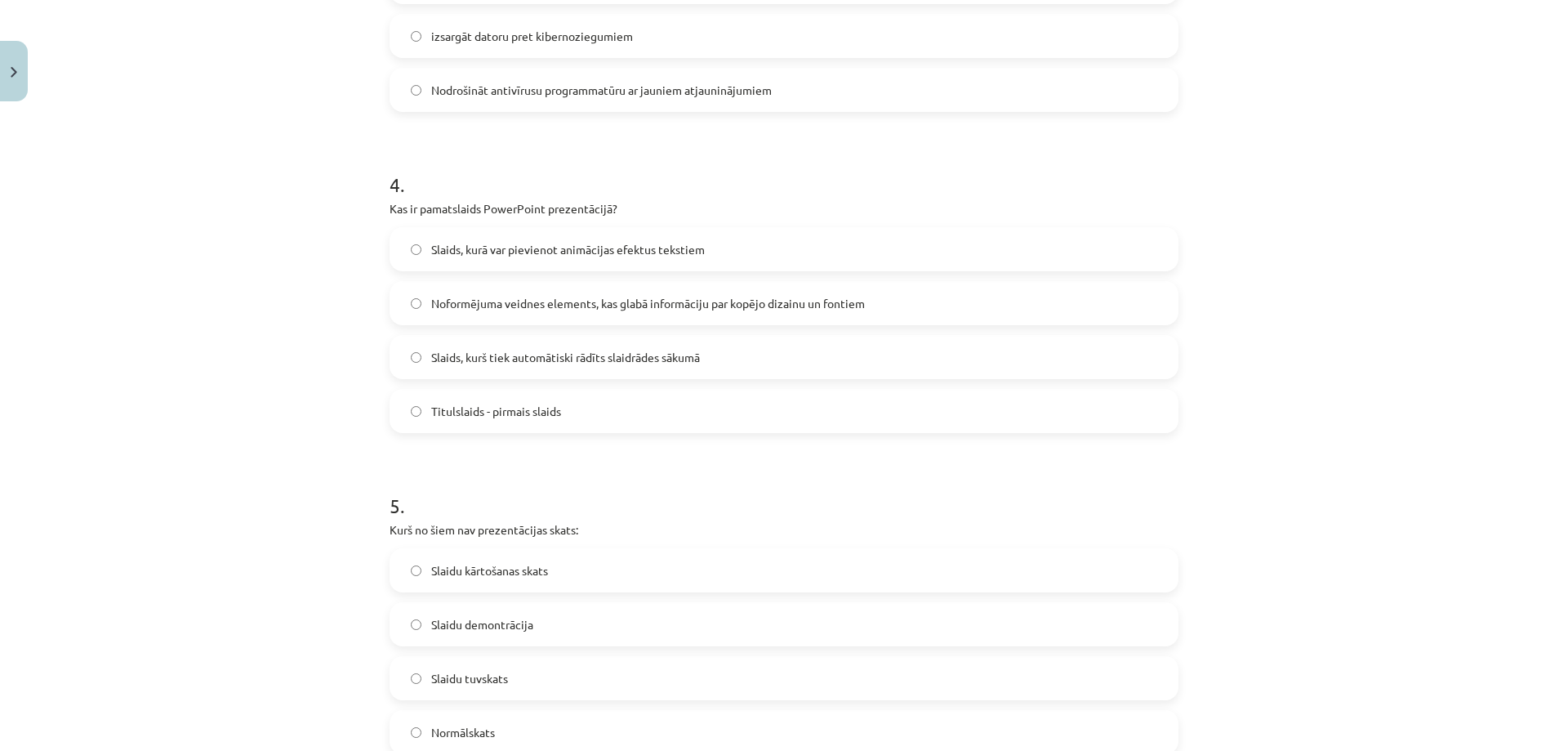
click at [487, 302] on span "Noformējuma veidnes elements, kas glabā informāciju par kopējo dizainu un fonti…" at bounding box center [648, 303] width 434 height 17
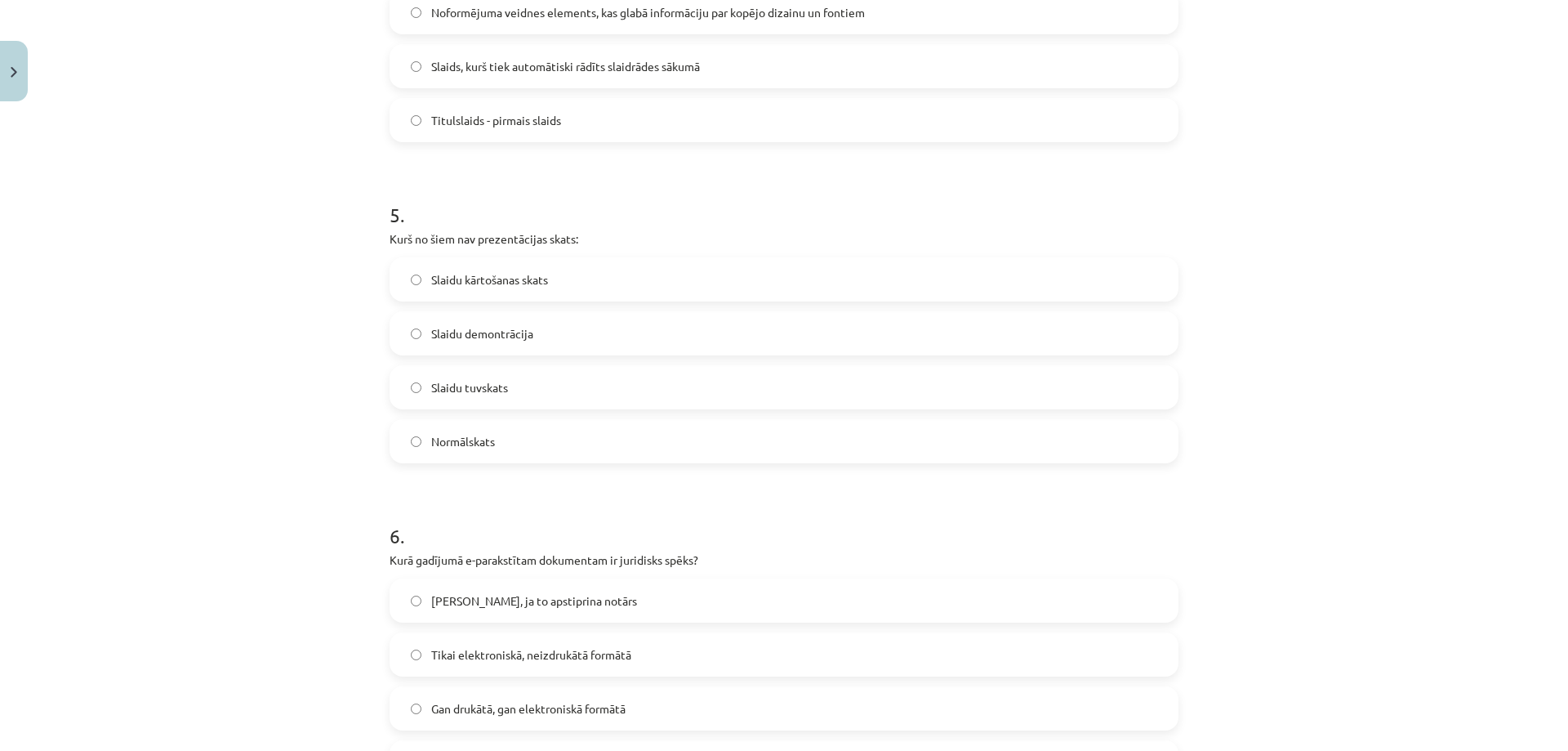
scroll to position [1470, 0]
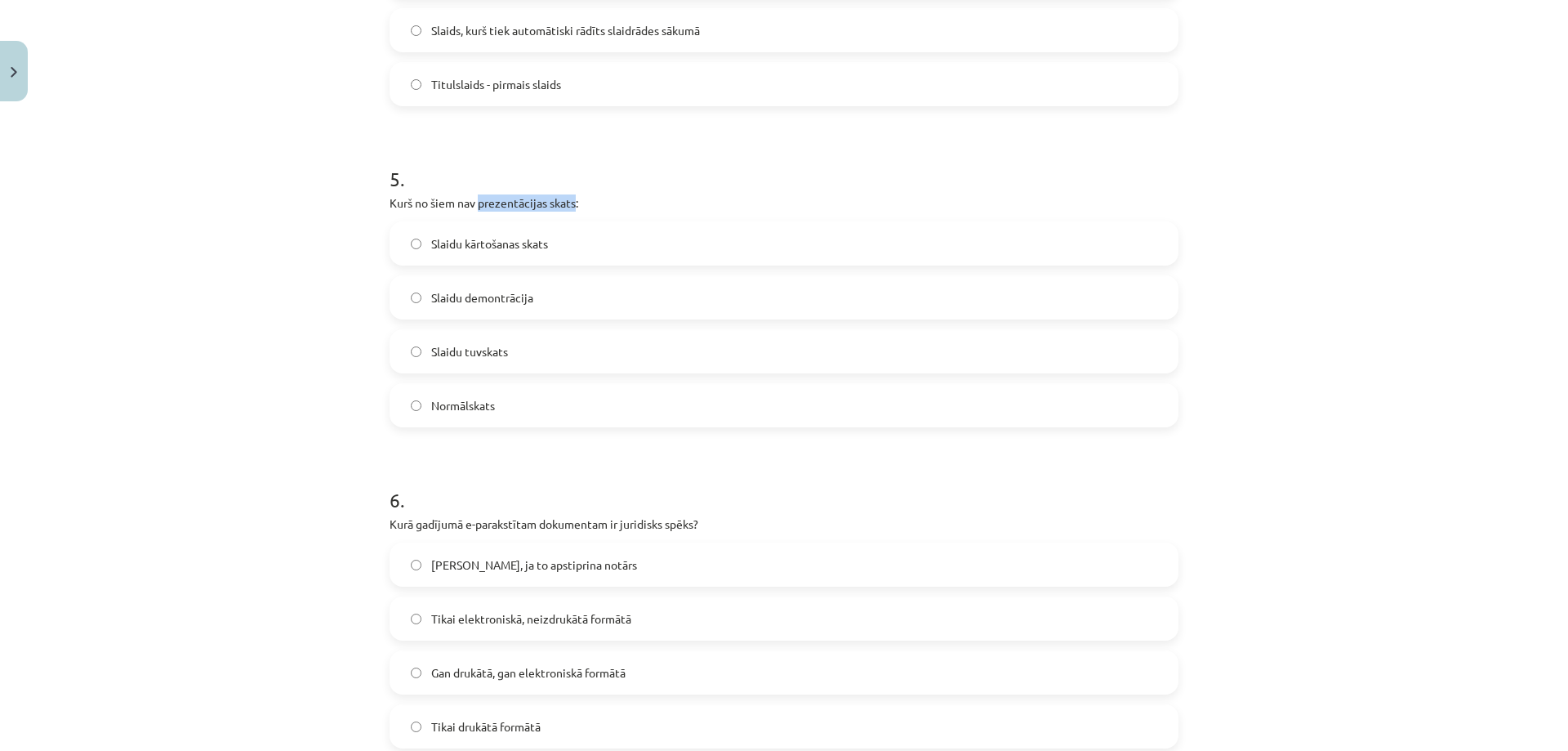
drag, startPoint x: 474, startPoint y: 203, endPoint x: 570, endPoint y: 204, distance: 96.0
click at [570, 204] on p "Kurš no šiem nav prezentācijas skats:" at bounding box center [784, 203] width 789 height 17
copy p "prezentācijas skats"
drag, startPoint x: 509, startPoint y: 351, endPoint x: 426, endPoint y: 351, distance: 83.0
click at [426, 351] on label "Slaidu tuvskats" at bounding box center [784, 351] width 786 height 41
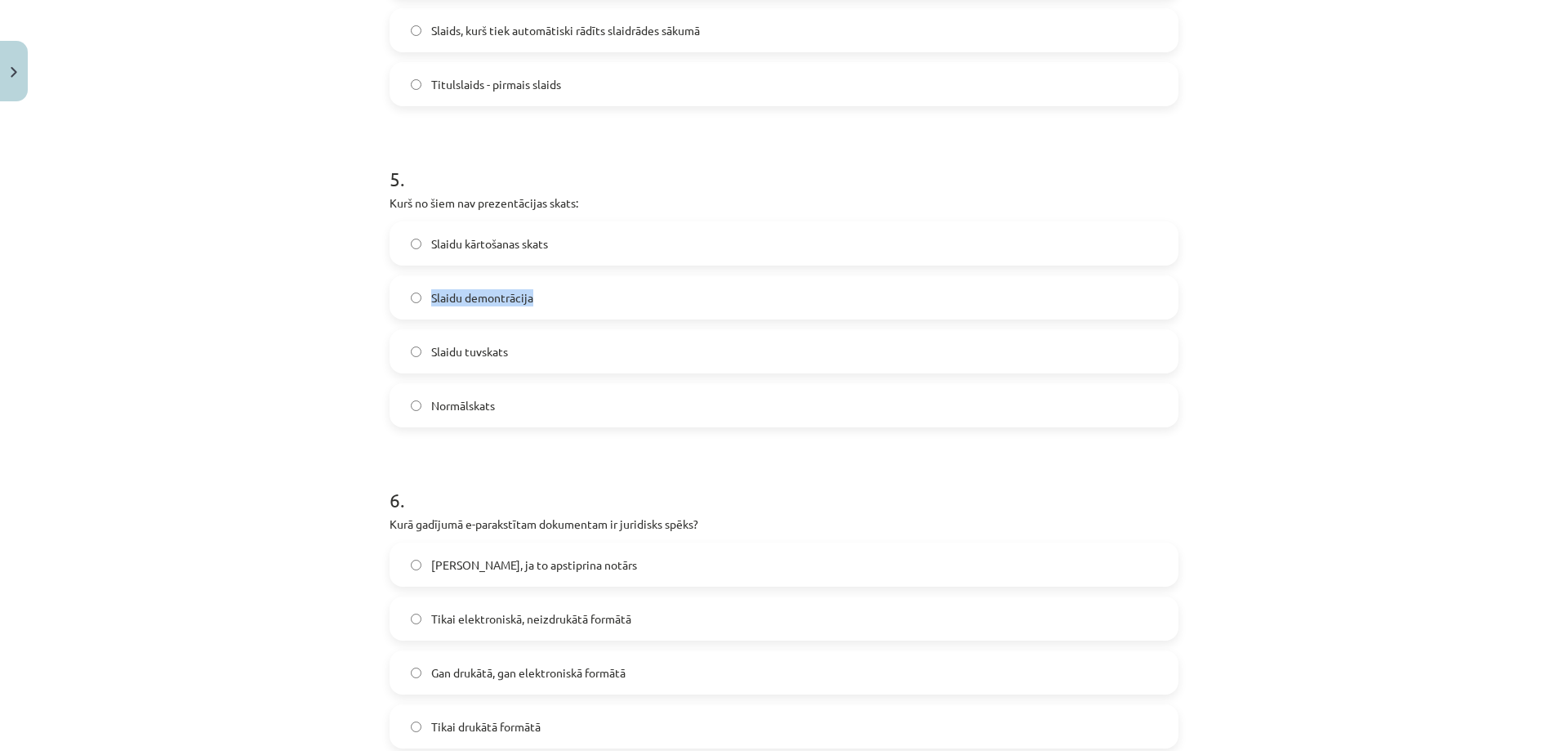
drag, startPoint x: 527, startPoint y: 299, endPoint x: 426, endPoint y: 307, distance: 101.3
click at [426, 307] on label "Slaidu demontrācija" at bounding box center [784, 297] width 786 height 41
copy span "Slaidu demontrācija"
click at [453, 349] on span "Slaidu tuvskats" at bounding box center [469, 351] width 76 height 17
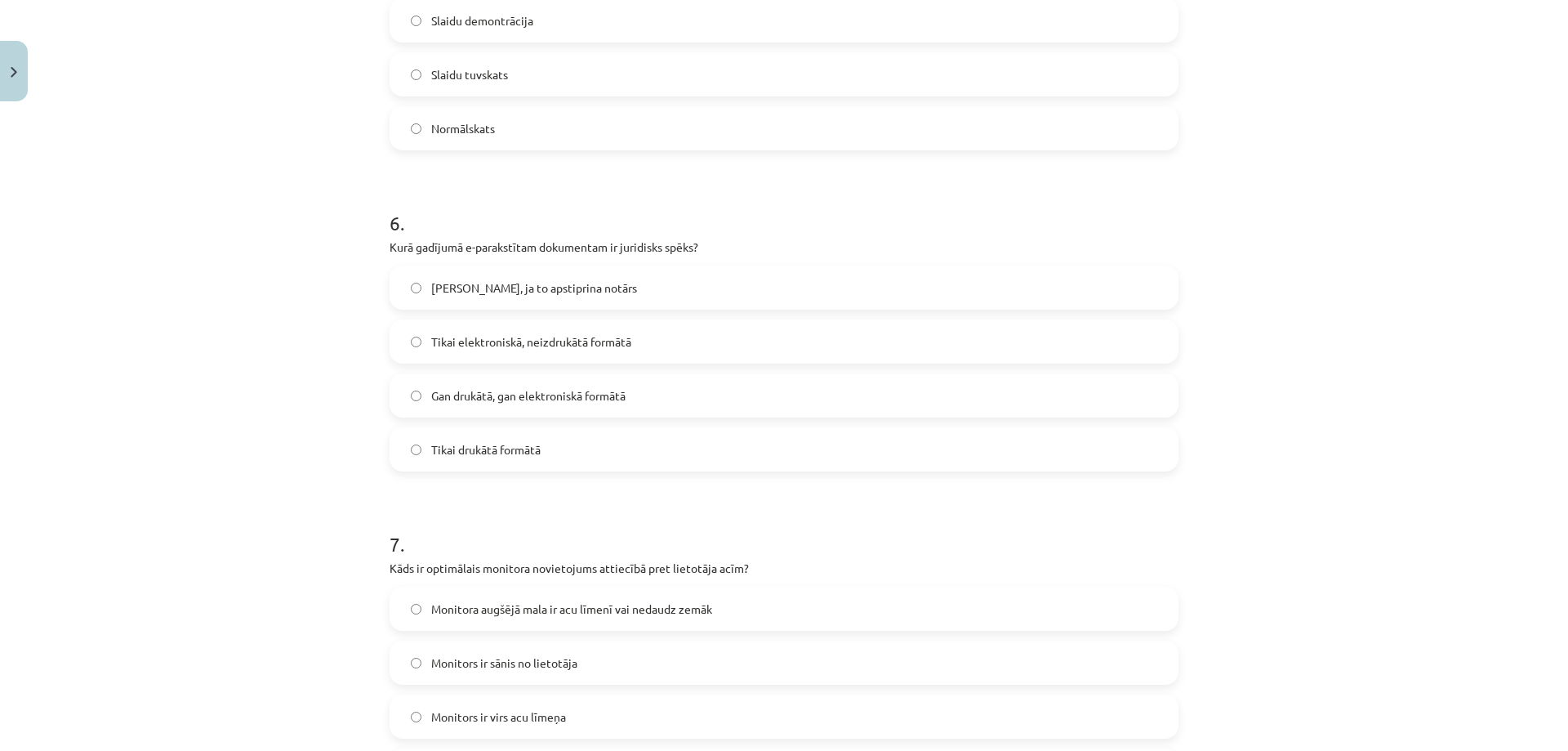
scroll to position [1797, 0]
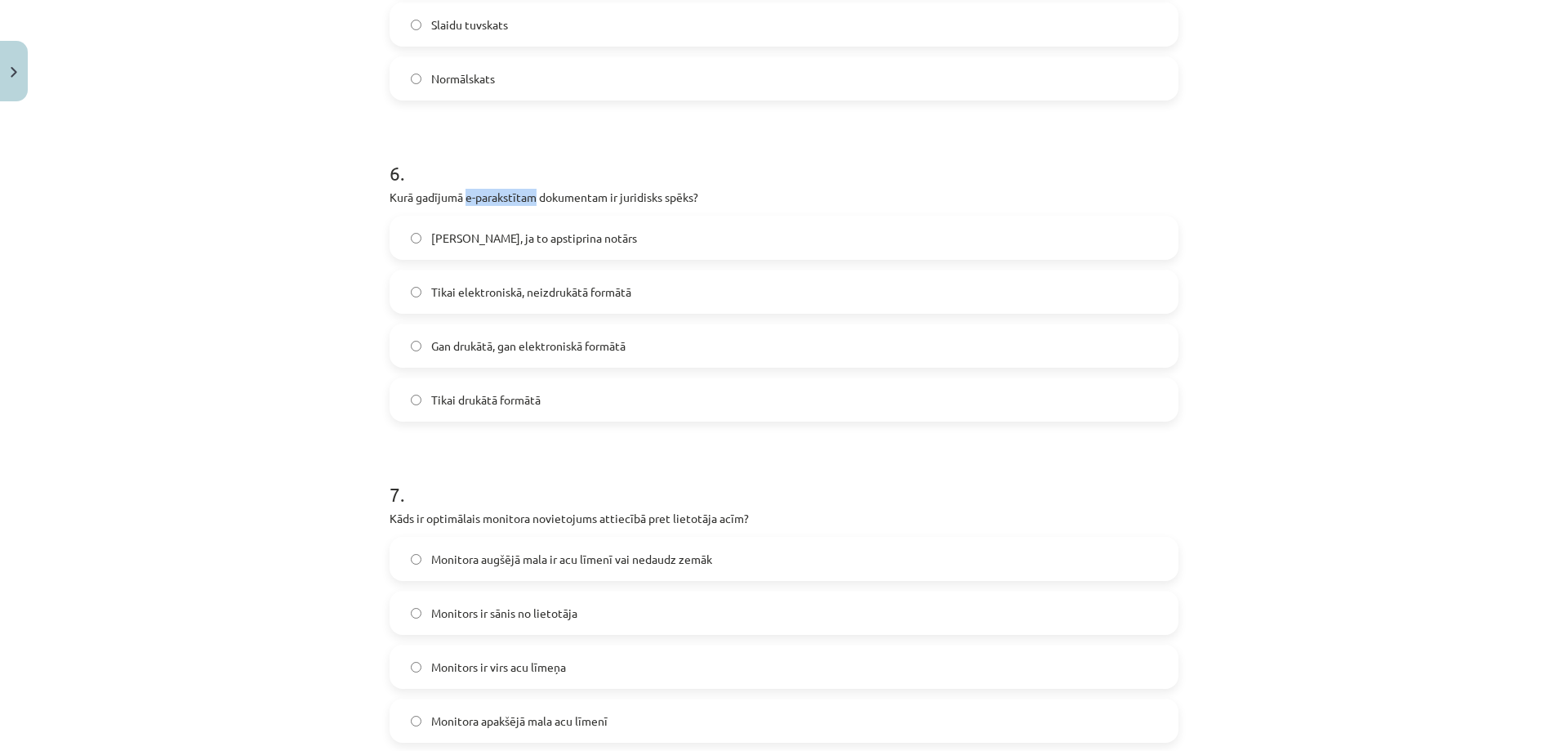
drag, startPoint x: 460, startPoint y: 199, endPoint x: 529, endPoint y: 197, distance: 69.0
click at [529, 197] on p "Kurā gadījumā e-parakstītam dokumentam ir juridisks spēks?" at bounding box center [784, 197] width 789 height 17
copy p "e-parakstītam"
click at [452, 287] on span "Tikai elektroniskā, neizdrukātā formātā" at bounding box center [531, 292] width 200 height 17
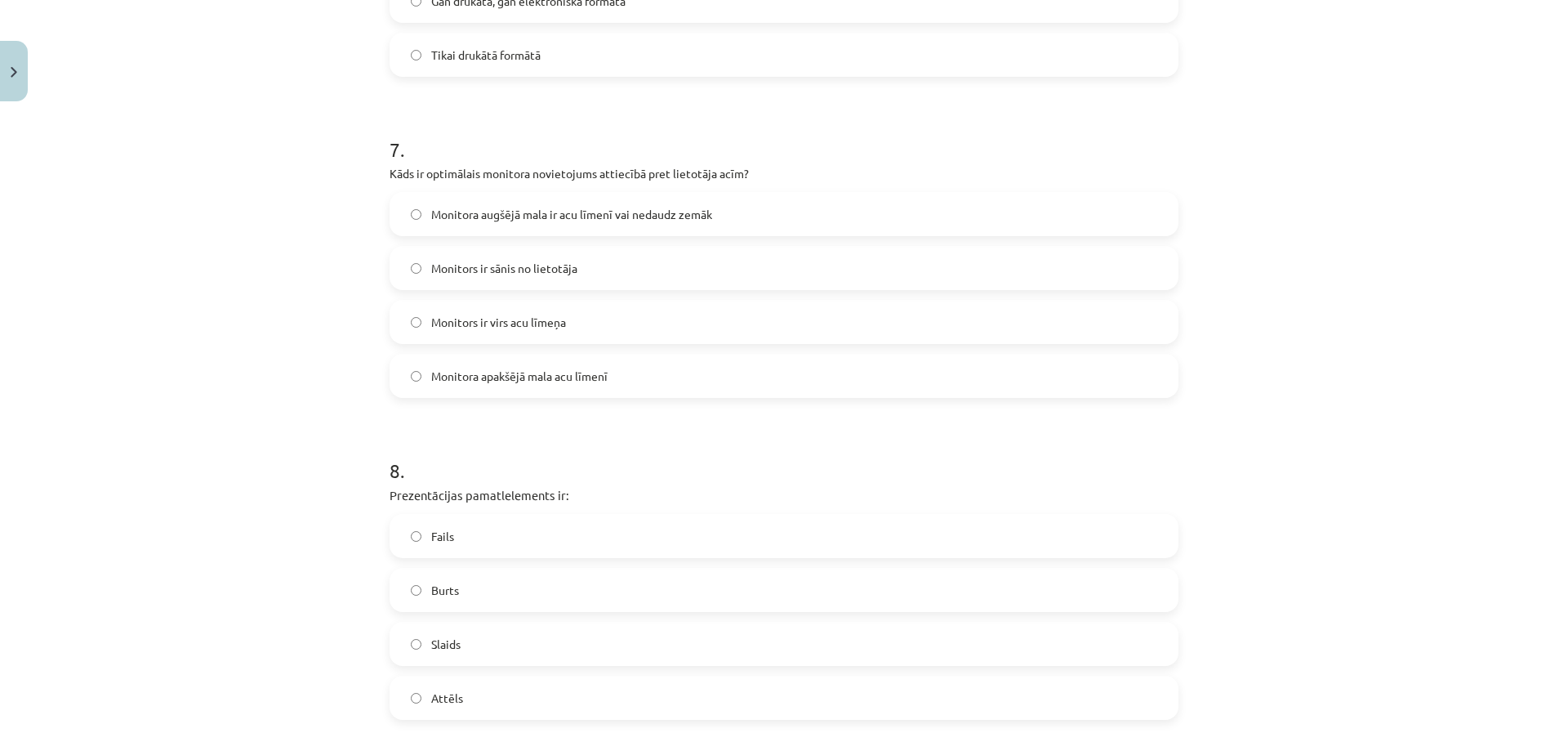
scroll to position [2205, 0]
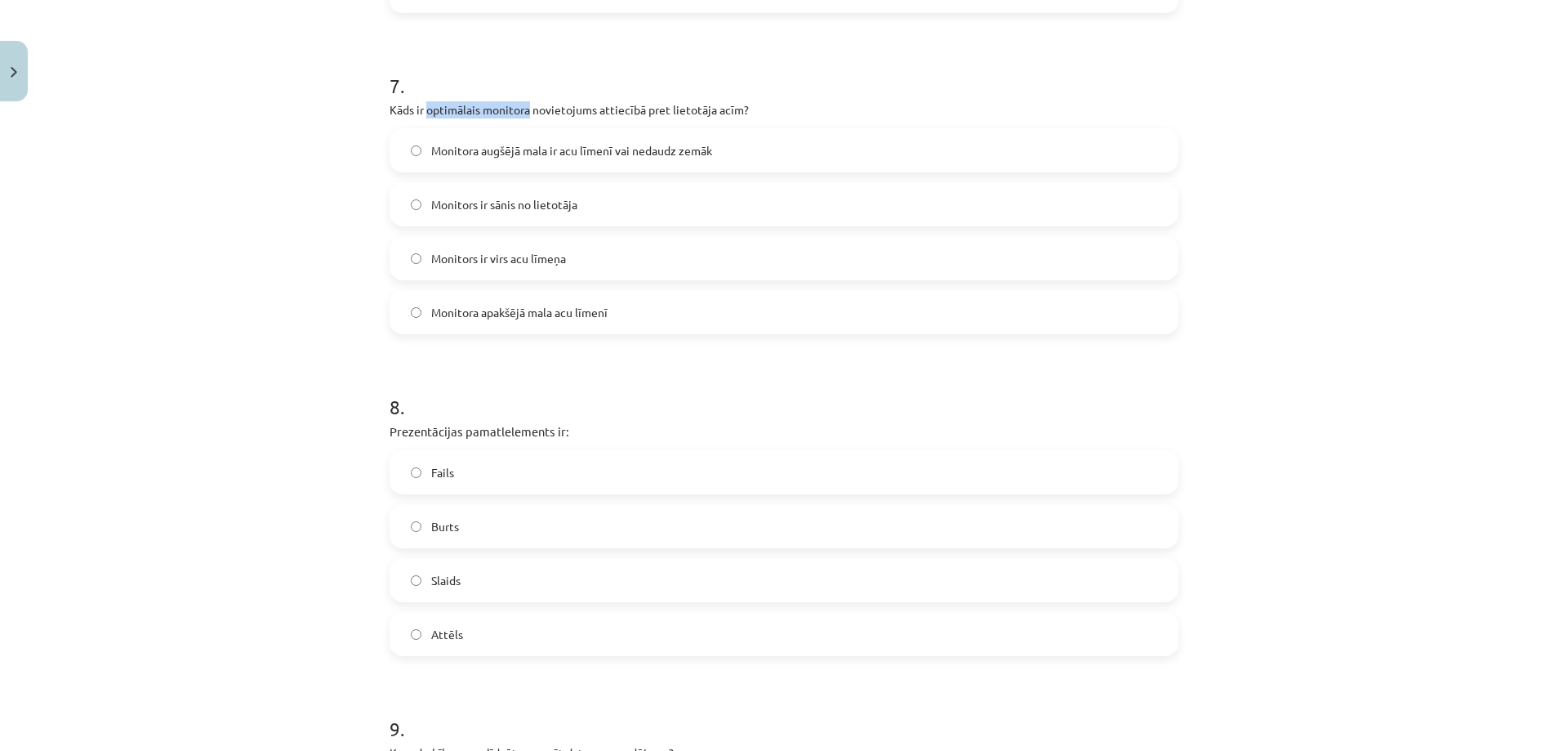
drag, startPoint x: 423, startPoint y: 109, endPoint x: 523, endPoint y: 112, distance: 100.0
click at [523, 112] on p "Kāds ir optimālais monitora novietojums attiecībā pret lietotāja acīm?" at bounding box center [784, 110] width 789 height 17
click at [564, 149] on span "Monitora augšējā mala ir acu līmenī vai nedaudz zemāk" at bounding box center [571, 150] width 281 height 17
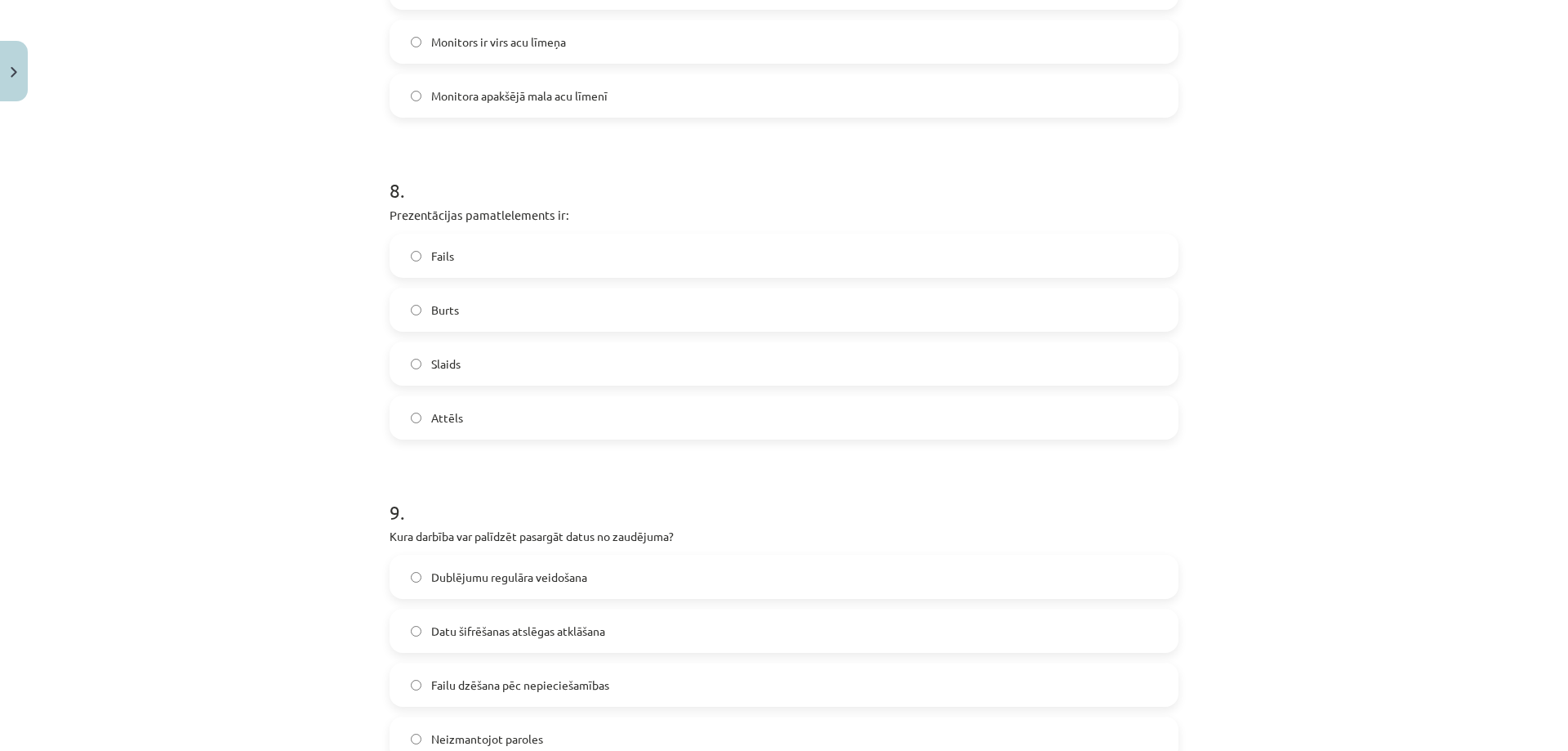
scroll to position [2450, 0]
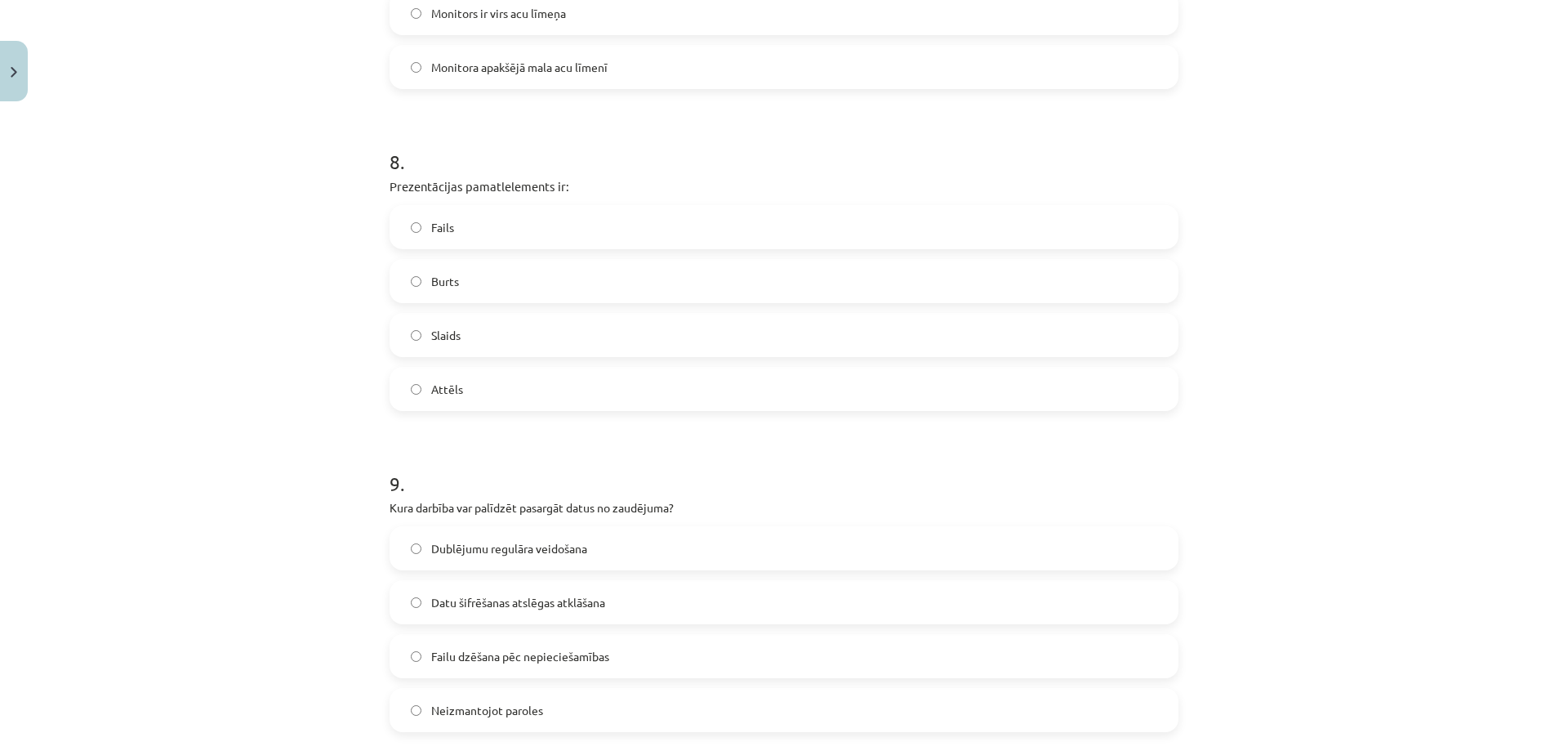
click at [441, 331] on span "Slaids" at bounding box center [445, 335] width 29 height 17
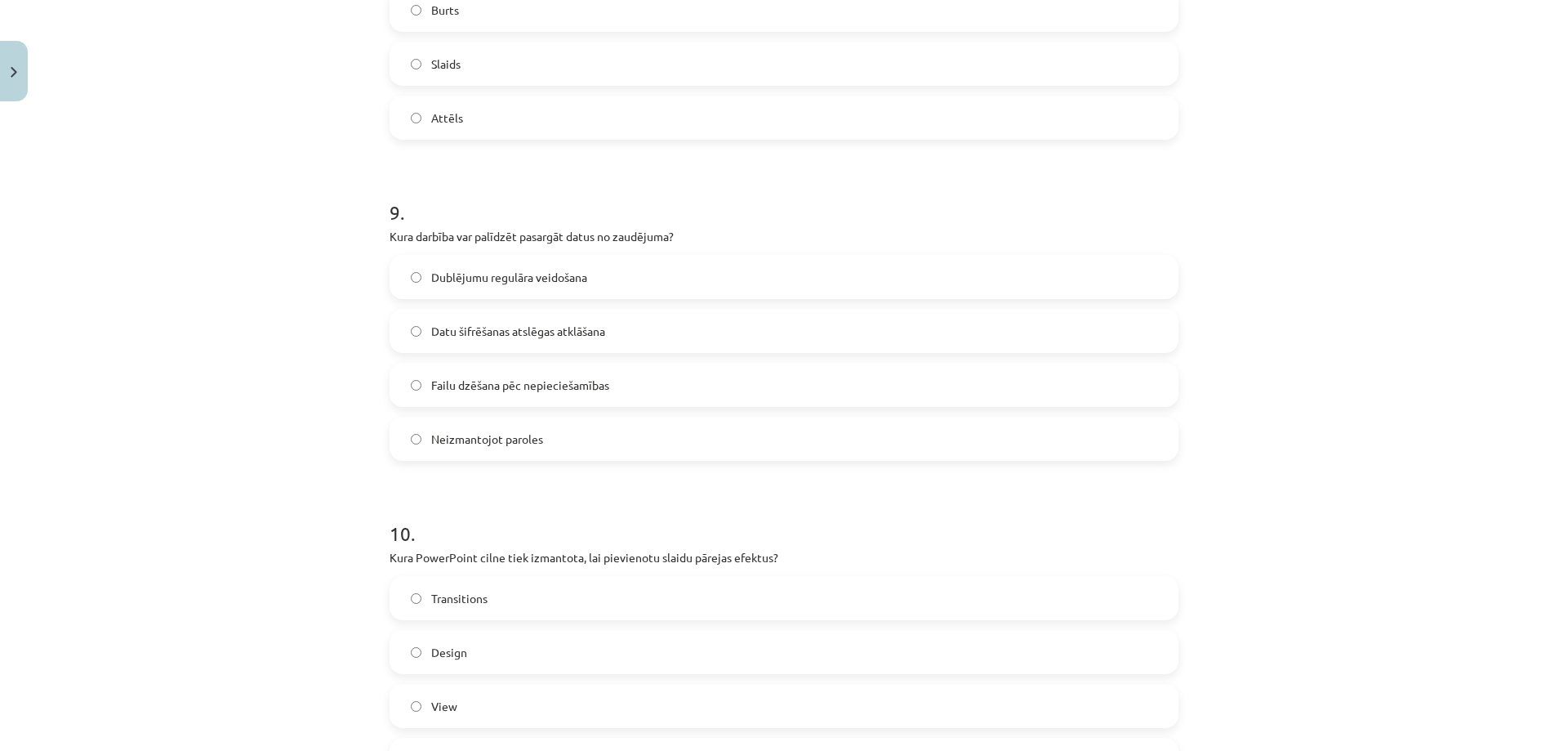
scroll to position [2777, 0]
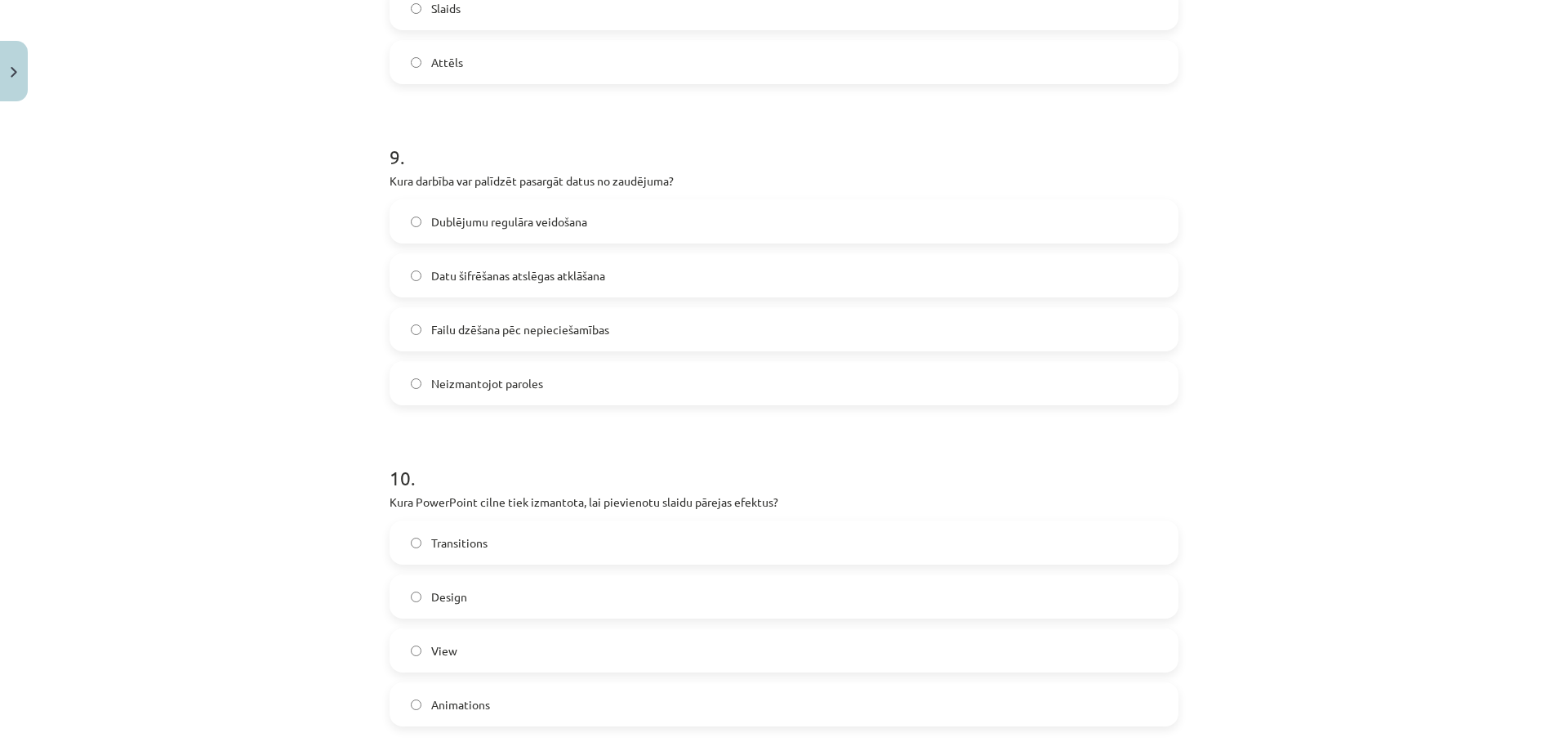
click at [456, 219] on span "Dublējumu regulāra veidošana" at bounding box center [509, 222] width 156 height 17
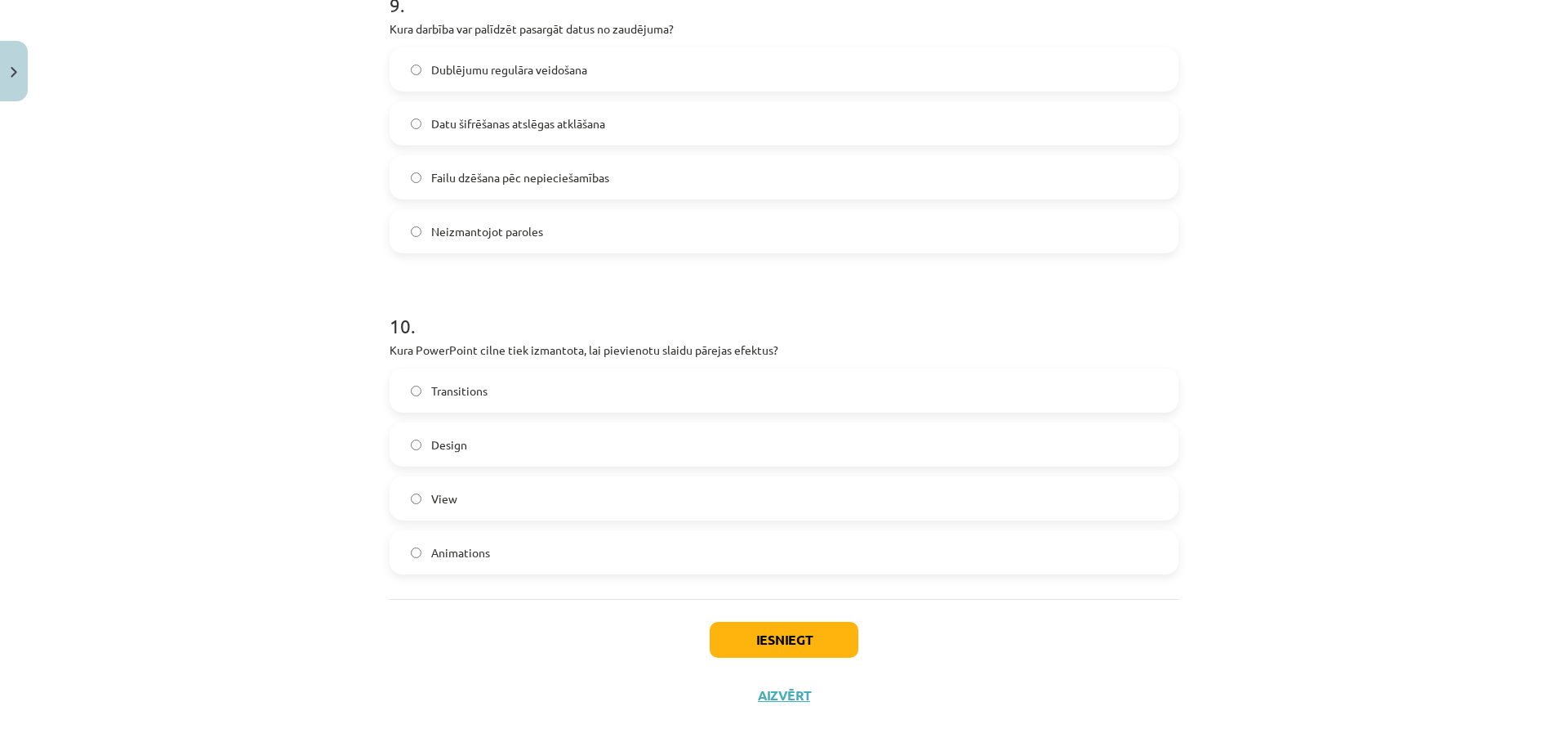
scroll to position [2942, 0]
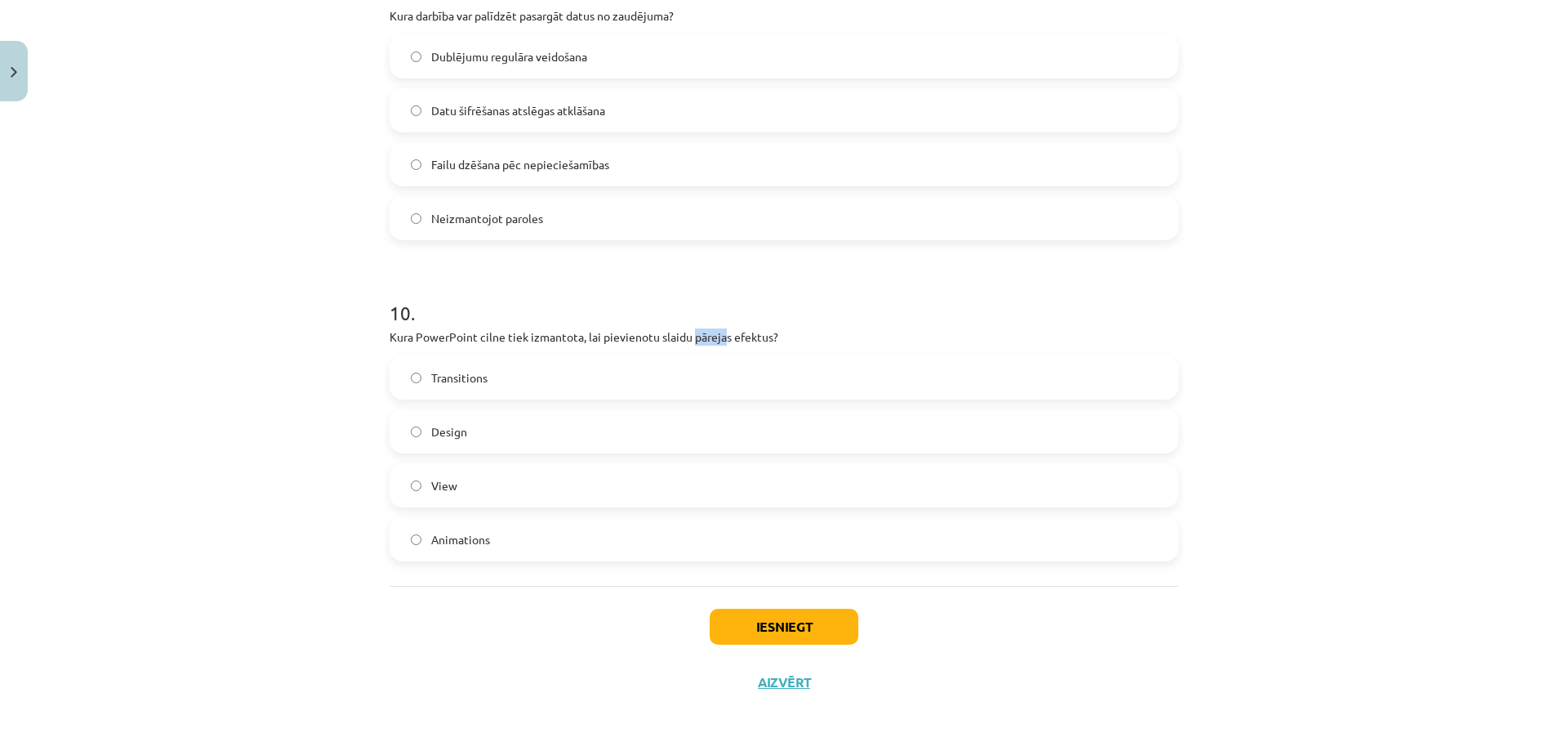
drag, startPoint x: 686, startPoint y: 337, endPoint x: 721, endPoint y: 339, distance: 35.1
click at [721, 339] on p "Kura PowerPoint cilne tiek izmantota, lai pievienotu slaidu pārejas efektus?" at bounding box center [784, 336] width 789 height 17
click at [480, 381] on span "Transitions" at bounding box center [459, 377] width 56 height 17
click at [790, 628] on button "Iesniegt" at bounding box center [783, 626] width 149 height 36
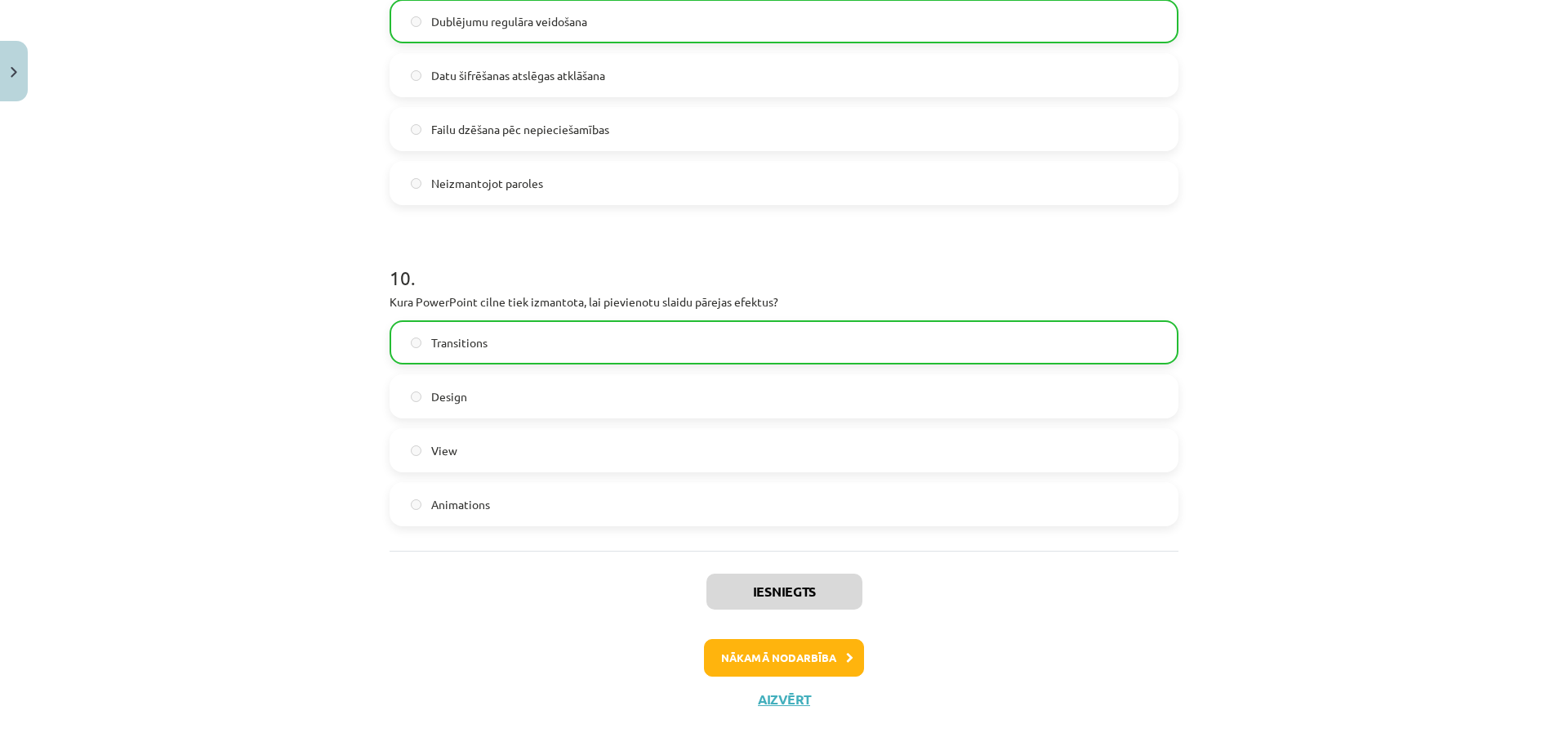
scroll to position [2994, 0]
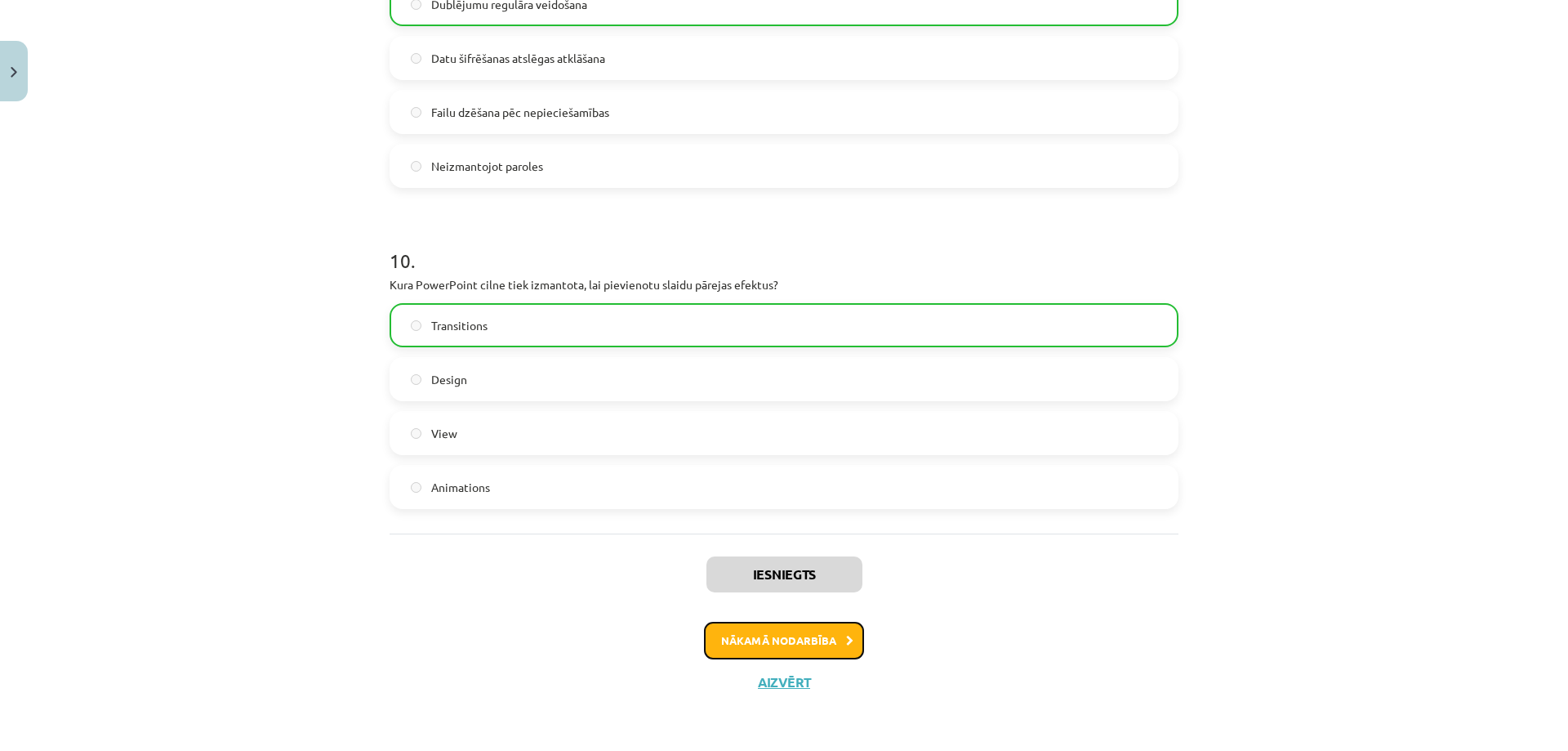
click at [817, 641] on button "Nākamā nodarbība" at bounding box center [783, 640] width 160 height 37
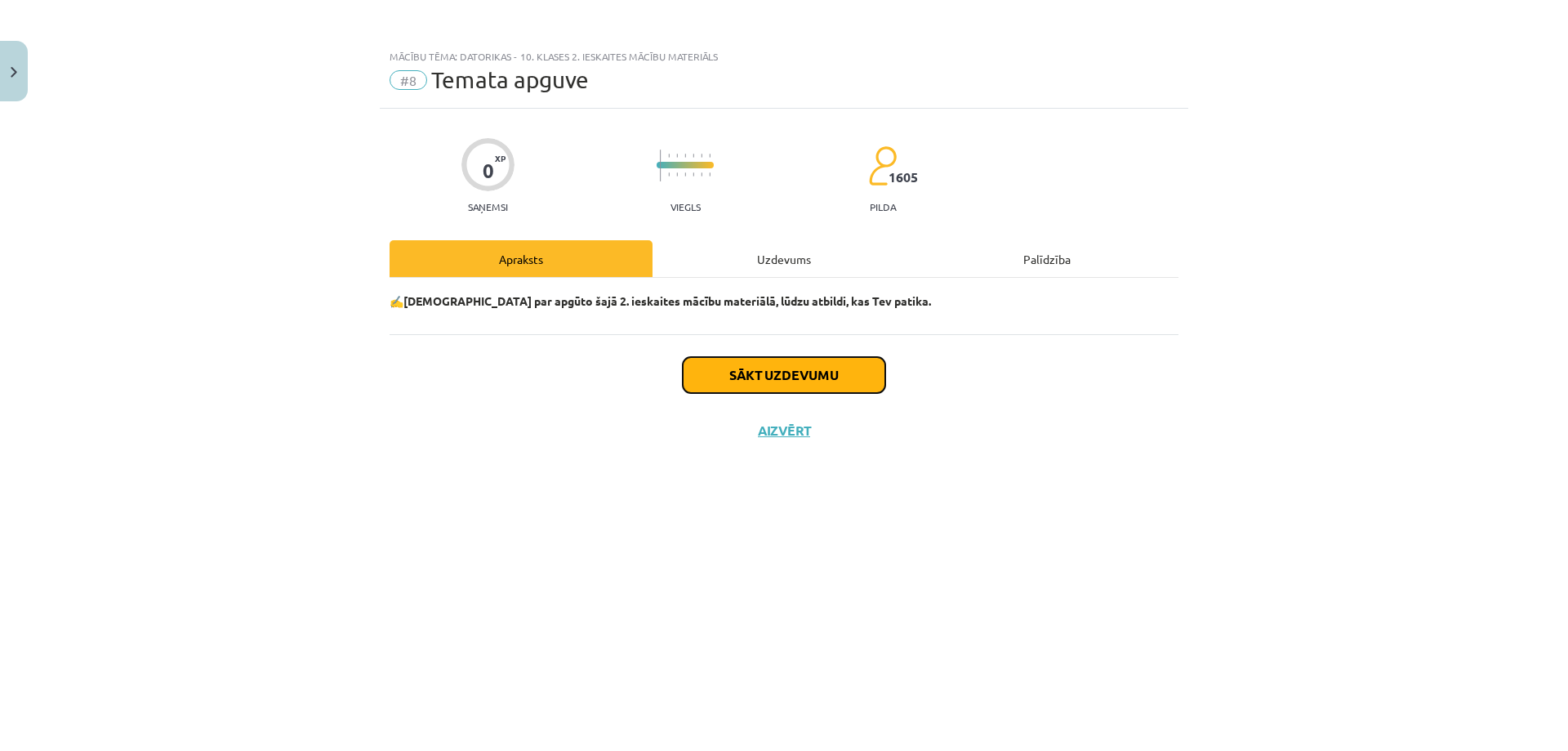
click at [784, 371] on button "Sākt uzdevumu" at bounding box center [784, 375] width 203 height 36
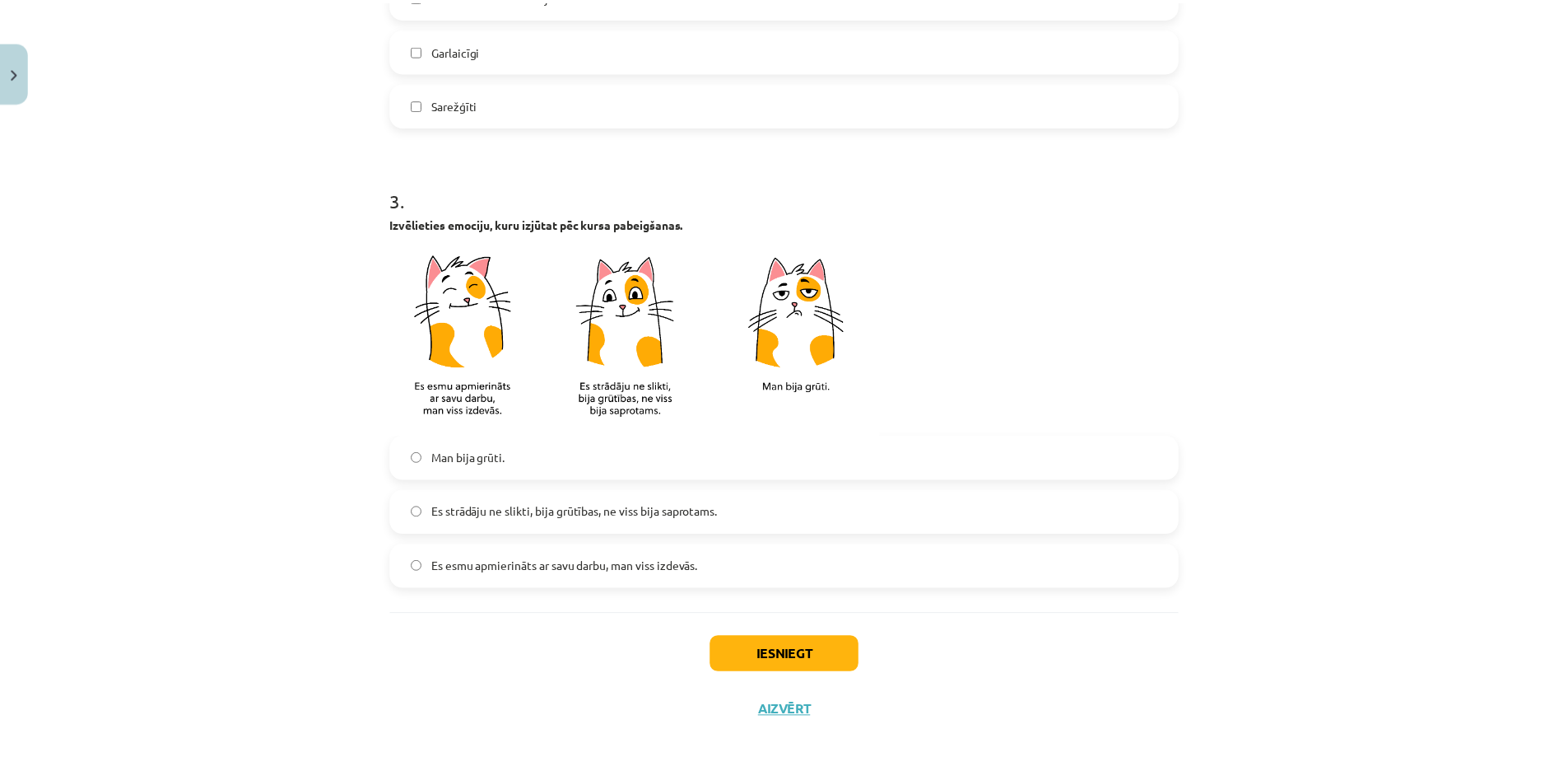
scroll to position [1152, 0]
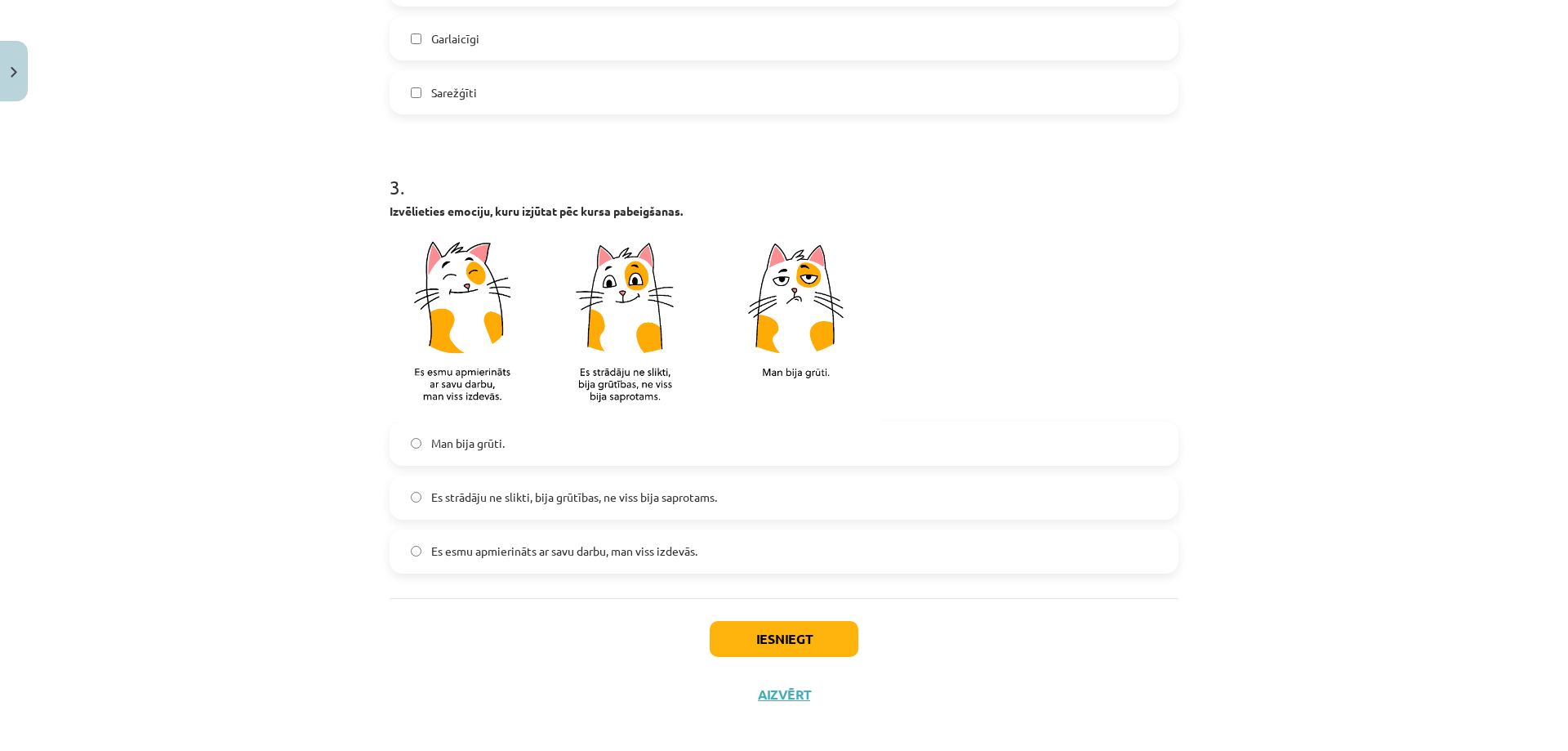
click at [440, 497] on span "Es strādāju ne slikti, bija grūtības, ne viss bija saprotams." at bounding box center [574, 497] width 286 height 17
click at [773, 632] on button "Iesniegt" at bounding box center [783, 638] width 149 height 36
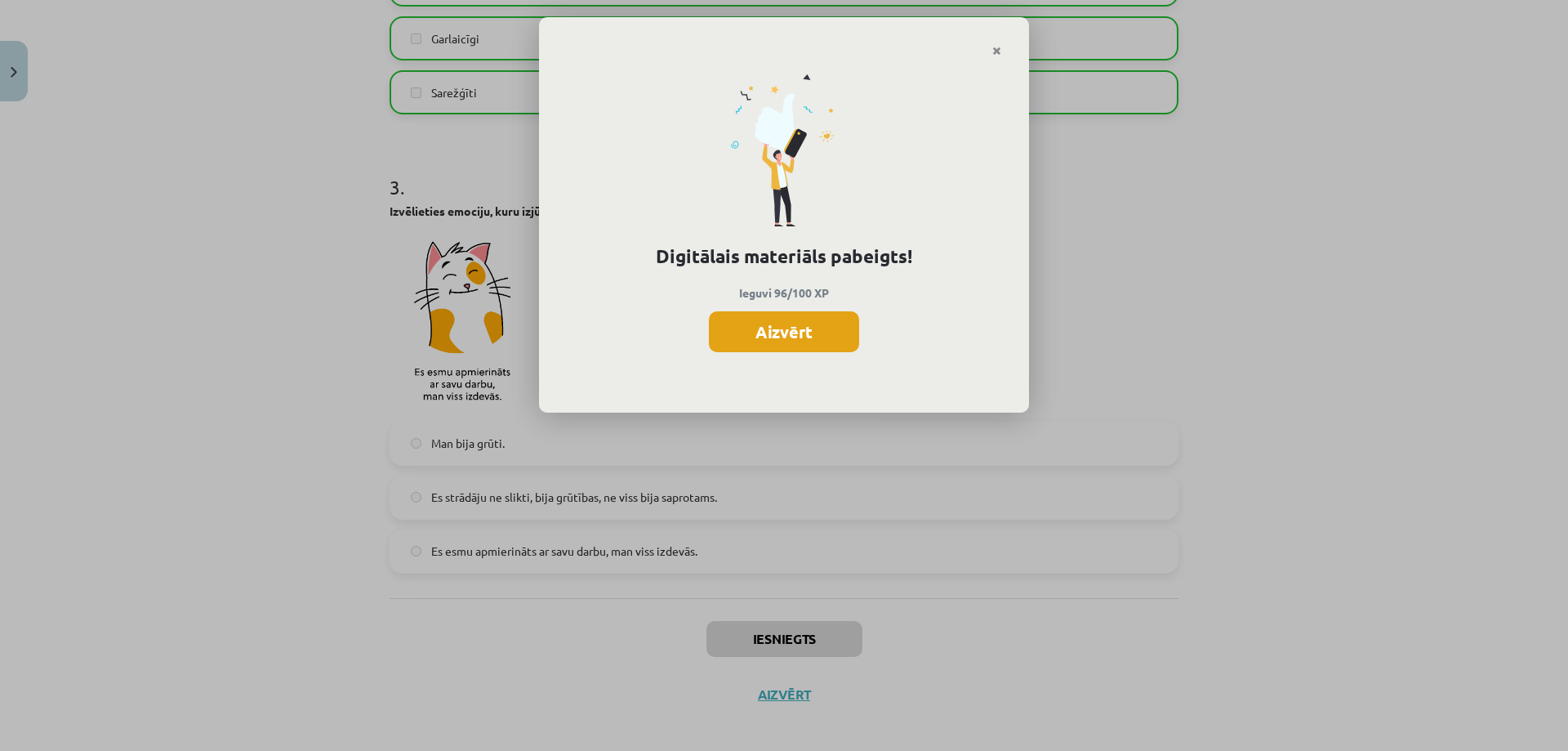
click at [787, 331] on button "Aizvērt" at bounding box center [783, 331] width 150 height 41
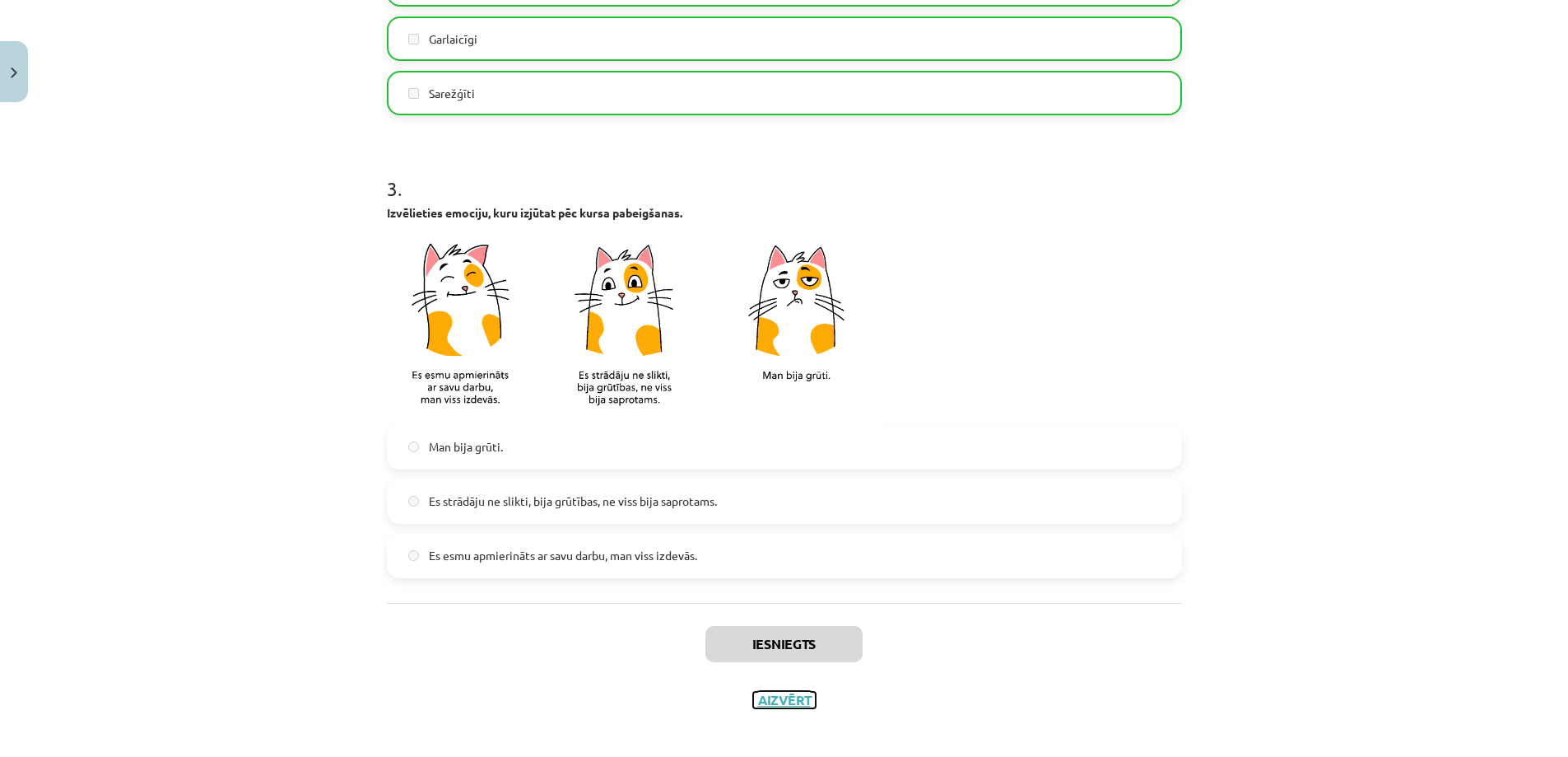
click at [782, 701] on button "Aizvērt" at bounding box center [784, 700] width 63 height 17
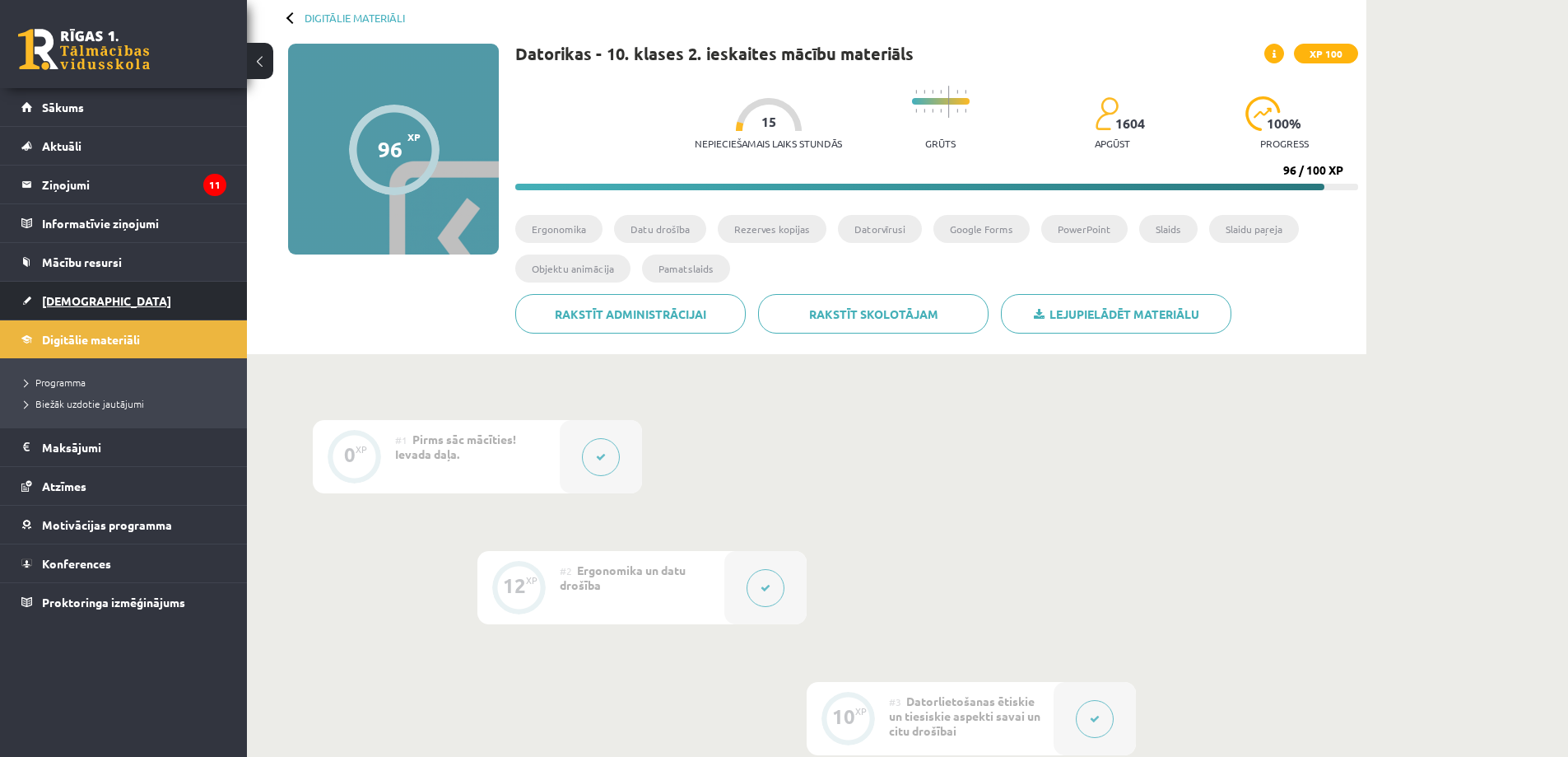
click at [80, 301] on span "[DEMOGRAPHIC_DATA]" at bounding box center [106, 301] width 129 height 15
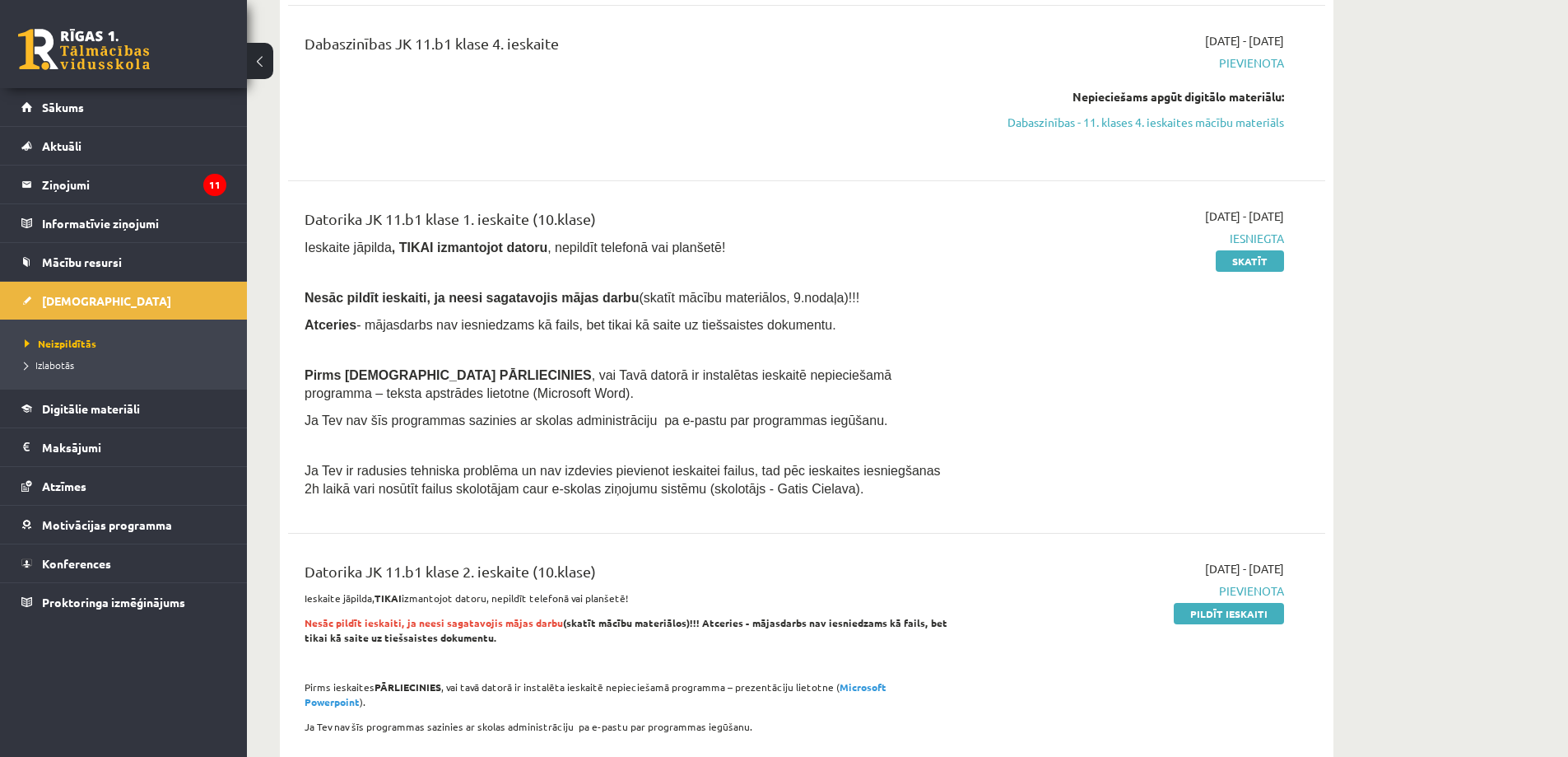
scroll to position [1070, 0]
